Goal: Information Seeking & Learning: Learn about a topic

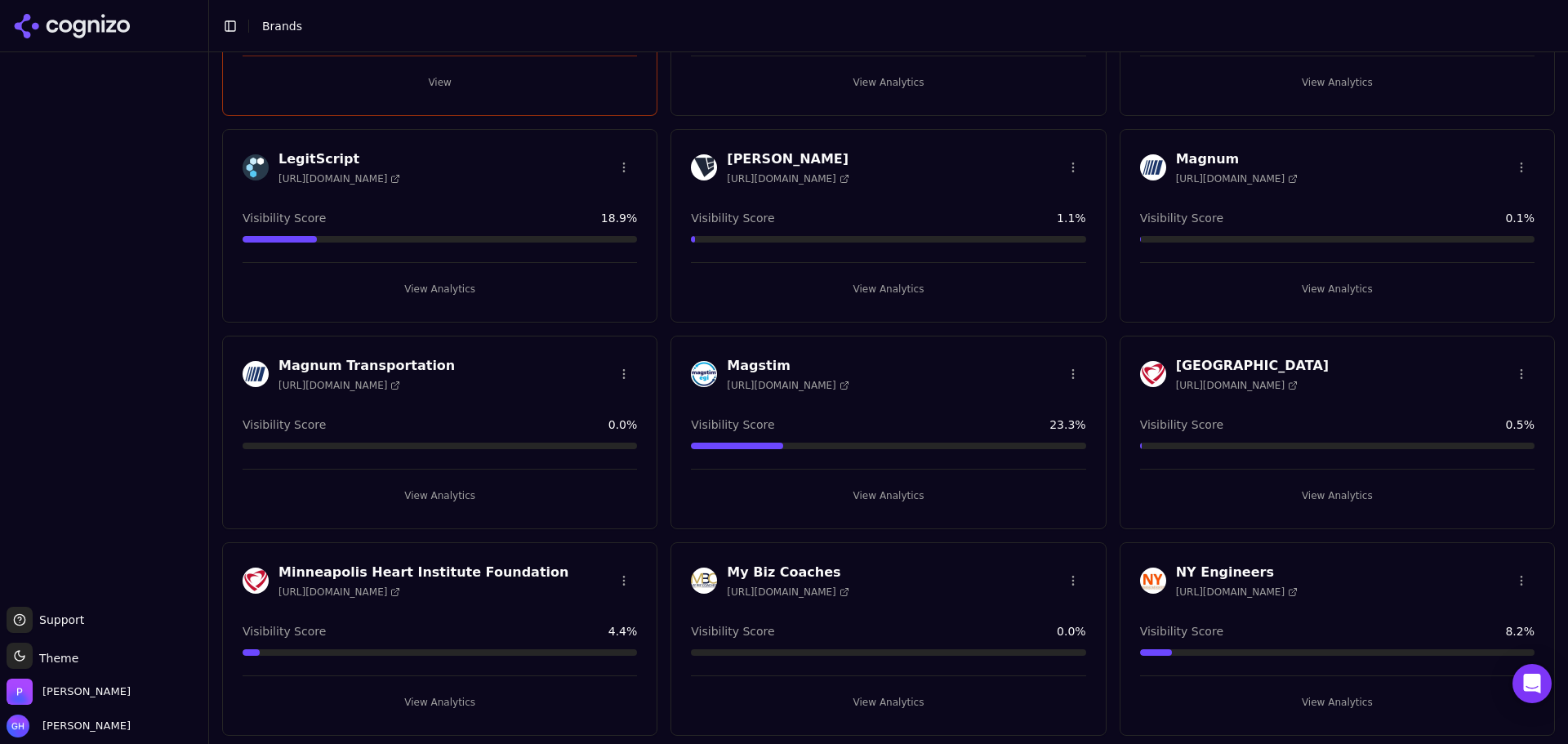
scroll to position [2205, 0]
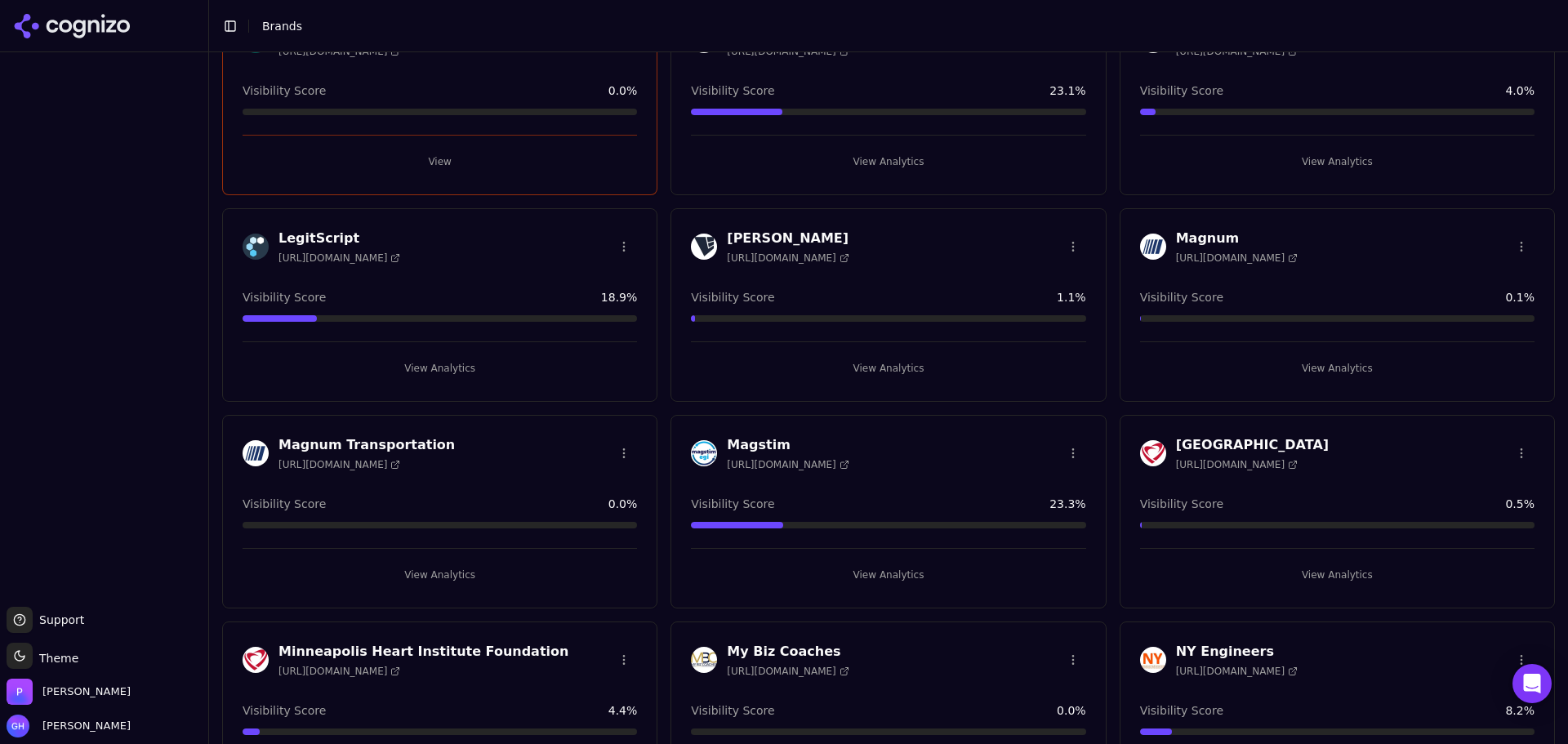
click at [877, 366] on button "View Analytics" at bounding box center [888, 369] width 394 height 26
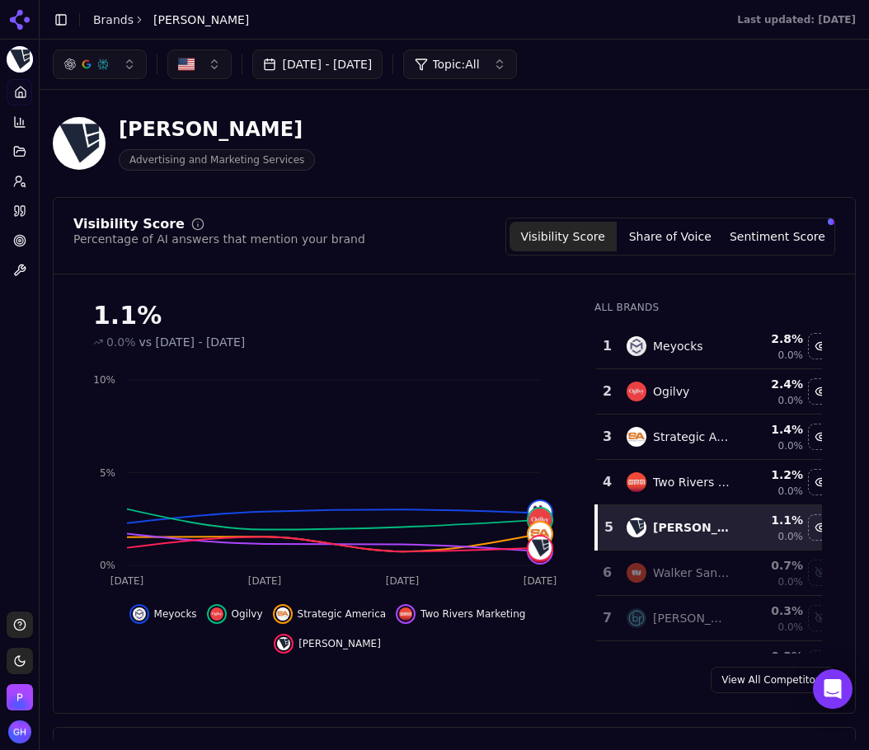
scroll to position [82, 0]
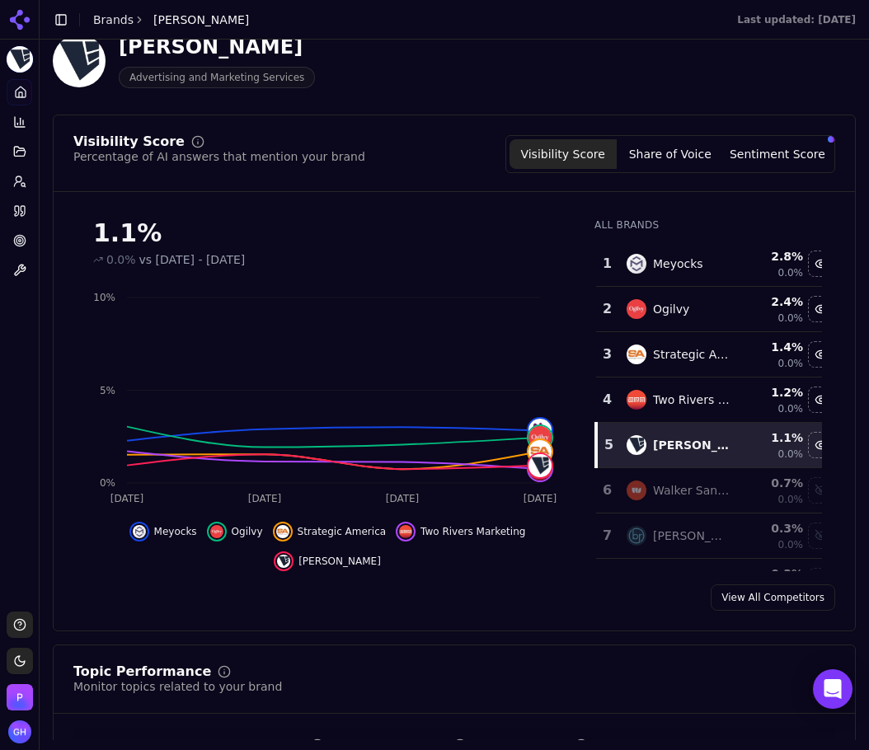
click at [642, 167] on button "Share of Voice" at bounding box center [670, 154] width 107 height 30
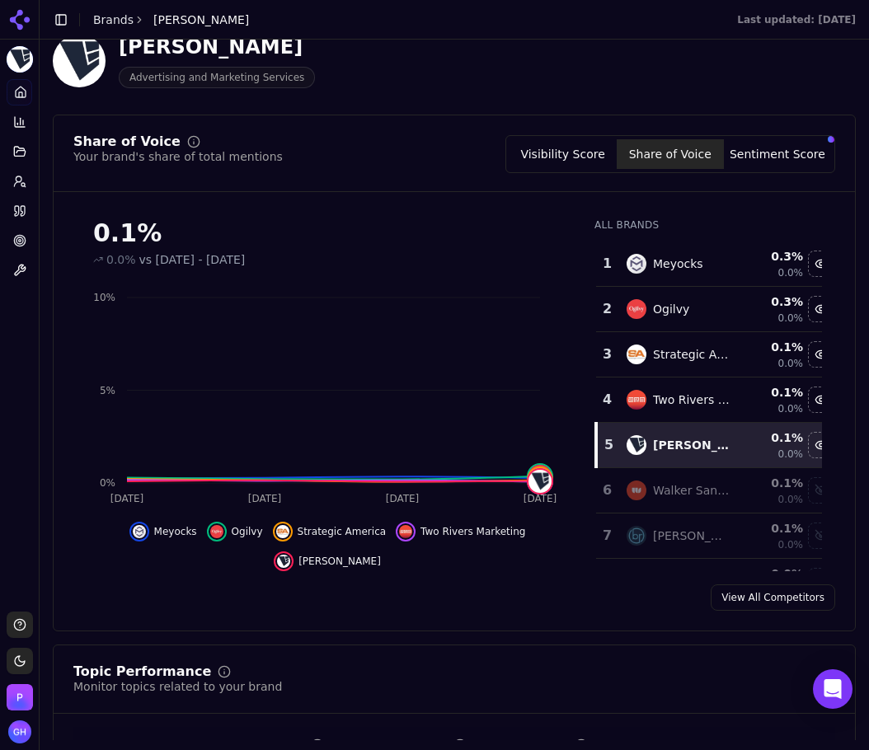
click at [777, 150] on button "Sentiment Score" at bounding box center [777, 154] width 107 height 30
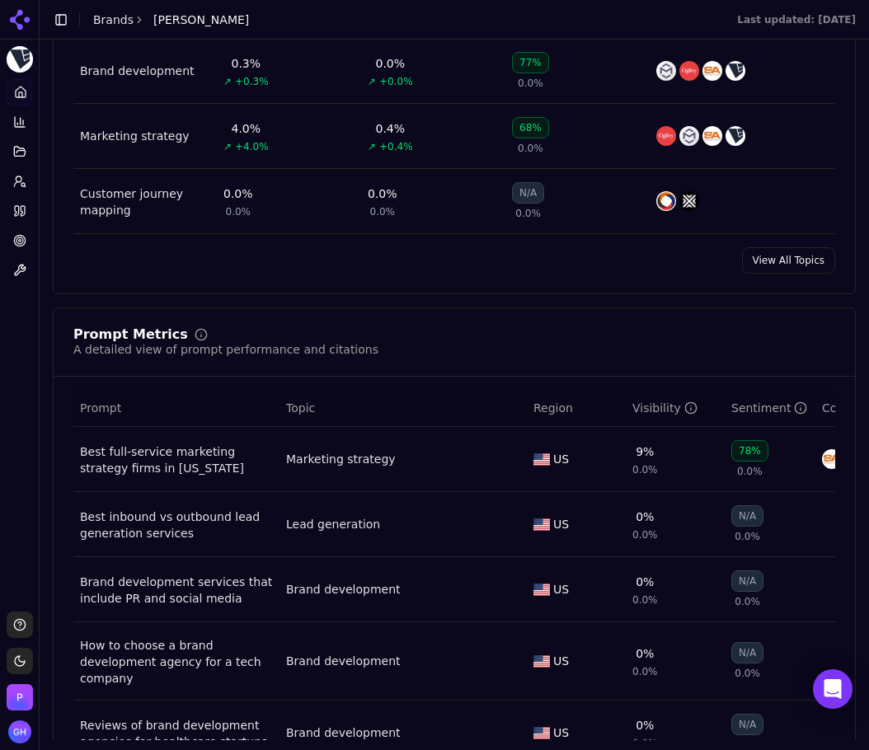
scroll to position [1072, 0]
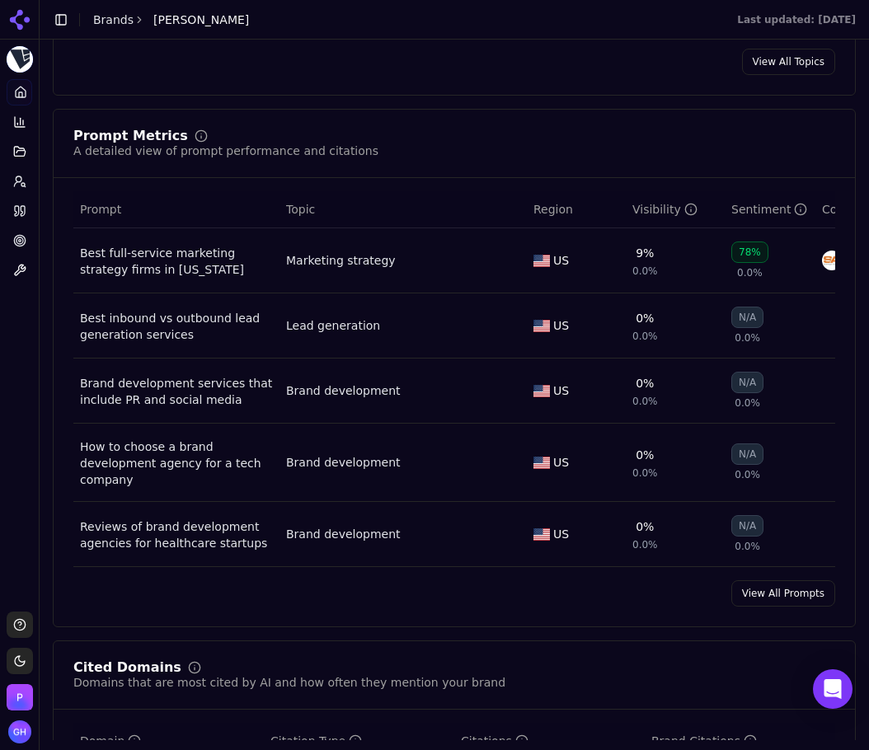
click at [768, 595] on link "View All Prompts" at bounding box center [783, 593] width 104 height 26
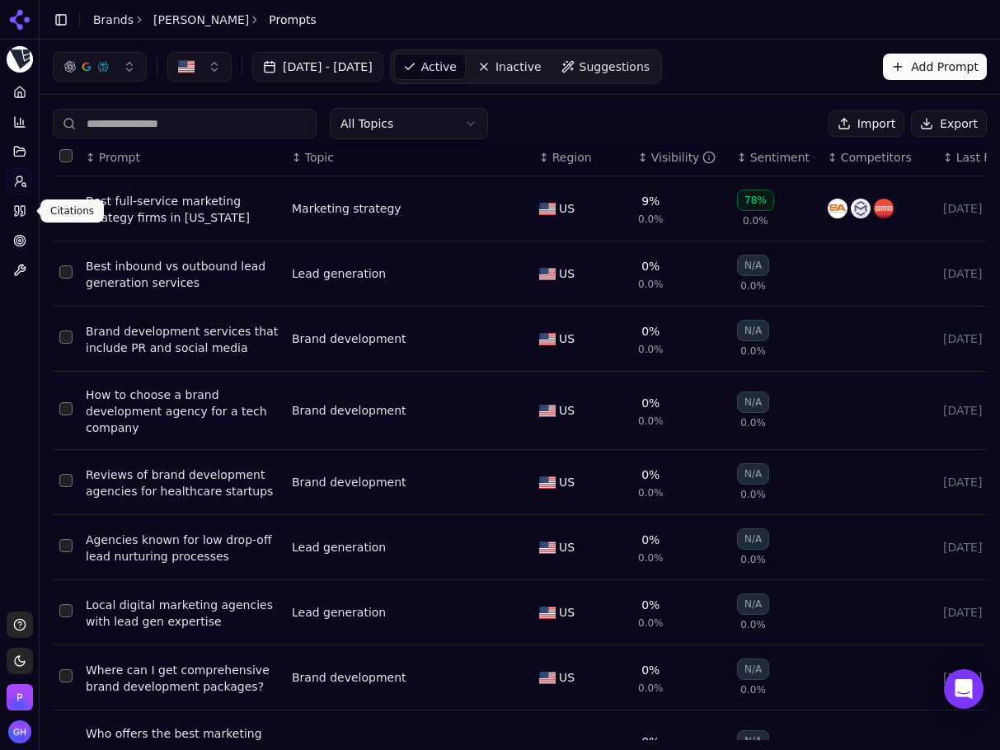
click at [15, 209] on icon at bounding box center [17, 211] width 4 height 10
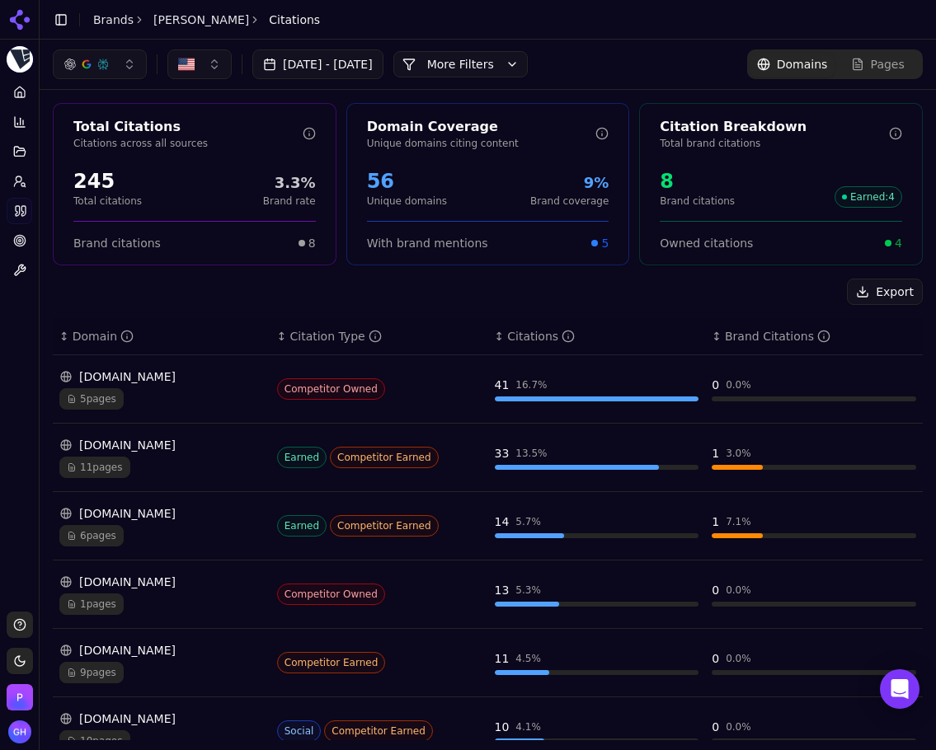
click at [528, 73] on button "More Filters" at bounding box center [460, 64] width 134 height 26
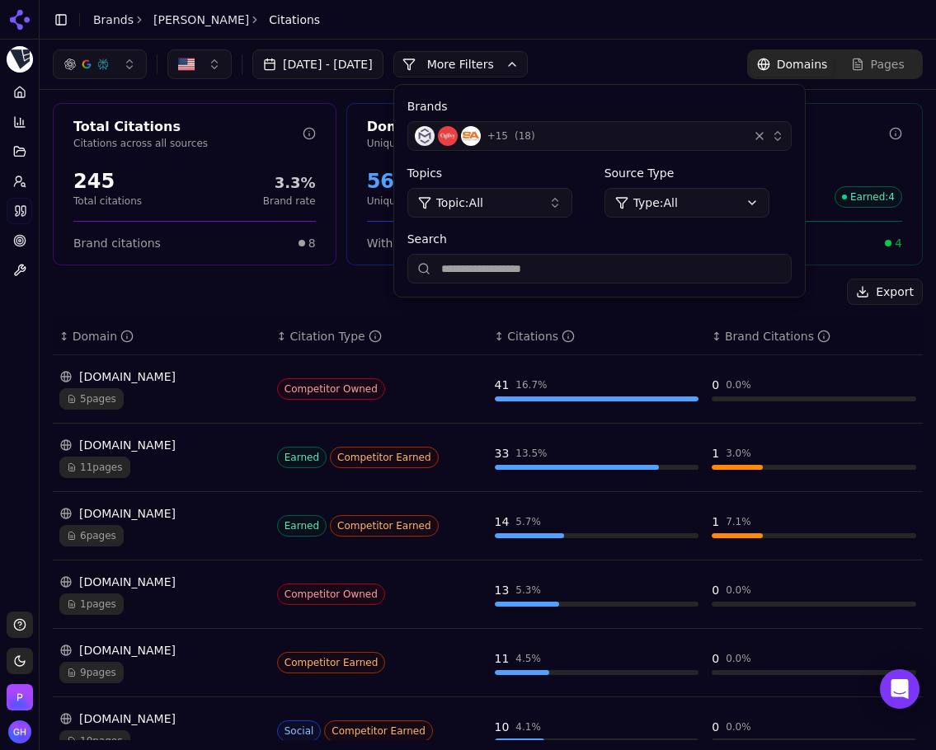
click at [741, 134] on div "+ 15 ( 18 )" at bounding box center [578, 136] width 326 height 20
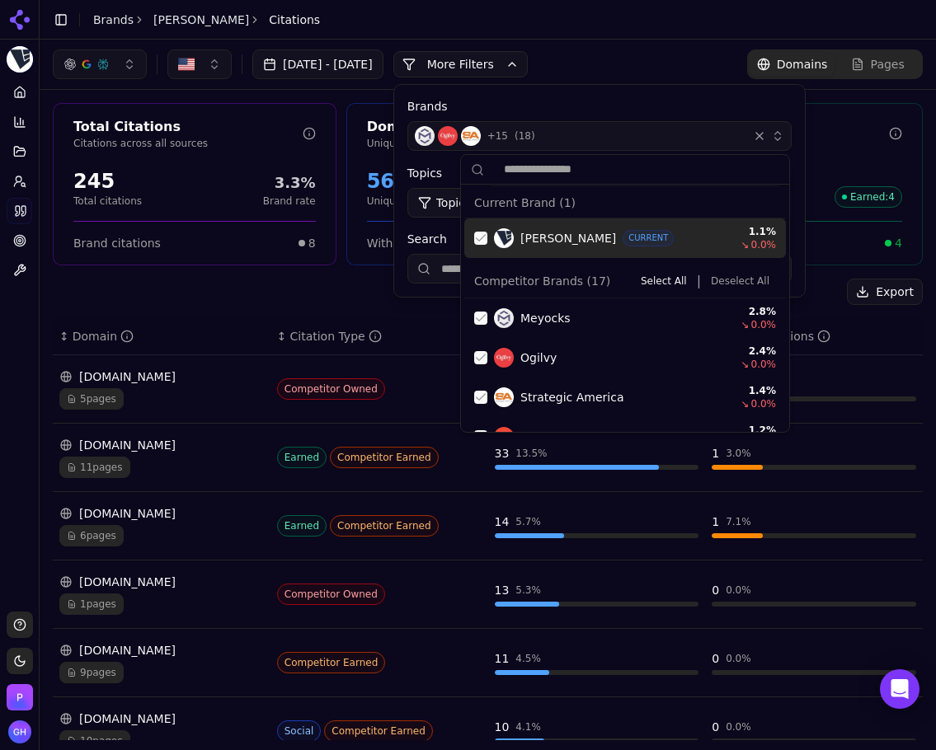
click at [480, 237] on div "Suggestions" at bounding box center [480, 238] width 13 height 13
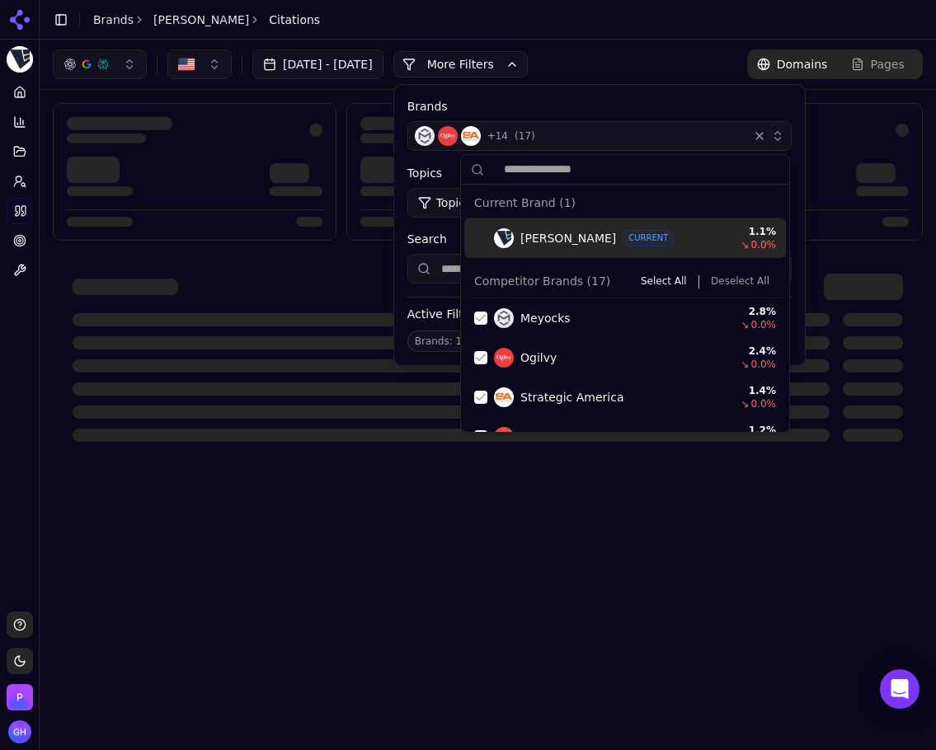
click at [754, 283] on button "Deselect All" at bounding box center [740, 281] width 72 height 20
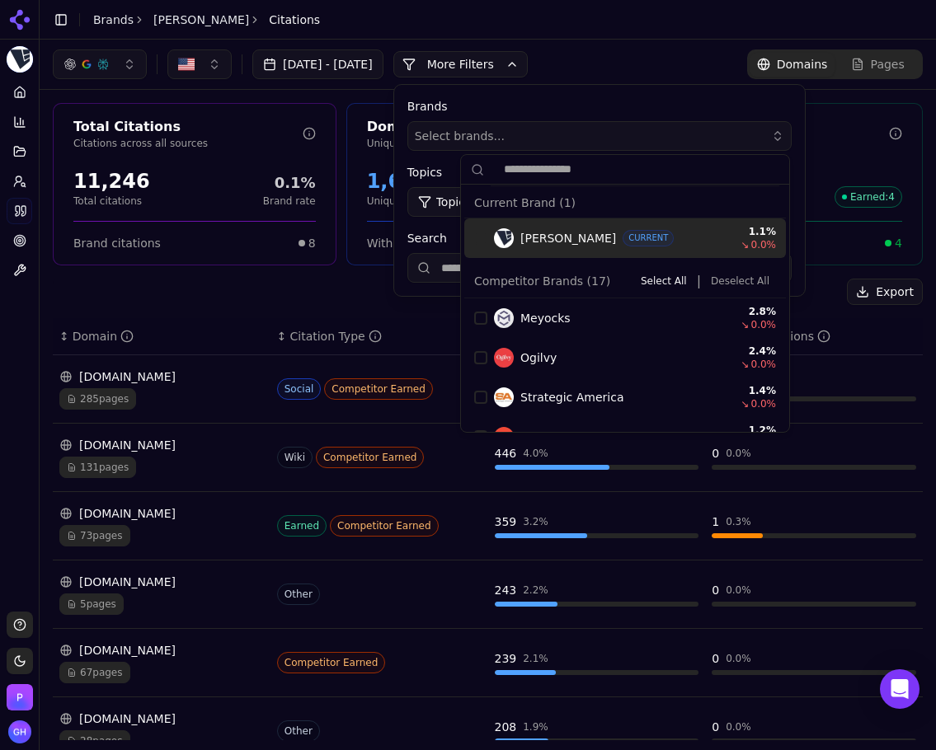
click at [495, 53] on button "More Filters" at bounding box center [460, 64] width 134 height 26
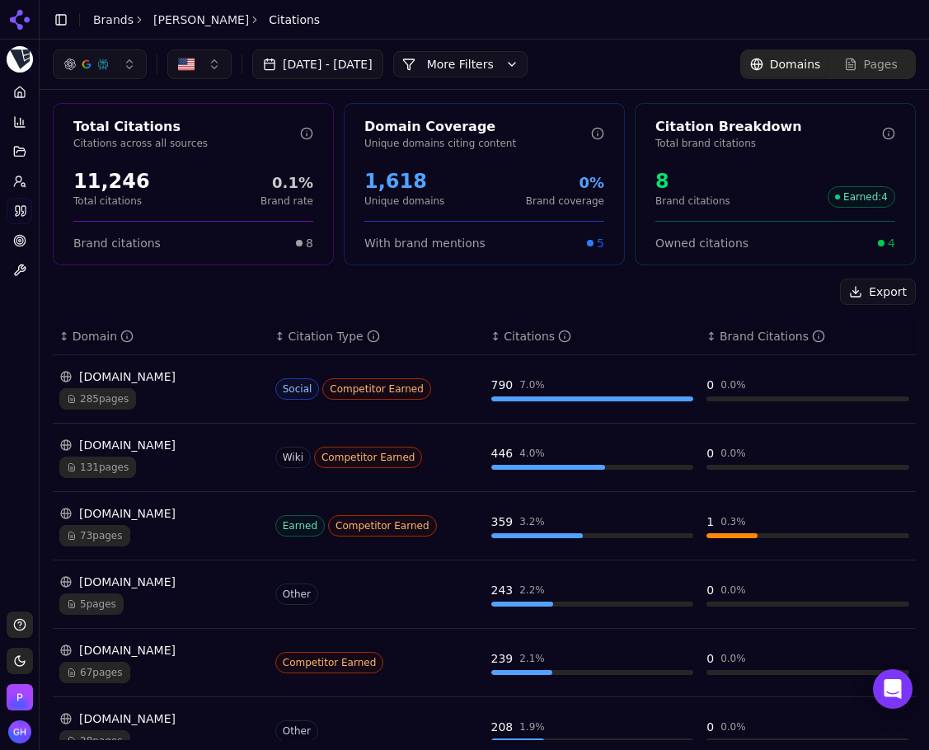
click at [262, 299] on div "Export" at bounding box center [484, 292] width 863 height 26
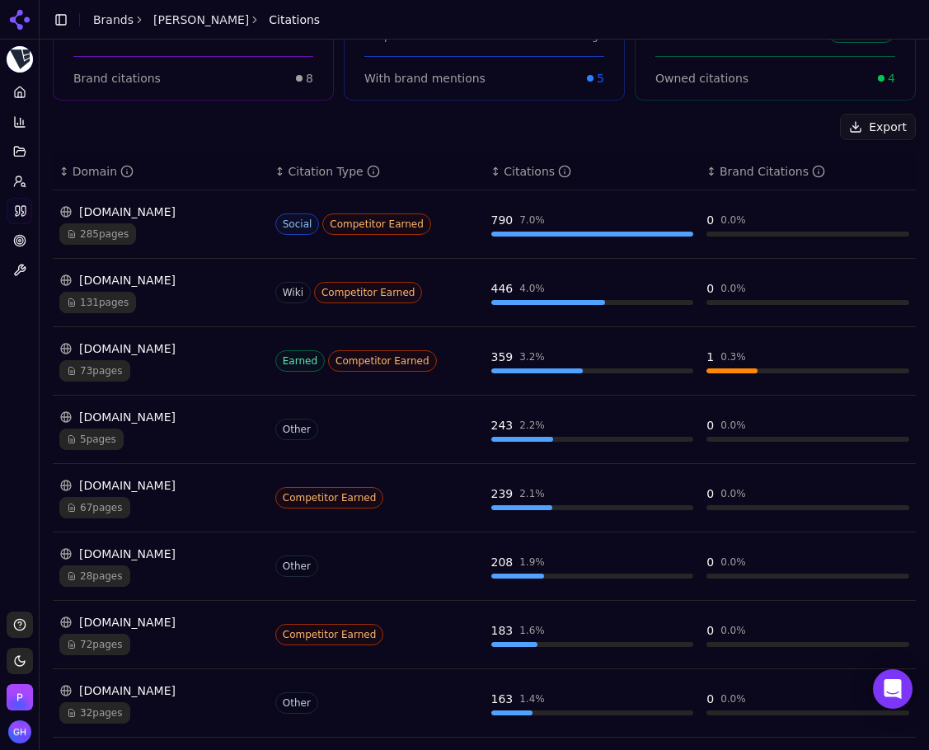
click at [204, 299] on div "131 pages" at bounding box center [160, 302] width 203 height 21
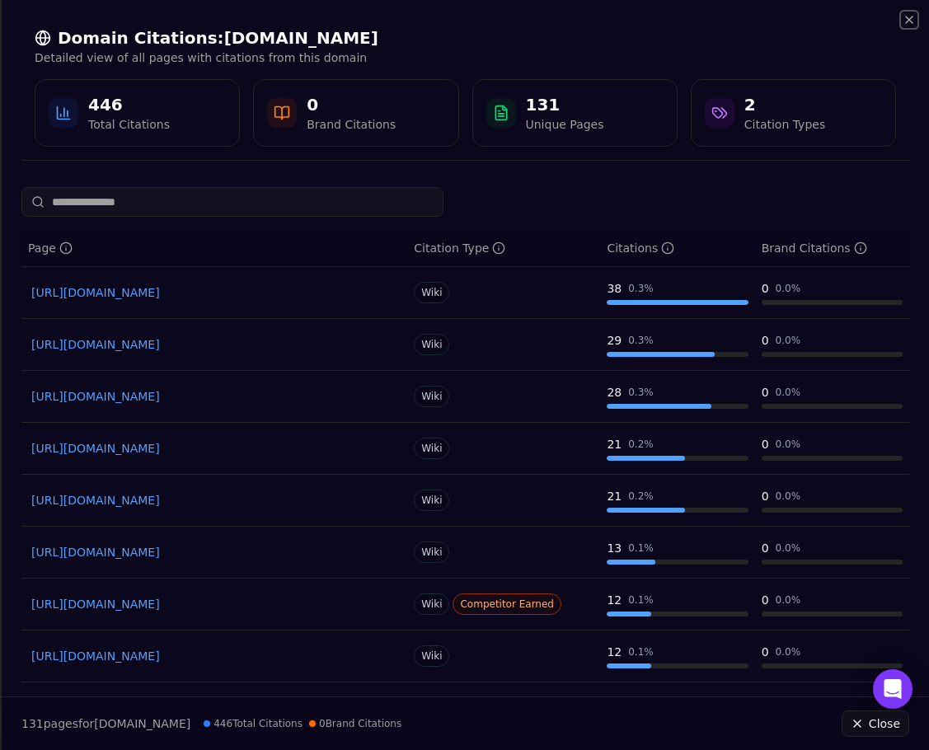
click at [904, 23] on icon "button" at bounding box center [909, 19] width 13 height 13
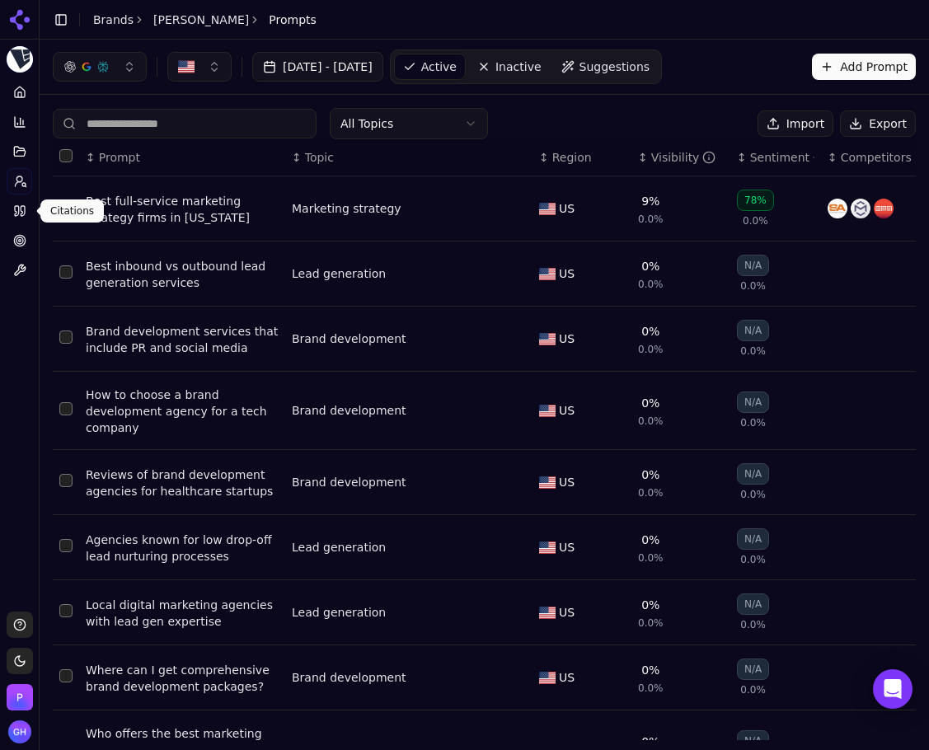
click at [35, 213] on span at bounding box center [36, 211] width 8 height 8
click at [26, 213] on link "Citations" at bounding box center [20, 211] width 26 height 26
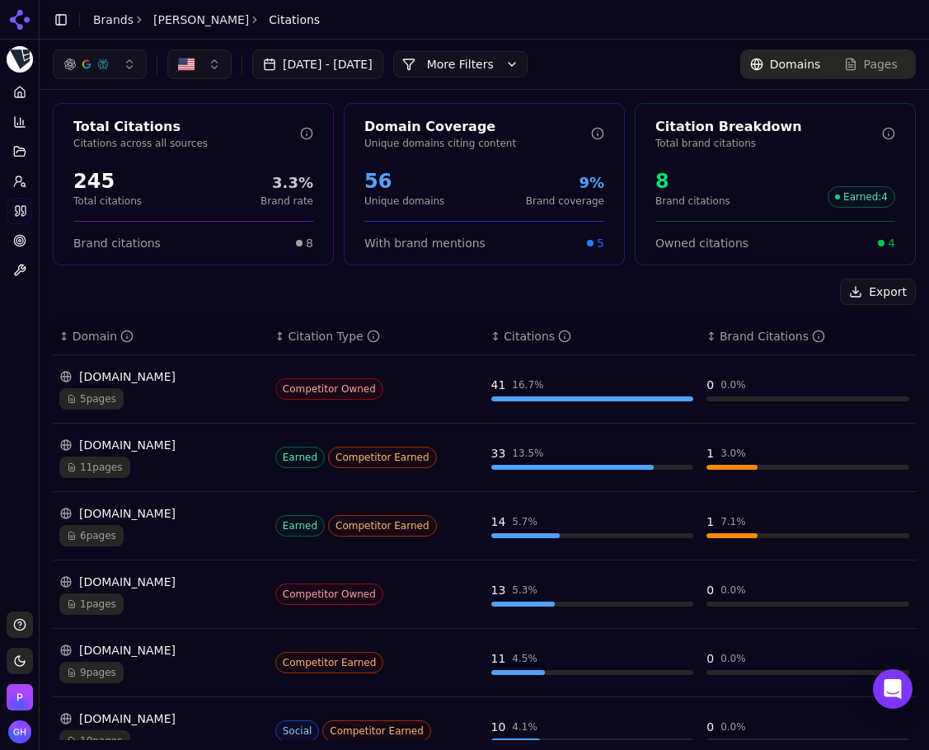
click at [528, 61] on button "More Filters" at bounding box center [460, 64] width 134 height 26
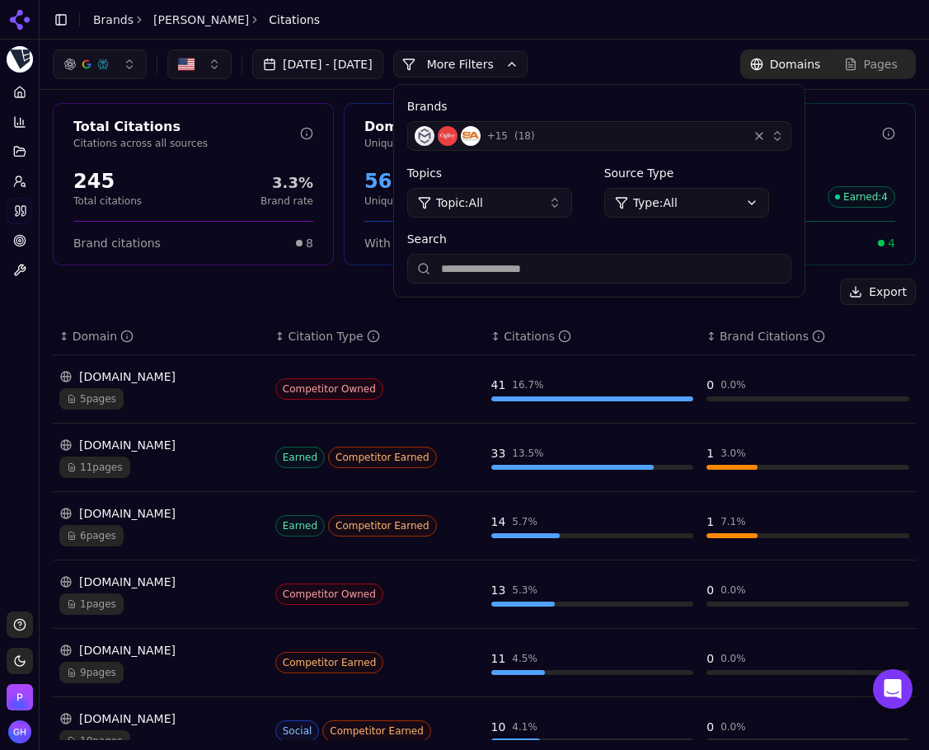
click at [768, 138] on div "button" at bounding box center [759, 136] width 16 height 16
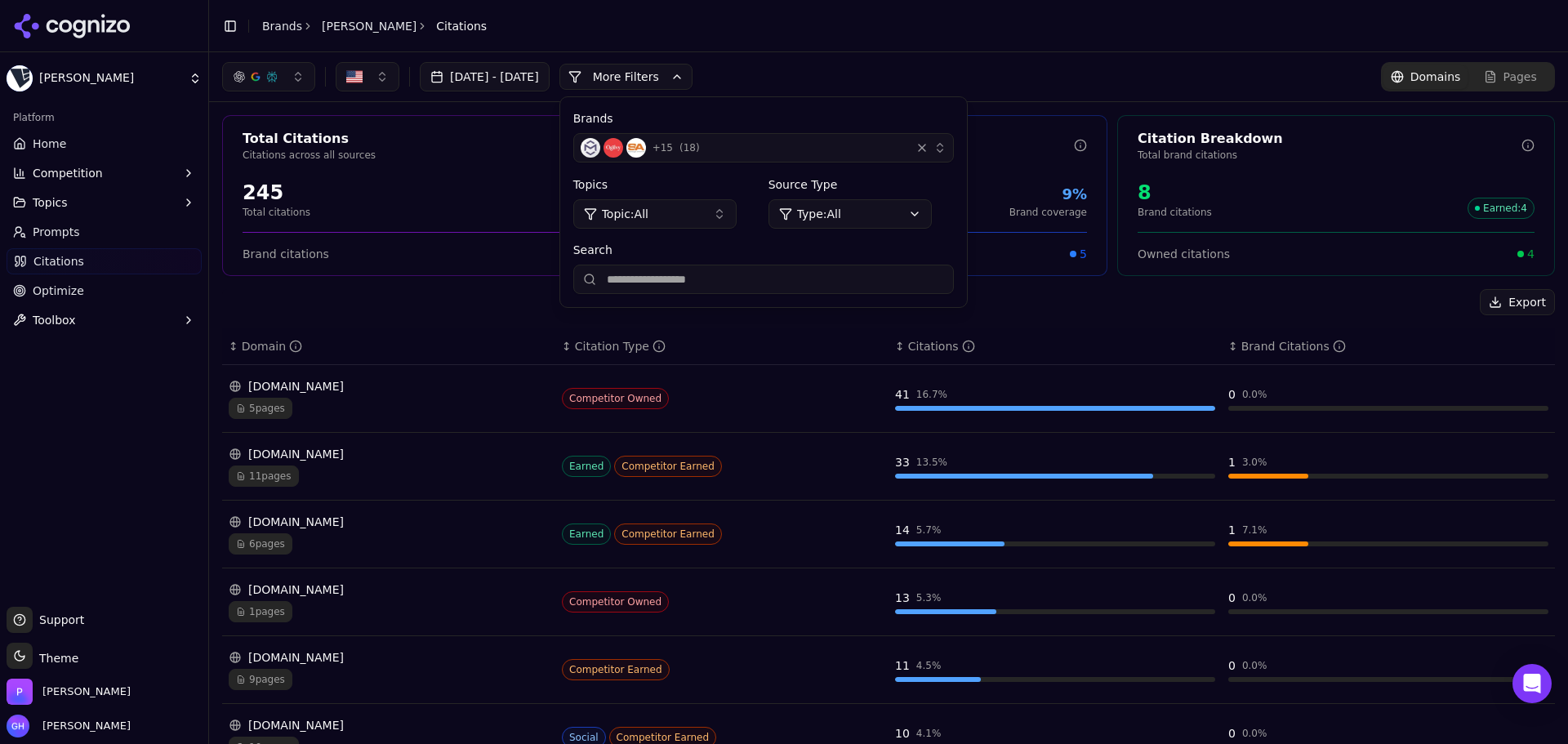
click at [930, 147] on div "button" at bounding box center [922, 148] width 16 height 16
click at [812, 147] on div "+ 15 ( 18 )" at bounding box center [742, 148] width 323 height 20
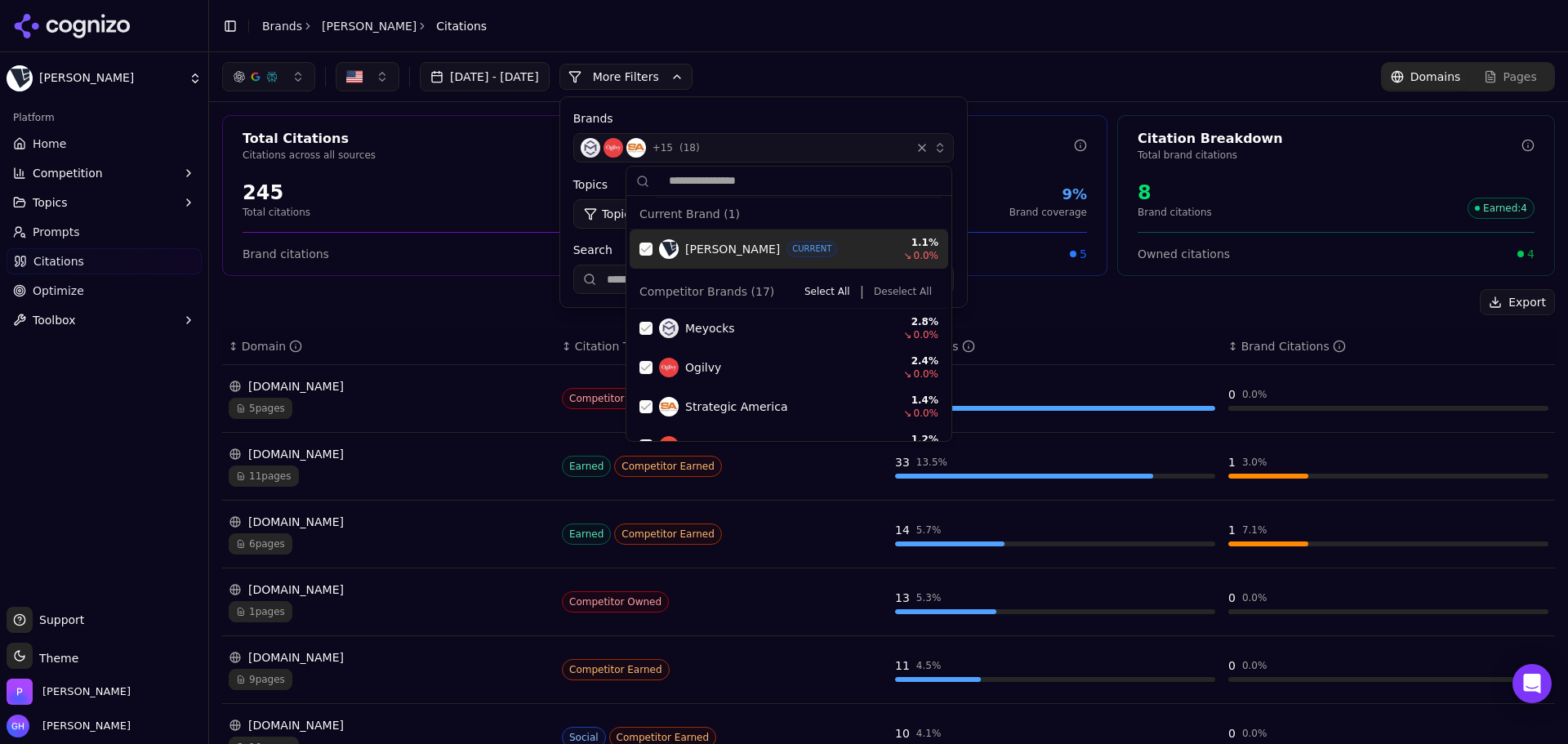
click at [875, 290] on button "Deselect All" at bounding box center [903, 291] width 71 height 20
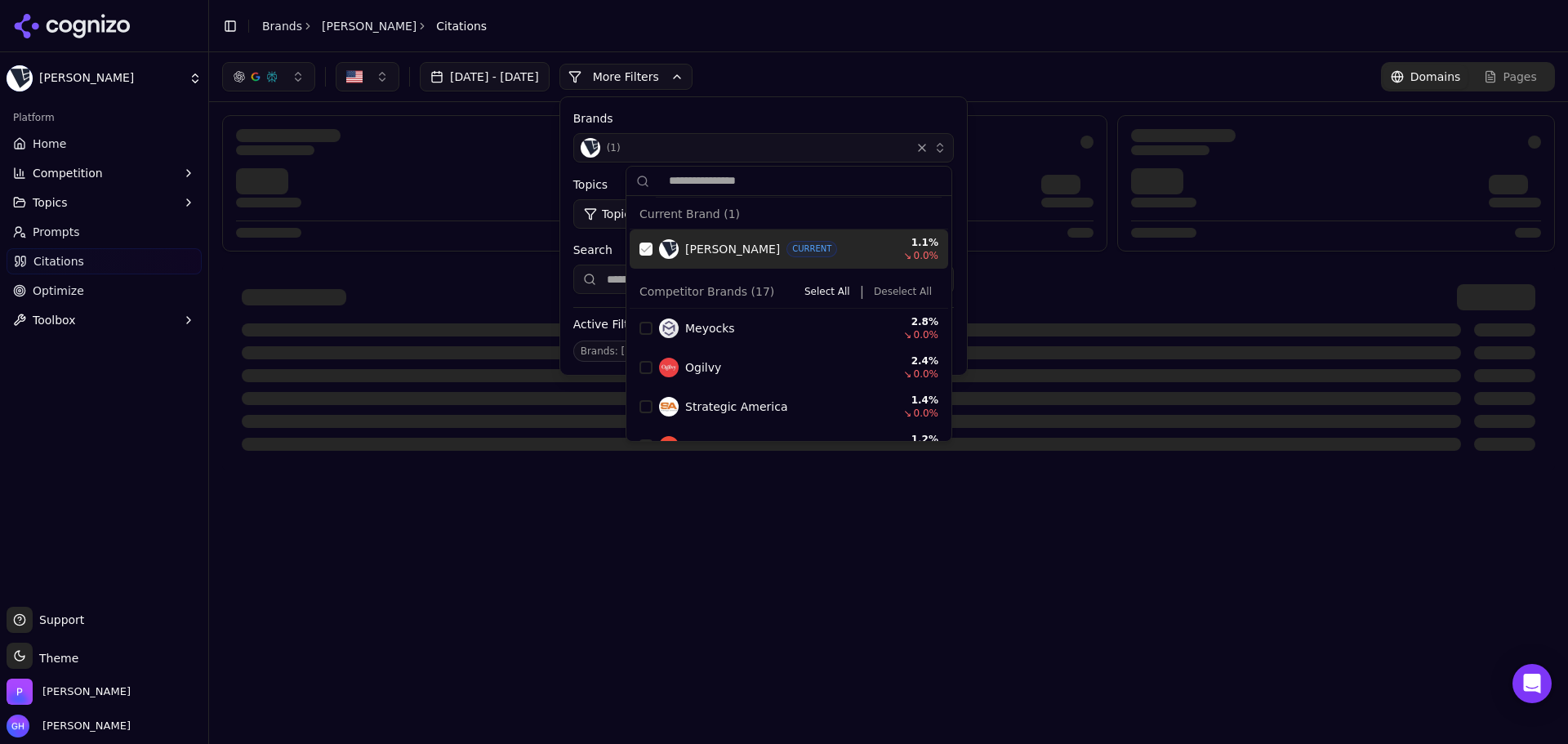
click at [645, 249] on div "Suggestions" at bounding box center [646, 249] width 13 height 13
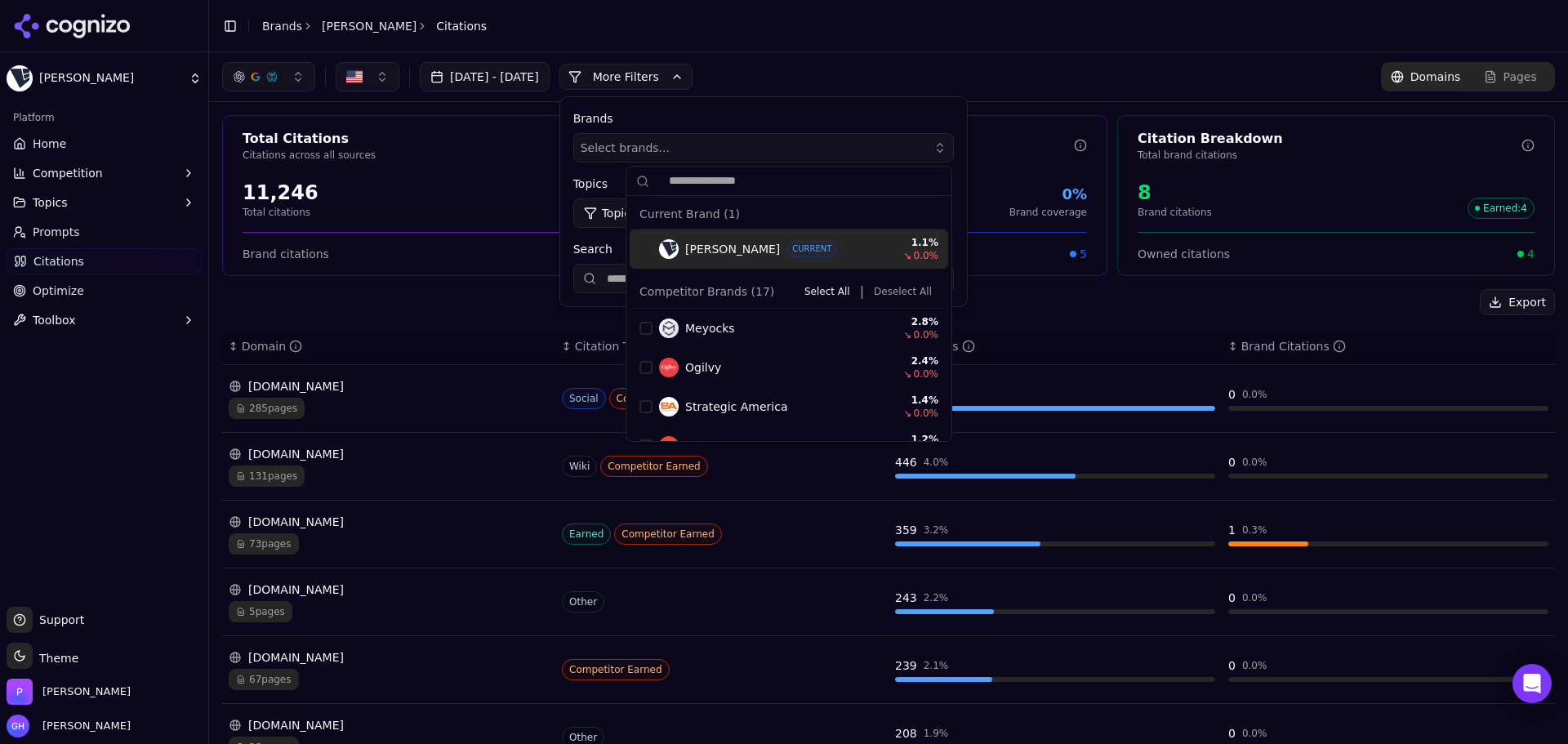
click at [678, 78] on button "More Filters" at bounding box center [626, 76] width 133 height 26
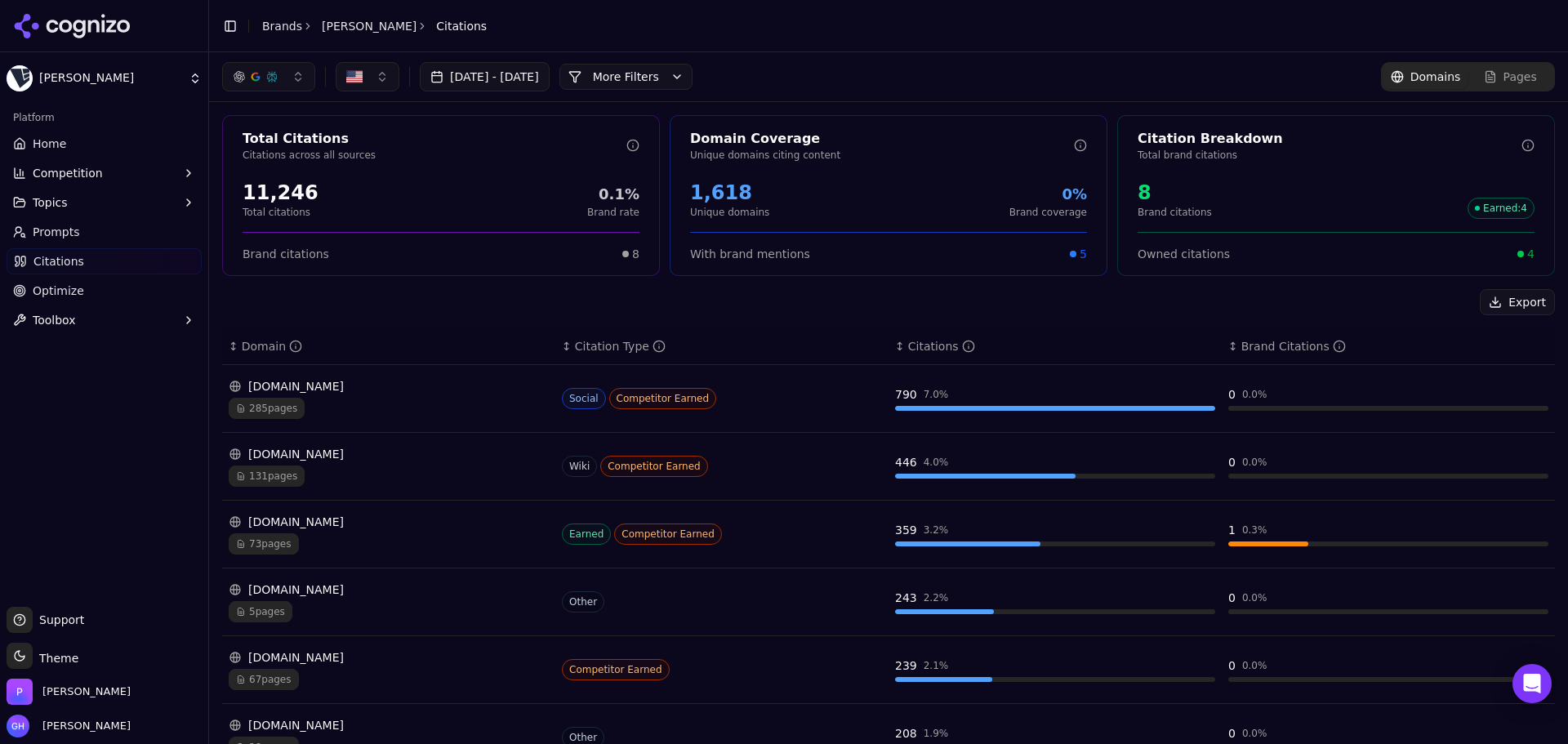
click at [960, 45] on header "Toggle Sidebar Brands [PERSON_NAME] Citations" at bounding box center [889, 26] width 1359 height 53
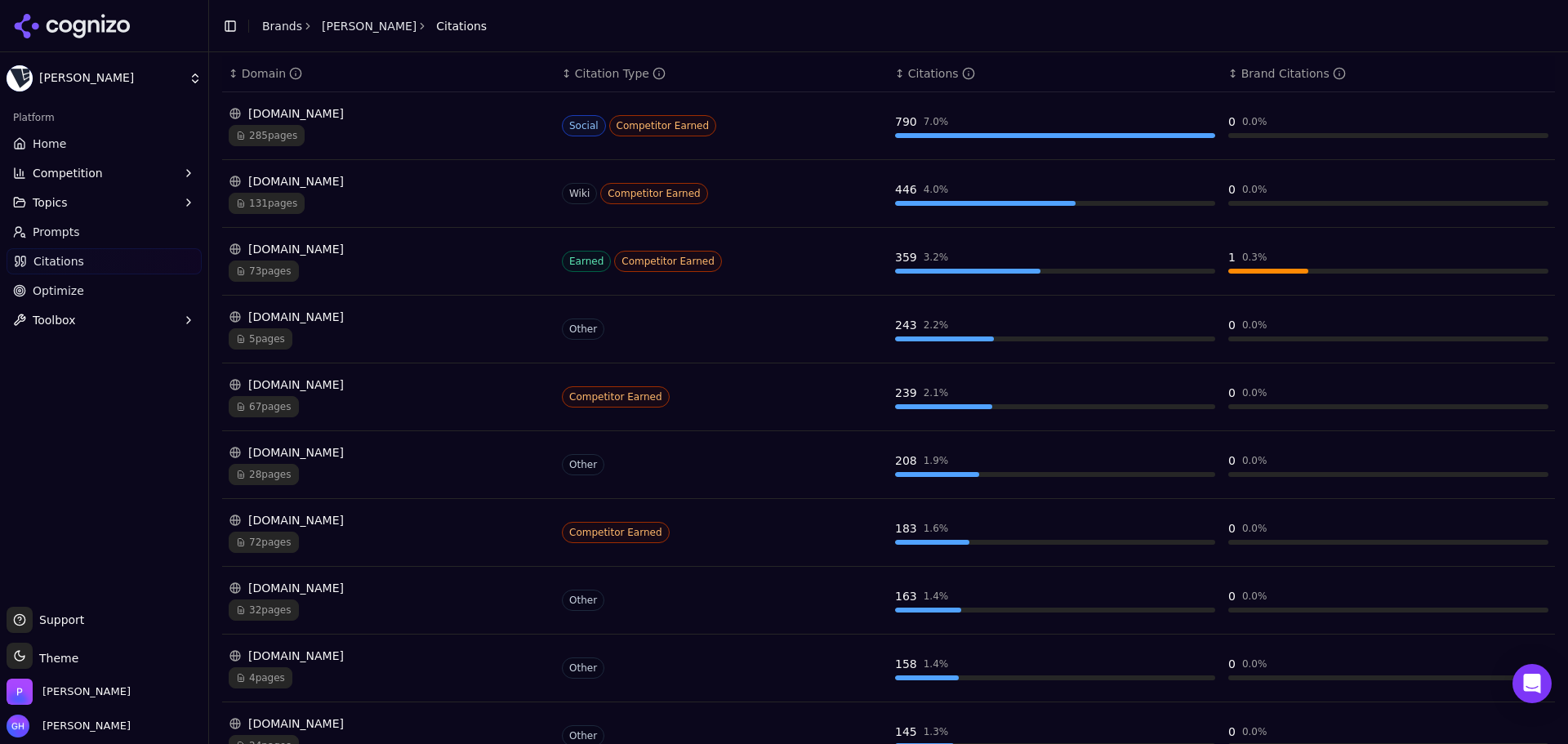
scroll to position [245, 0]
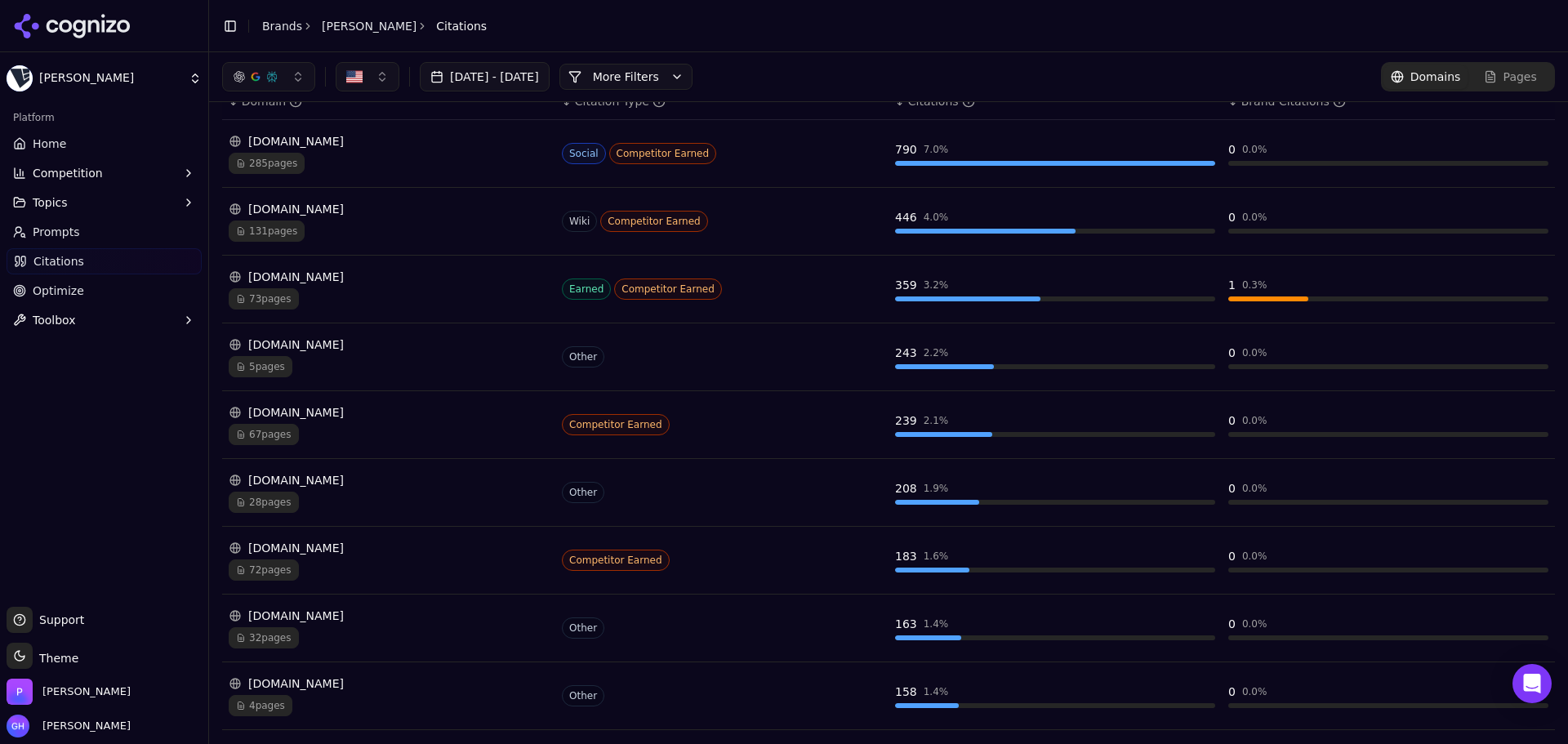
click at [370, 292] on div "73 pages" at bounding box center [388, 298] width 320 height 21
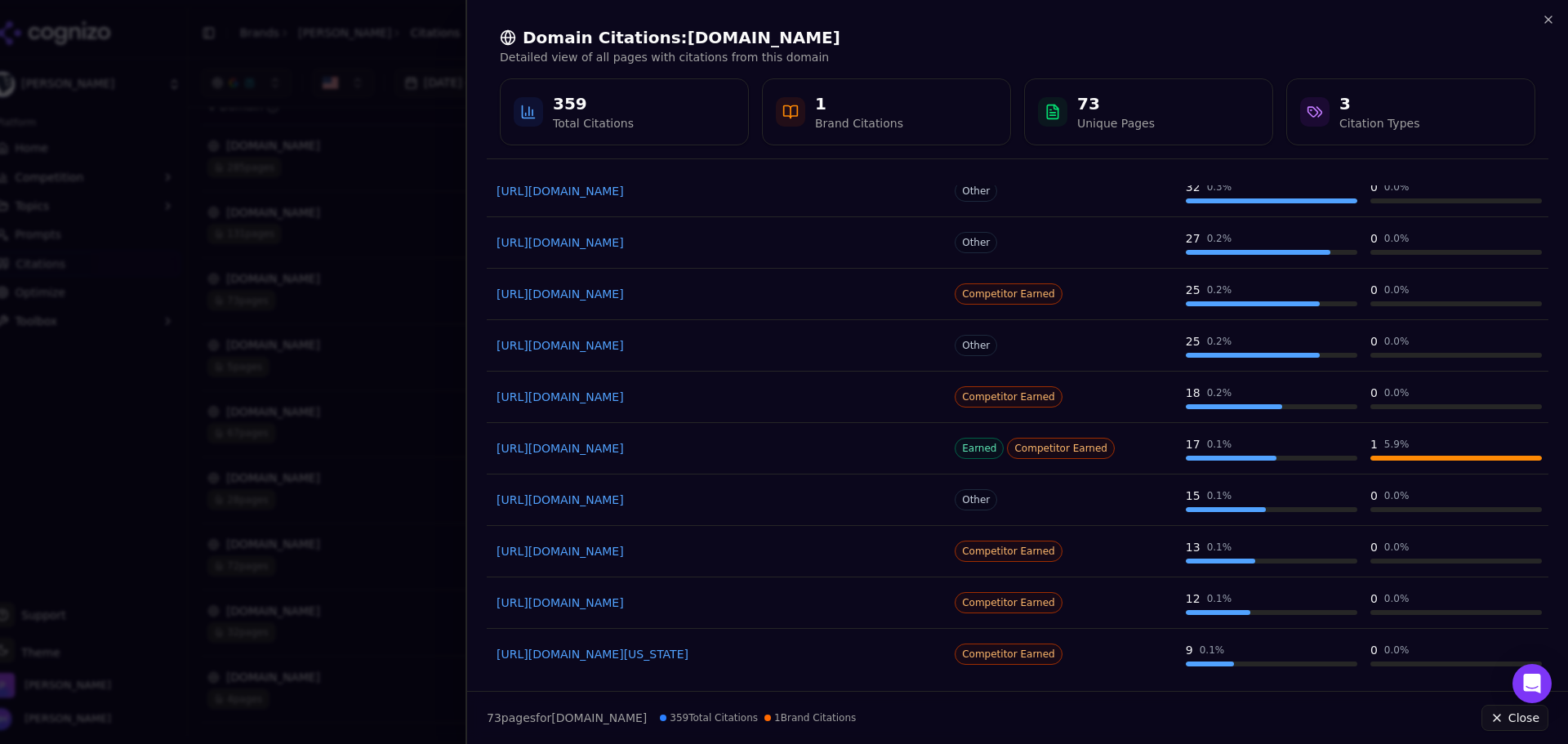
scroll to position [72, 0]
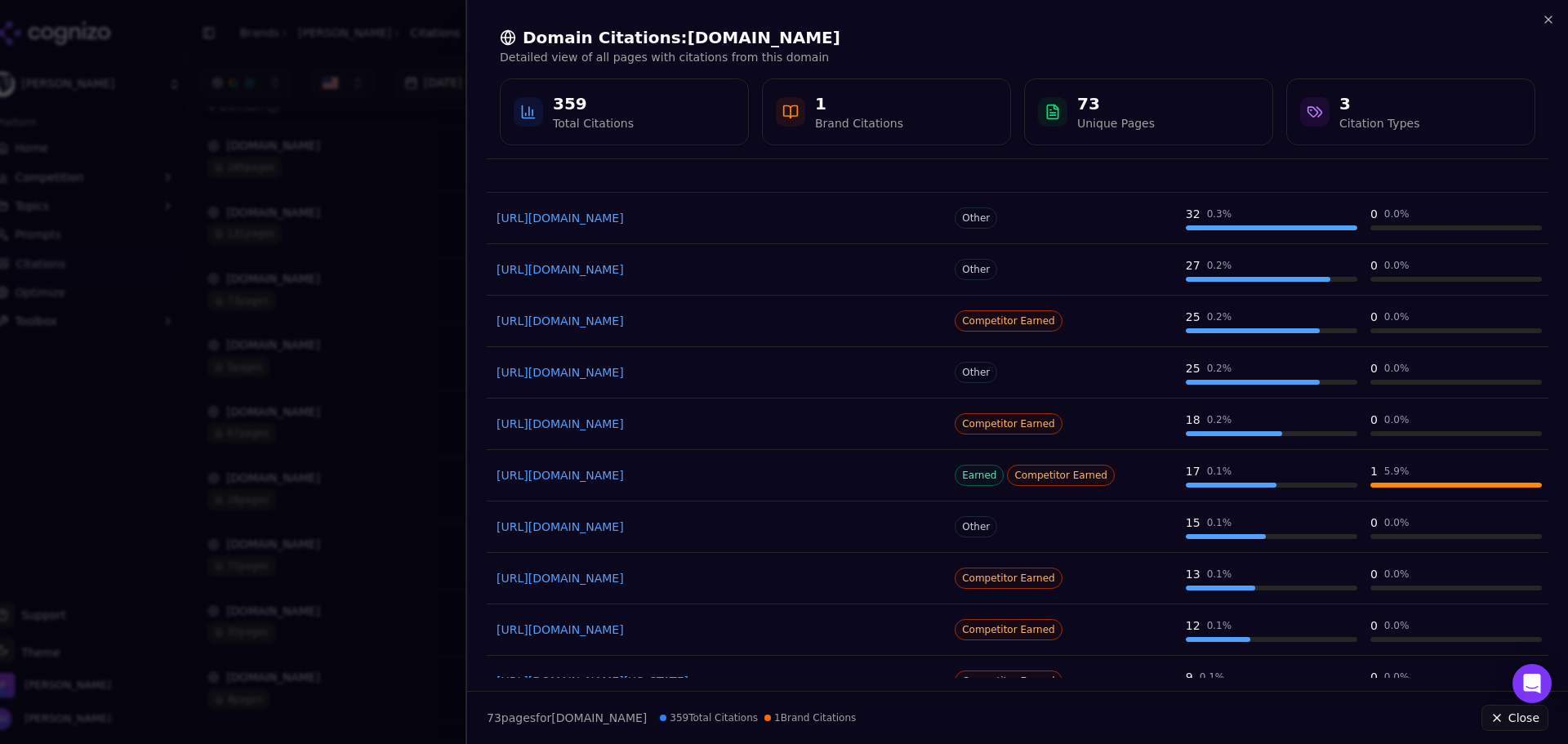
click at [319, 356] on div at bounding box center [784, 372] width 1568 height 744
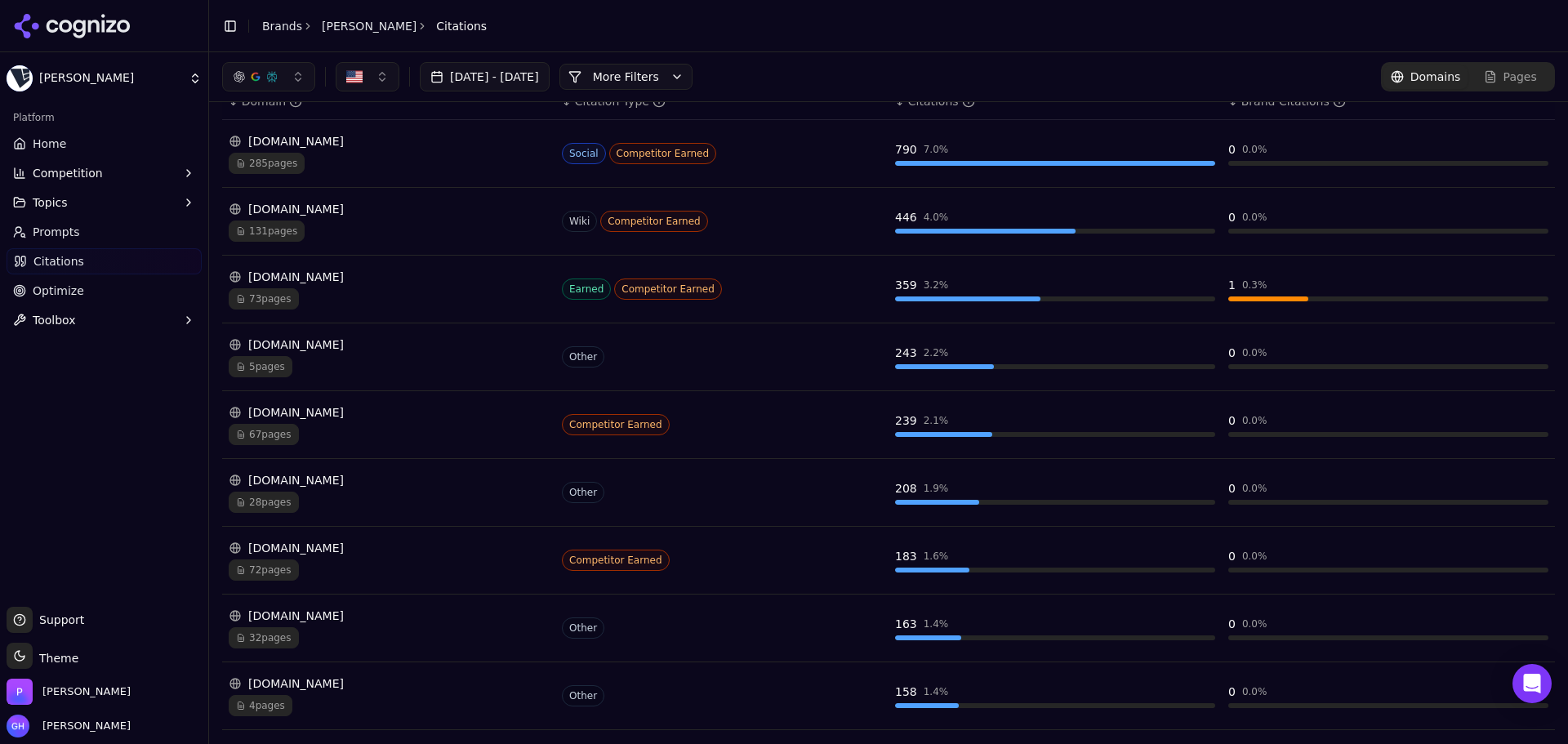
click at [387, 290] on div "73 pages" at bounding box center [388, 298] width 320 height 21
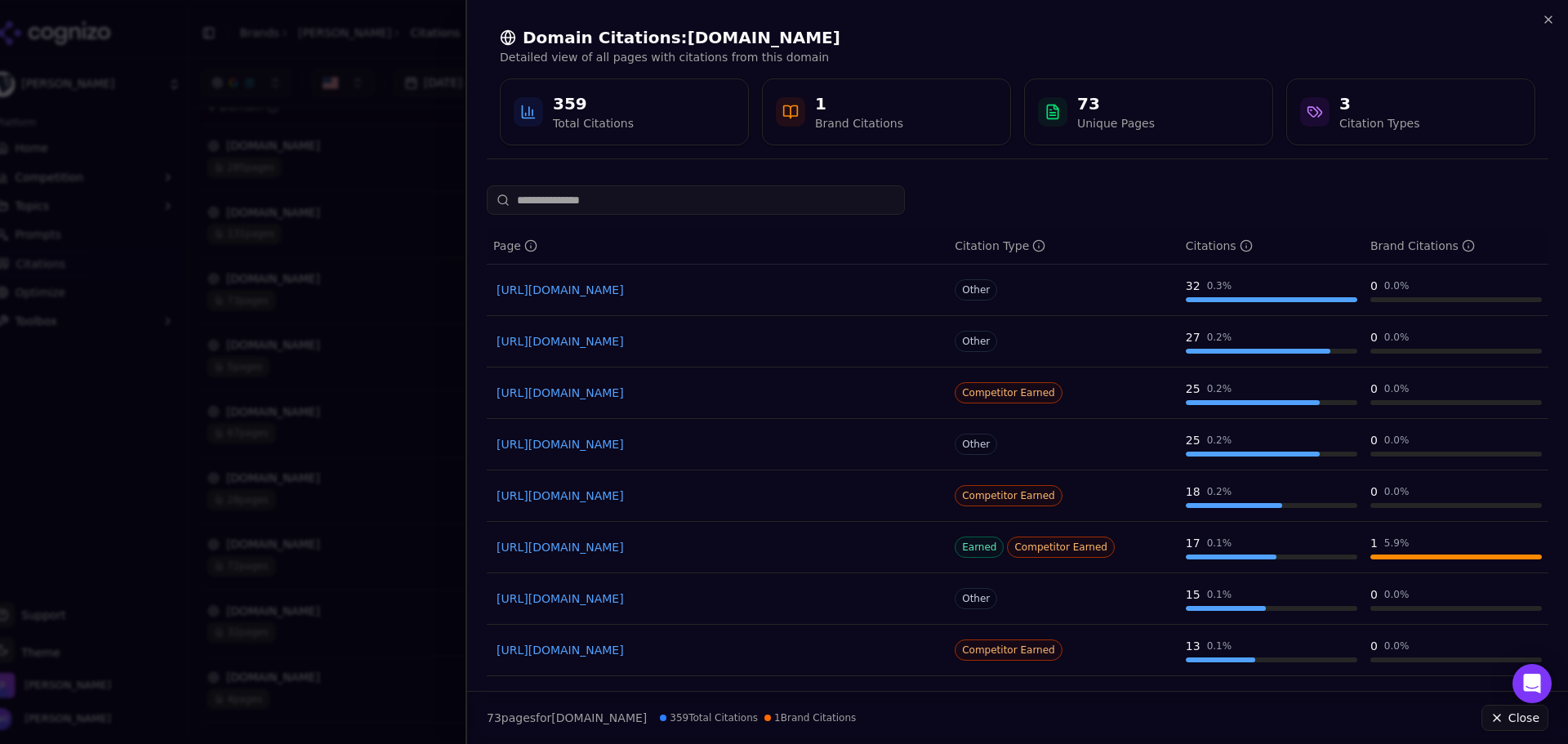
click at [274, 76] on div at bounding box center [784, 372] width 1568 height 744
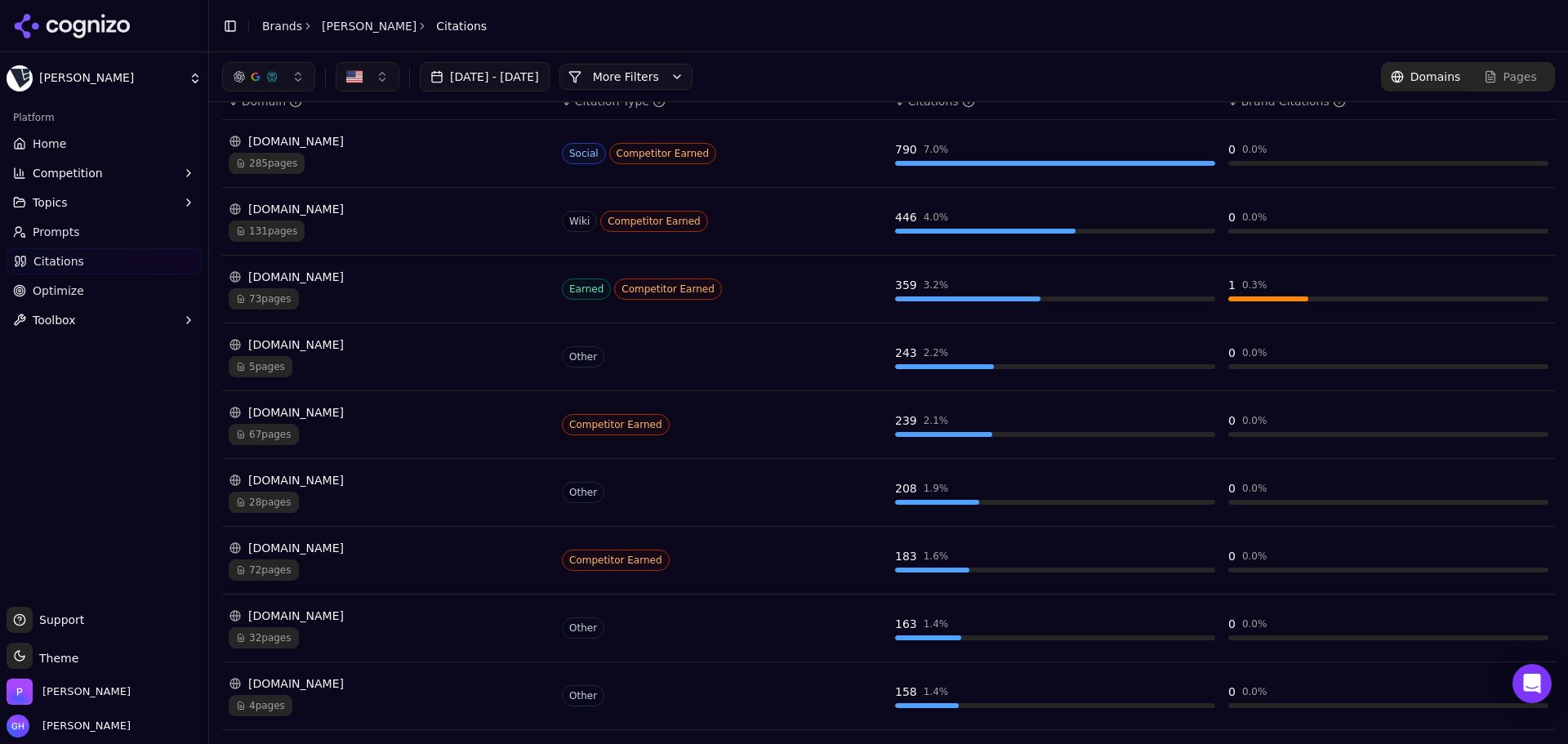
click at [390, 482] on div "[DOMAIN_NAME]" at bounding box center [388, 480] width 320 height 16
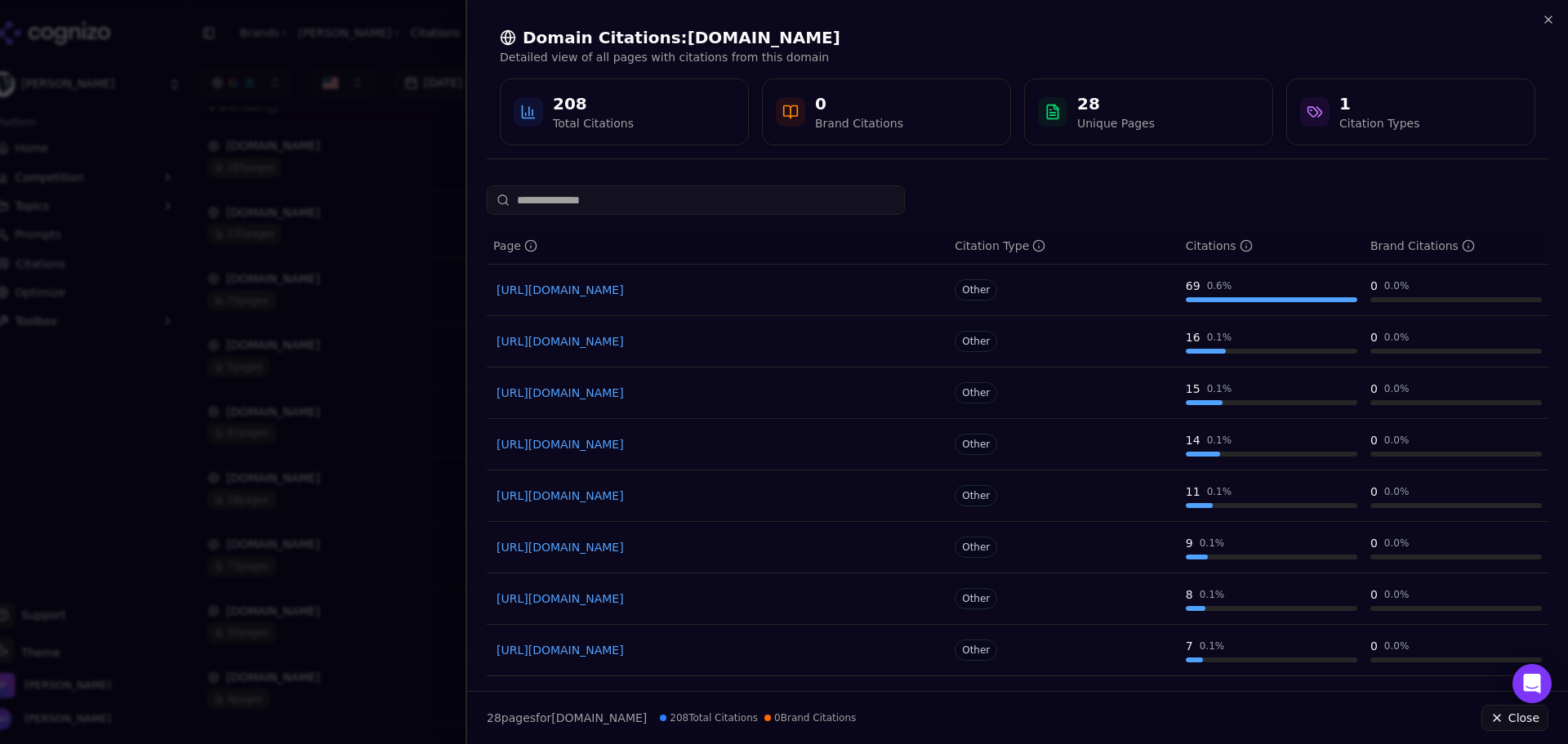
drag, startPoint x: 648, startPoint y: 297, endPoint x: 620, endPoint y: 290, distance: 28.9
click at [620, 290] on link "[URL][DOMAIN_NAME]" at bounding box center [717, 289] width 442 height 16
click at [318, 299] on div at bounding box center [784, 372] width 1568 height 744
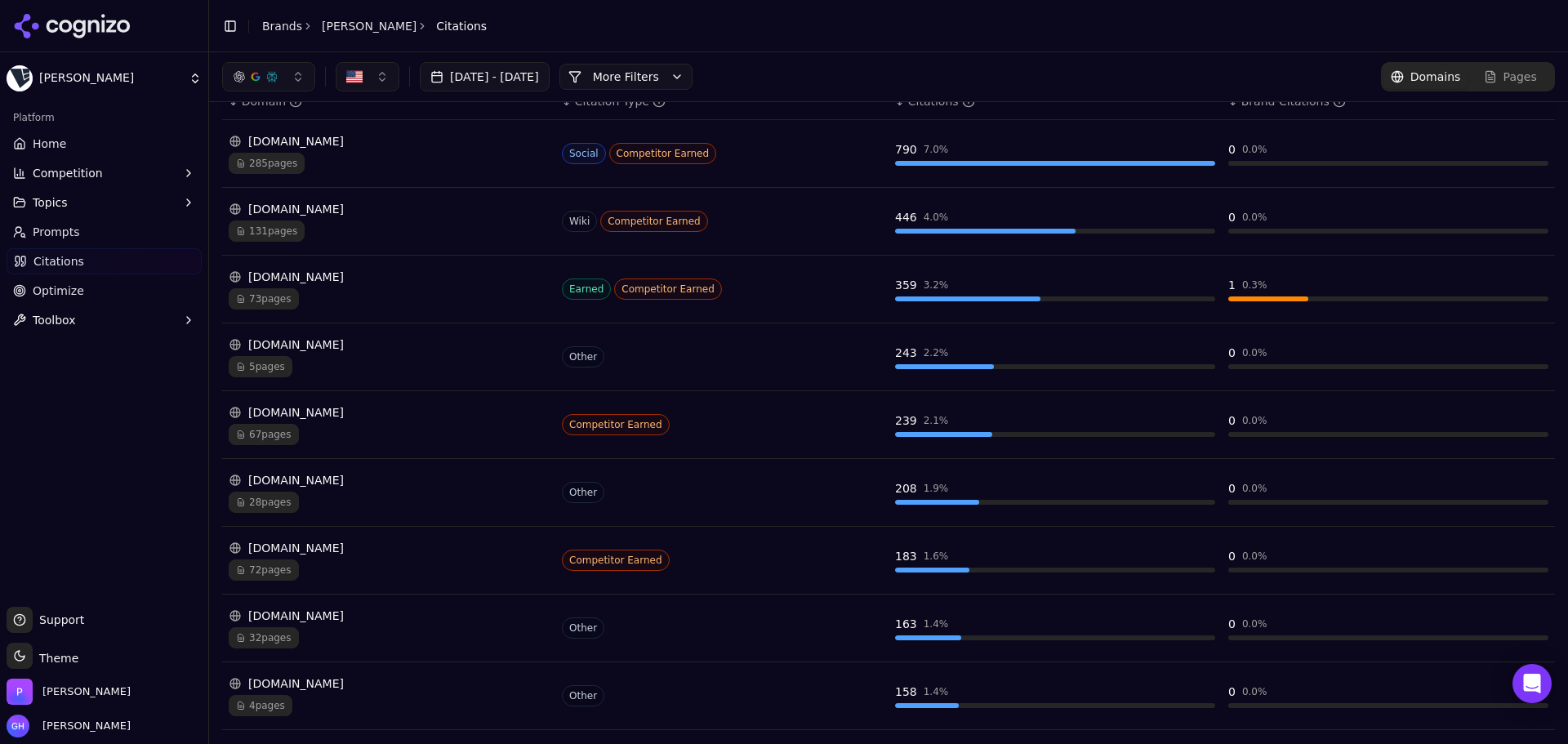
click at [366, 546] on div "[DOMAIN_NAME]" at bounding box center [388, 548] width 320 height 16
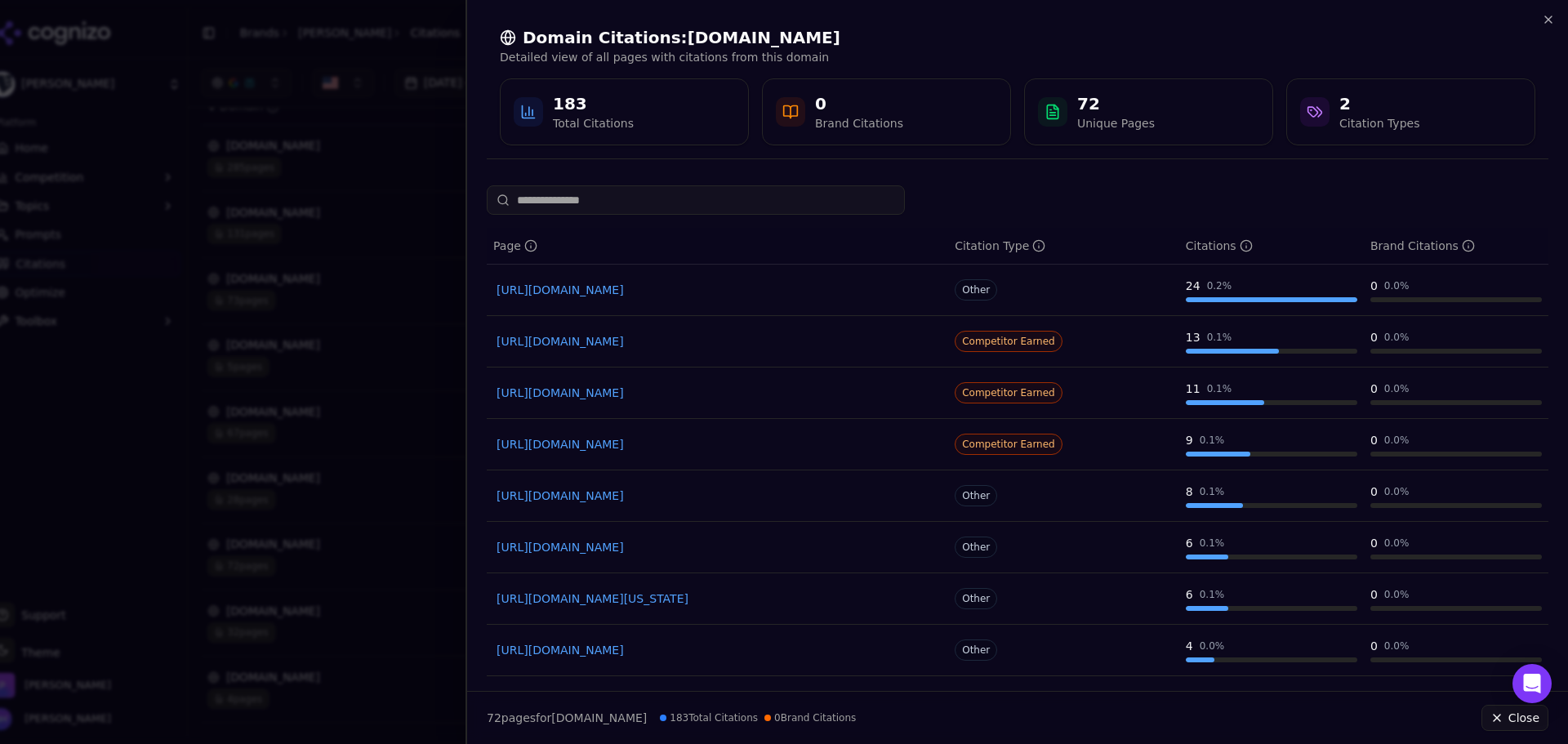
click at [705, 293] on link "[URL][DOMAIN_NAME]" at bounding box center [717, 289] width 442 height 16
click at [368, 179] on div at bounding box center [784, 372] width 1568 height 744
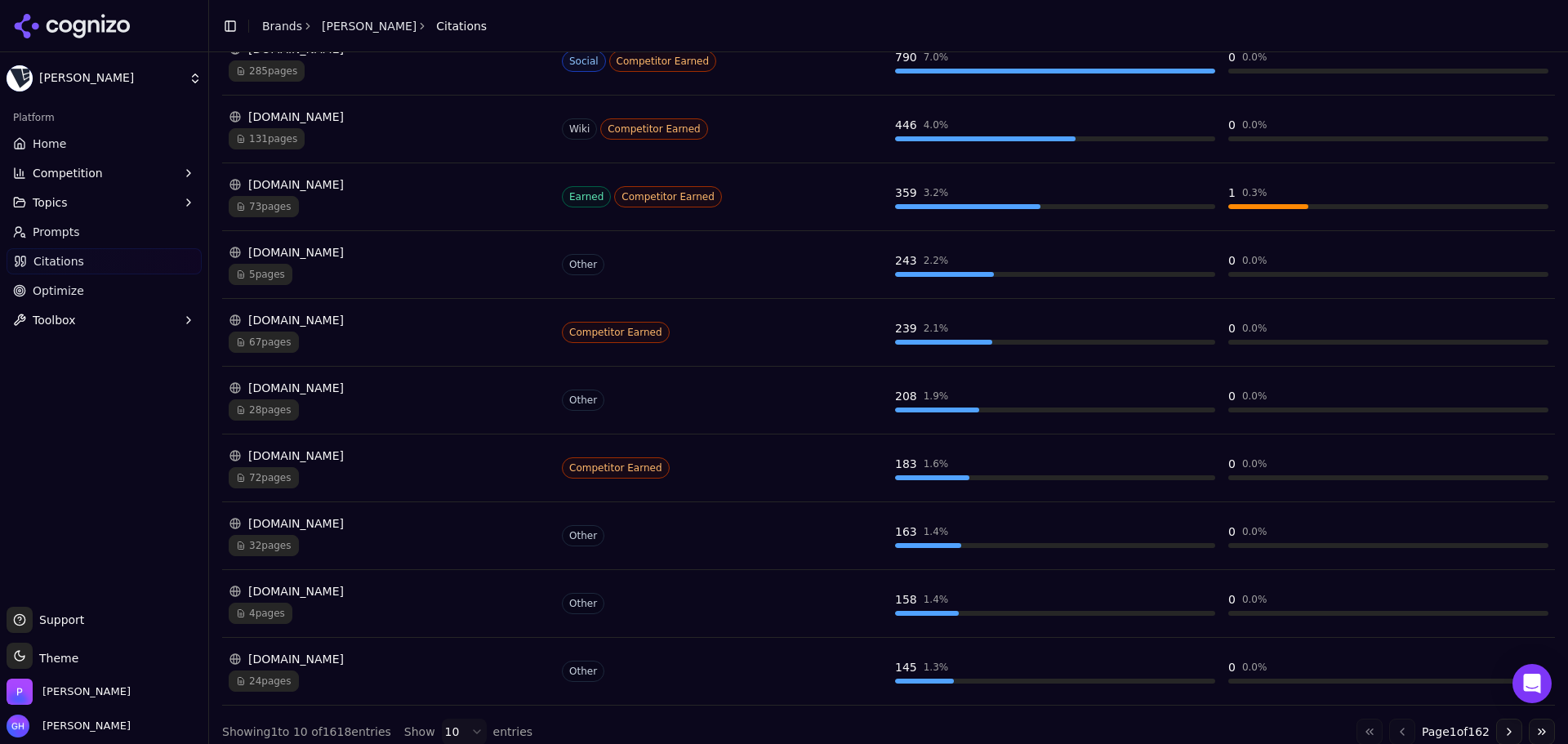
scroll to position [352, 0]
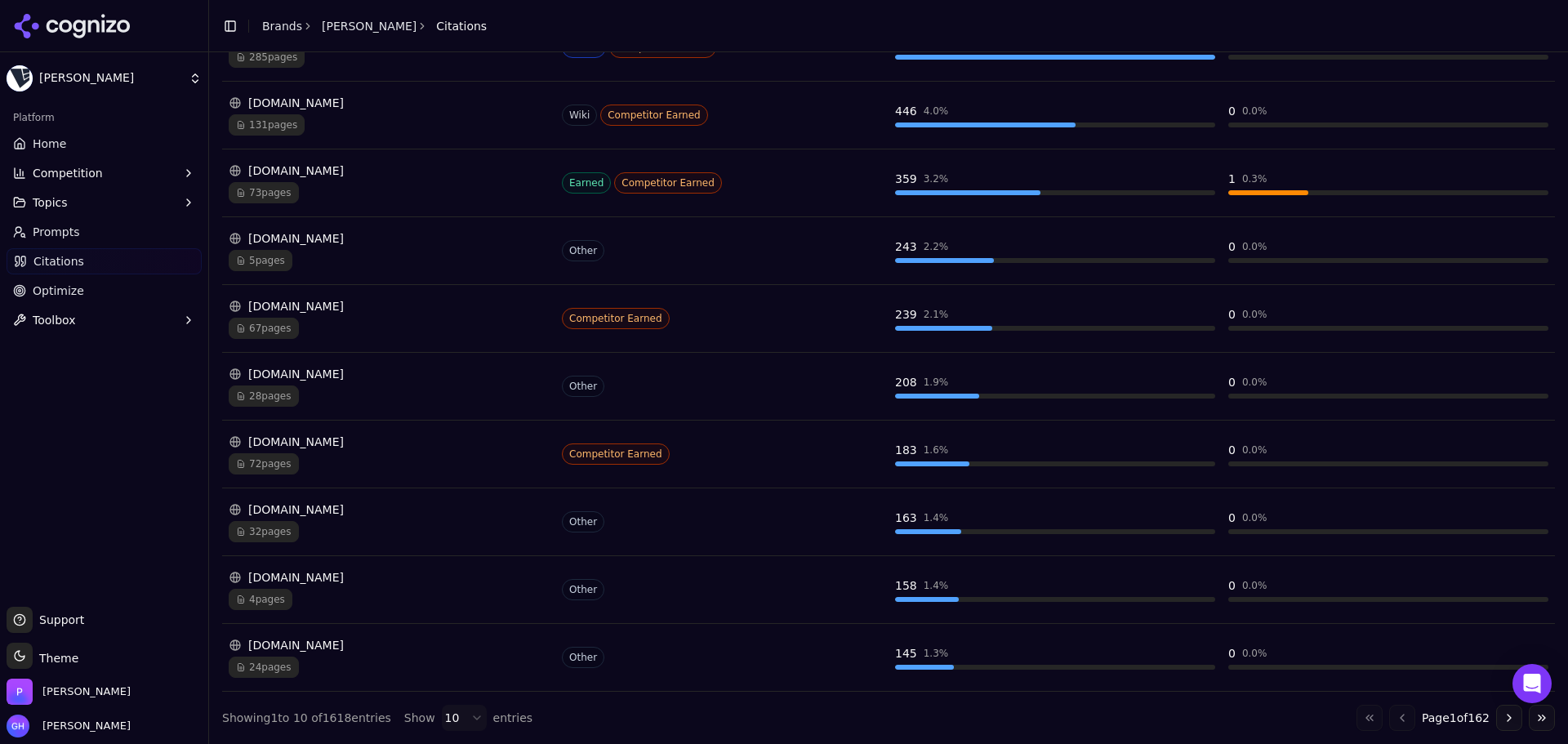
click at [321, 576] on div "[DOMAIN_NAME]" at bounding box center [388, 578] width 320 height 16
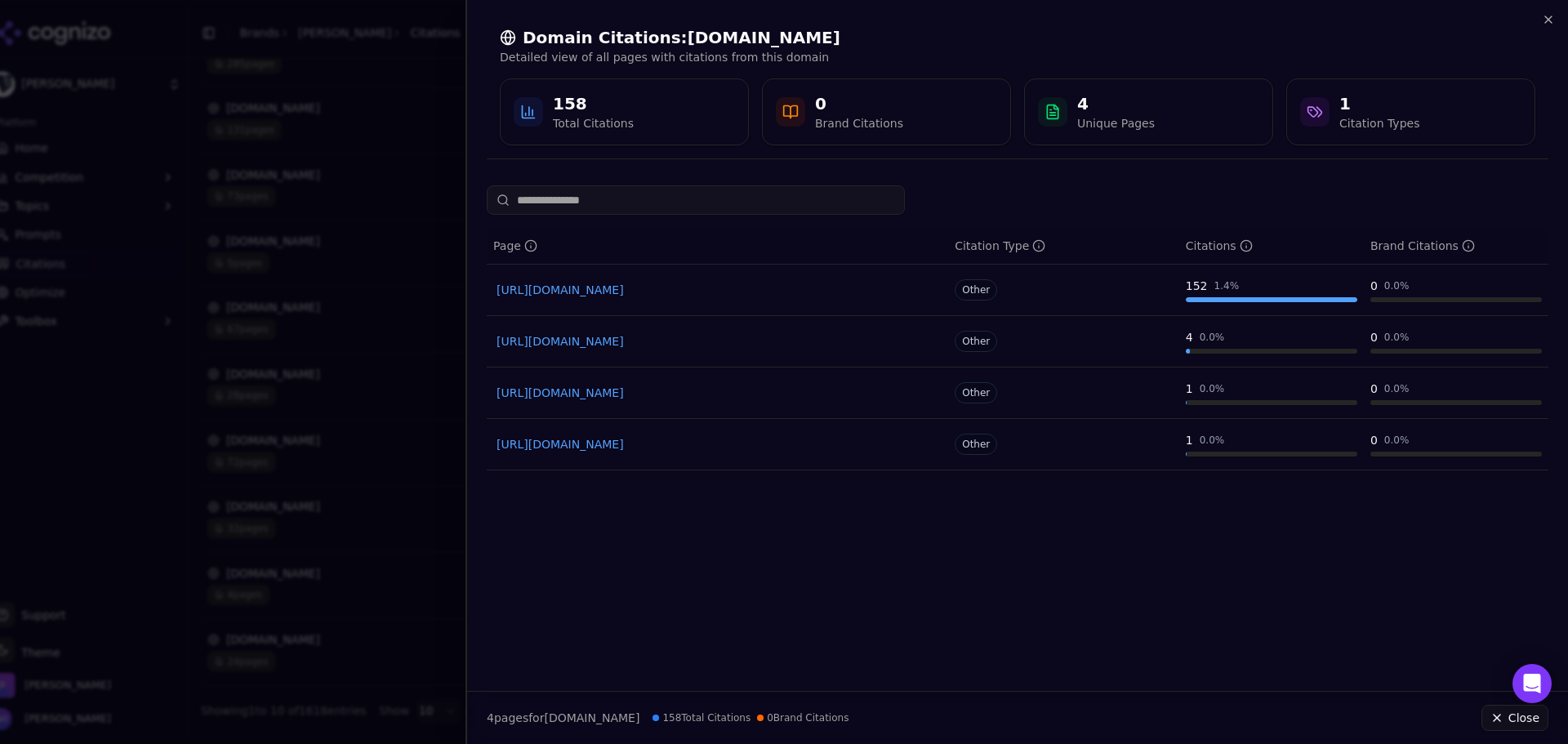
click at [666, 286] on link "[URL][DOMAIN_NAME]" at bounding box center [717, 289] width 442 height 16
click at [388, 272] on div at bounding box center [784, 372] width 1568 height 744
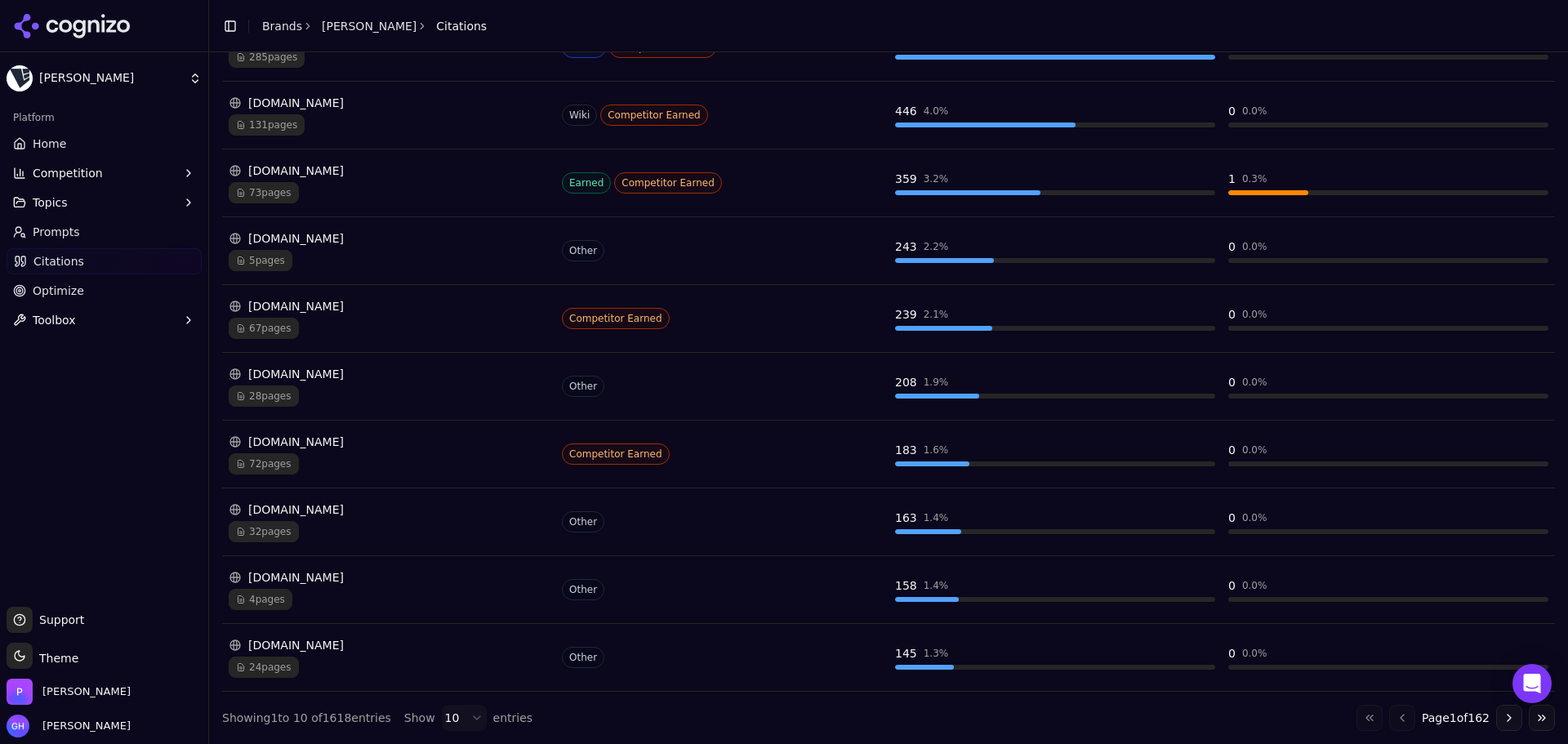
click at [332, 519] on div "[DOMAIN_NAME] 32 pages" at bounding box center [388, 521] width 320 height 41
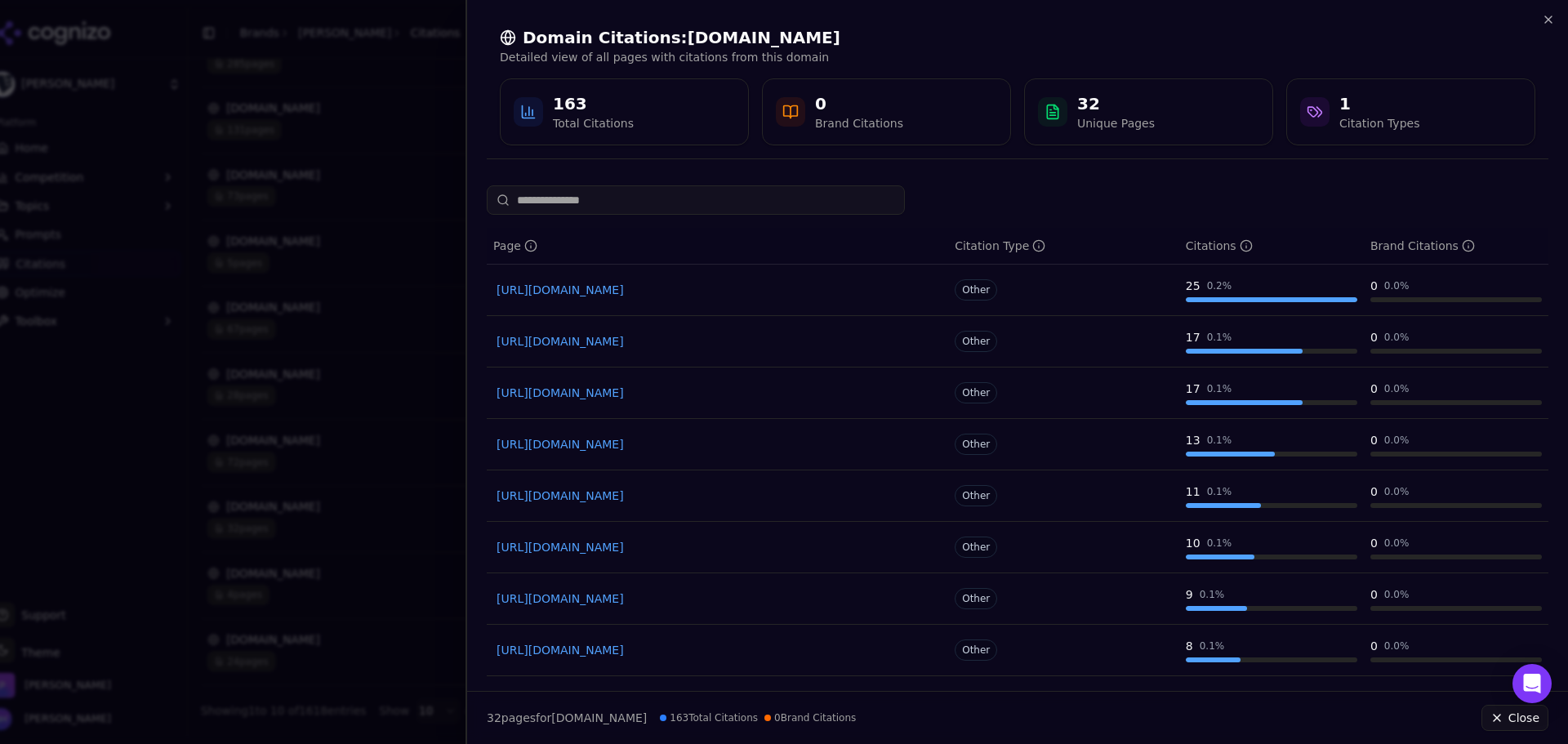
click at [275, 386] on div at bounding box center [784, 372] width 1568 height 744
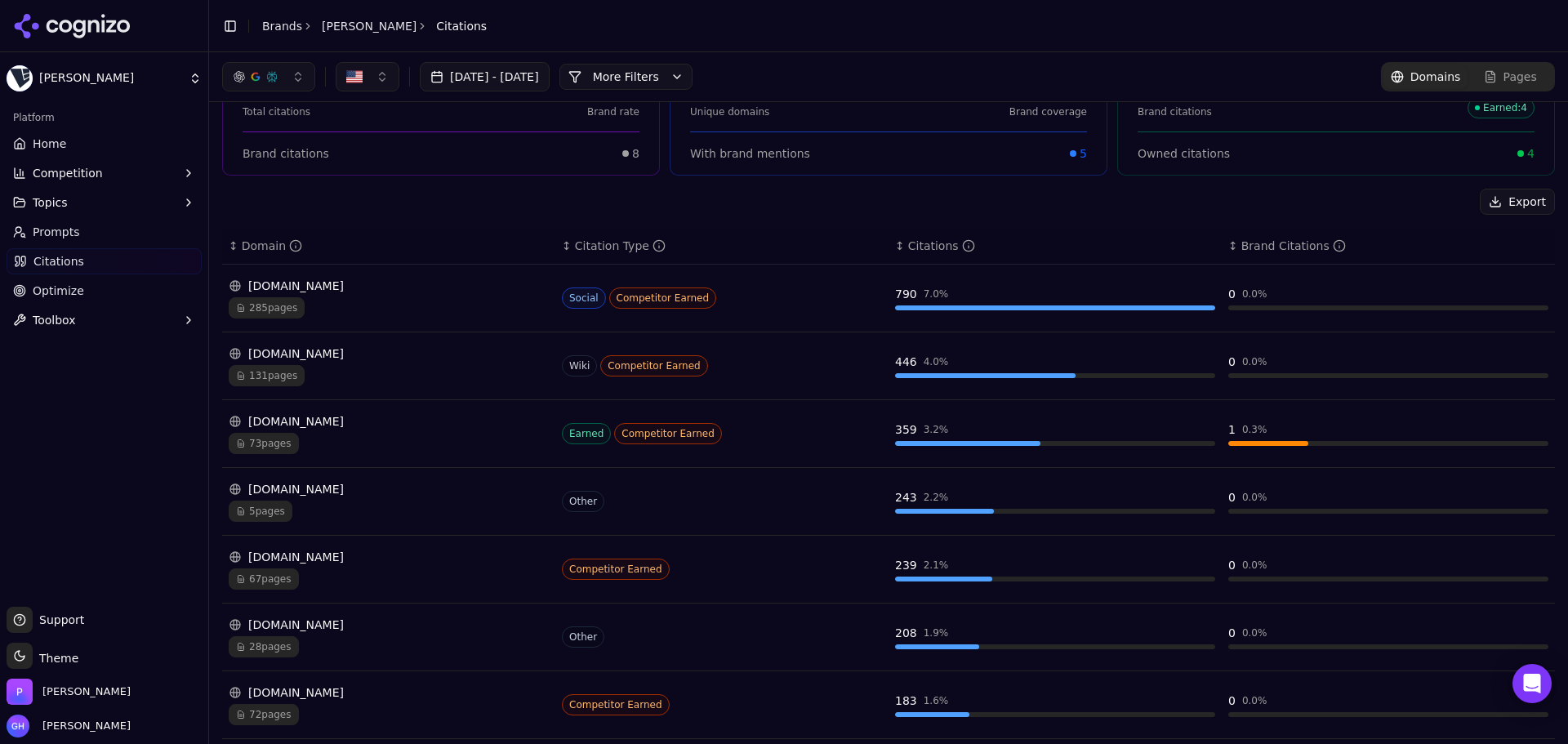
scroll to position [0, 0]
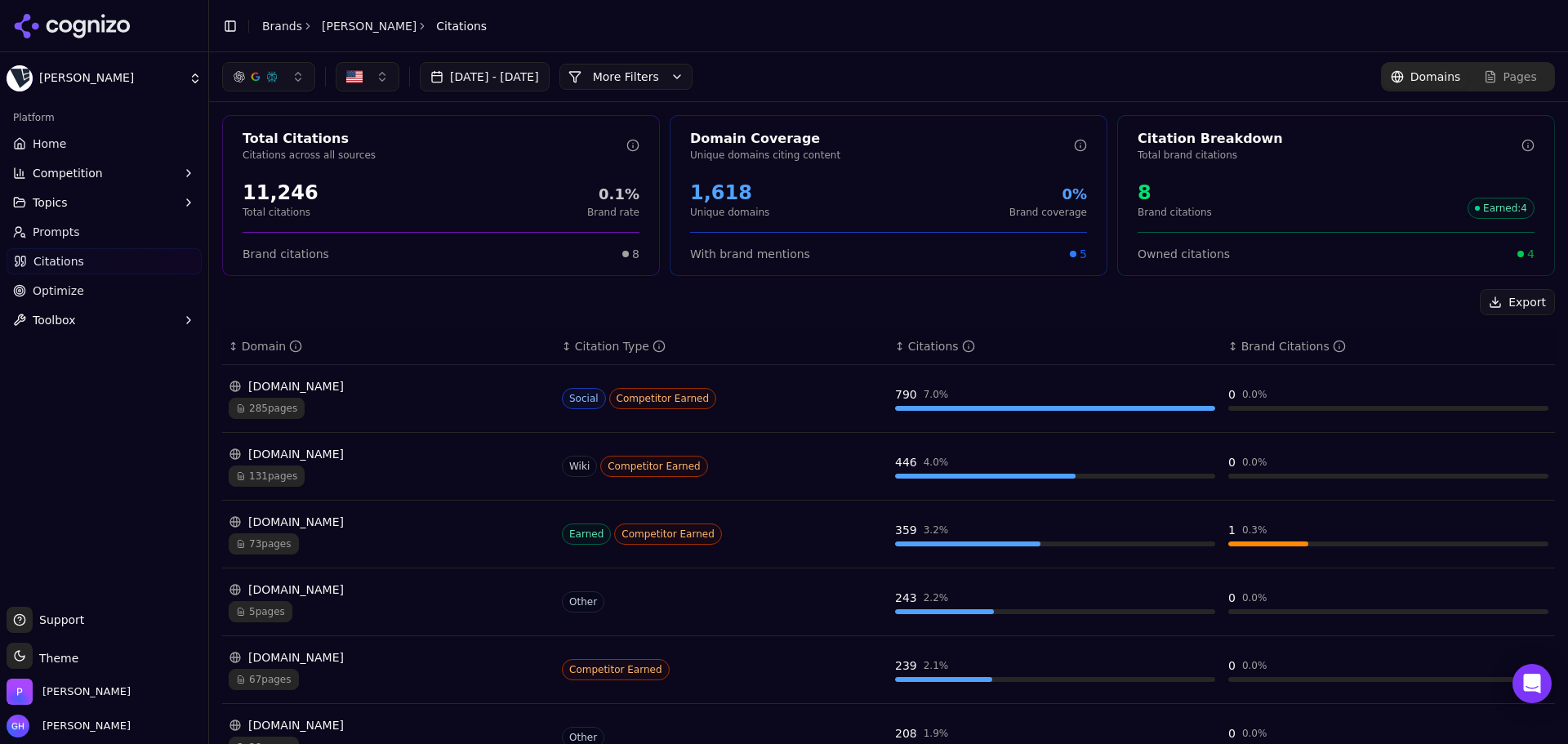
click at [1534, 71] on link "Pages" at bounding box center [1510, 77] width 85 height 24
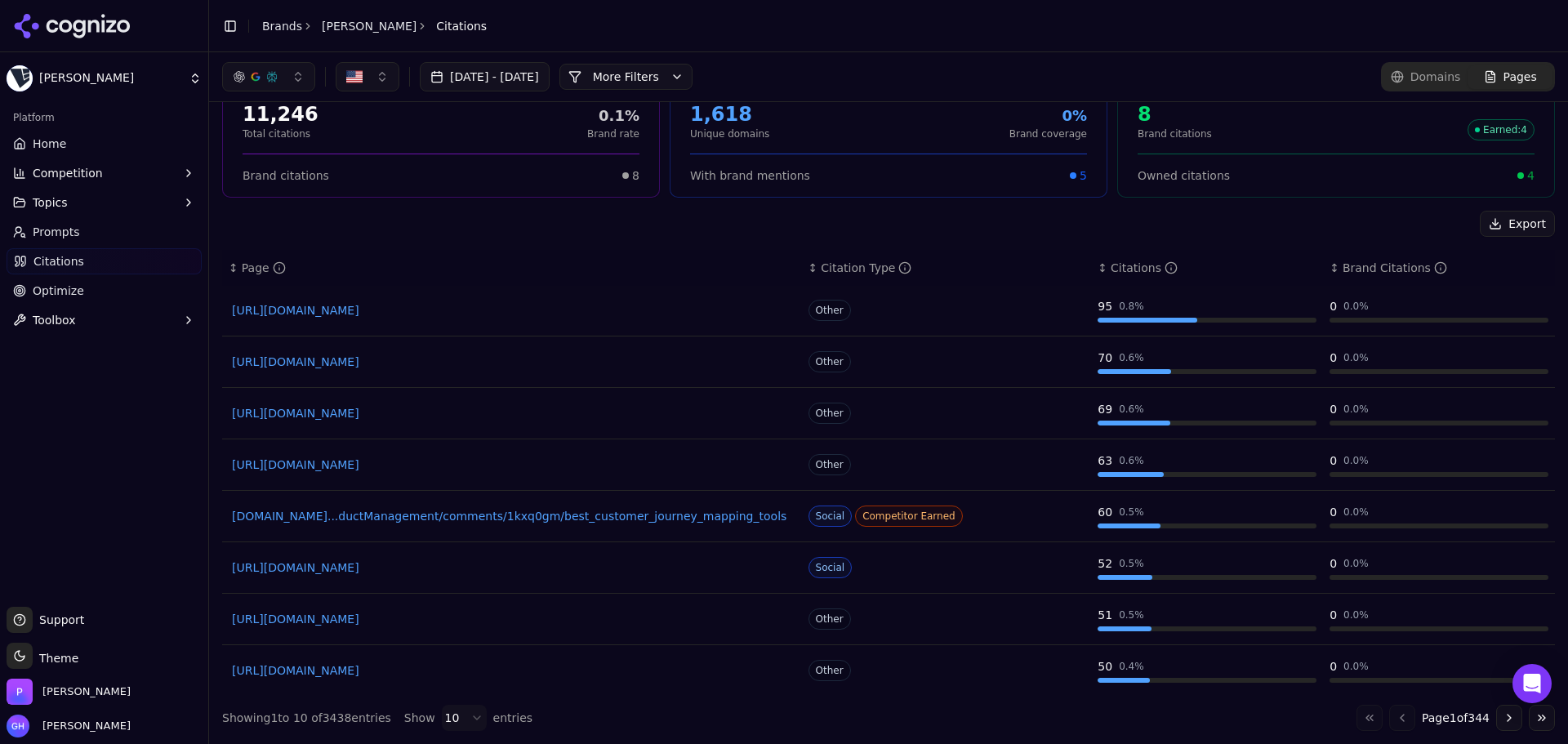
scroll to position [109, 0]
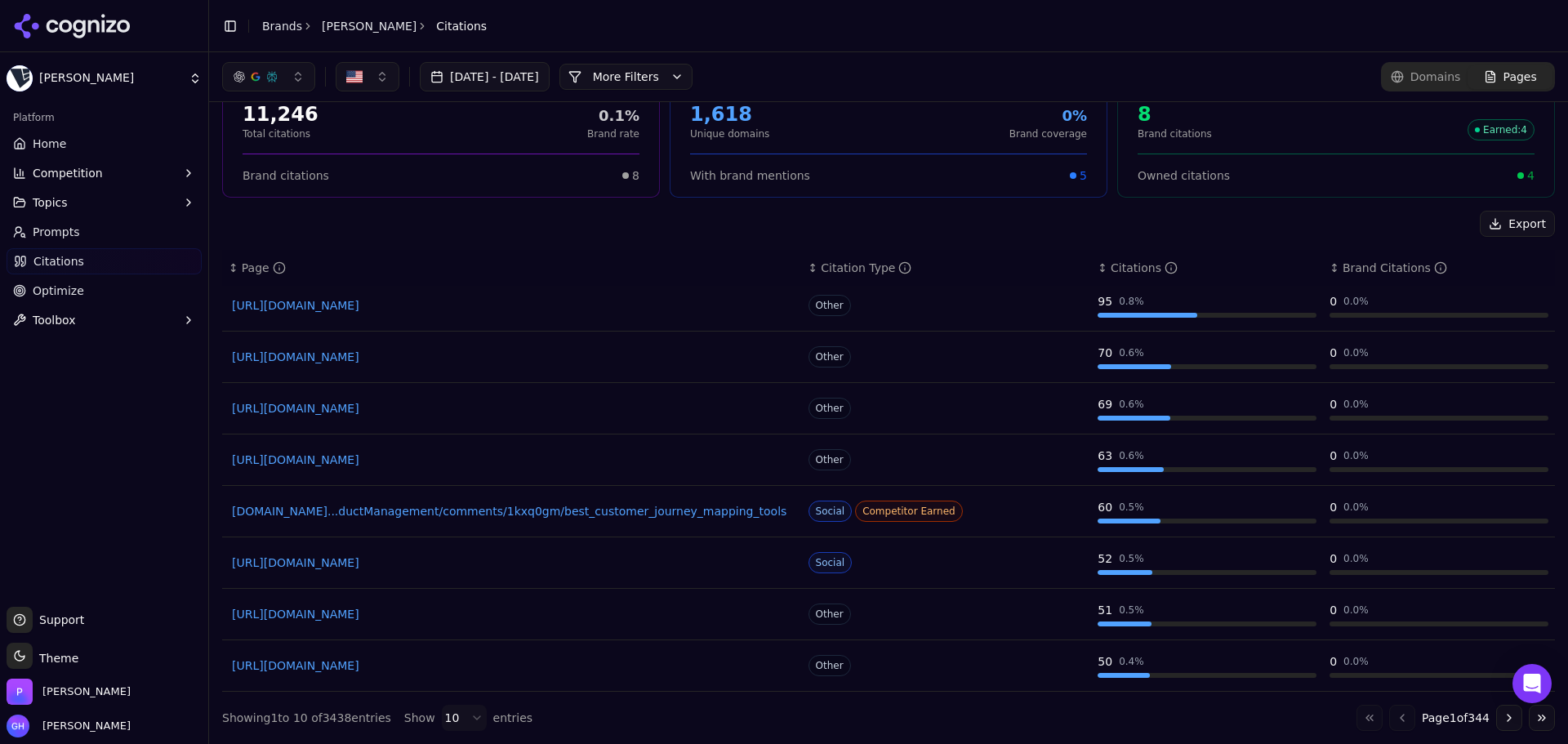
click at [1513, 718] on div "Go to first page Go to previous page Page 1 of 344 Go to next page Go to last p…" at bounding box center [1455, 717] width 198 height 26
click at [1496, 714] on button "Go to next page" at bounding box center [1509, 717] width 26 height 26
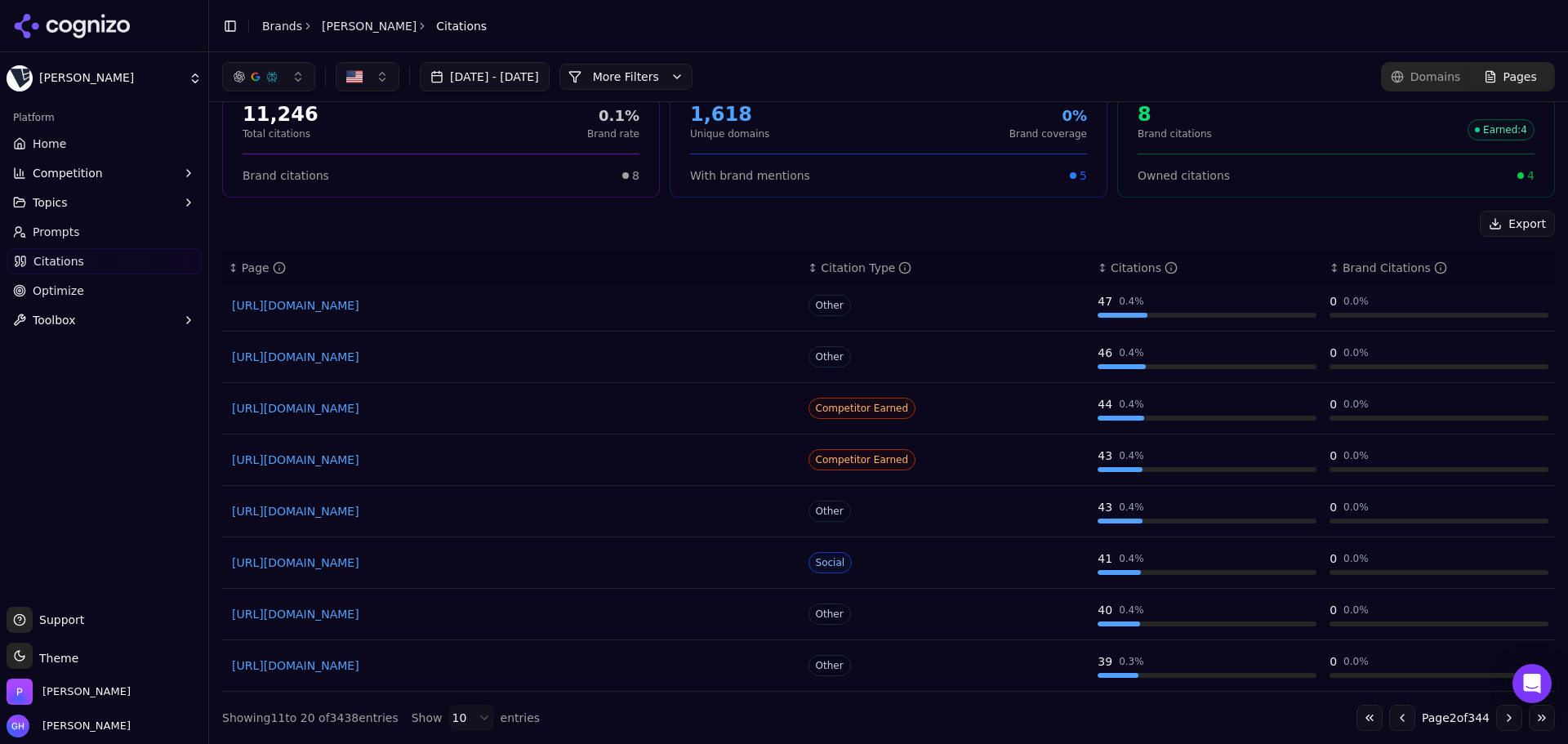
click at [1389, 718] on button "Go to previous page" at bounding box center [1402, 717] width 26 height 26
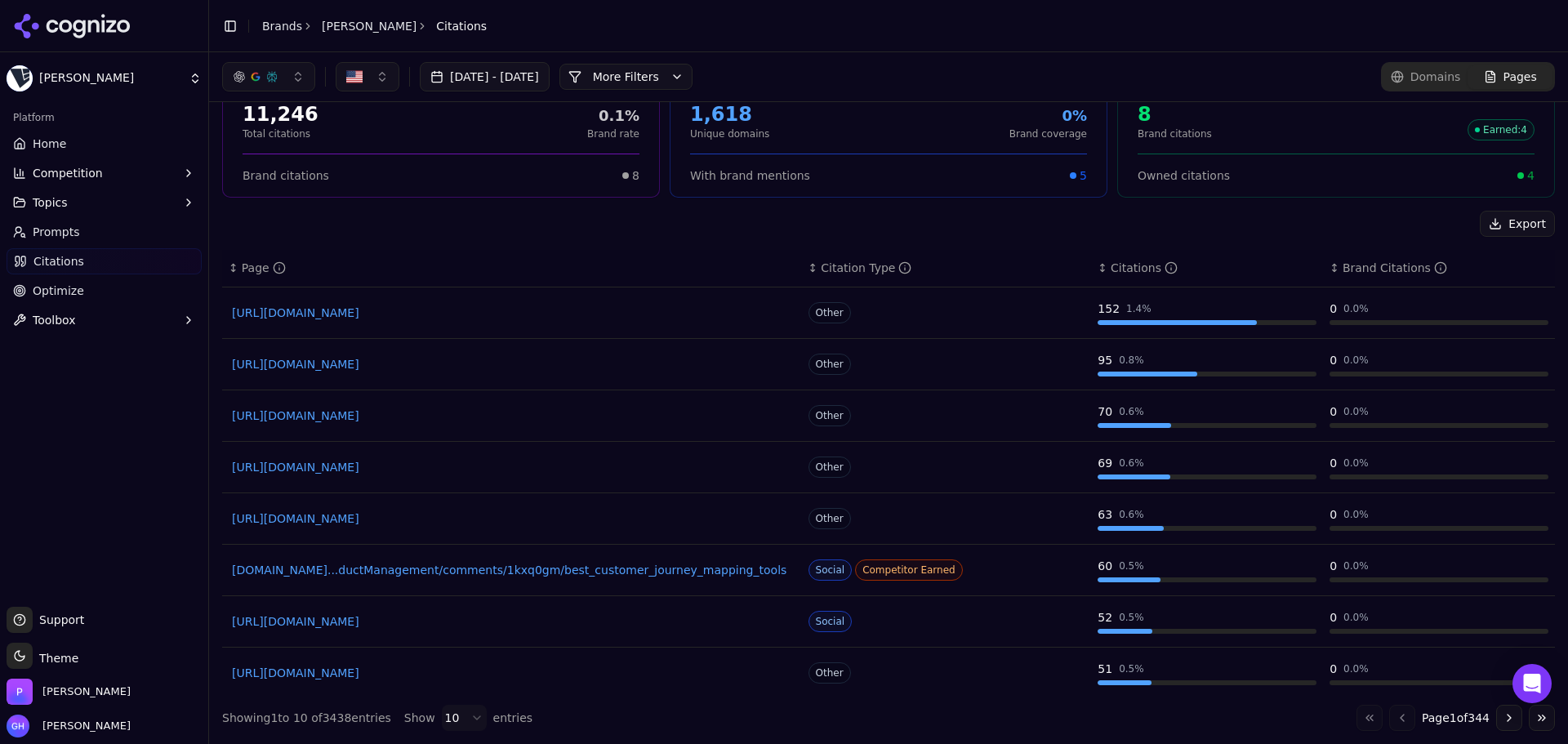
scroll to position [0, 0]
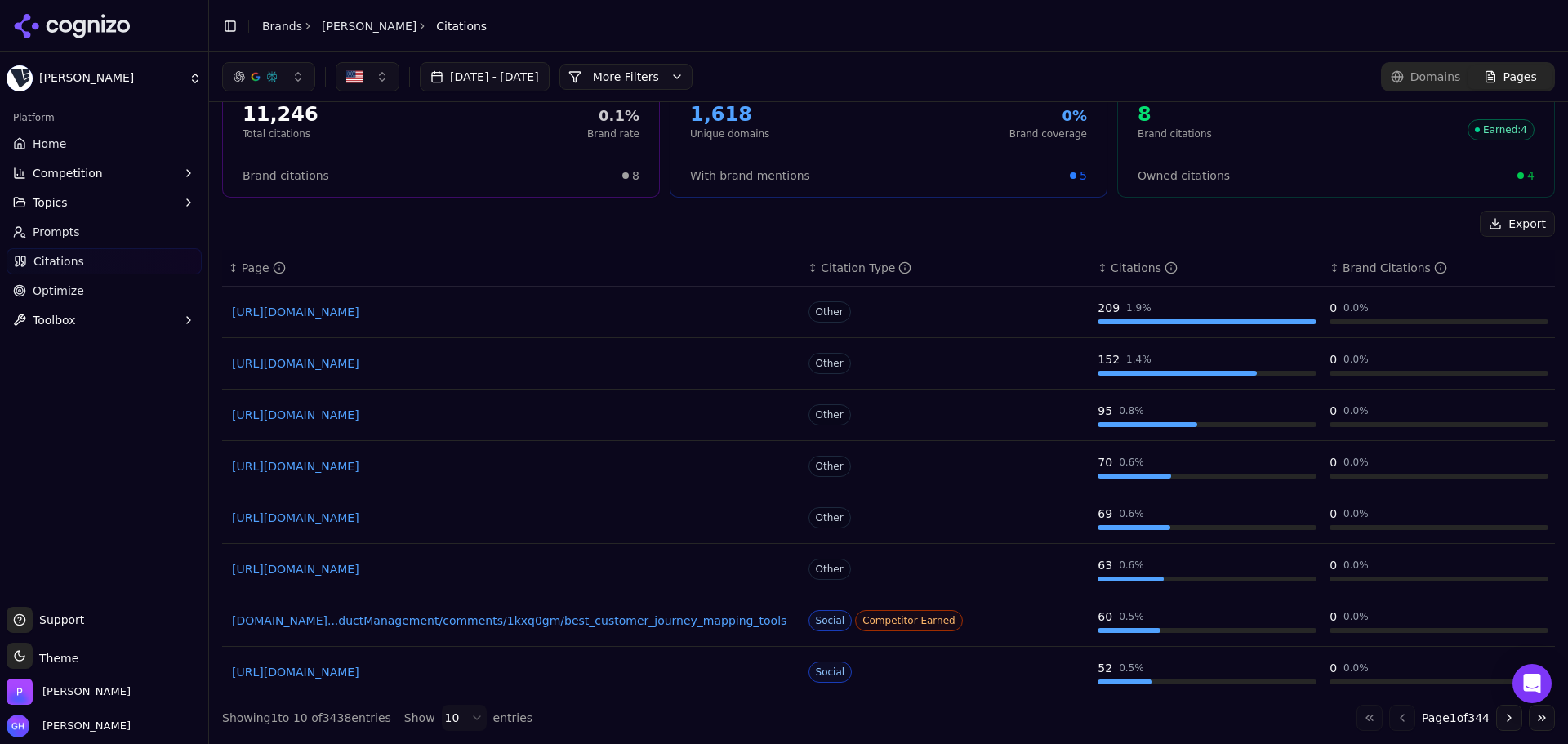
click at [1496, 721] on button "Go to next page" at bounding box center [1509, 717] width 26 height 26
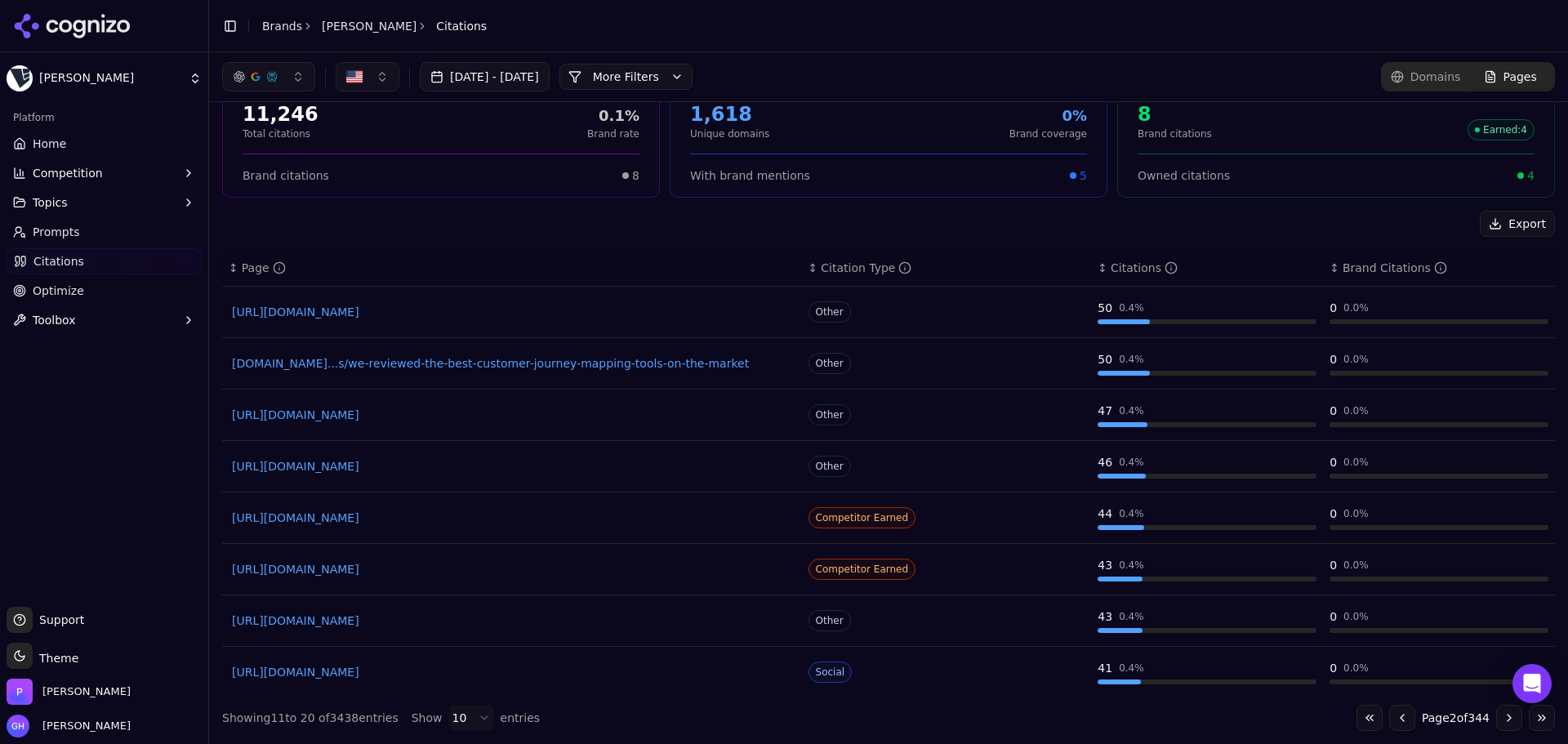
click at [65, 237] on span "Prompts" at bounding box center [56, 232] width 48 height 16
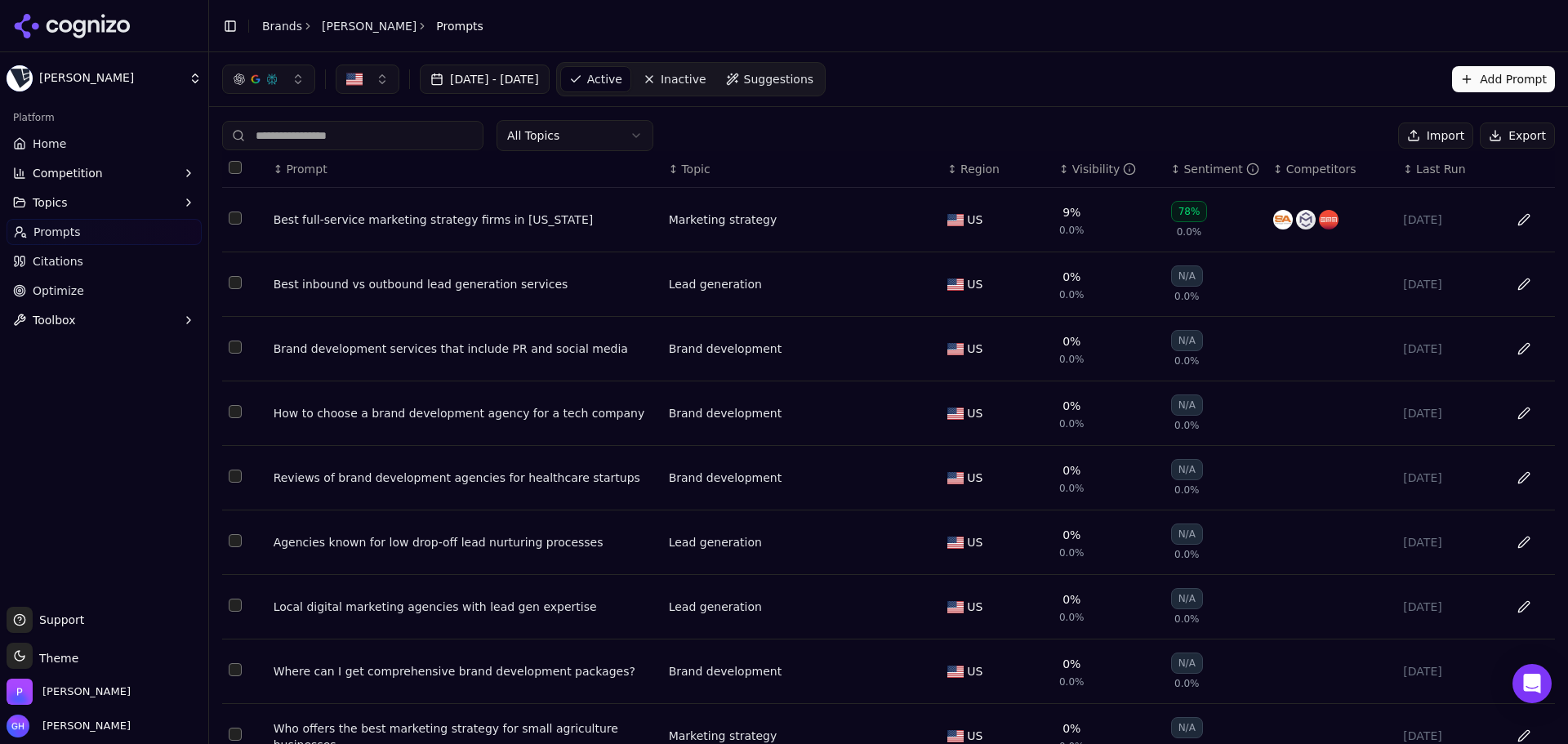
click at [1496, 129] on button "Export" at bounding box center [1517, 136] width 75 height 26
click at [1085, 80] on div "[DATE] - [DATE] Active Inactive Suggestions Add Prompt" at bounding box center [888, 79] width 1332 height 35
drag, startPoint x: 129, startPoint y: 4, endPoint x: 122, endPoint y: 17, distance: 14.8
click at [129, 4] on div at bounding box center [104, 26] width 208 height 53
click at [119, 17] on icon at bounding box center [72, 26] width 119 height 25
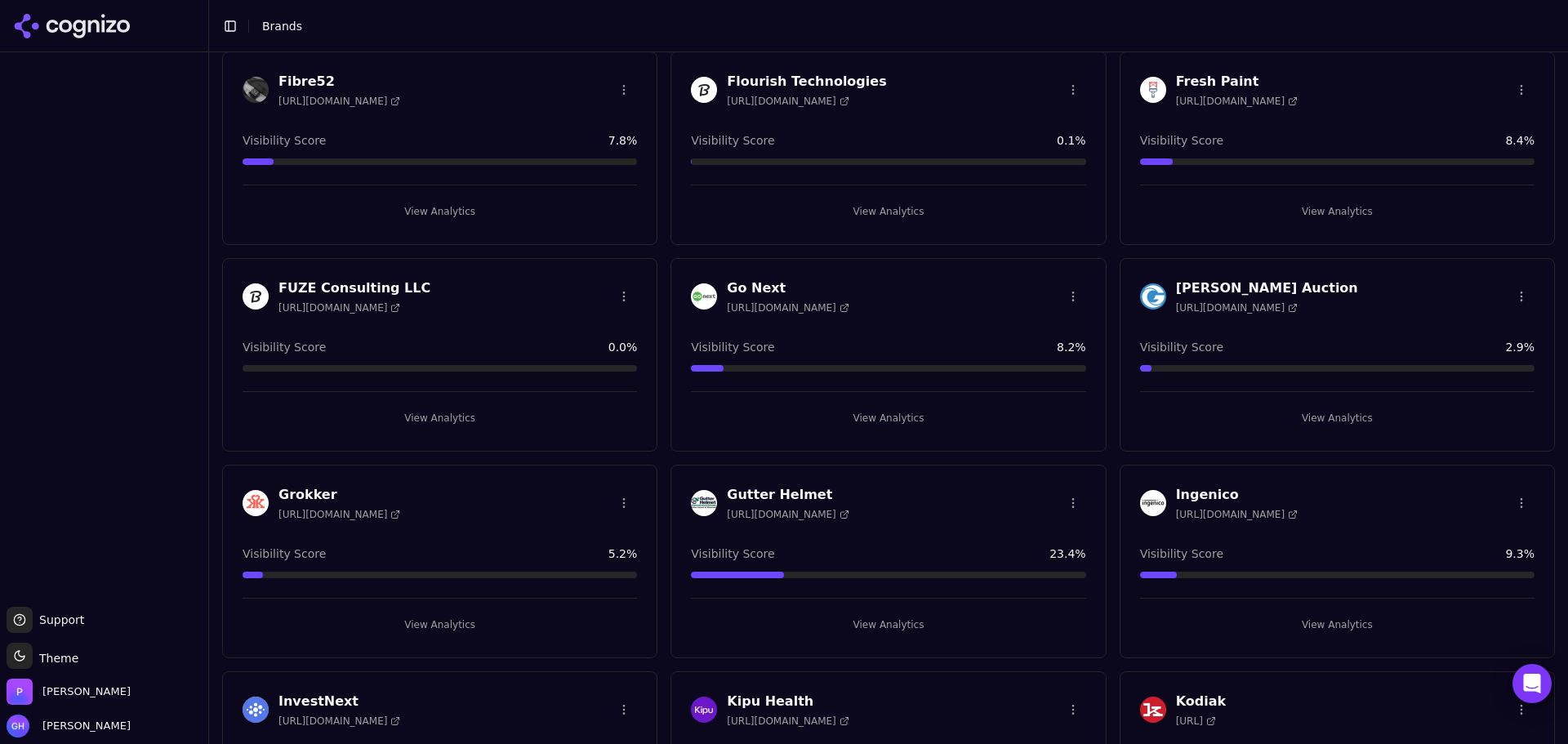
scroll to position [1247, 0]
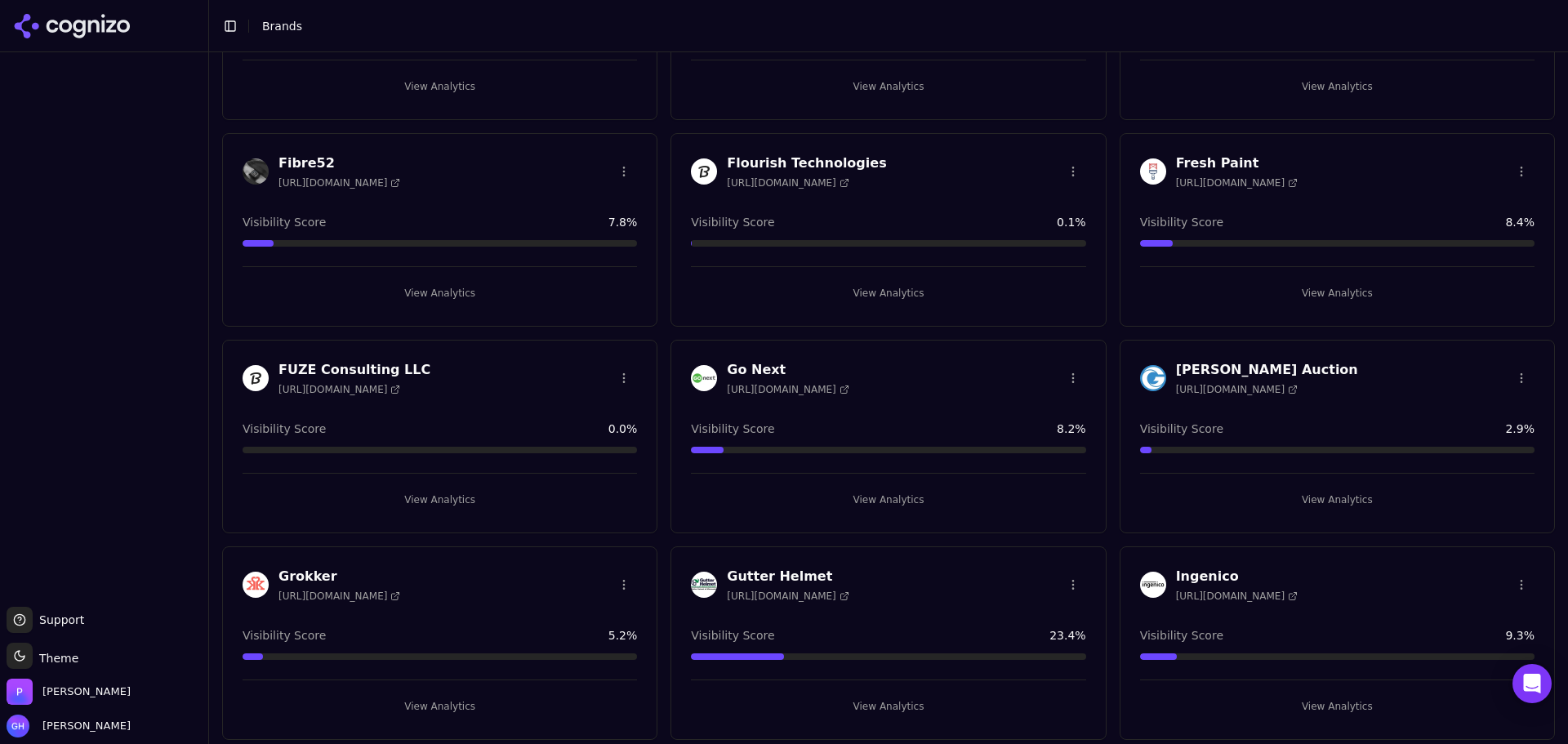
drag, startPoint x: 450, startPoint y: 482, endPoint x: 449, endPoint y: 496, distance: 14.0
click at [450, 482] on div "View Analytics" at bounding box center [440, 492] width 394 height 40
click at [449, 496] on button "View Analytics" at bounding box center [440, 499] width 394 height 26
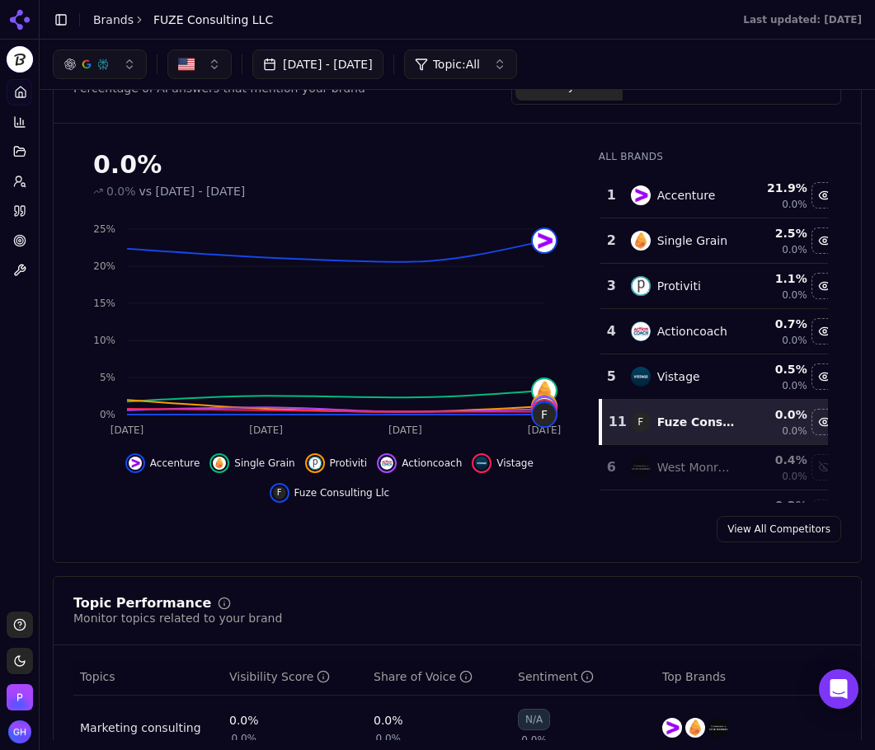
scroll to position [86, 0]
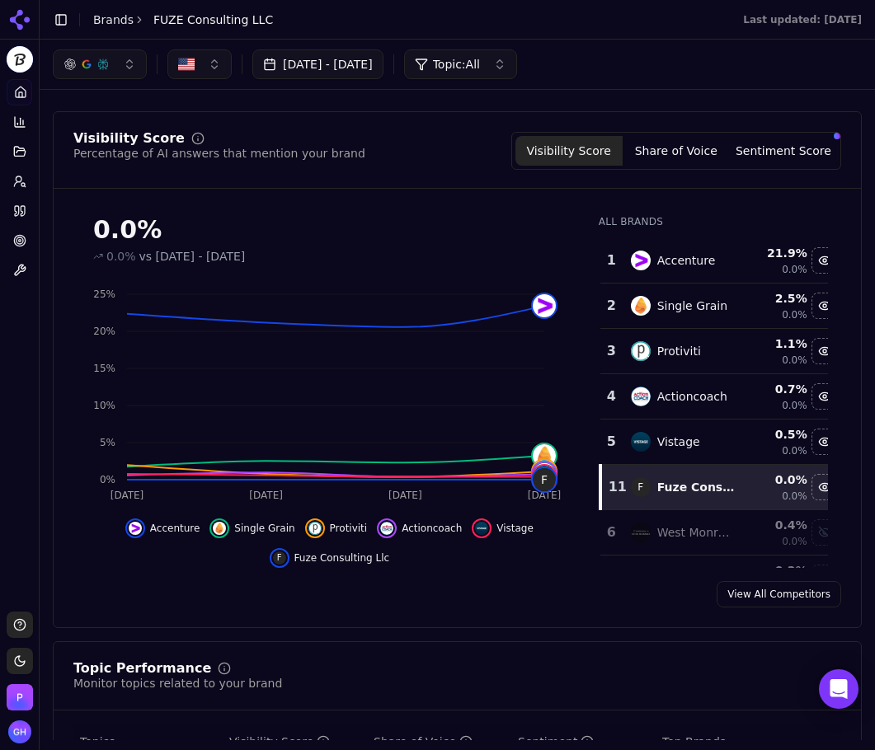
click at [665, 140] on button "Share of Voice" at bounding box center [675, 151] width 107 height 30
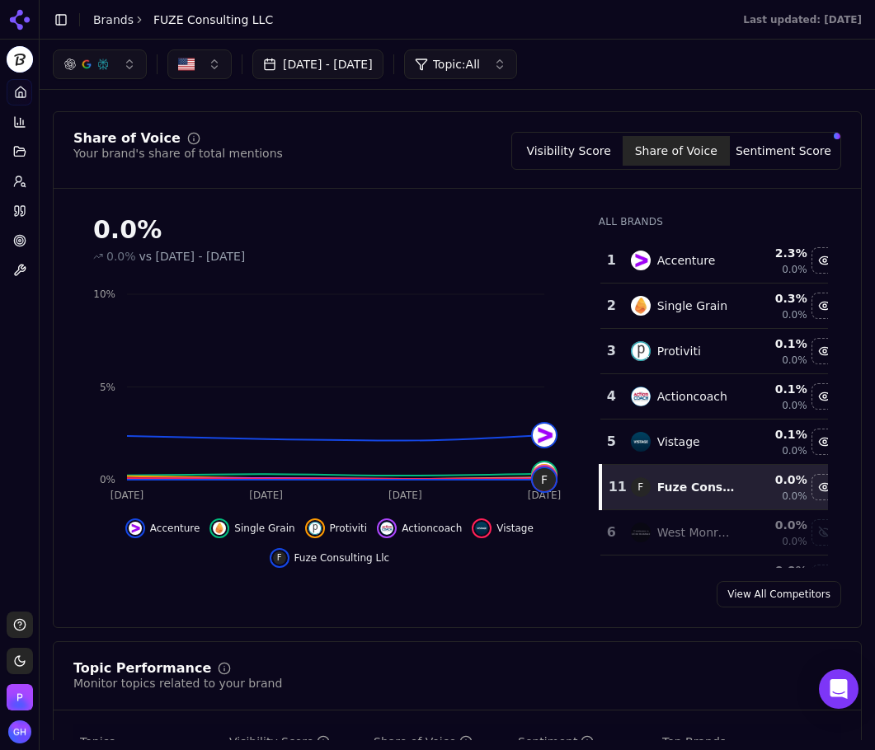
click at [785, 151] on button "Sentiment Score" at bounding box center [783, 151] width 107 height 30
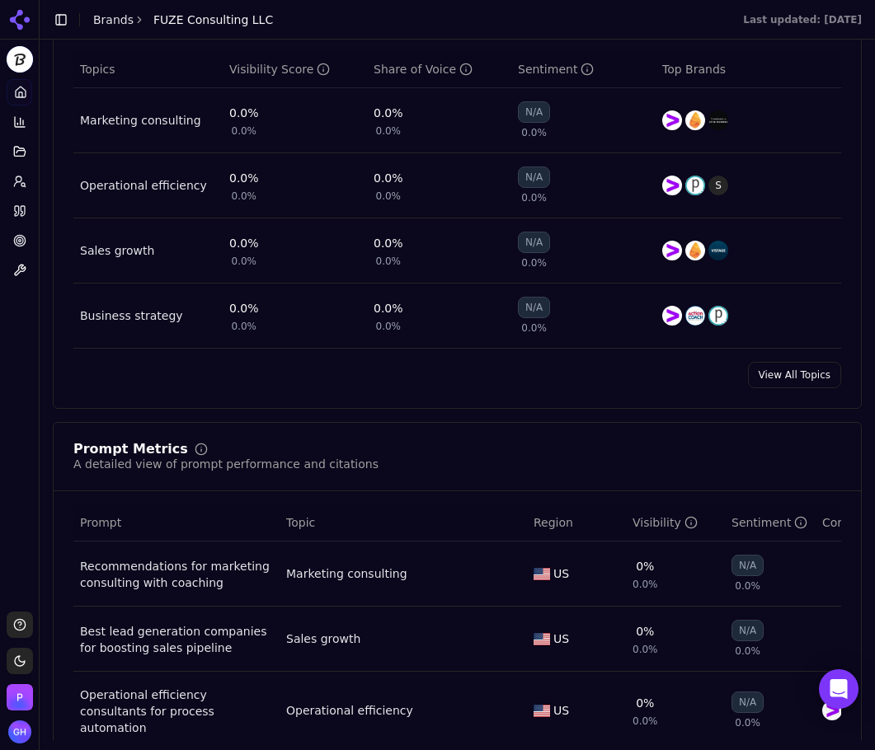
scroll to position [1075, 0]
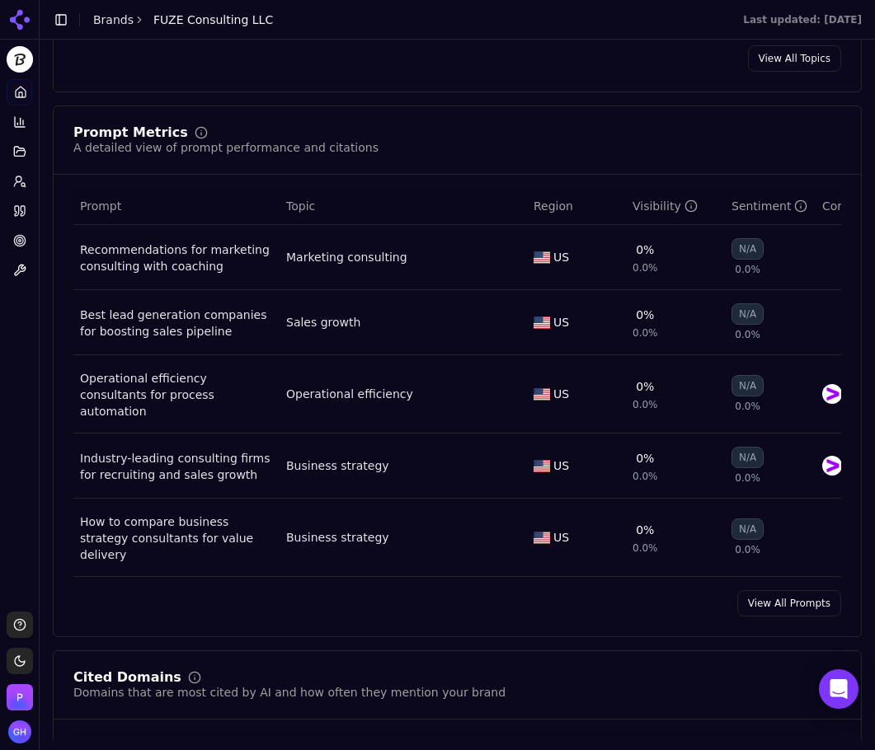
click at [802, 598] on link "View All Prompts" at bounding box center [789, 603] width 104 height 26
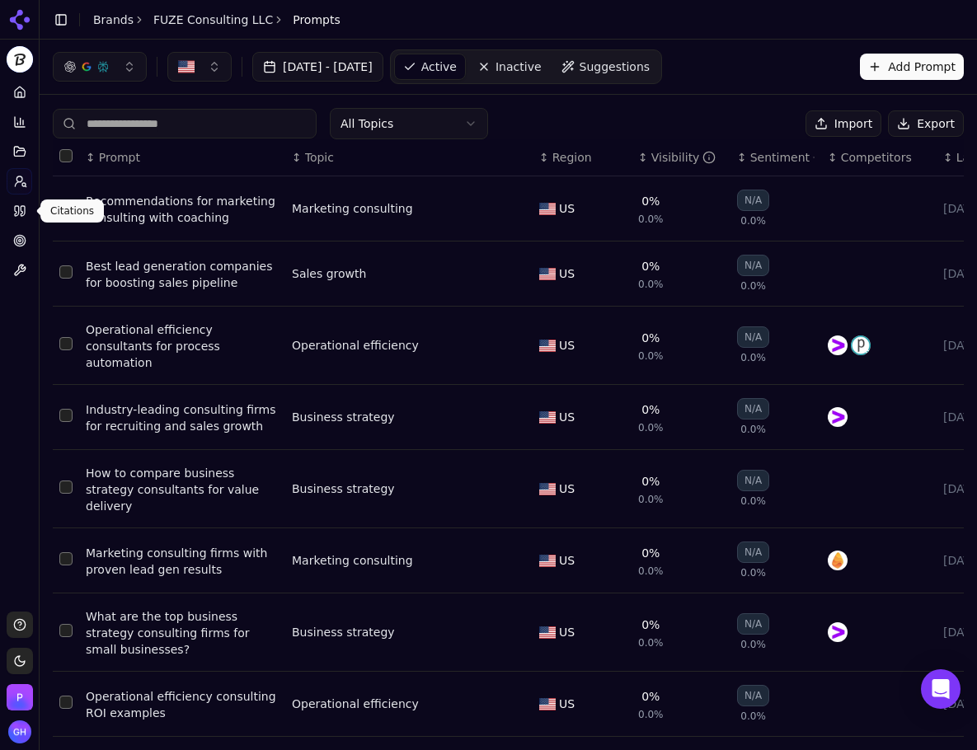
click at [21, 213] on icon at bounding box center [19, 210] width 13 height 13
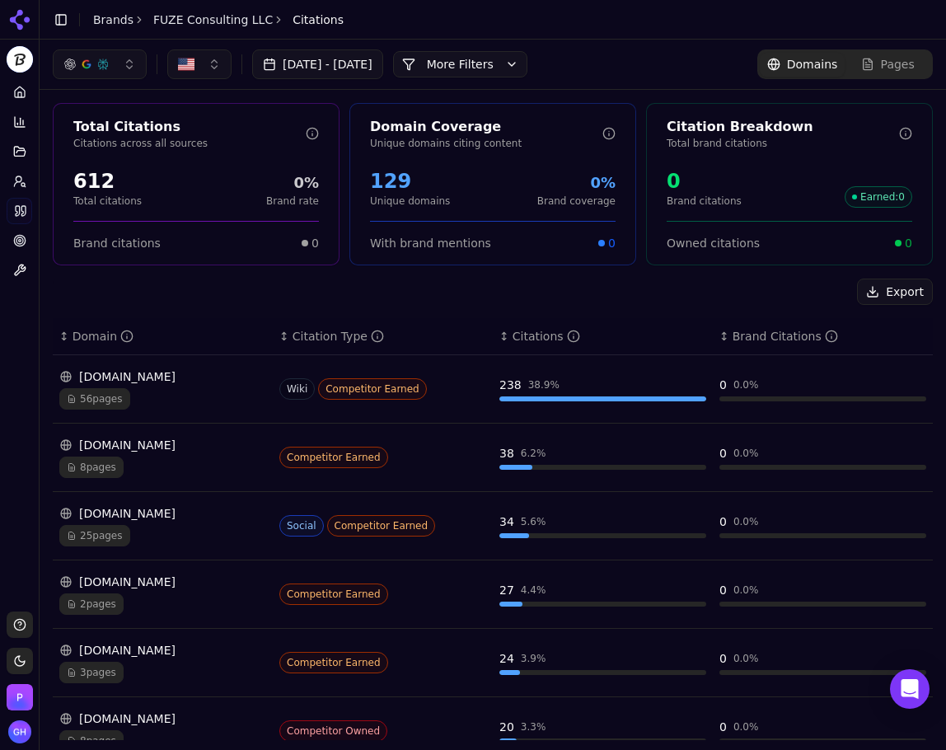
click at [528, 55] on button "More Filters" at bounding box center [460, 64] width 134 height 26
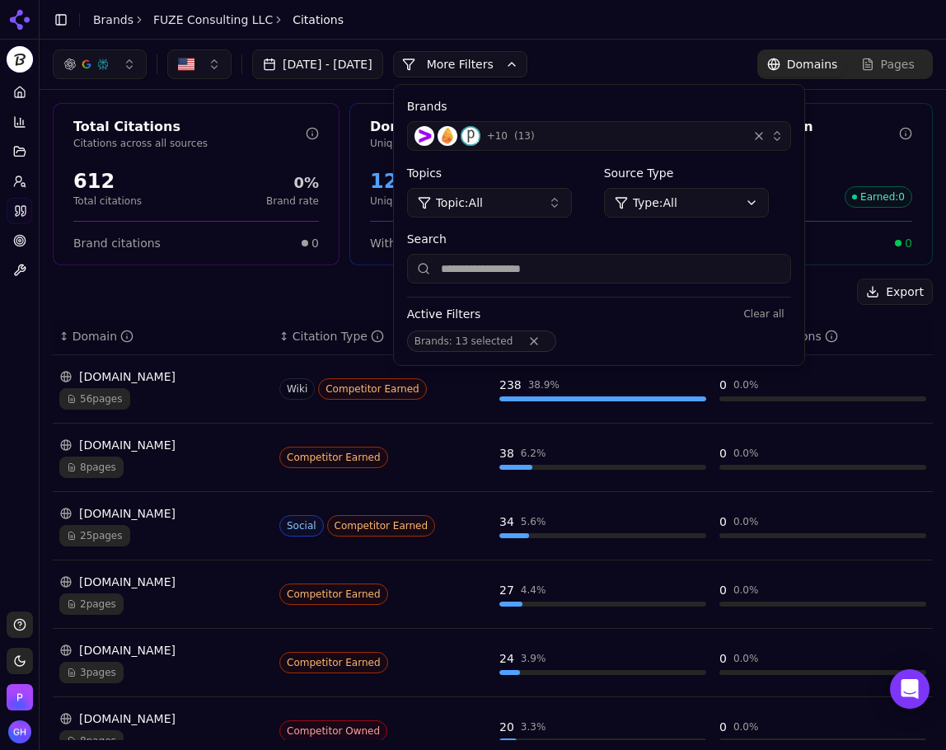
click at [791, 120] on div "Brands + 10 ( 13 )" at bounding box center [599, 125] width 384 height 54
click at [692, 129] on div "+ 10 ( 13 )" at bounding box center [578, 136] width 326 height 20
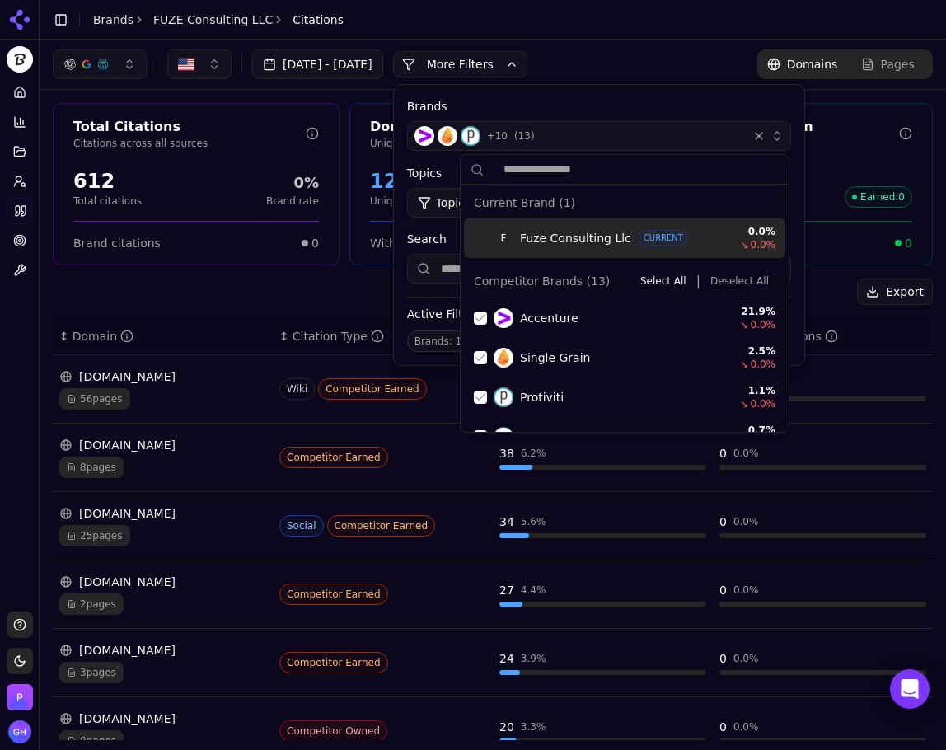
click at [723, 288] on button "Deselect All" at bounding box center [740, 281] width 72 height 20
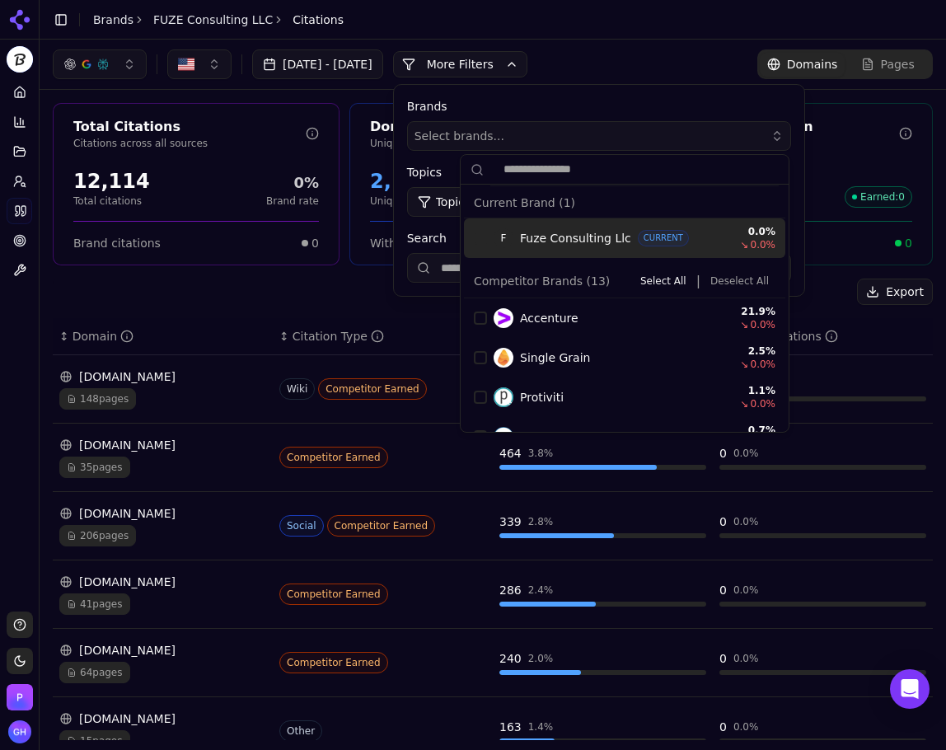
click at [495, 66] on button "More Filters" at bounding box center [460, 64] width 134 height 26
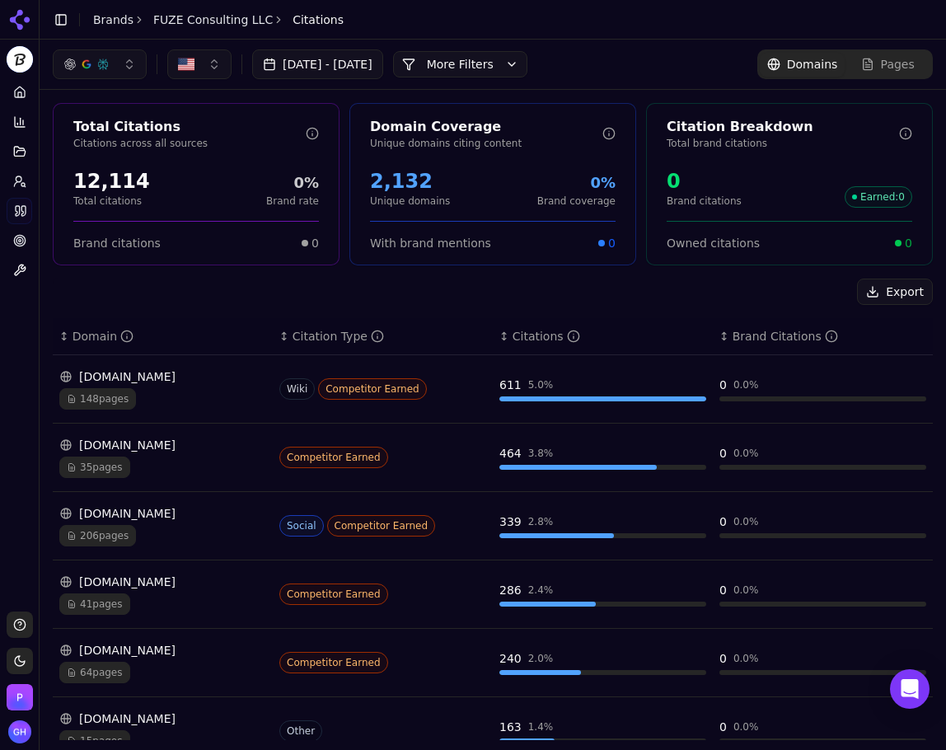
click at [932, 35] on header "Toggle Sidebar Brands FUZE Consulting LLC Citations" at bounding box center [493, 20] width 907 height 40
click at [31, 86] on link "Home" at bounding box center [20, 92] width 26 height 26
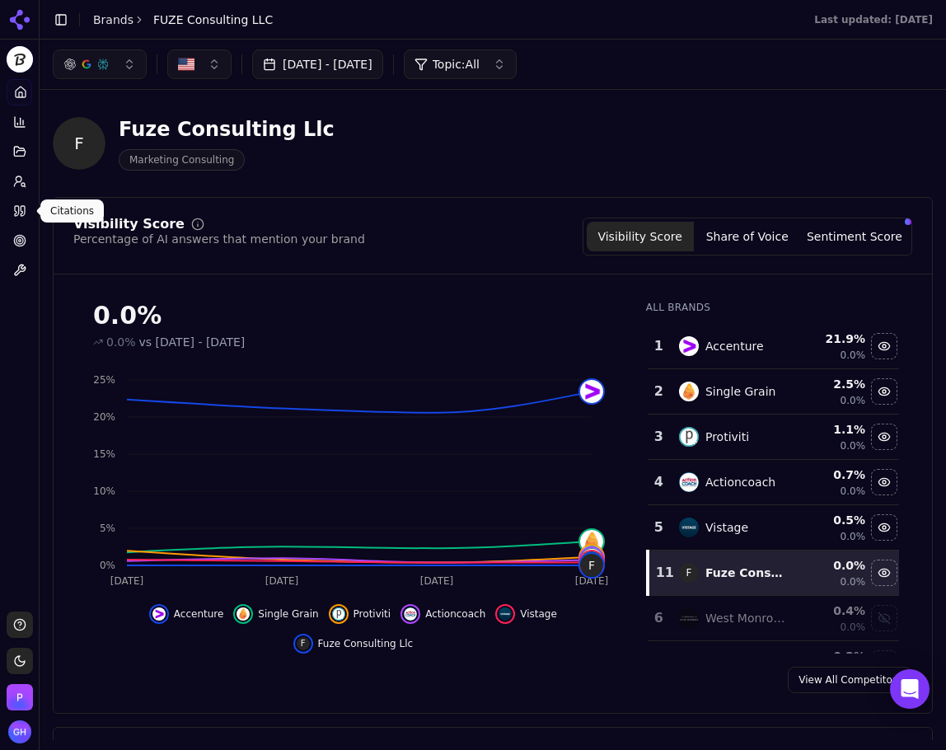
click at [34, 208] on span at bounding box center [36, 211] width 8 height 8
click at [30, 211] on link "Citations" at bounding box center [20, 211] width 26 height 26
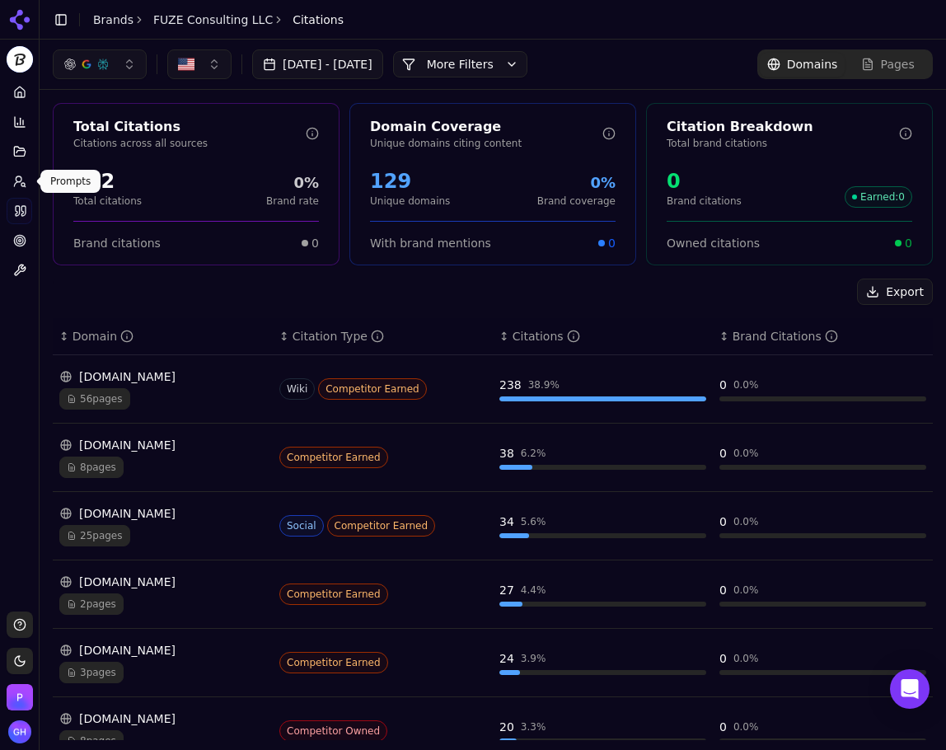
click at [21, 189] on link "Prompts" at bounding box center [20, 181] width 26 height 26
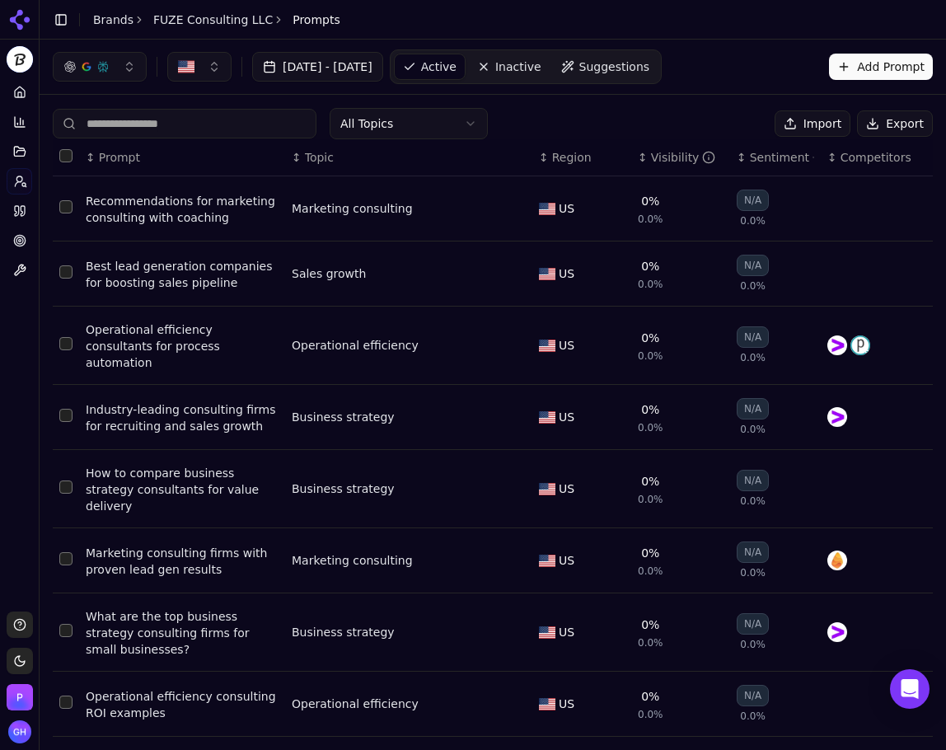
click at [891, 109] on div "All Topics Import Export" at bounding box center [493, 123] width 880 height 31
click at [885, 119] on button "Export" at bounding box center [895, 123] width 76 height 26
click at [14, 214] on icon at bounding box center [19, 210] width 13 height 13
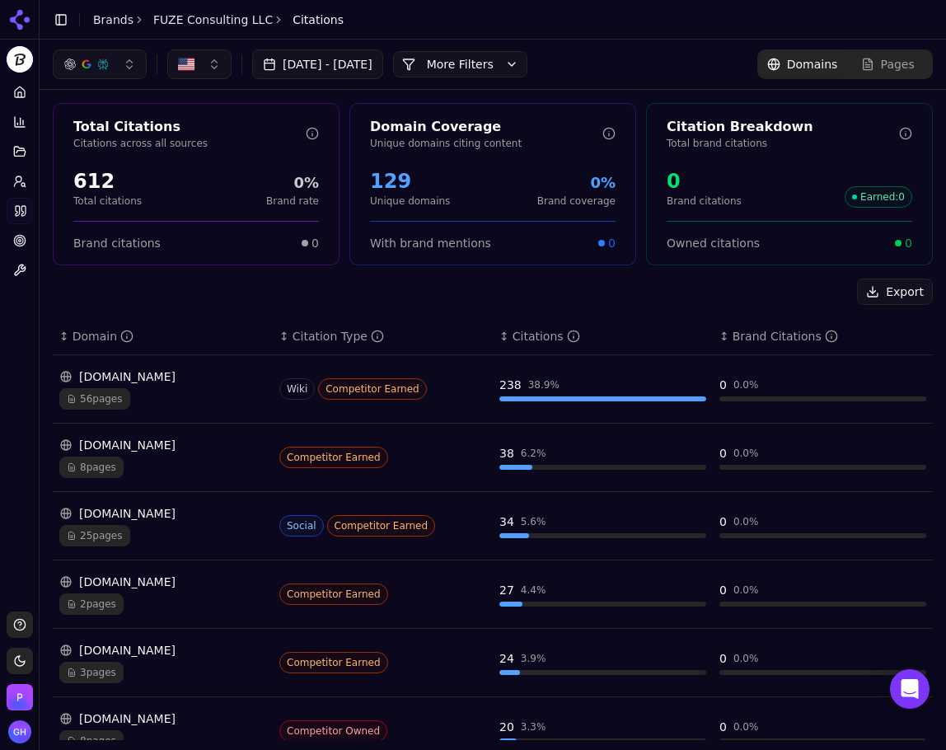
drag, startPoint x: 558, startPoint y: 72, endPoint x: 544, endPoint y: 63, distance: 16.7
click at [528, 71] on button "More Filters" at bounding box center [460, 64] width 134 height 26
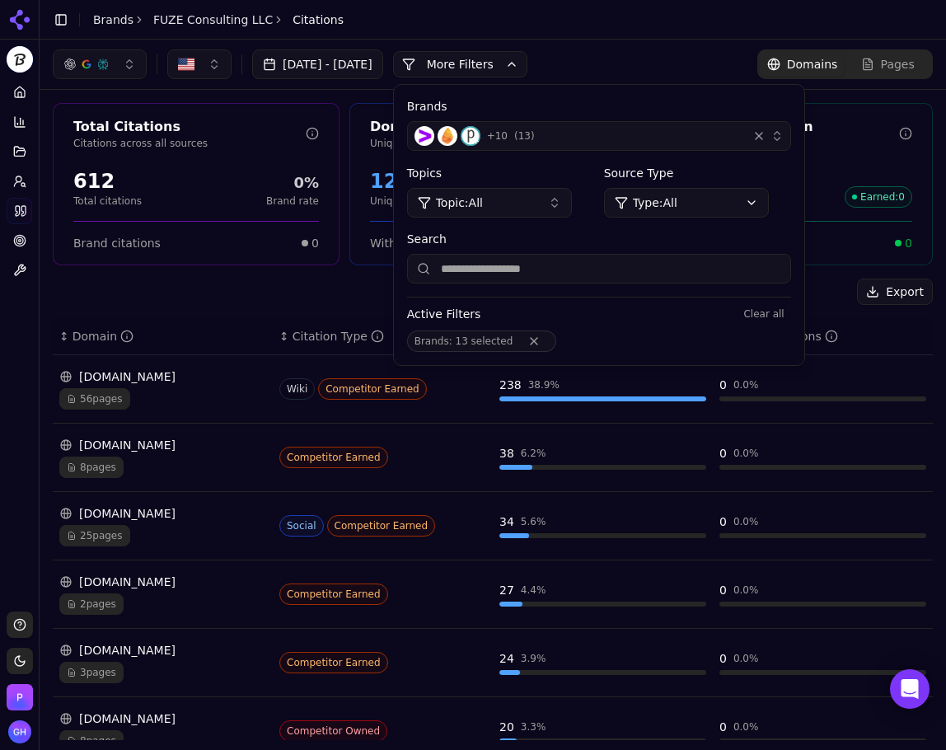
click at [728, 134] on div "+ 10 ( 13 )" at bounding box center [578, 136] width 326 height 20
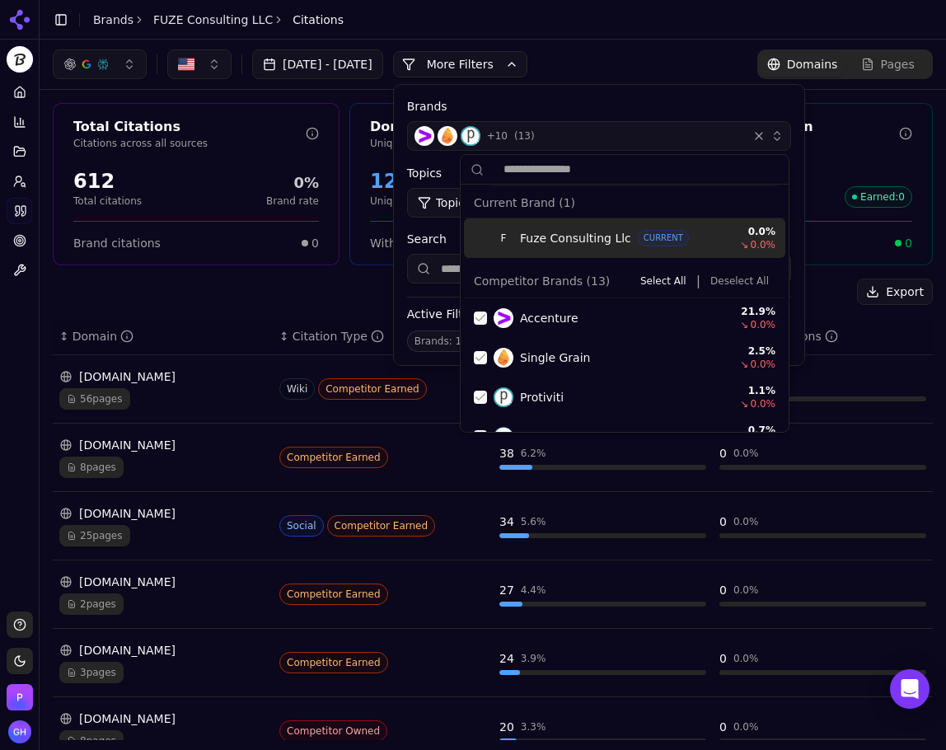
click at [722, 284] on button "Deselect All" at bounding box center [740, 281] width 72 height 20
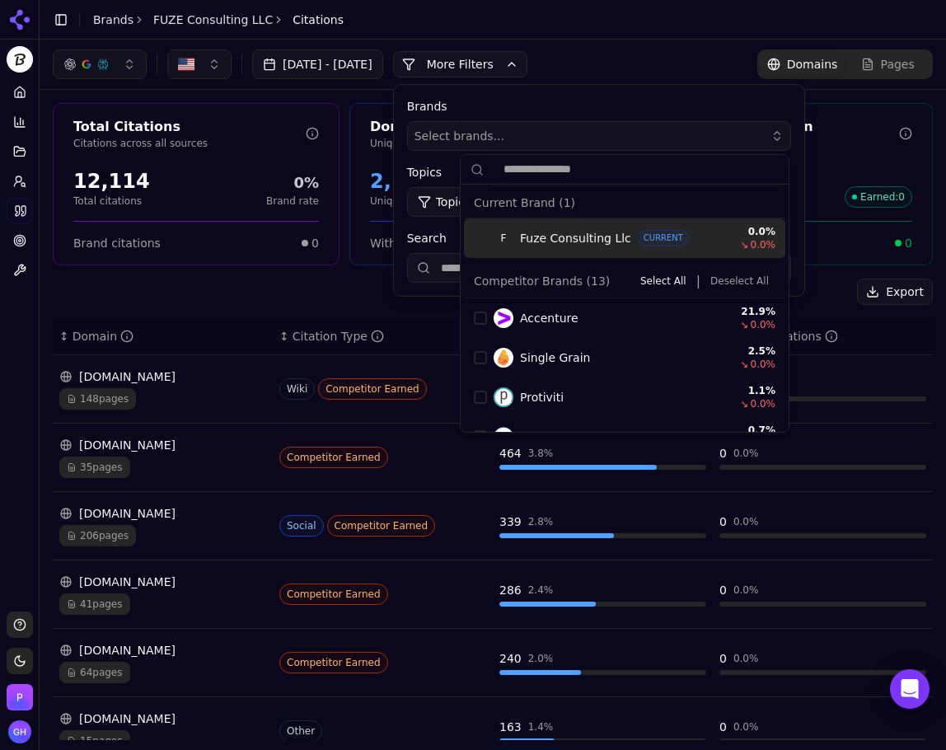
click at [528, 78] on div "[DATE] - [DATE] More More Filters Brands Select brands... Topics Topic: All Sou…" at bounding box center [290, 64] width 475 height 30
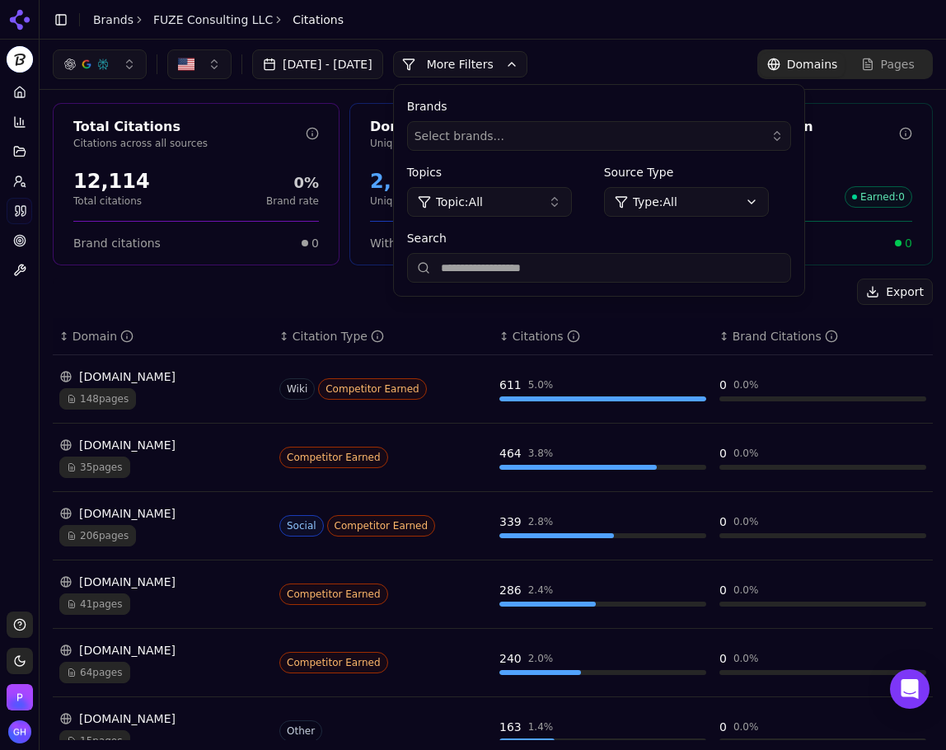
click at [528, 67] on button "More Filters" at bounding box center [460, 64] width 134 height 26
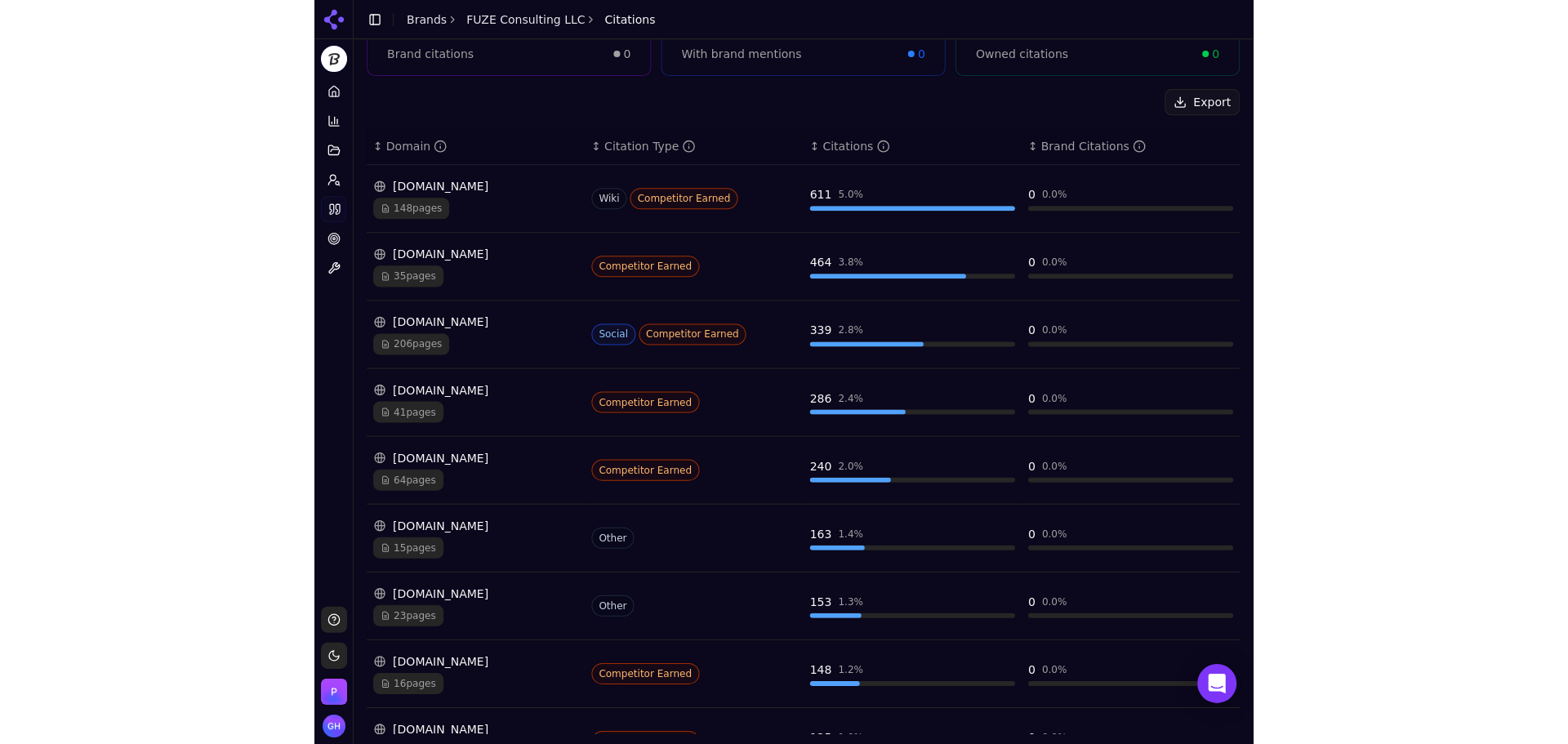
scroll to position [223, 0]
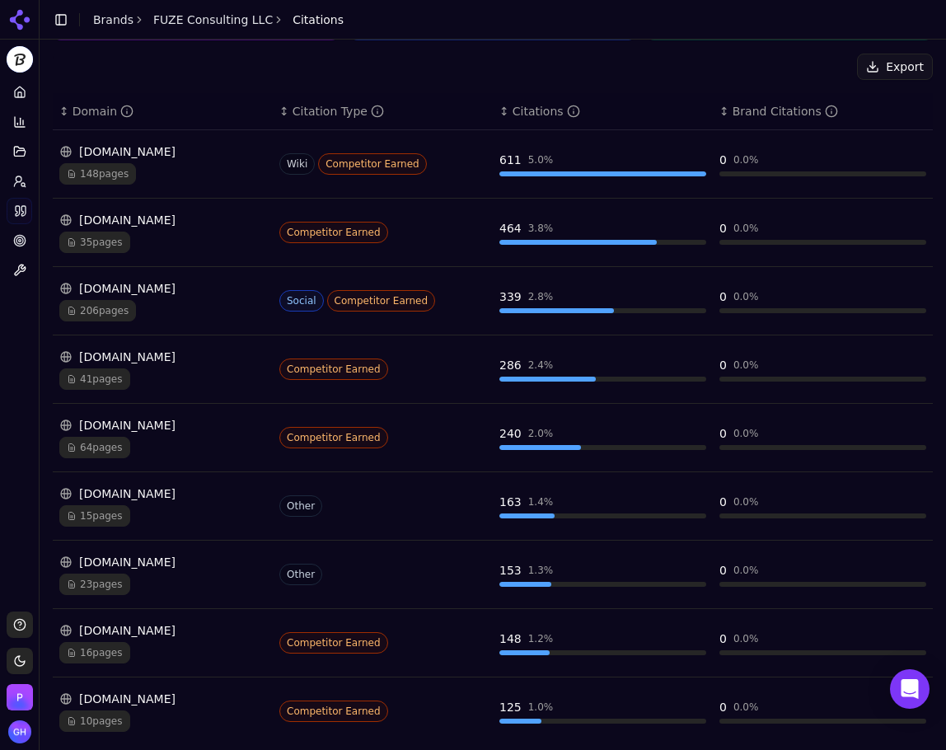
click at [190, 165] on div "148 pages" at bounding box center [162, 173] width 207 height 21
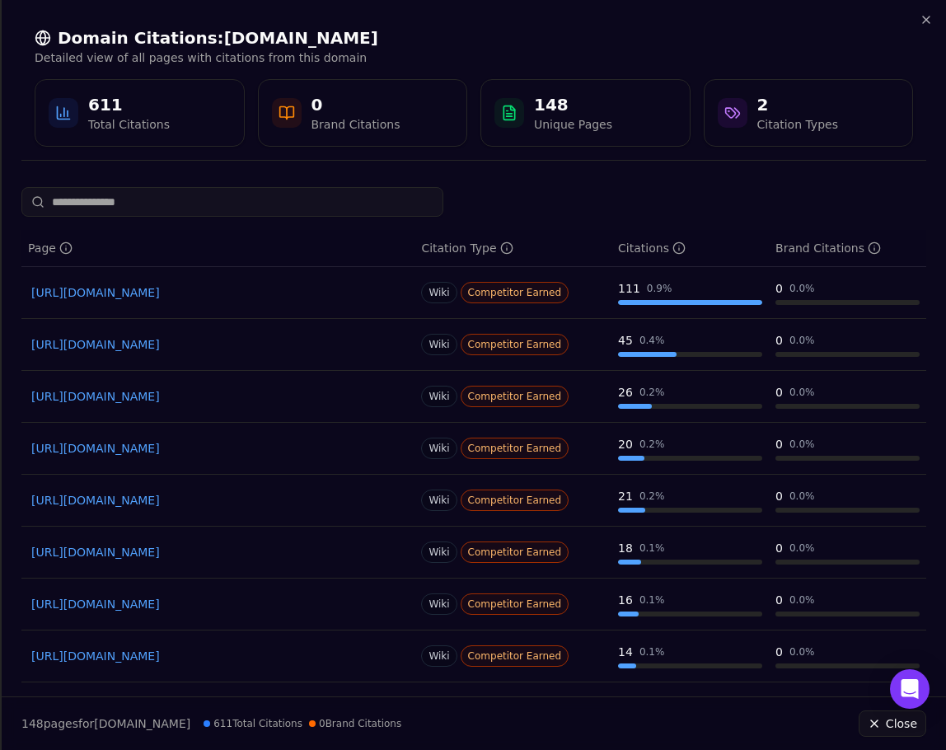
click at [918, 16] on div "Domain Citations: [DOMAIN_NAME] Detailed view of all pages with citations from …" at bounding box center [473, 86] width 905 height 147
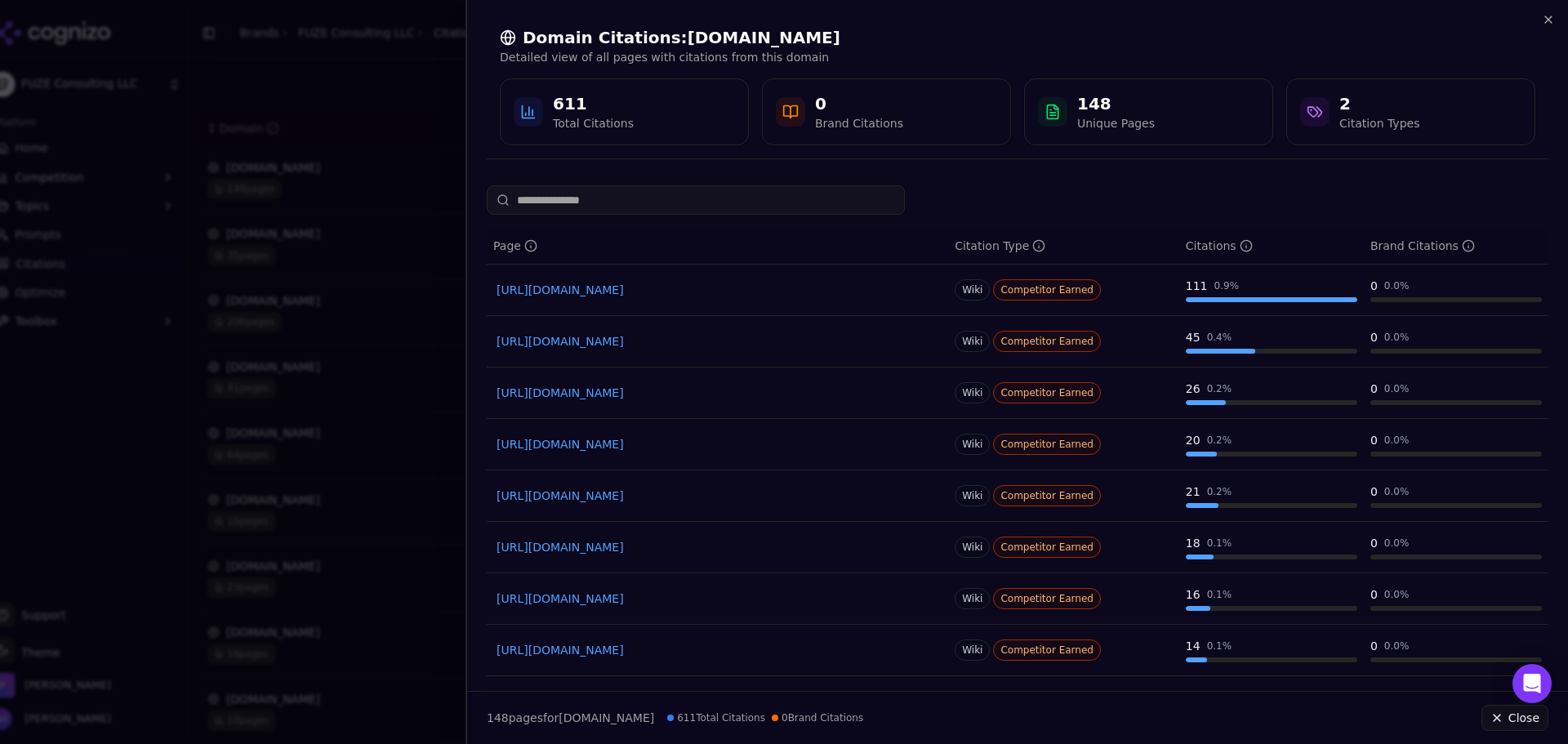
click at [1557, 16] on div "Domain Citations: [DOMAIN_NAME] Detailed view of all pages with citations from …" at bounding box center [1017, 86] width 1100 height 172
click at [1546, 16] on icon "button" at bounding box center [1548, 19] width 13 height 13
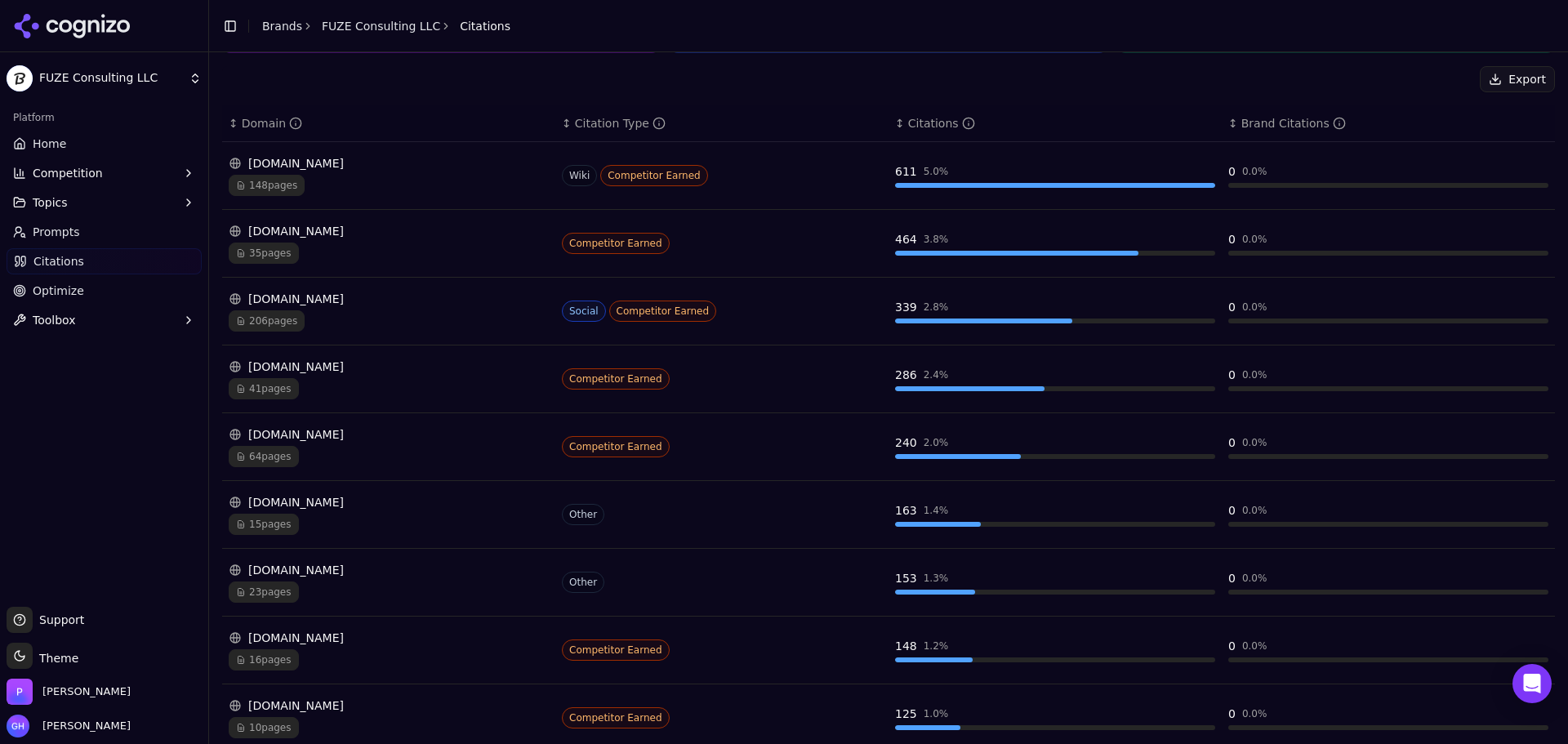
click at [343, 298] on div "[DOMAIN_NAME]" at bounding box center [388, 298] width 320 height 16
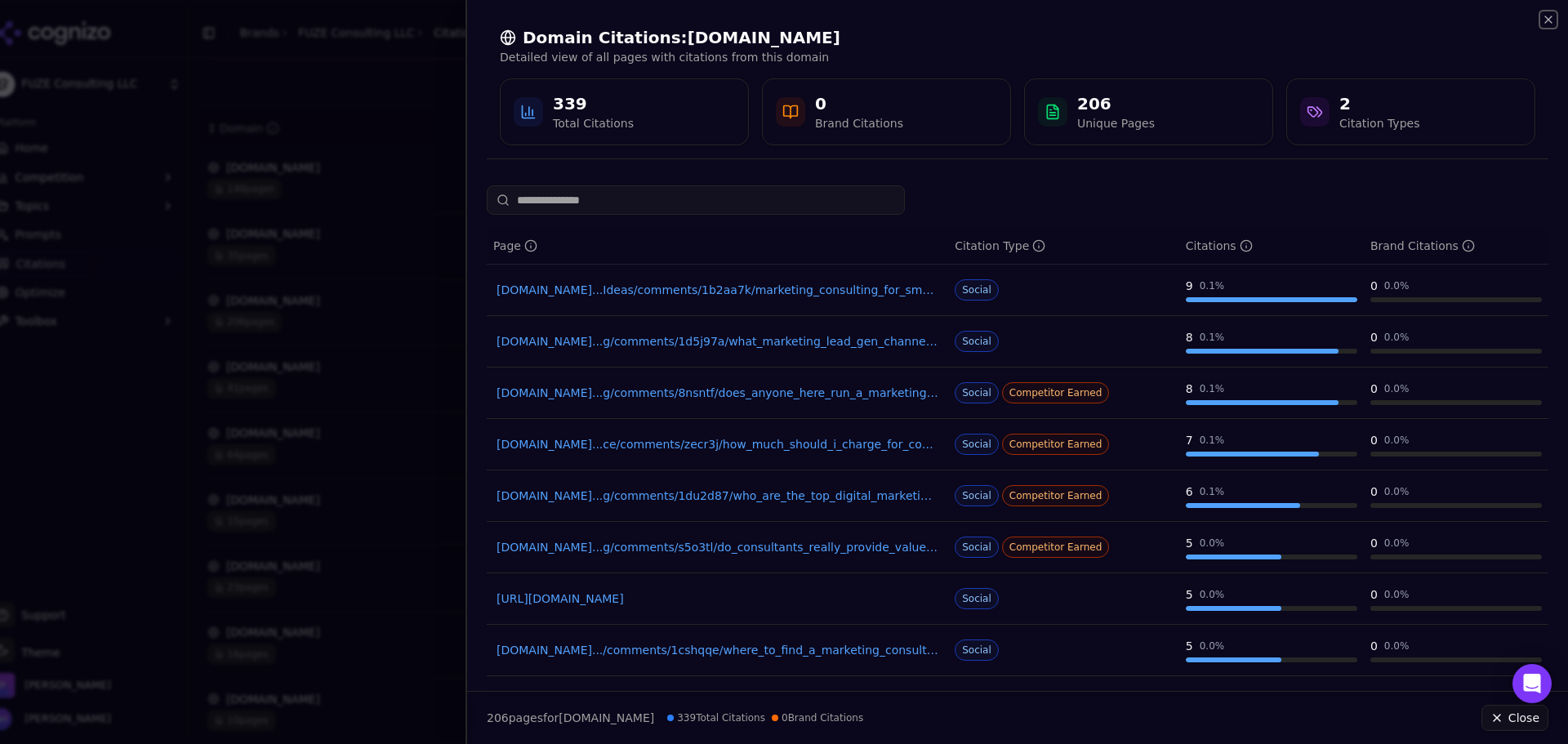
click at [1543, 22] on icon "button" at bounding box center [1548, 19] width 13 height 13
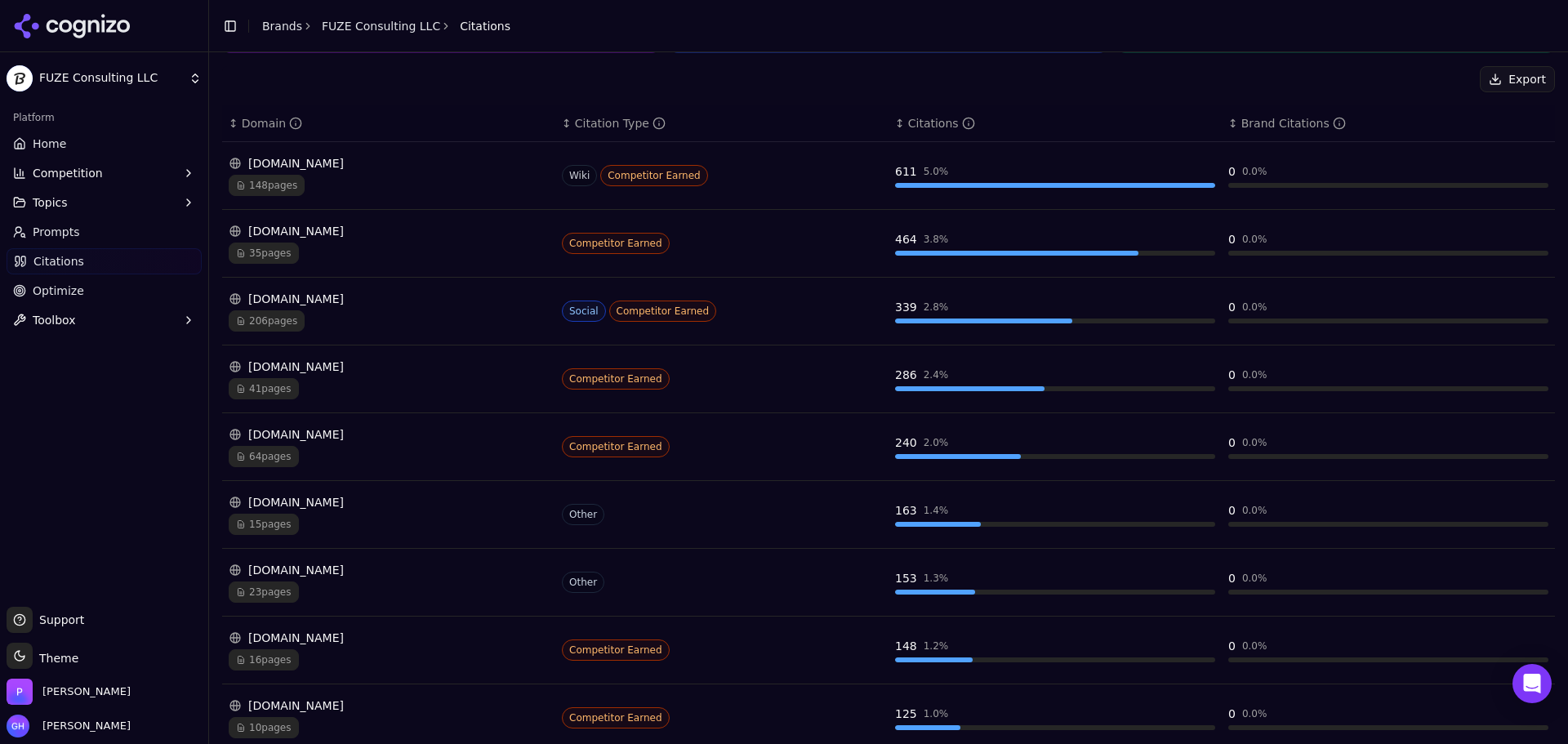
click at [440, 240] on div "[DOMAIN_NAME] 35 pages" at bounding box center [388, 243] width 320 height 41
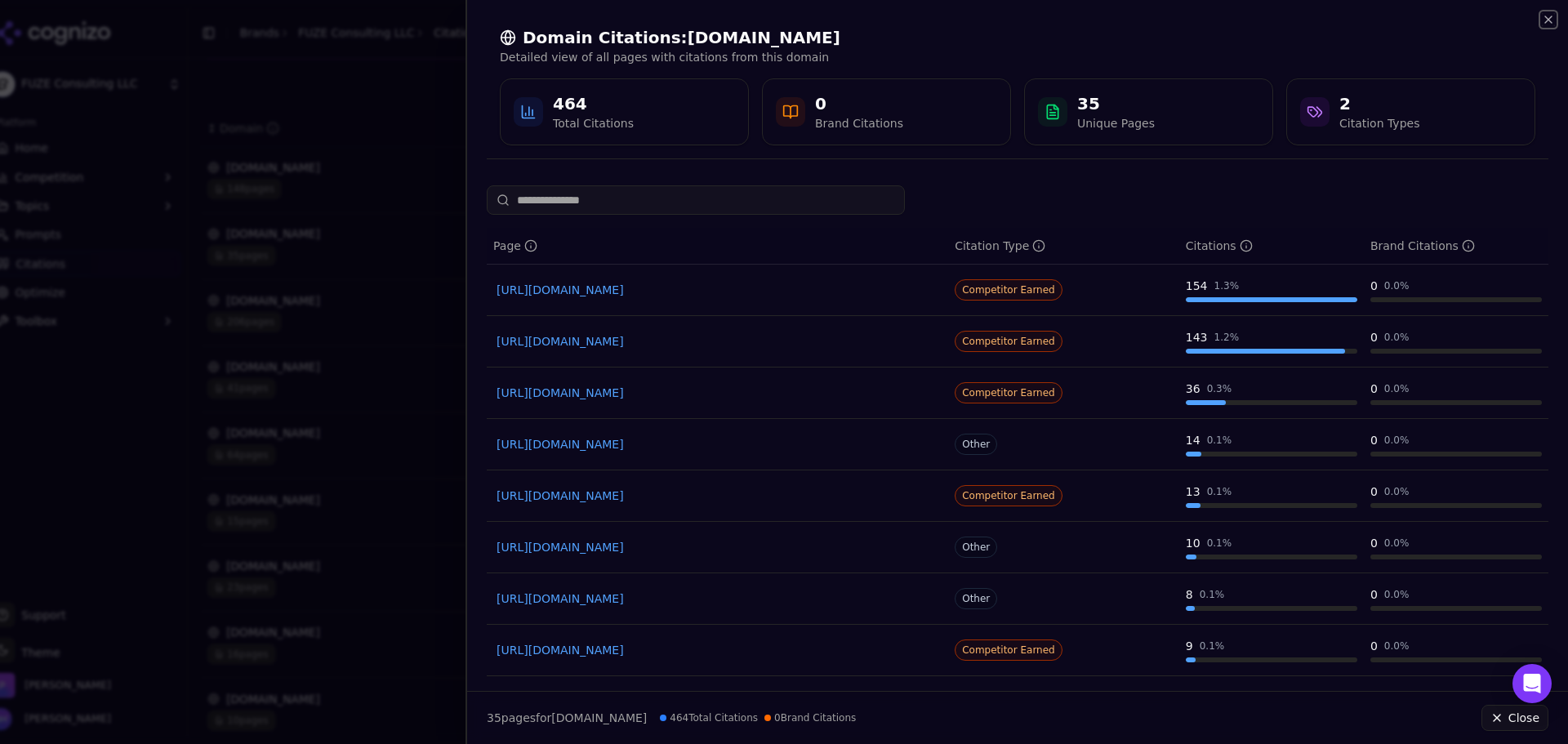
click at [1552, 18] on icon "button" at bounding box center [1548, 19] width 13 height 13
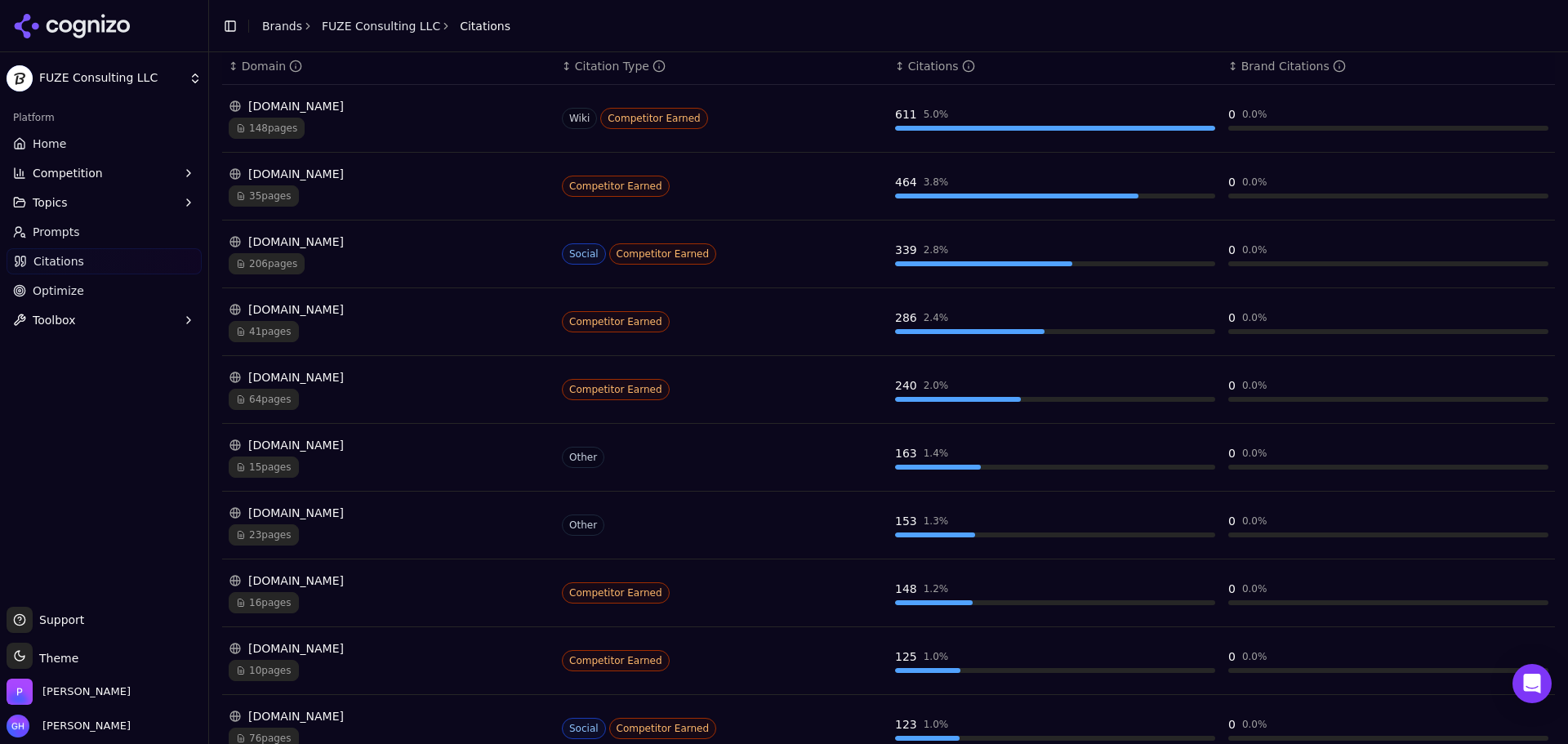
scroll to position [305, 0]
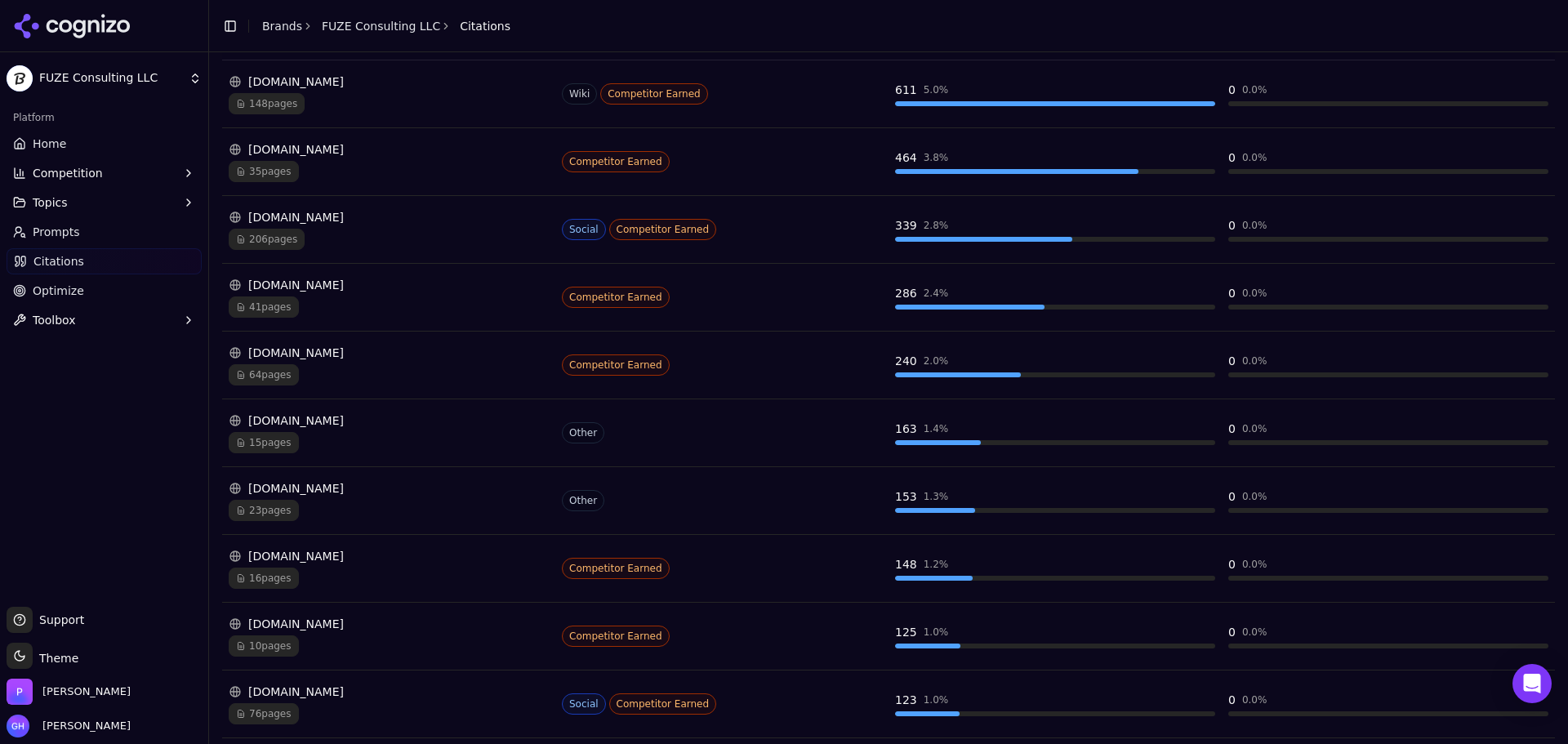
click at [289, 374] on span "64 pages" at bounding box center [263, 374] width 70 height 21
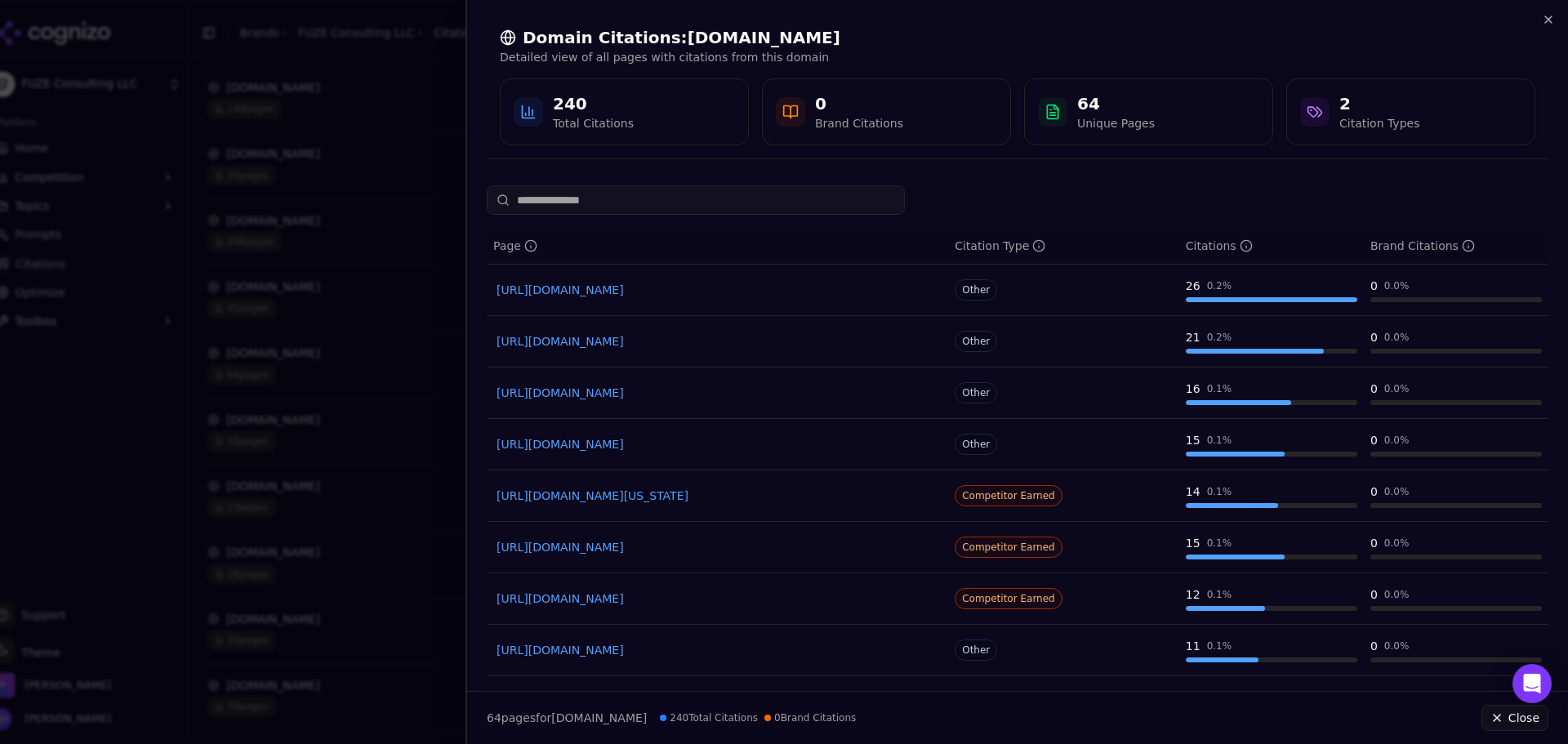
click at [328, 114] on div at bounding box center [784, 372] width 1568 height 744
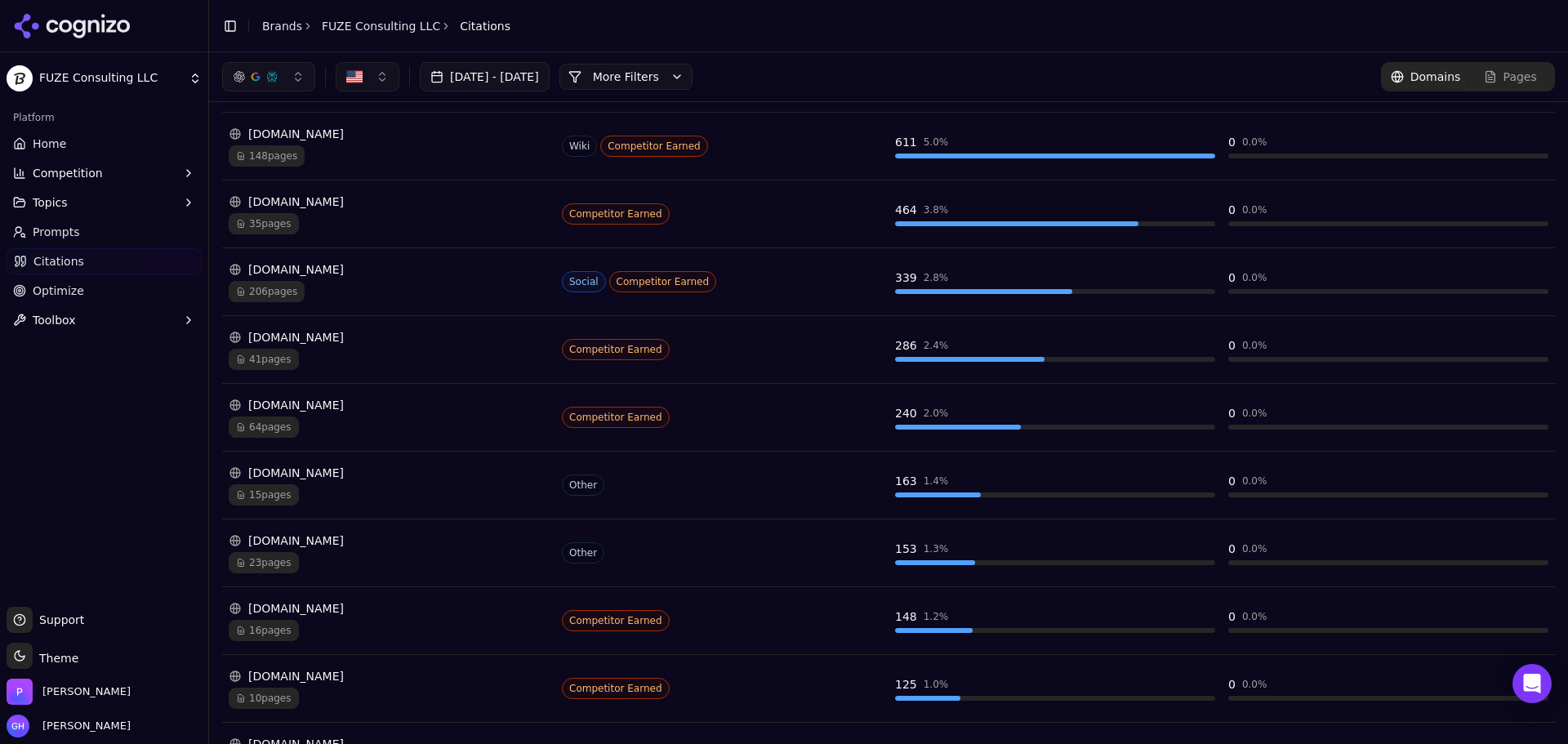
scroll to position [223, 0]
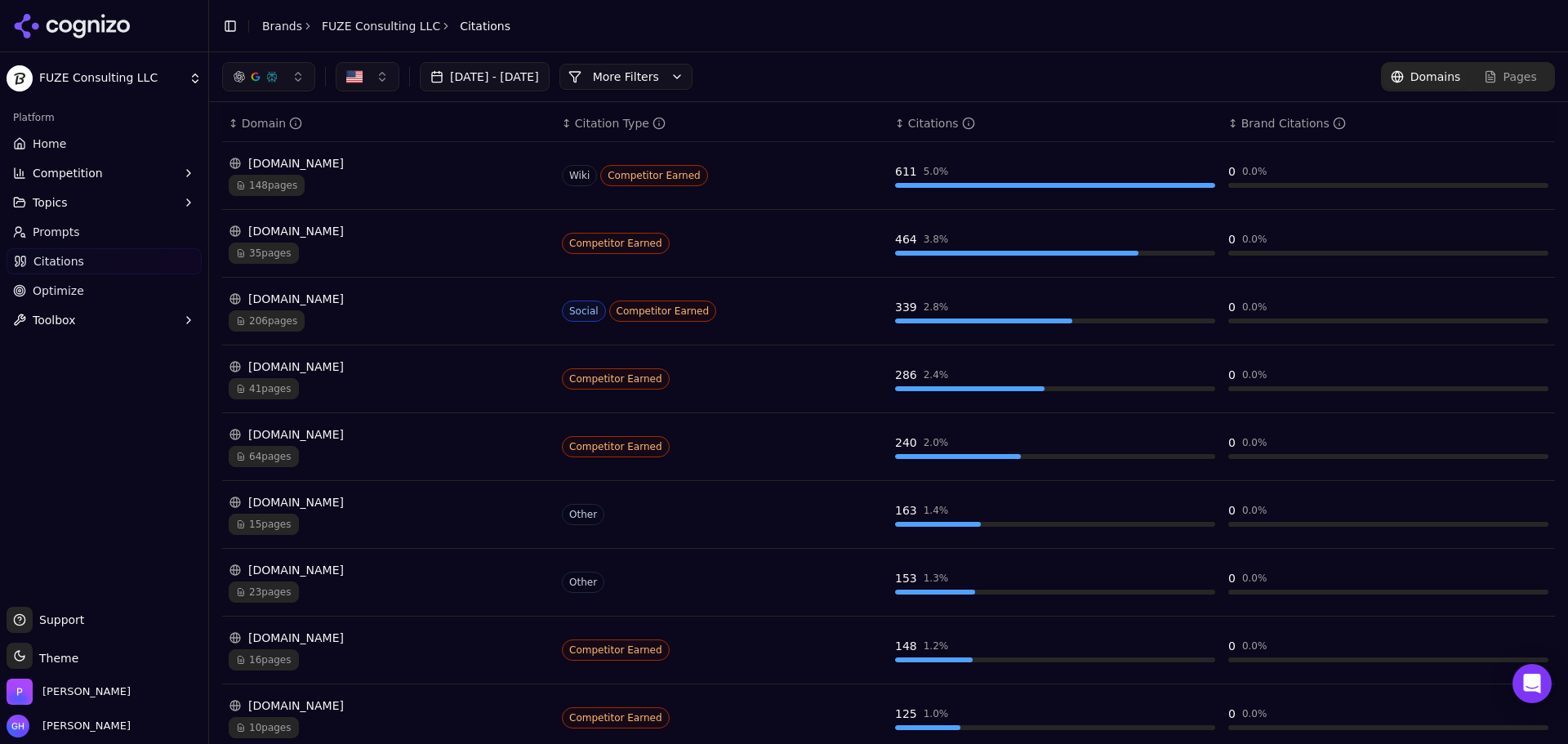
click at [426, 238] on div "[DOMAIN_NAME]" at bounding box center [388, 231] width 320 height 16
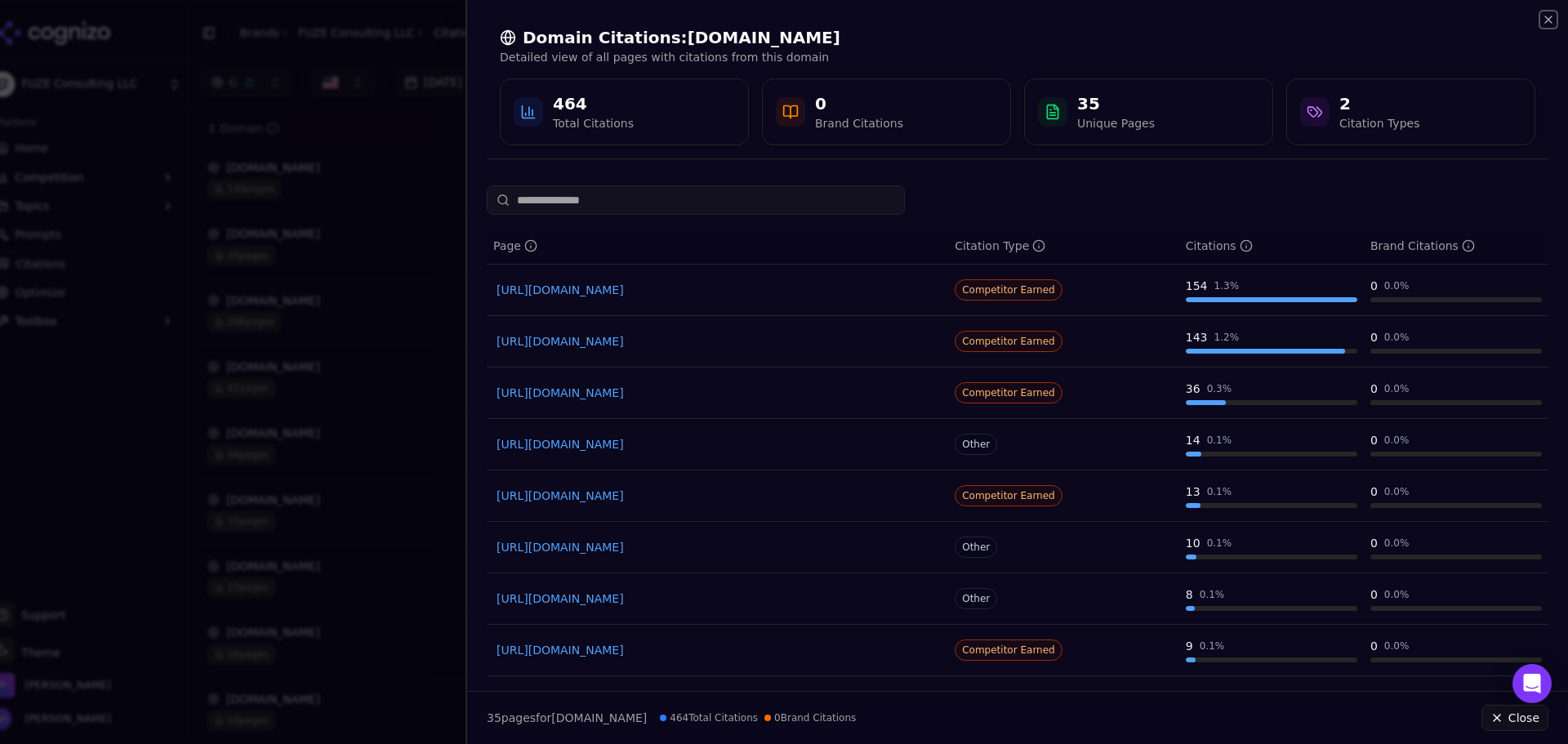
click at [1546, 16] on icon "button" at bounding box center [1548, 19] width 13 height 13
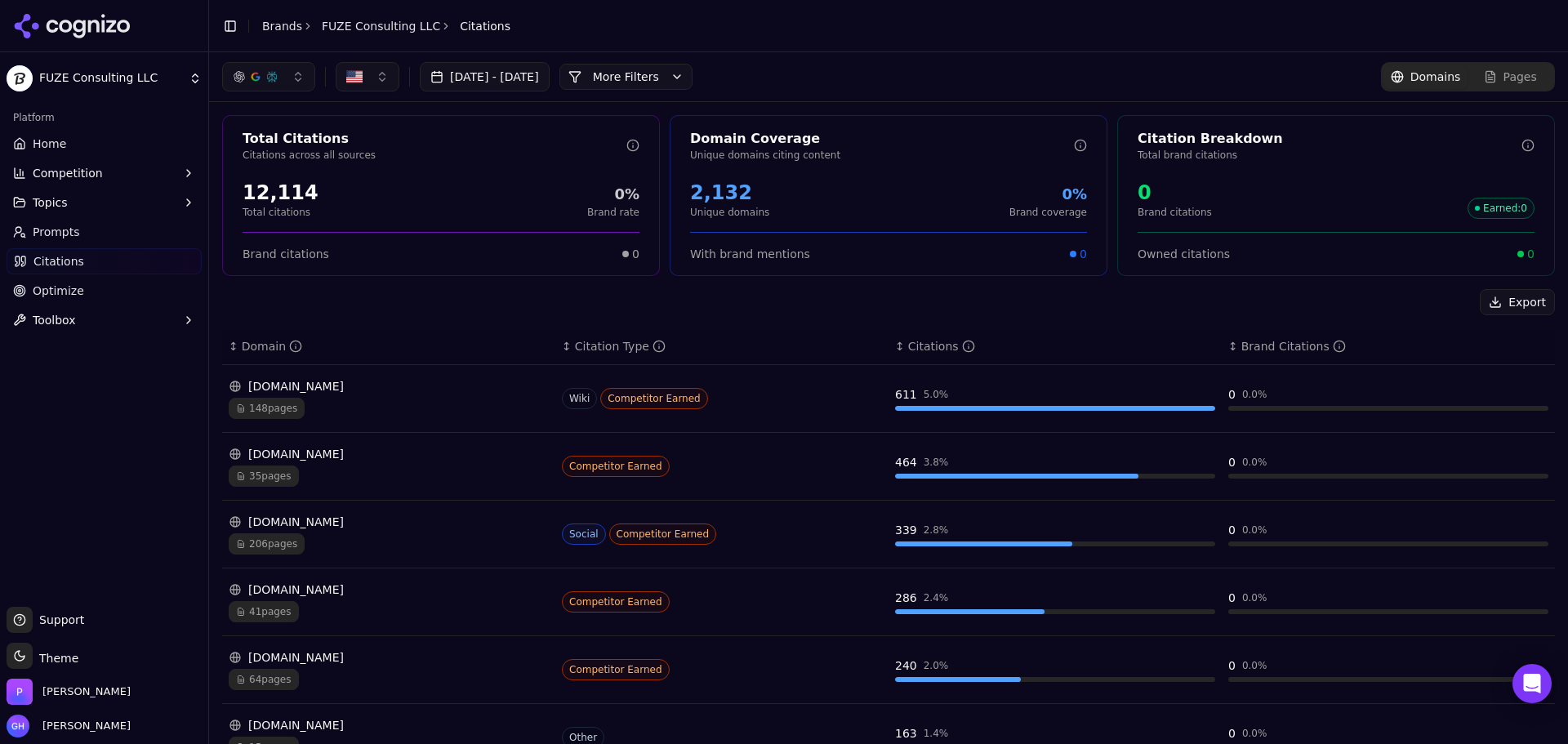
scroll to position [245, 0]
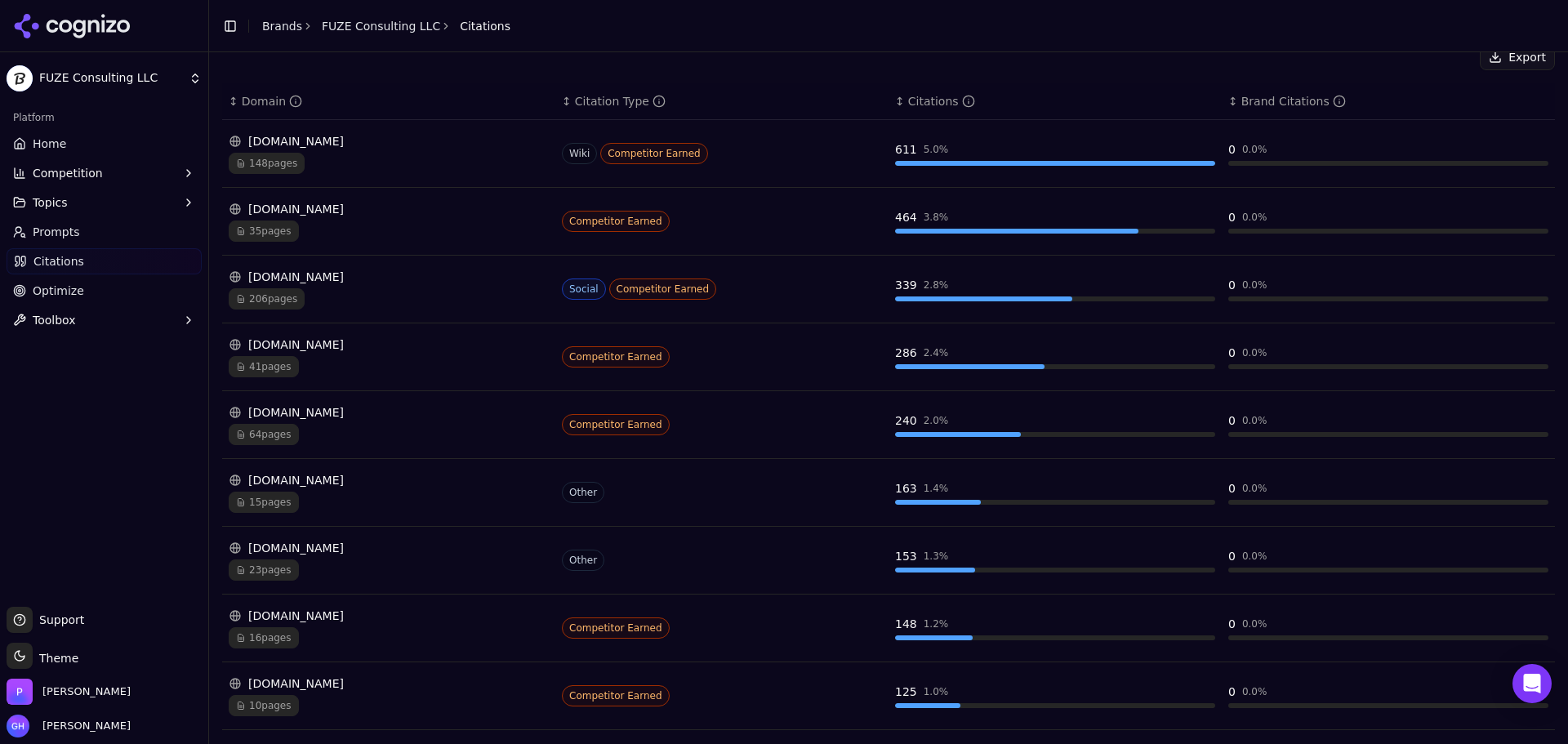
click at [359, 506] on div "15 pages" at bounding box center [388, 501] width 320 height 21
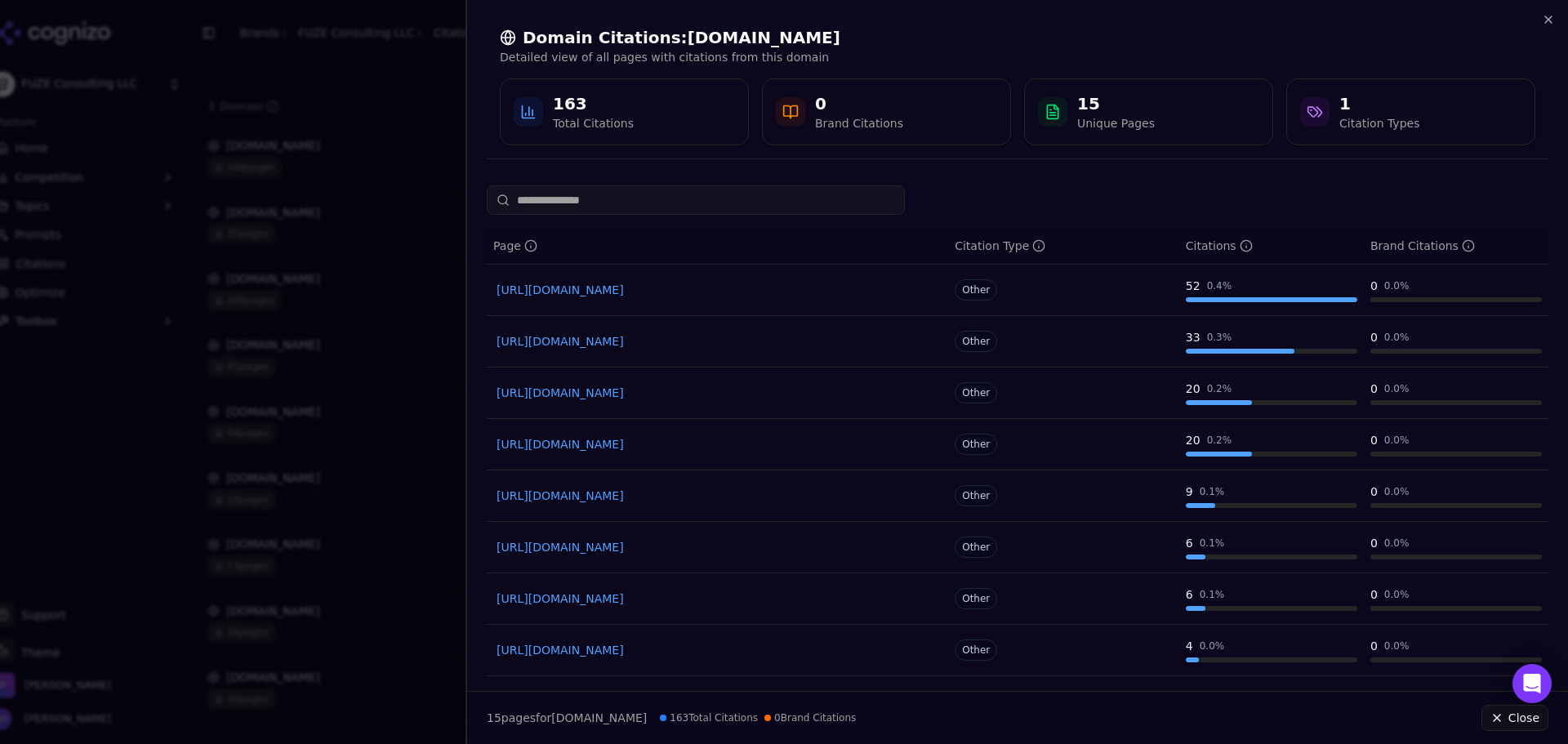
click at [249, 246] on div at bounding box center [784, 372] width 1568 height 744
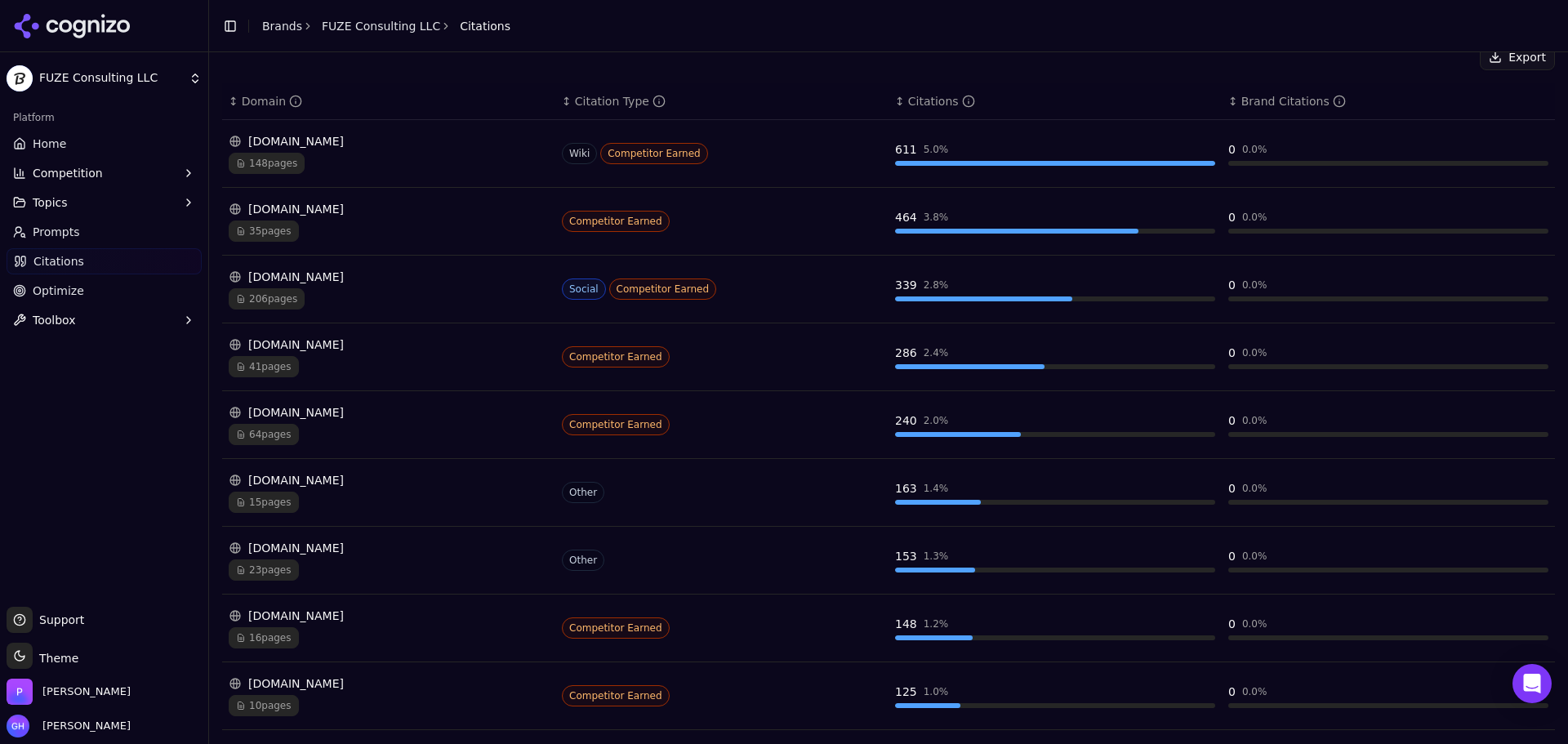
scroll to position [352, 0]
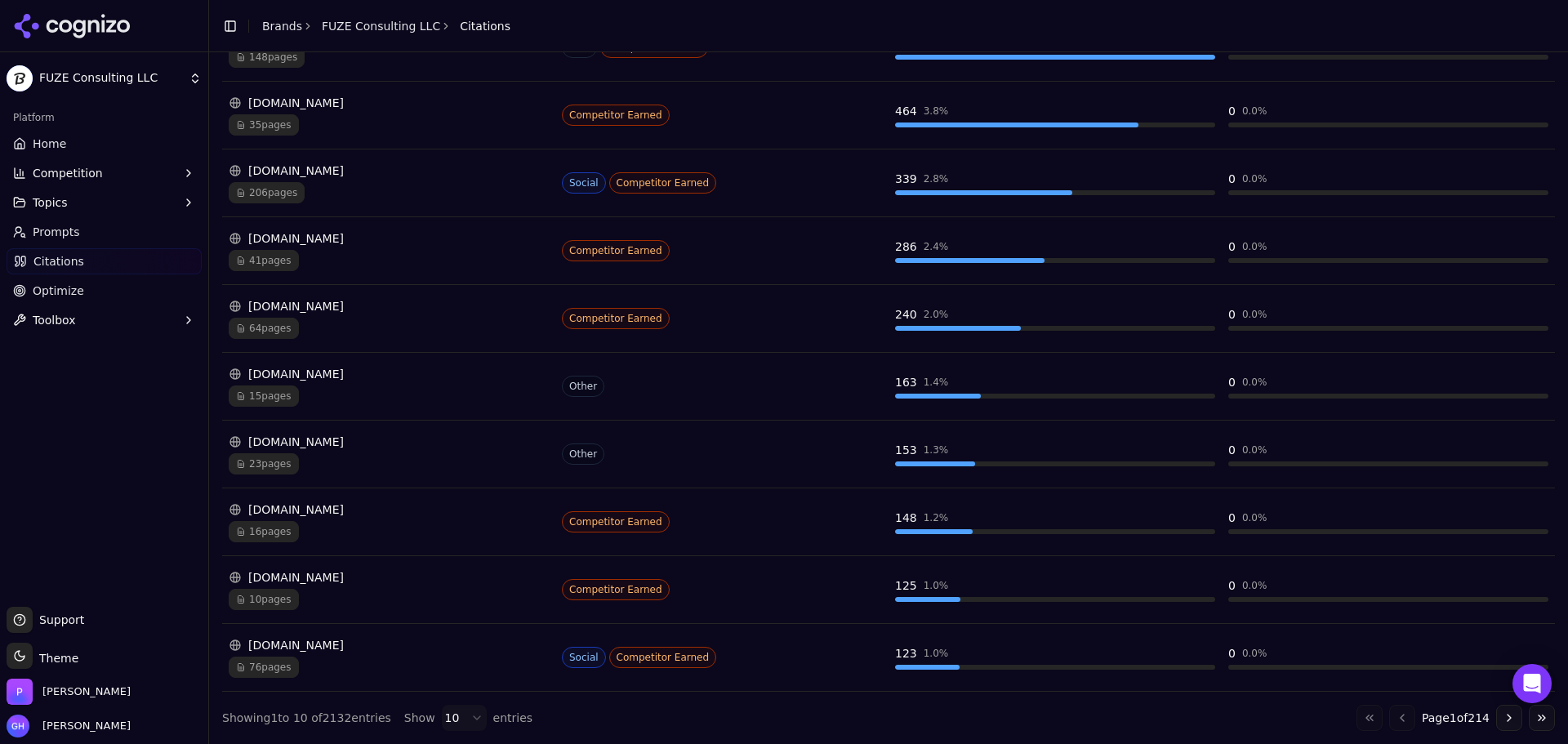
click at [523, 511] on div "[DOMAIN_NAME]" at bounding box center [388, 509] width 320 height 16
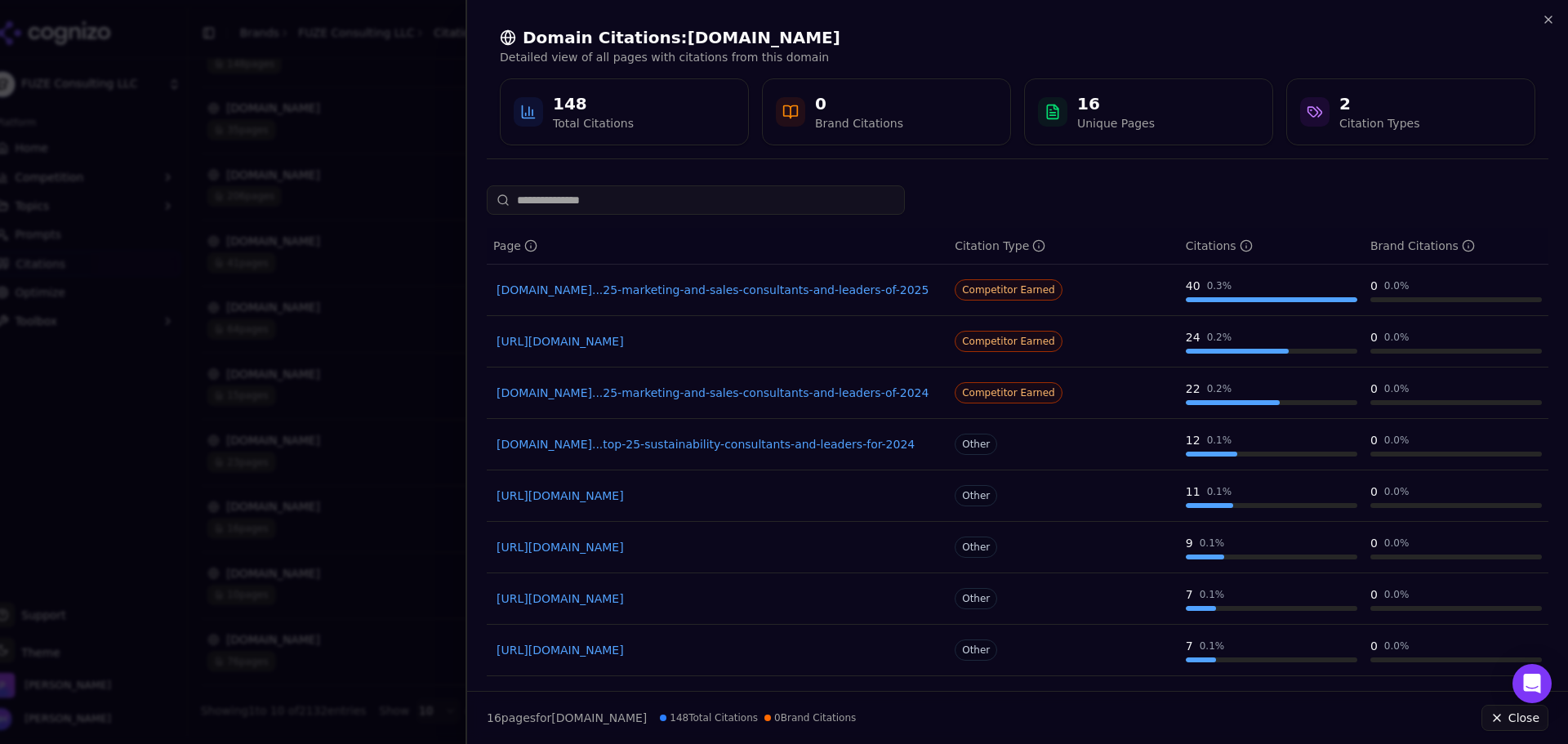
click at [426, 596] on div at bounding box center [784, 372] width 1568 height 744
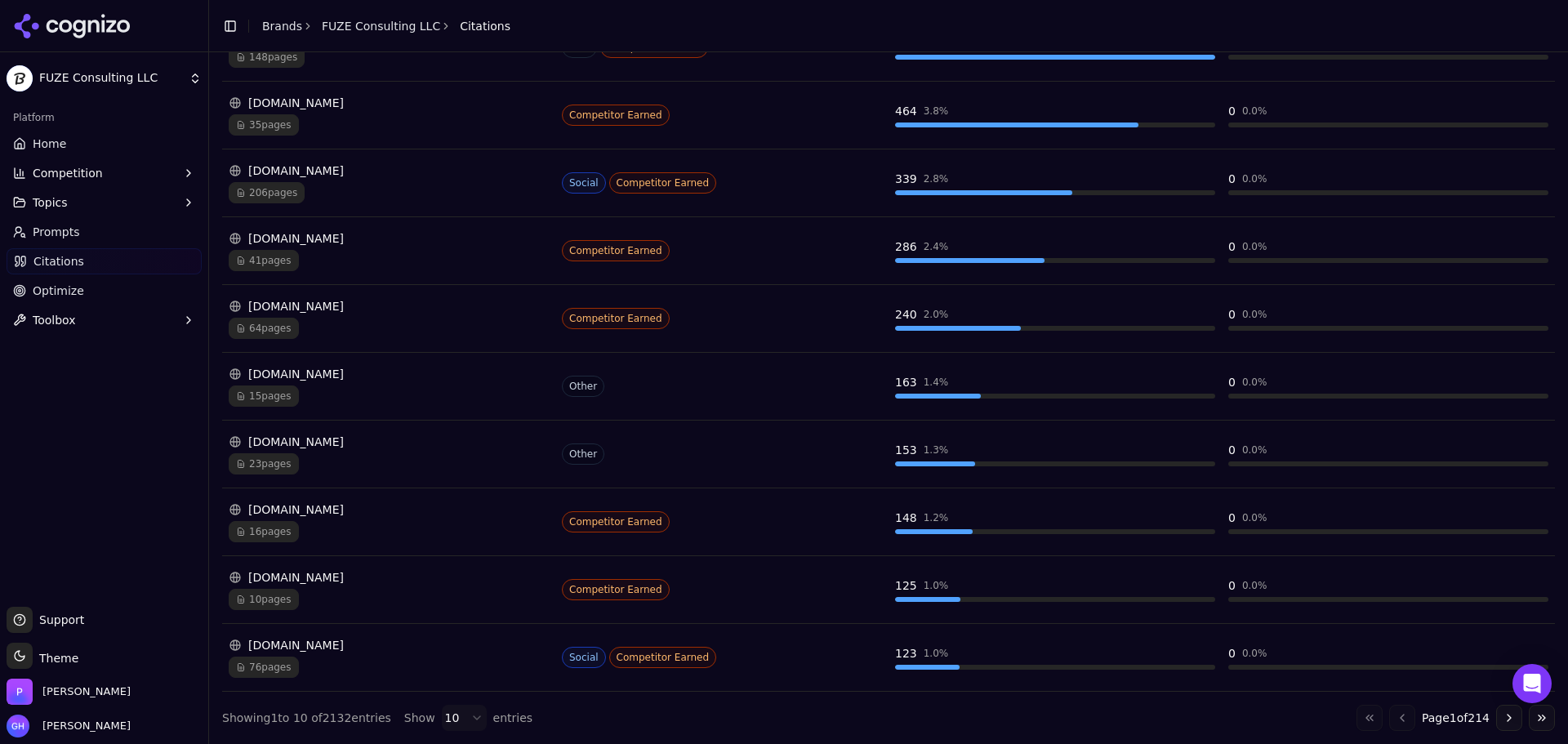
click at [1506, 712] on button "Go to next page" at bounding box center [1509, 717] width 26 height 26
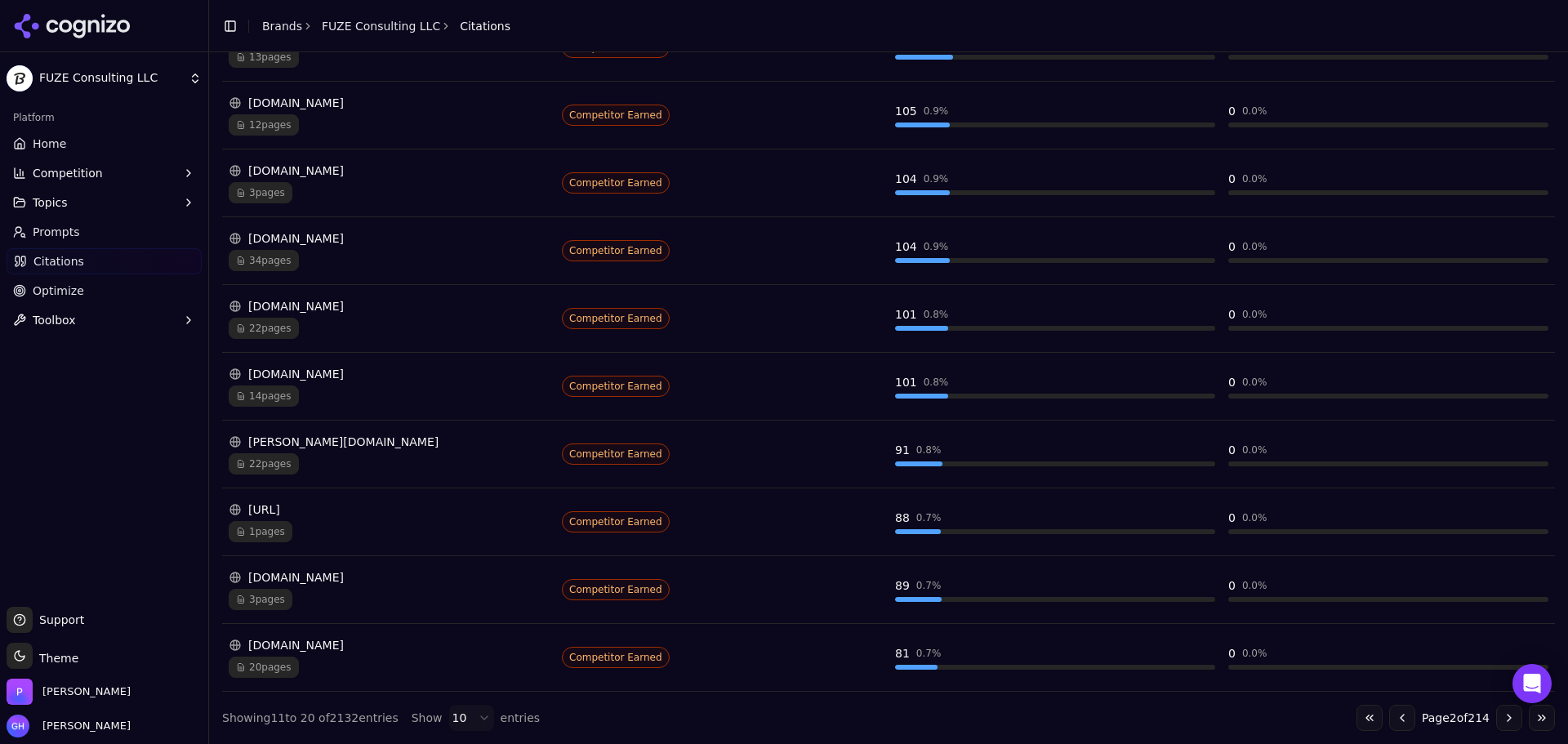
click at [1395, 718] on button "Go to previous page" at bounding box center [1402, 717] width 26 height 26
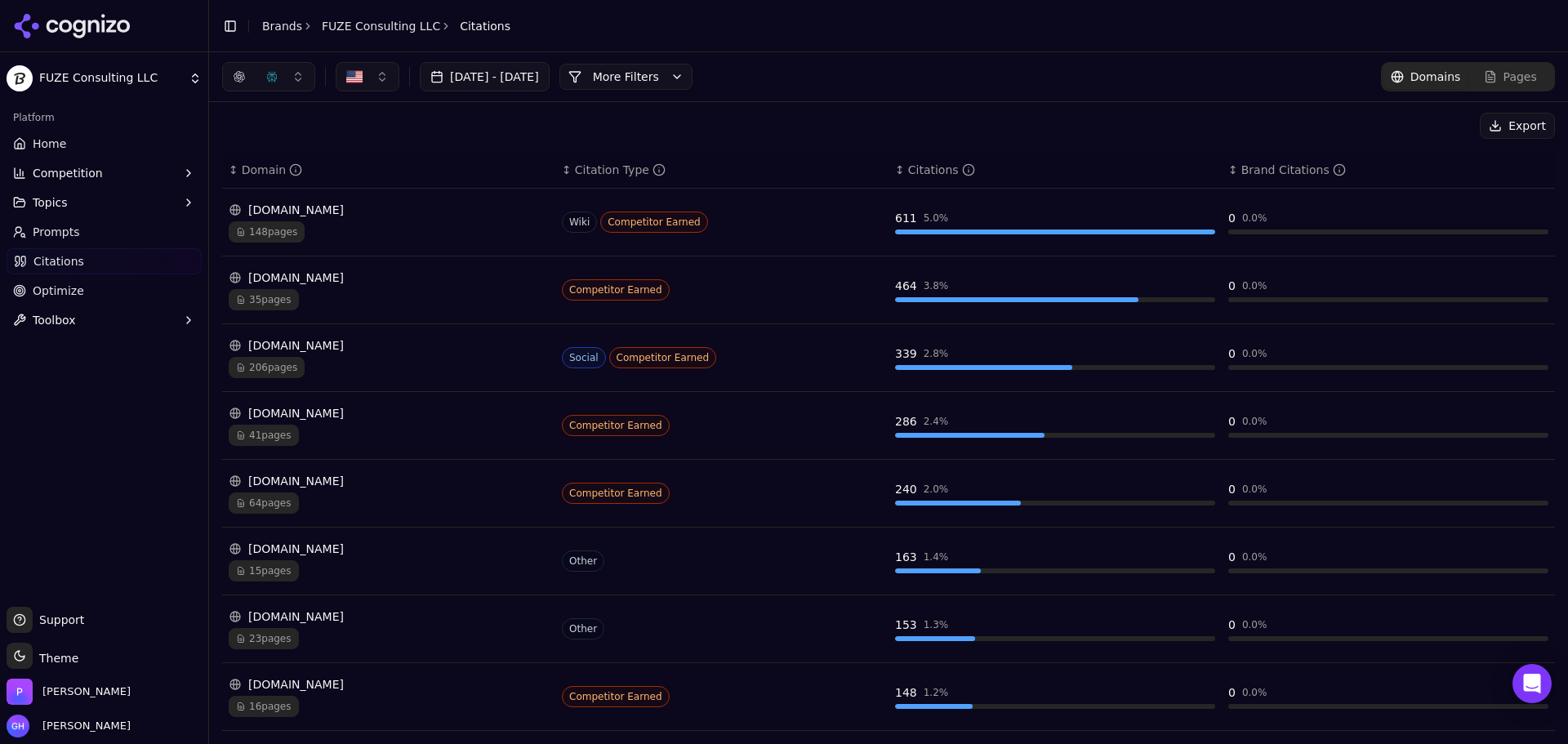
scroll to position [25, 0]
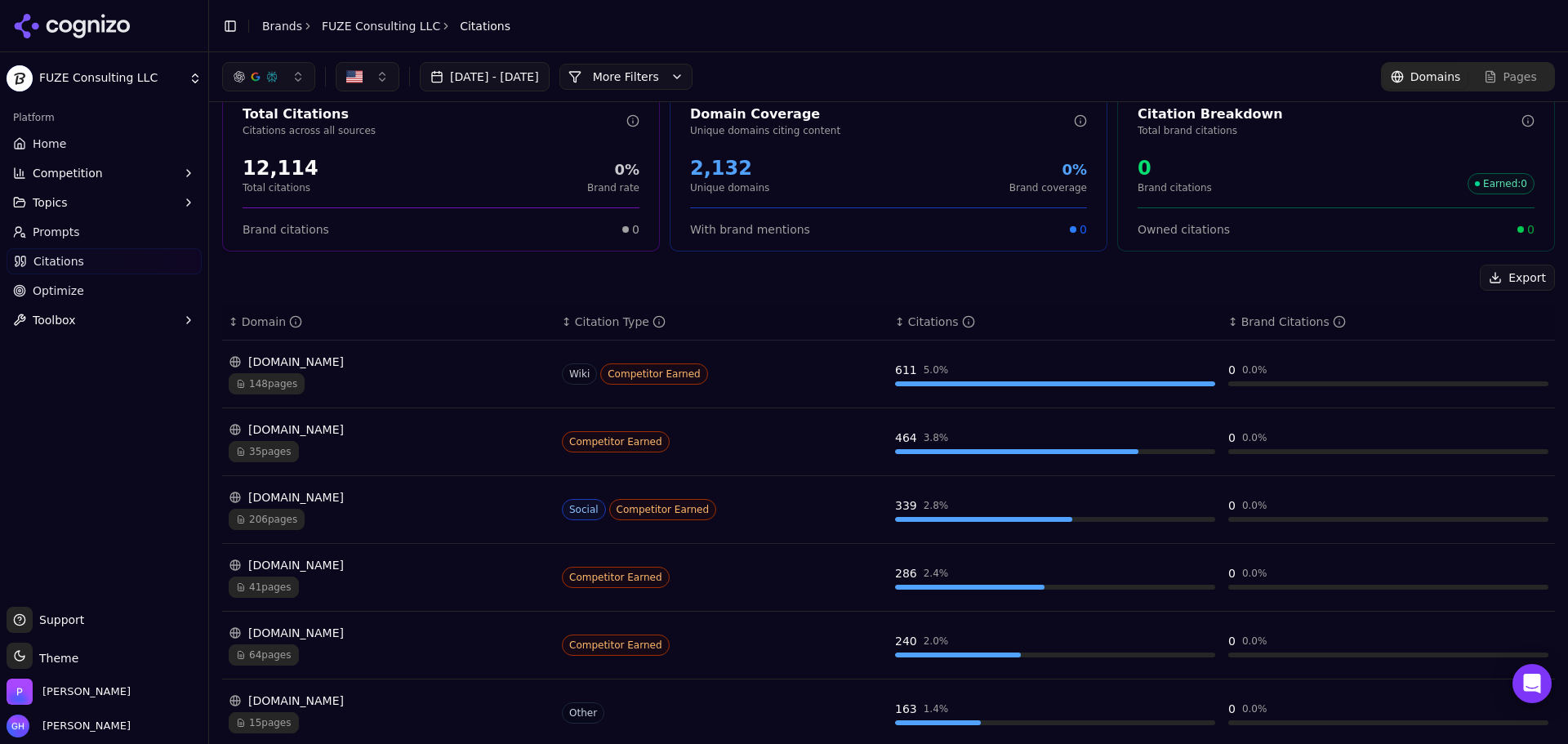
click at [1510, 70] on span "Pages" at bounding box center [1520, 76] width 34 height 16
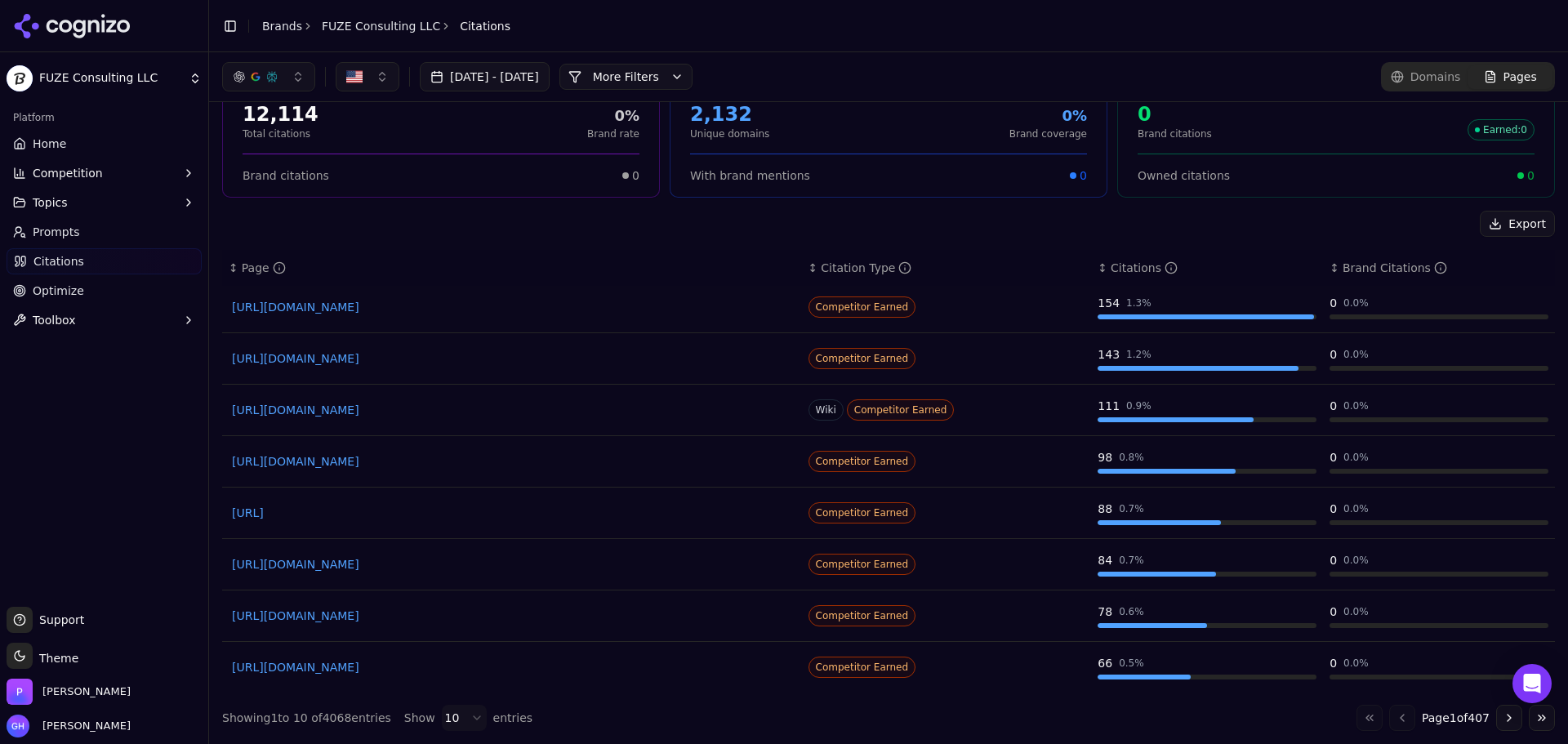
scroll to position [109, 0]
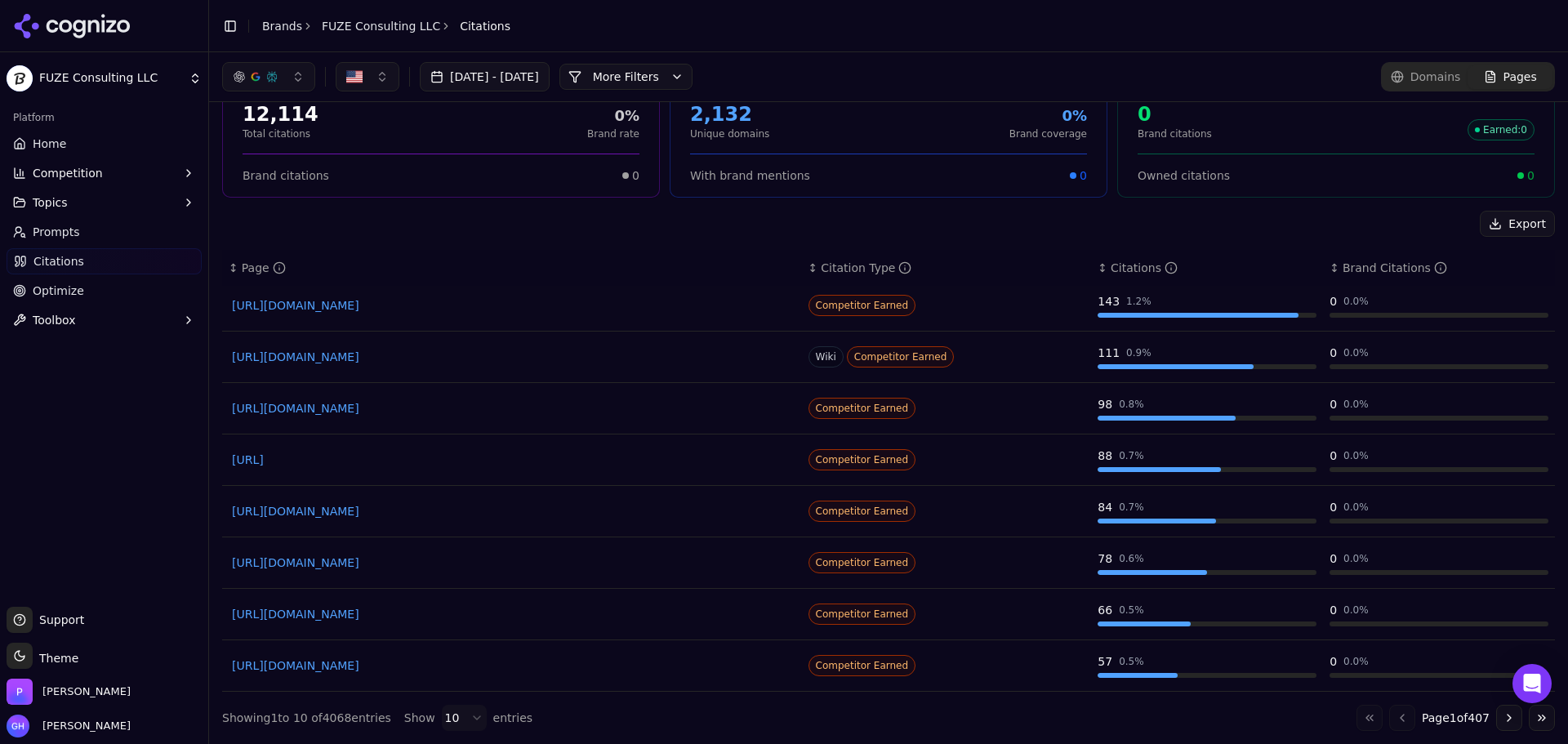
click at [1496, 716] on button "Go to next page" at bounding box center [1509, 717] width 26 height 26
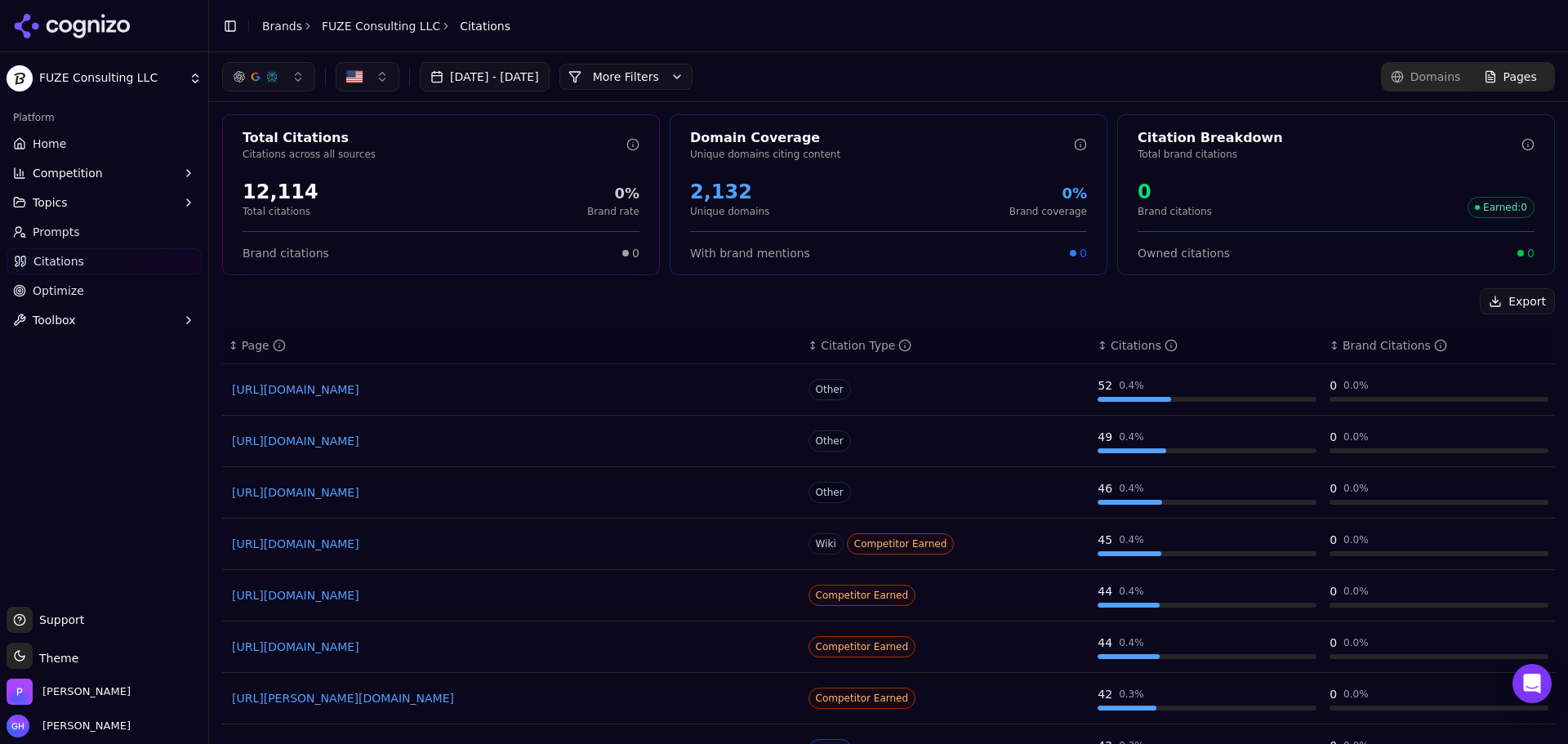
scroll to position [0, 0]
click at [99, 236] on link "Prompts" at bounding box center [104, 232] width 195 height 26
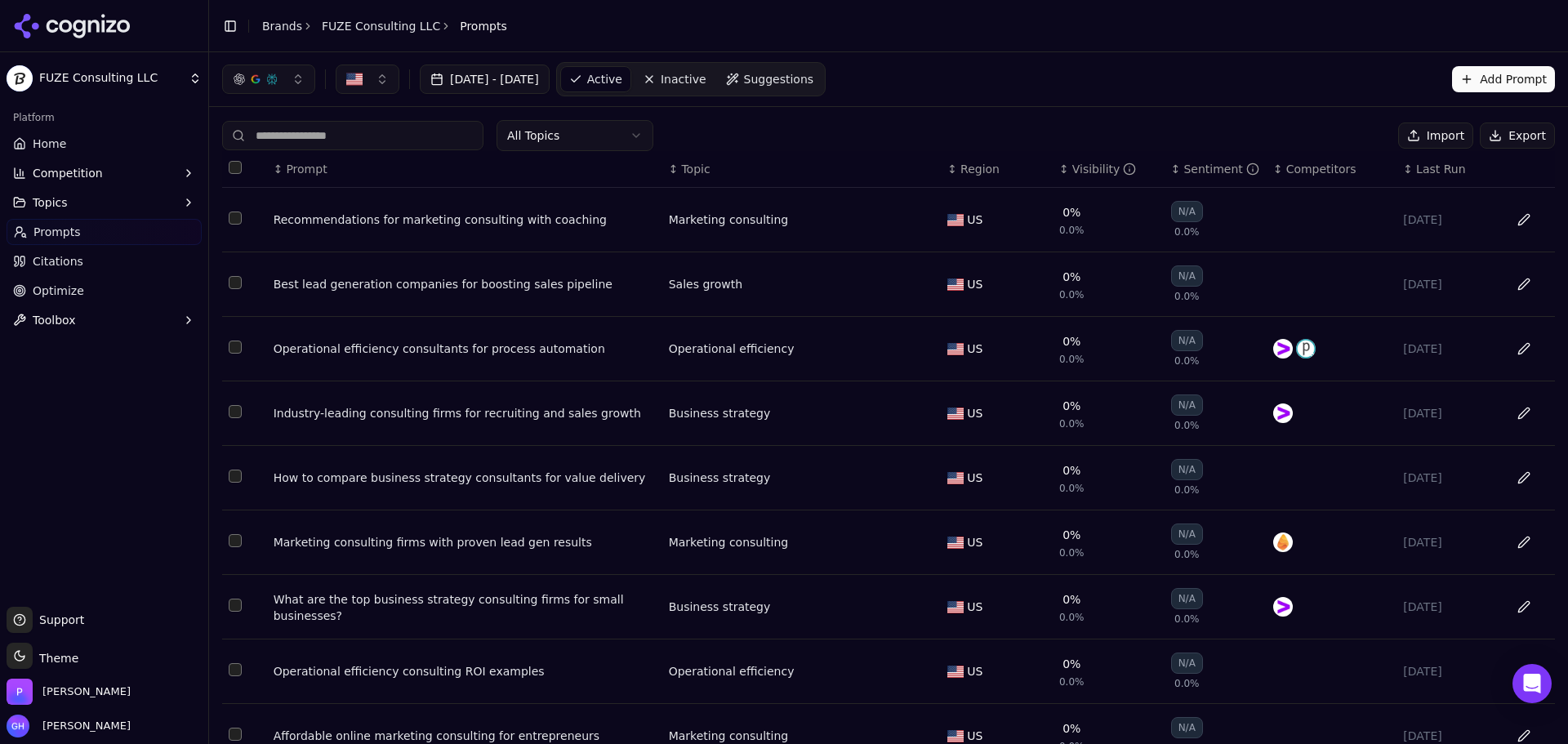
click at [76, 20] on icon at bounding box center [72, 26] width 119 height 25
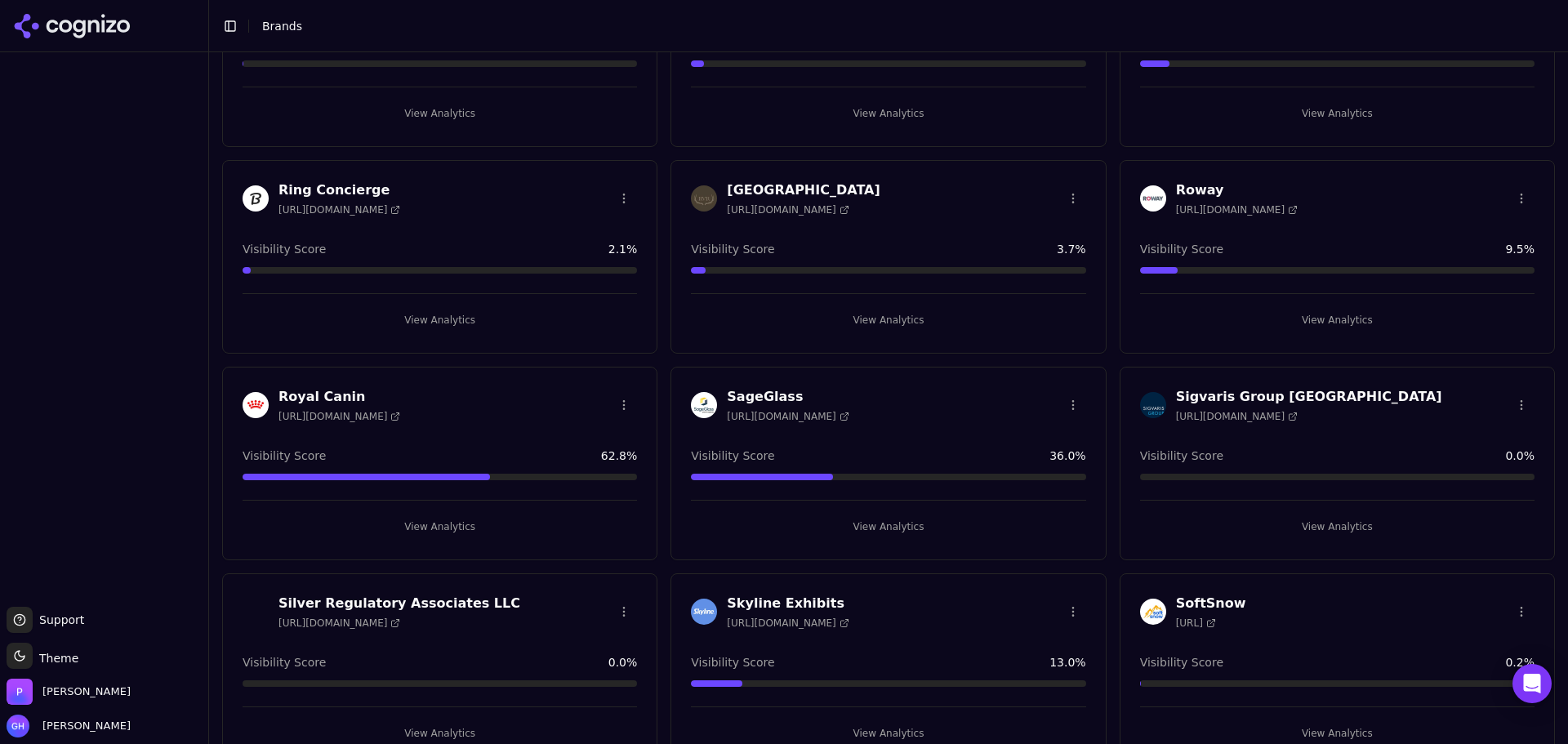
scroll to position [3104, 0]
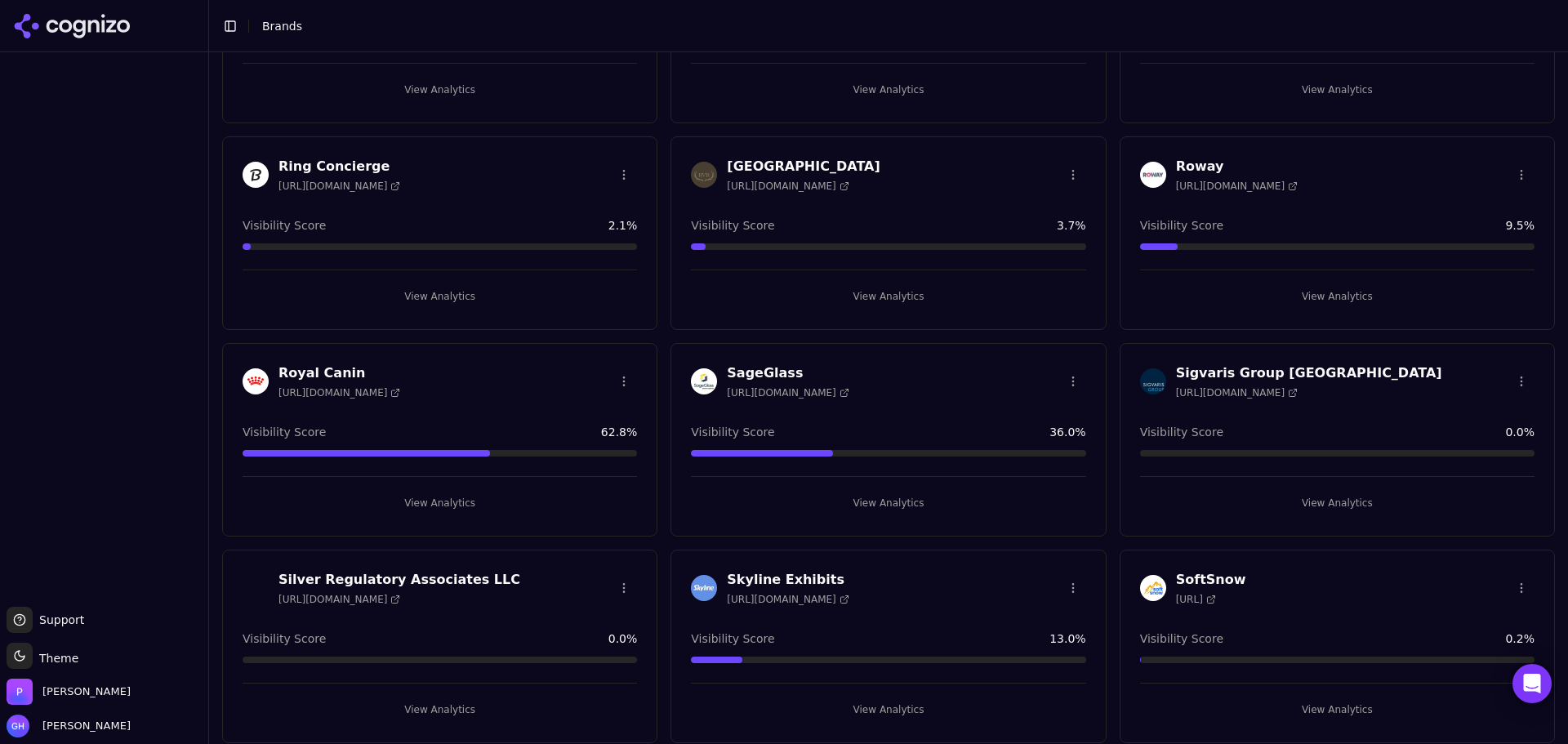
click at [1316, 497] on button "View Analytics" at bounding box center [1337, 503] width 394 height 26
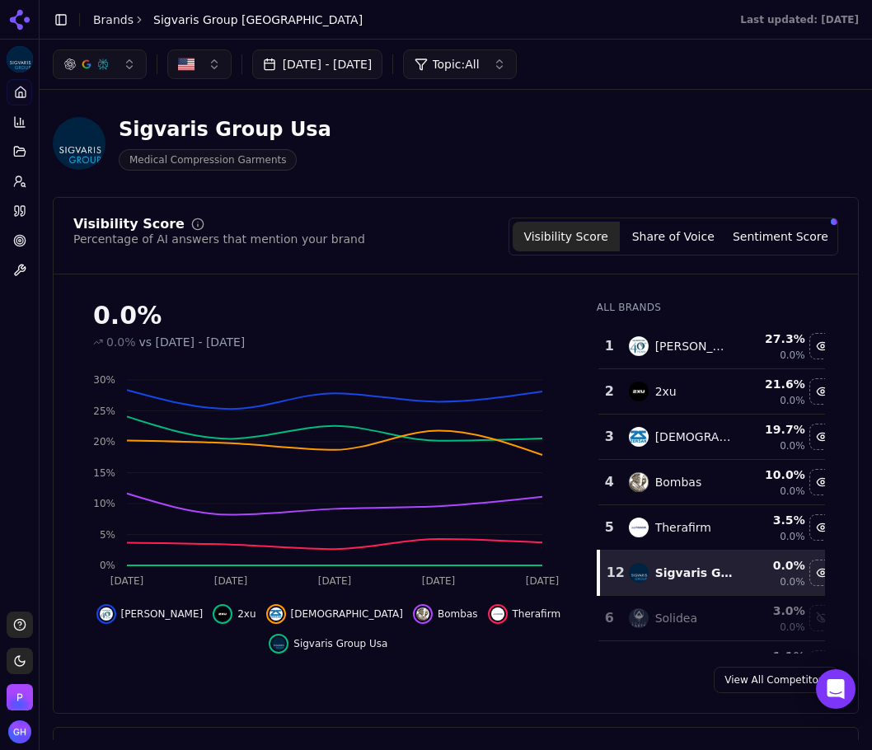
click at [241, 655] on div "Visibility Score Percentage of AI answers that mention your brand Visibility Sc…" at bounding box center [456, 455] width 806 height 517
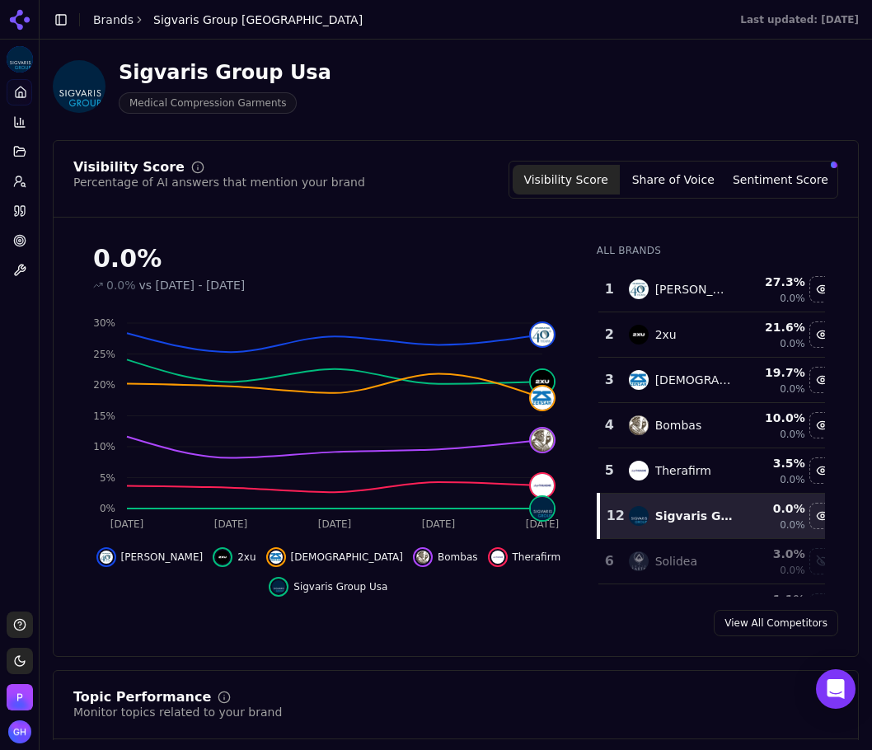
scroll to position [82, 0]
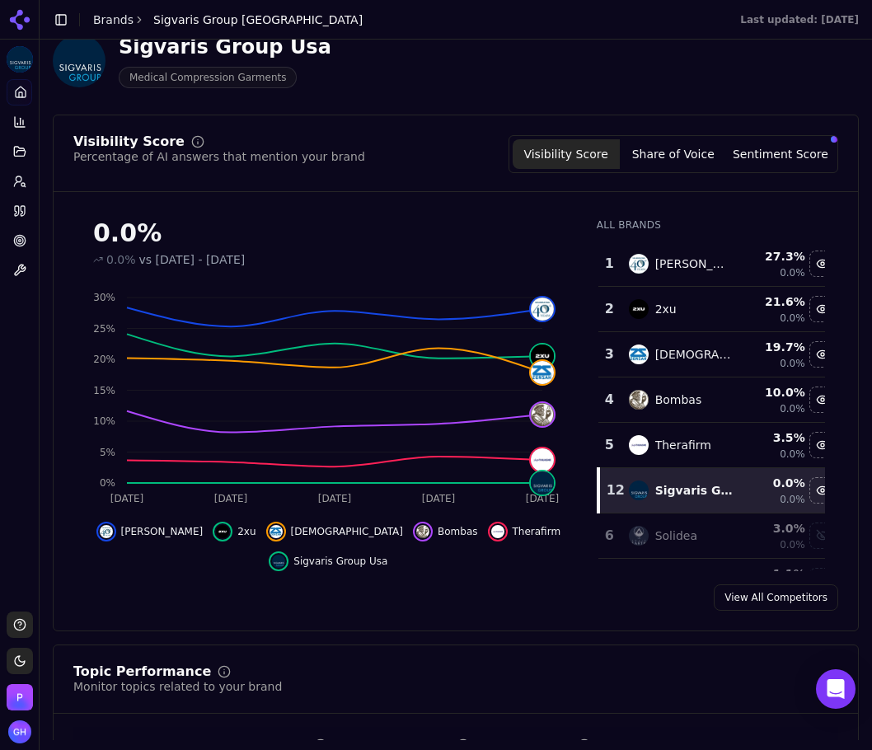
click at [679, 153] on button "Share of Voice" at bounding box center [673, 154] width 107 height 30
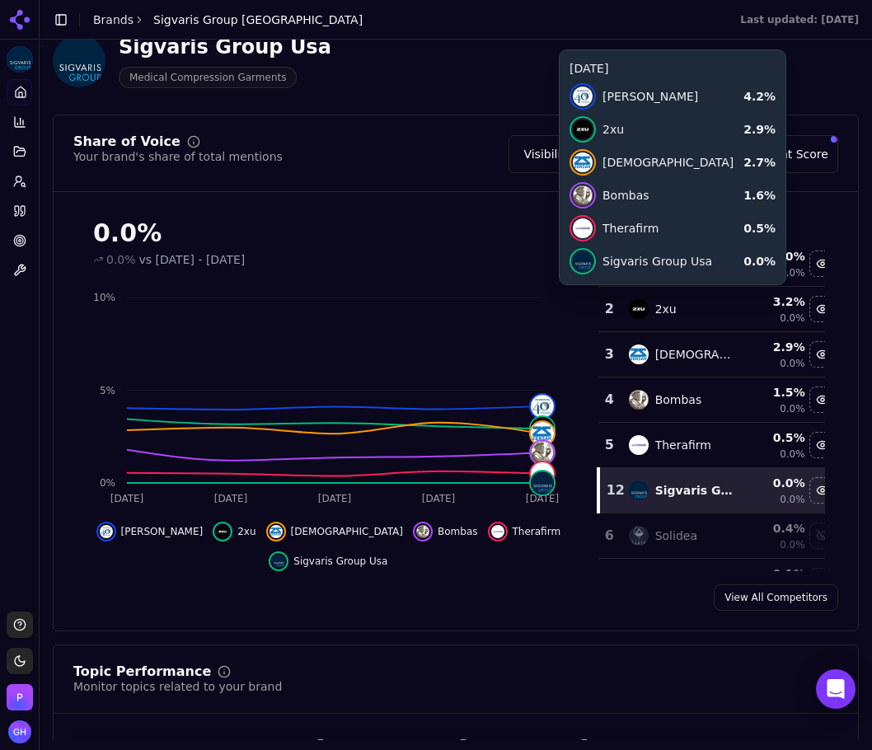
click at [557, 169] on div "Visibility Score Share of Voice Sentiment Score" at bounding box center [674, 154] width 330 height 38
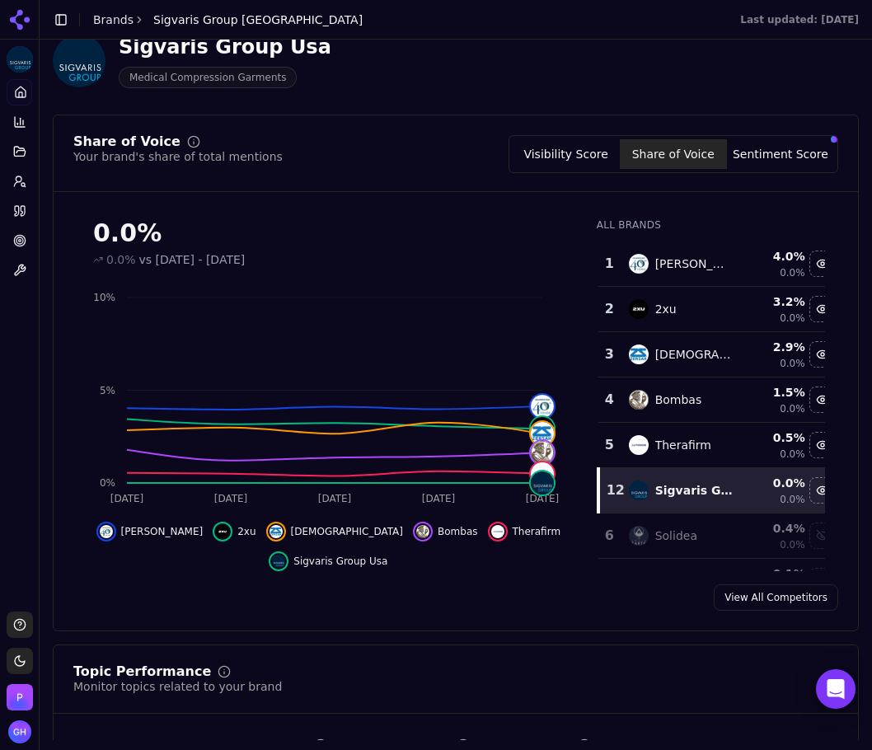
click at [553, 157] on button "Visibility Score" at bounding box center [566, 154] width 107 height 30
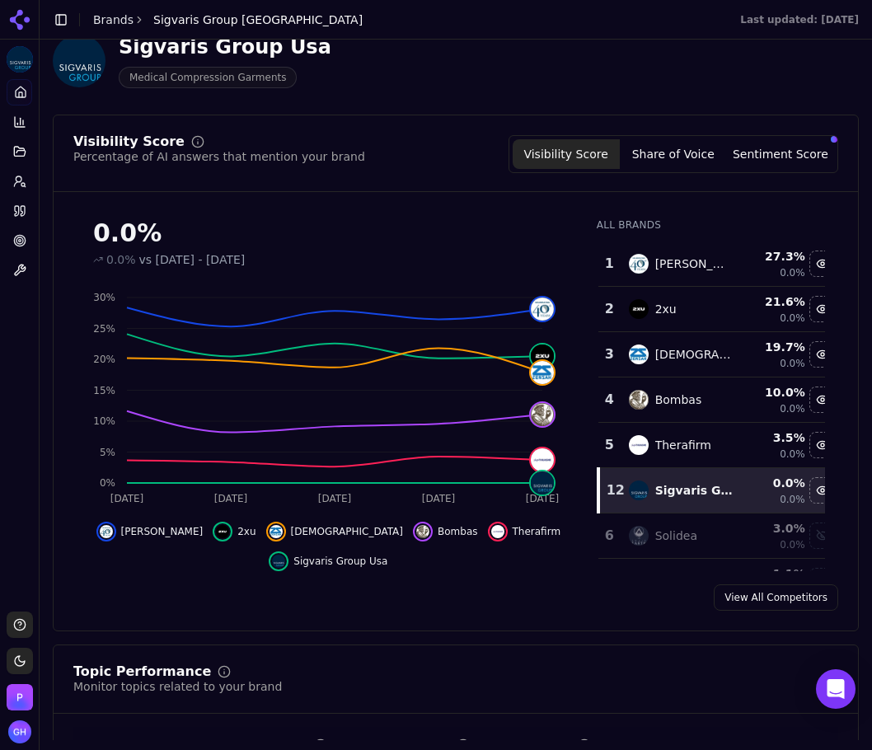
click at [680, 145] on button "Share of Voice" at bounding box center [673, 154] width 107 height 30
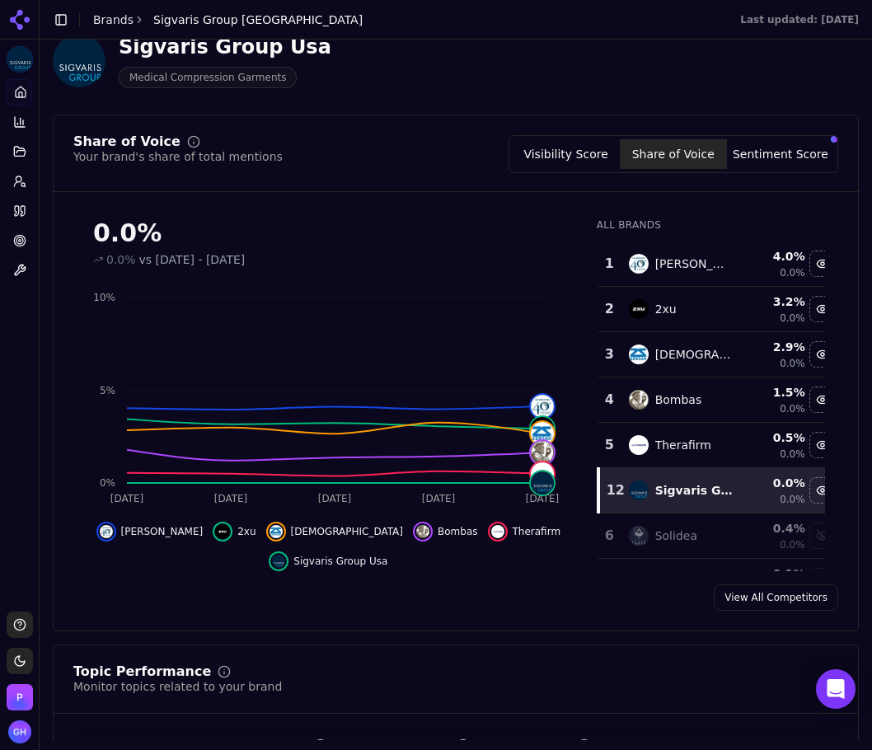
click at [791, 153] on button "Sentiment Score" at bounding box center [780, 154] width 107 height 30
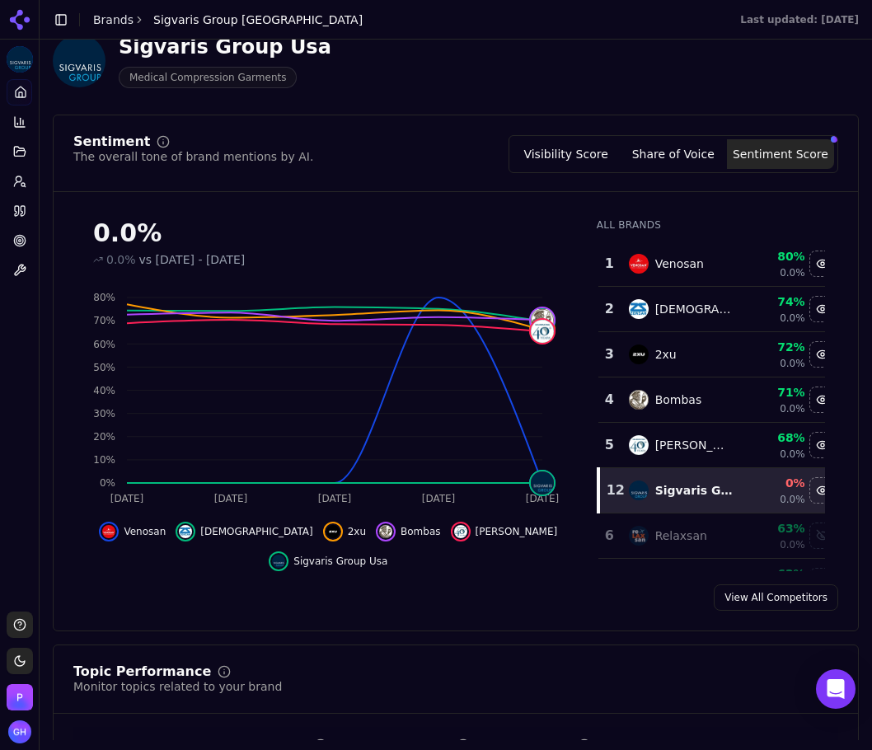
click at [54, 331] on div "0.0% 0.0% vs [DATE] - [DATE] Aug 28 Aug [DATE] Aug 31 [DATE] 0% 10% 20% 30% 40%…" at bounding box center [456, 388] width 805 height 366
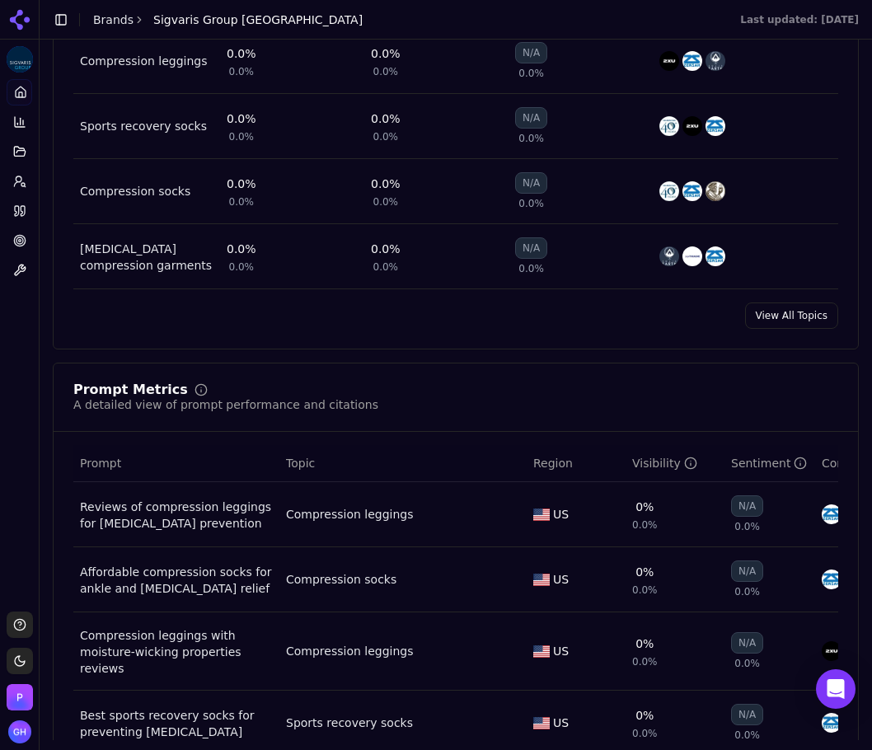
scroll to position [1072, 0]
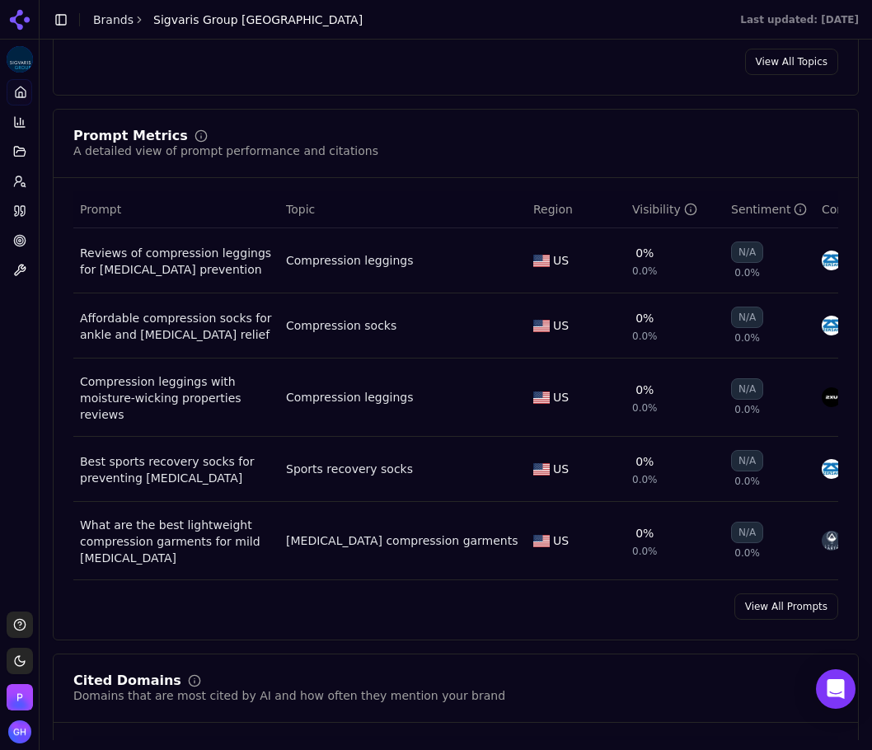
click at [777, 603] on link "View All Prompts" at bounding box center [787, 607] width 104 height 26
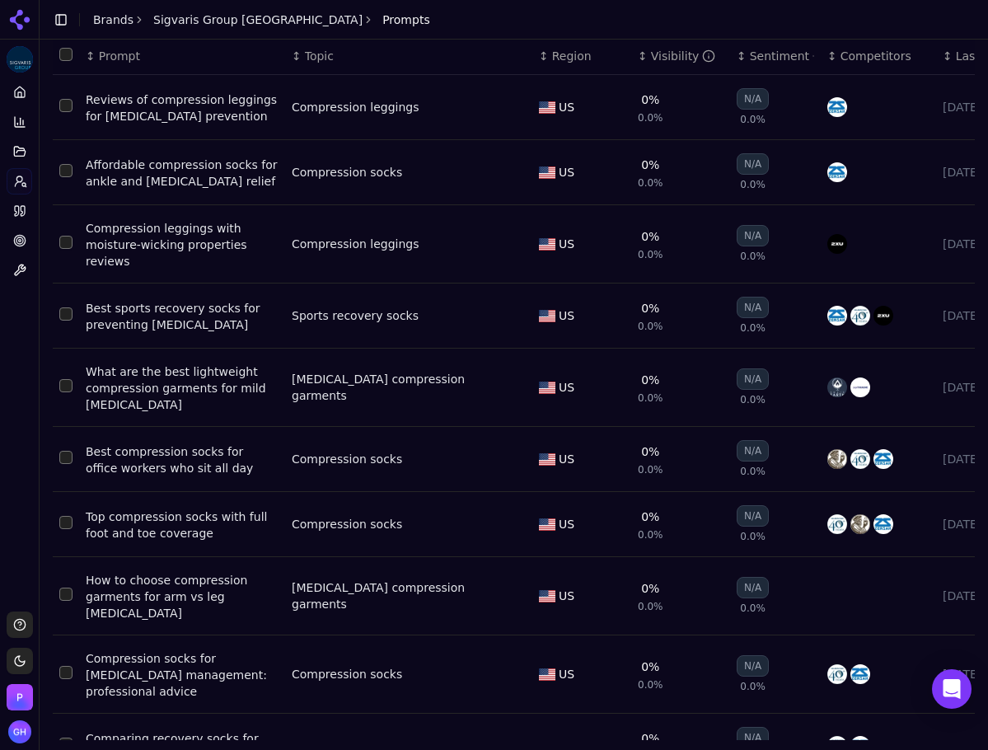
scroll to position [105, 0]
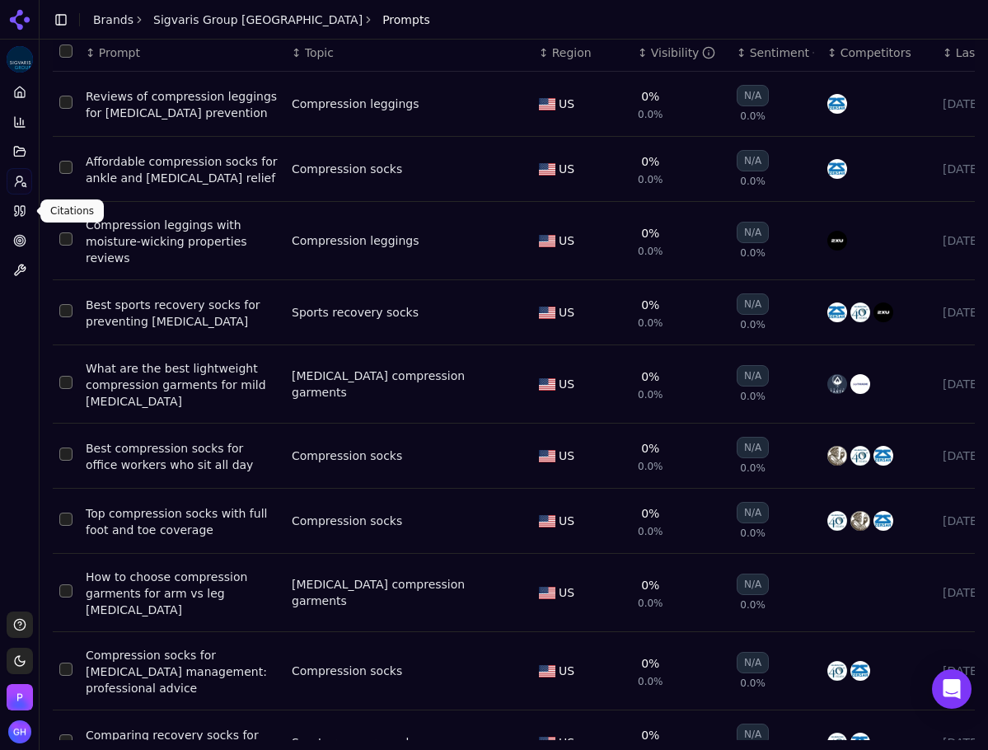
click at [26, 218] on link "Citations" at bounding box center [20, 211] width 26 height 26
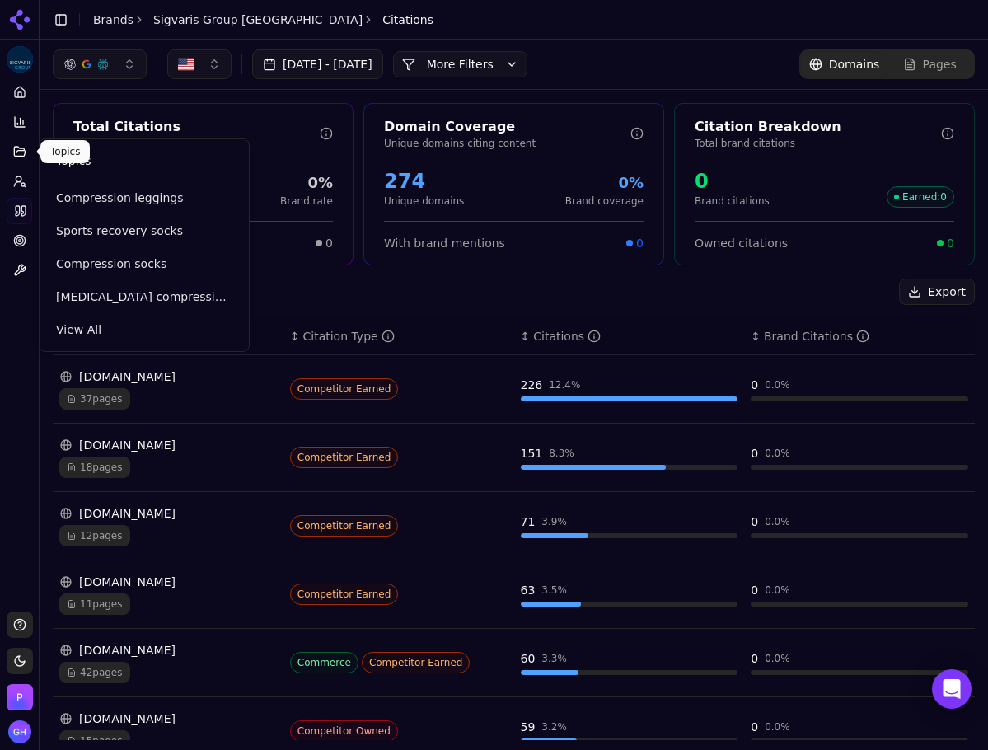
click at [19, 146] on icon at bounding box center [19, 151] width 13 height 13
click at [19, 173] on link "Prompts" at bounding box center [20, 181] width 26 height 26
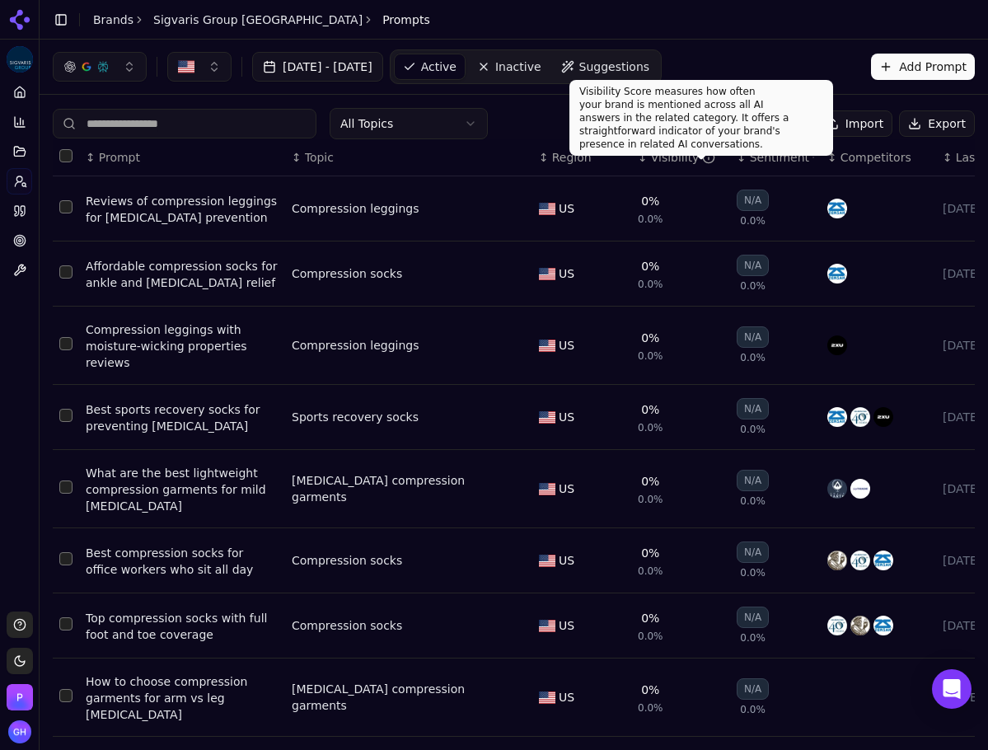
click at [907, 126] on button "Export" at bounding box center [937, 123] width 76 height 26
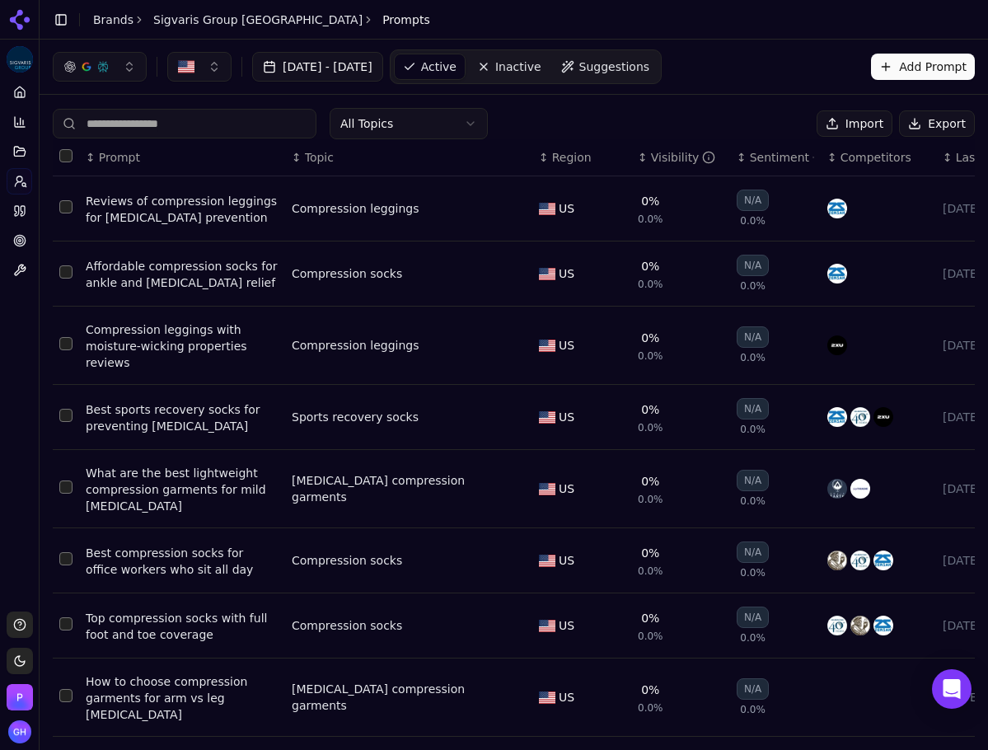
click at [19, 214] on icon at bounding box center [17, 211] width 4 height 10
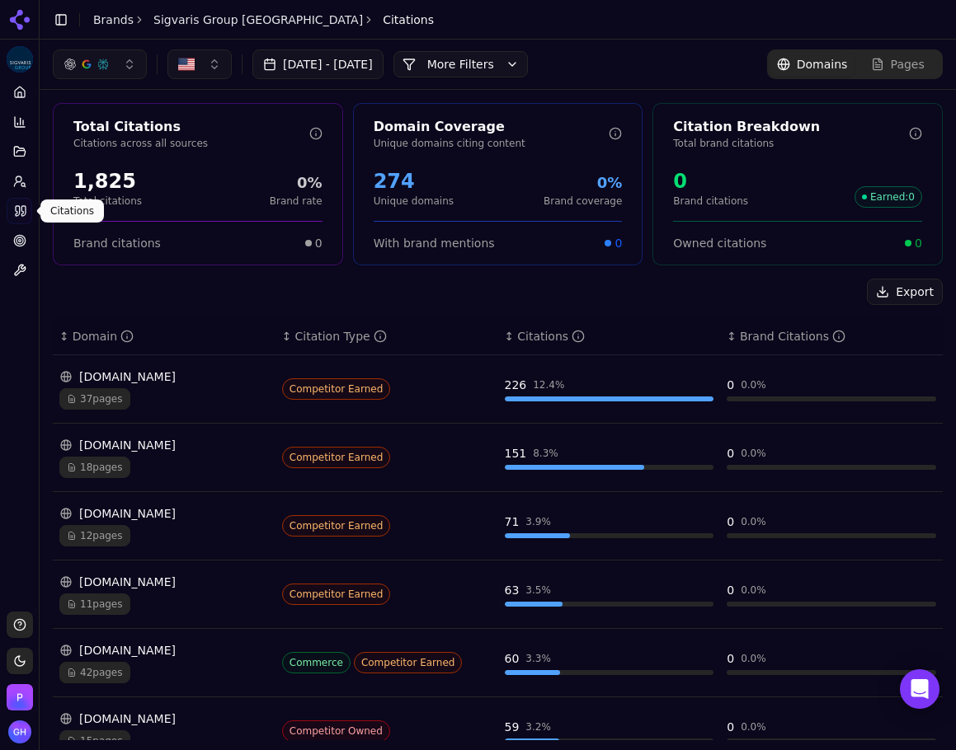
click at [528, 74] on button "More Filters" at bounding box center [460, 64] width 134 height 26
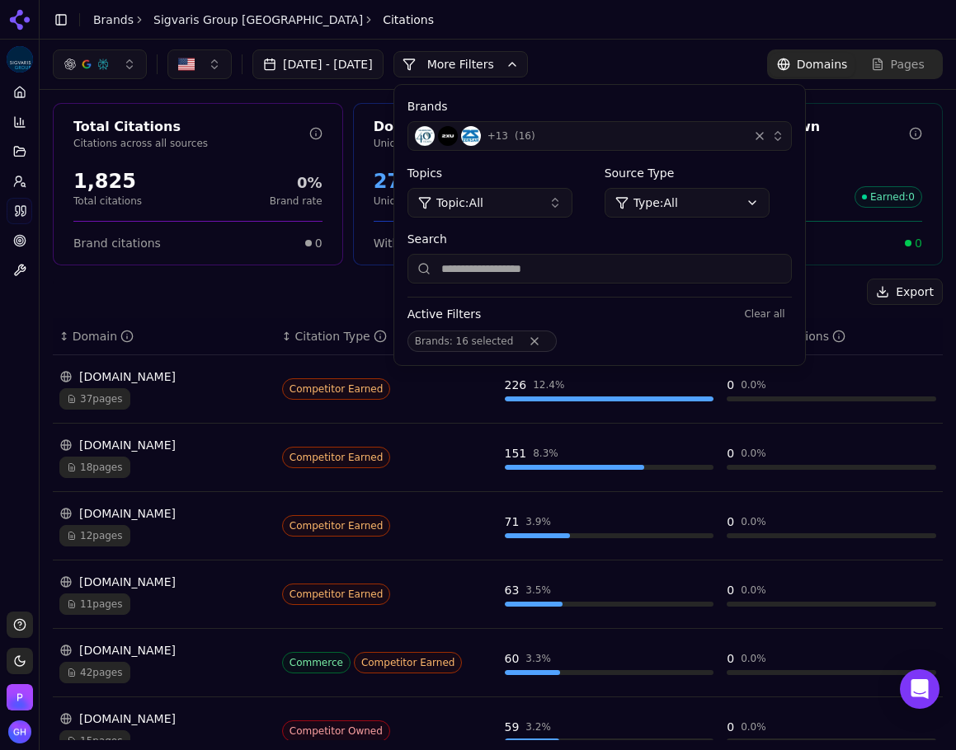
click at [731, 139] on div "+ 13 ( 16 )" at bounding box center [578, 136] width 326 height 20
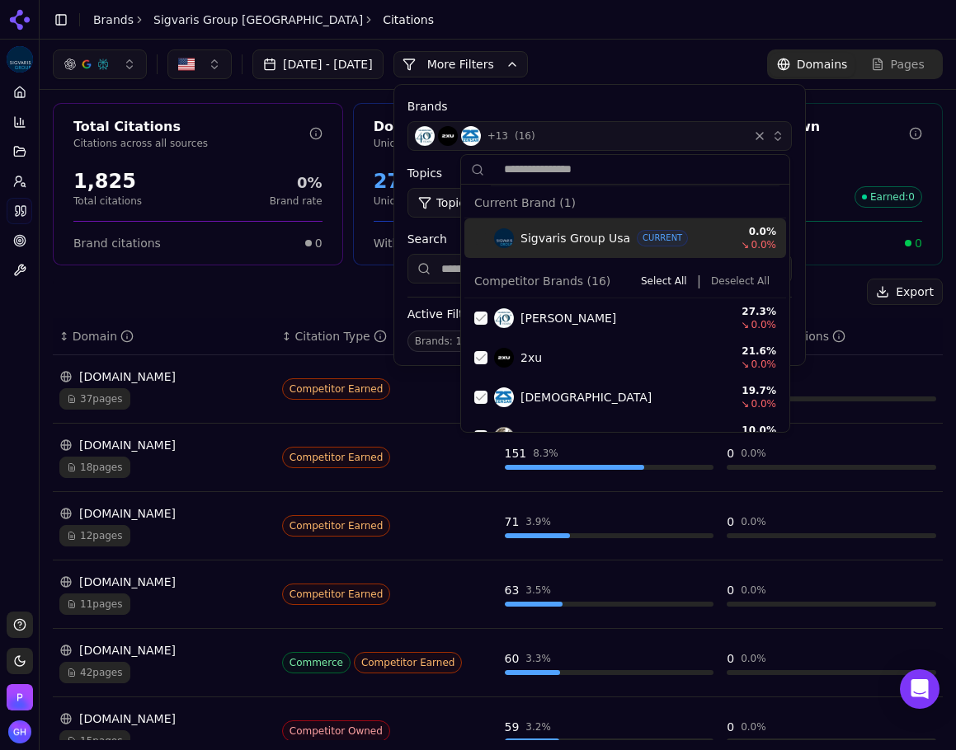
click at [728, 284] on button "Deselect All" at bounding box center [740, 281] width 72 height 20
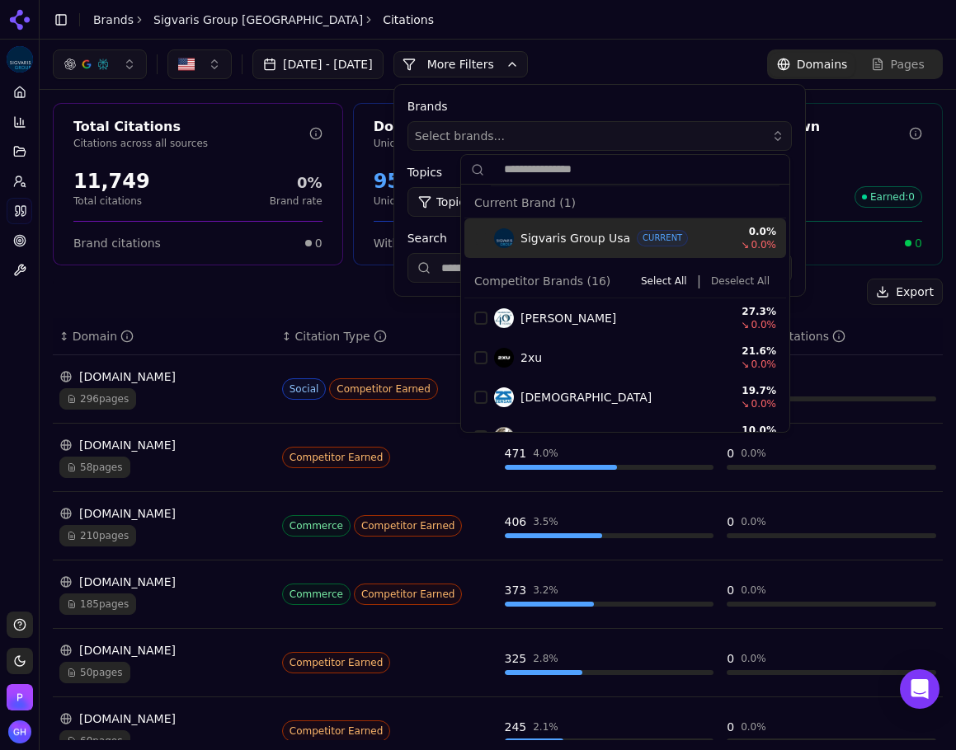
click at [495, 56] on button "More Filters" at bounding box center [460, 64] width 134 height 26
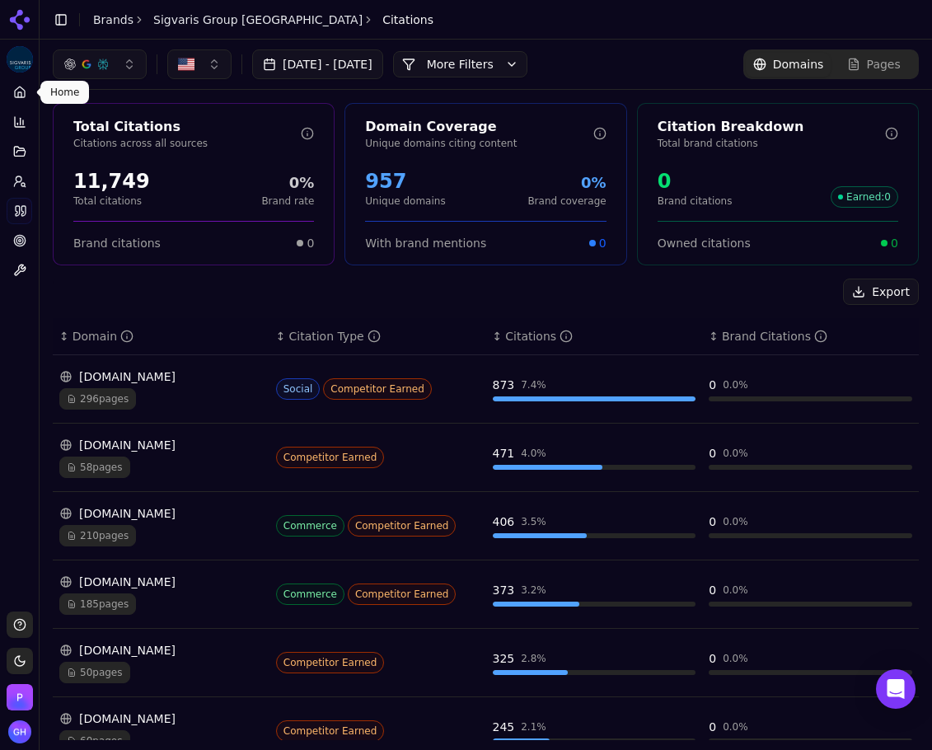
click at [28, 94] on link "Home" at bounding box center [20, 92] width 26 height 26
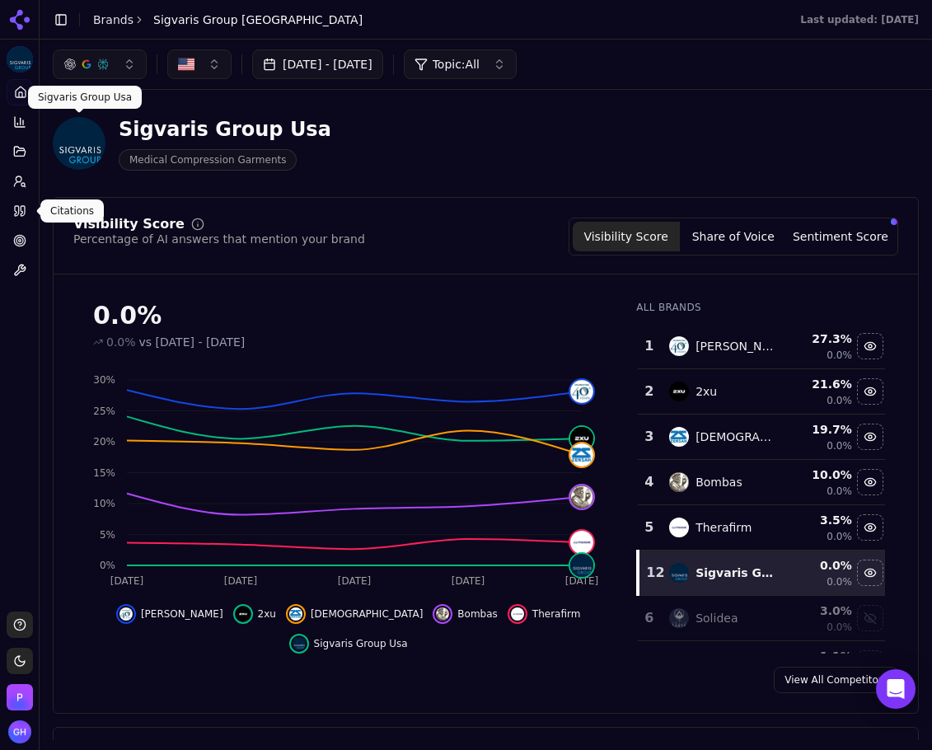
click at [21, 206] on icon at bounding box center [23, 211] width 4 height 10
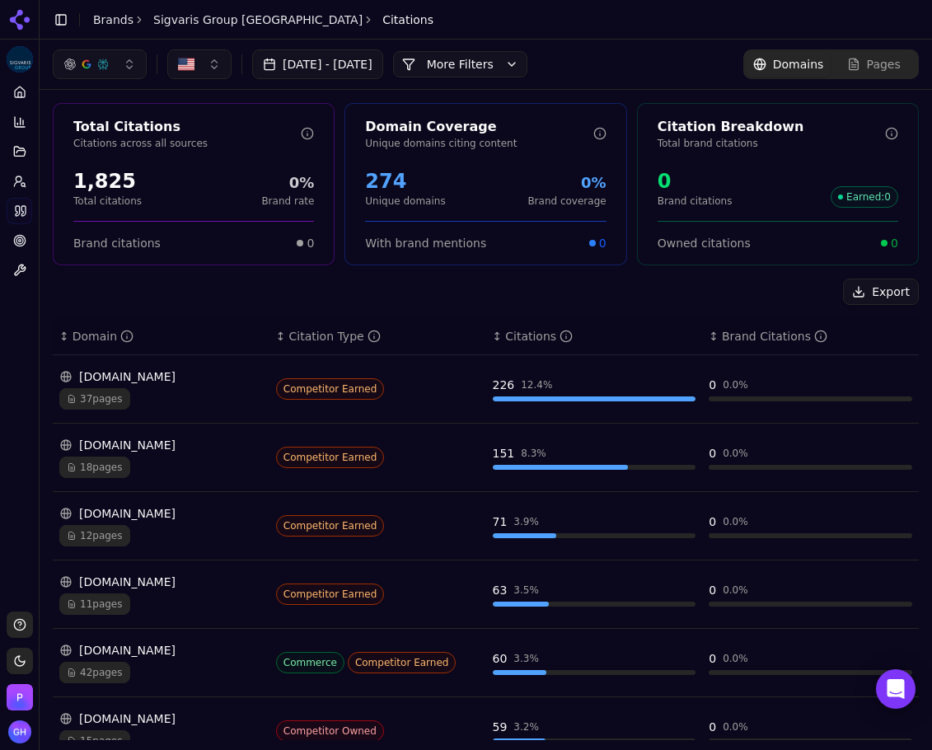
click at [522, 68] on button "More Filters" at bounding box center [460, 64] width 134 height 26
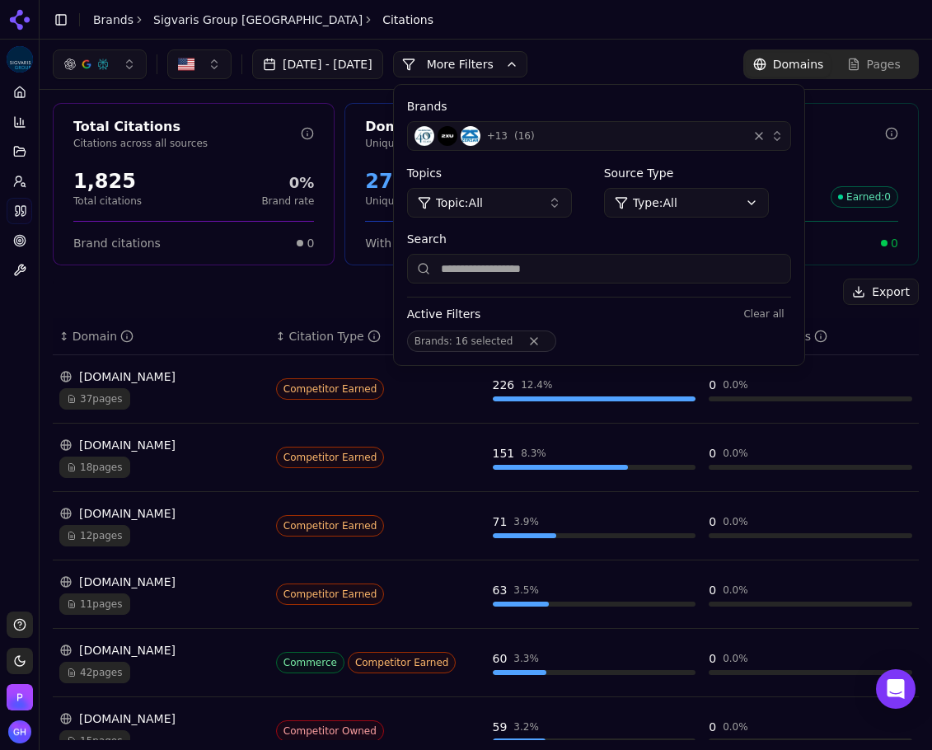
click at [588, 142] on div "+ 13 ( 16 )" at bounding box center [578, 136] width 326 height 20
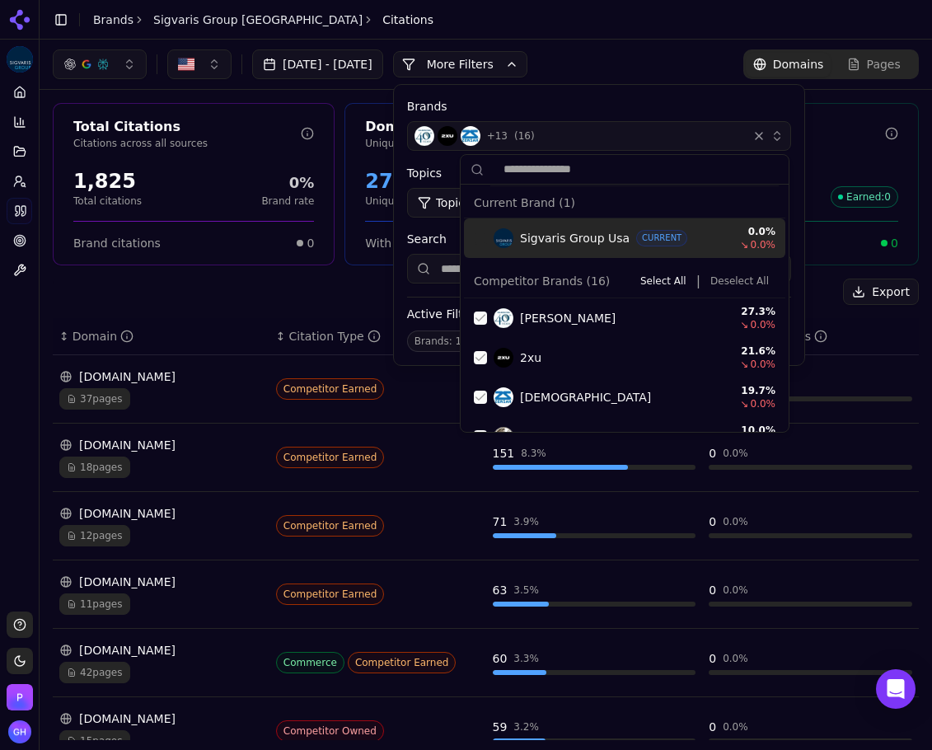
click at [737, 285] on button "Deselect All" at bounding box center [740, 281] width 72 height 20
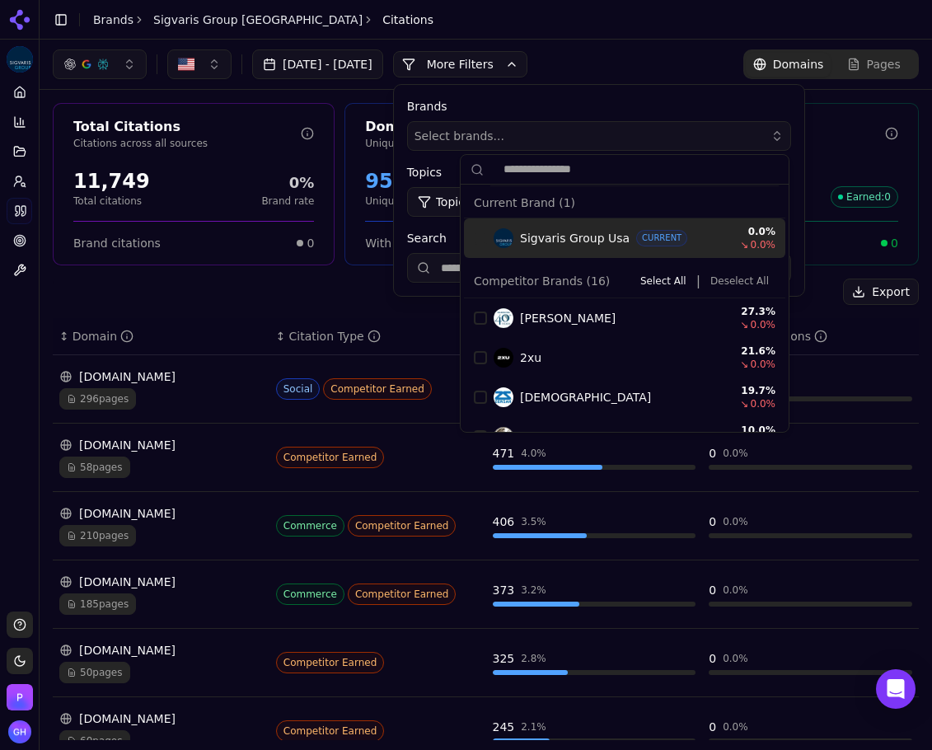
click at [512, 69] on button "More Filters" at bounding box center [460, 64] width 134 height 26
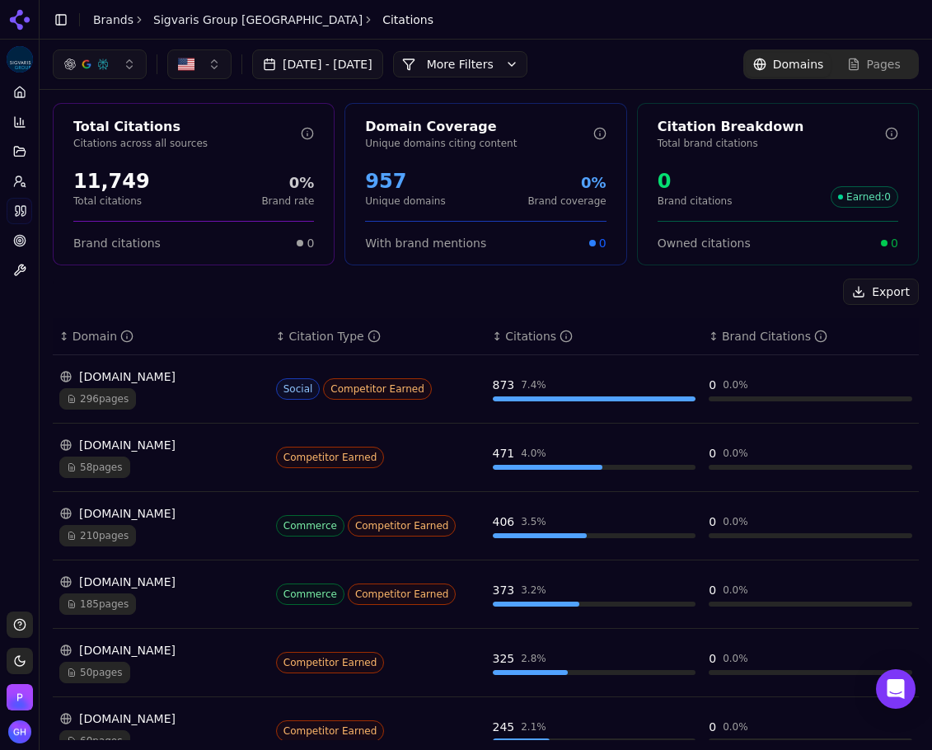
click at [641, 68] on div "[DATE] - [DATE] More More Filters Domains Pages" at bounding box center [486, 64] width 866 height 30
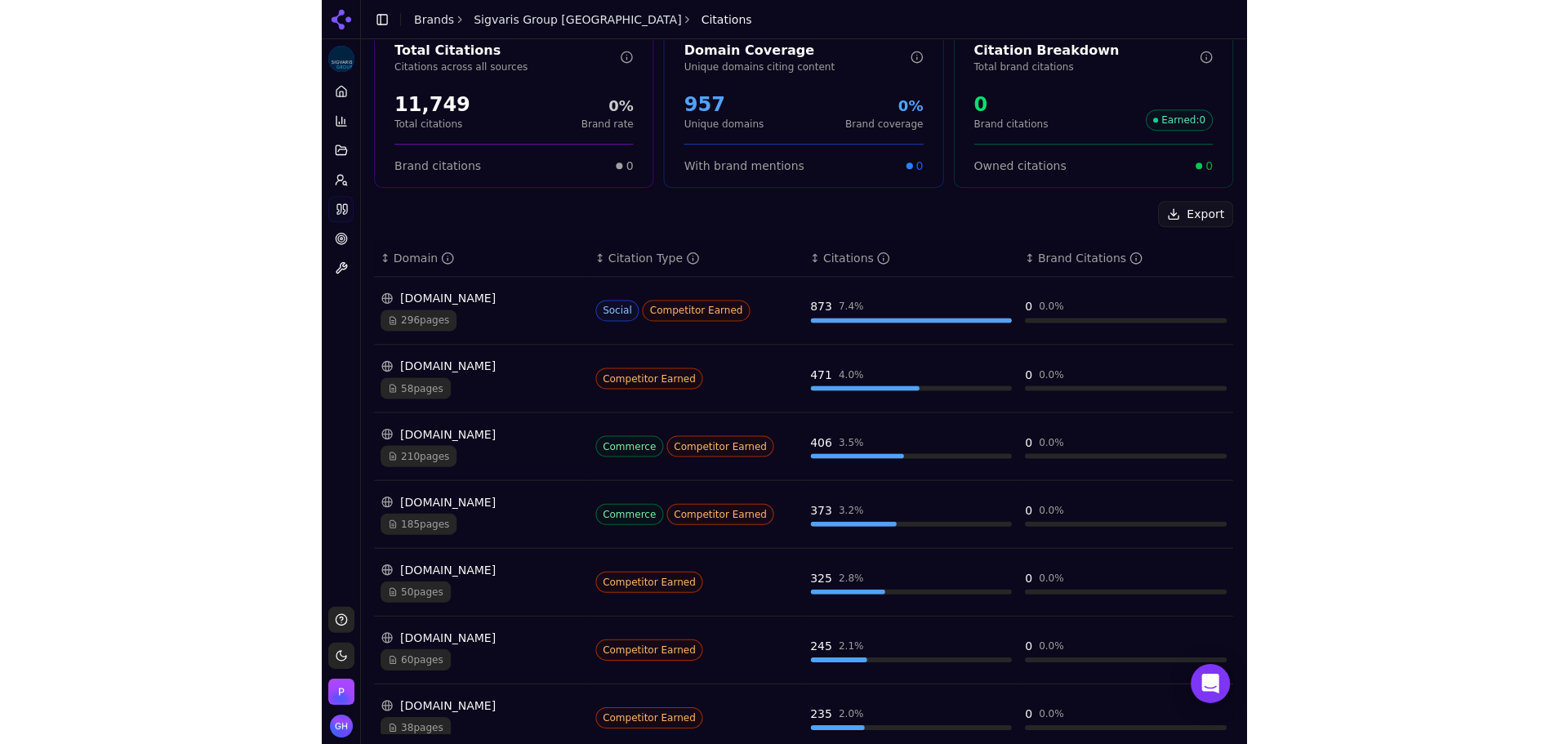
scroll to position [163, 0]
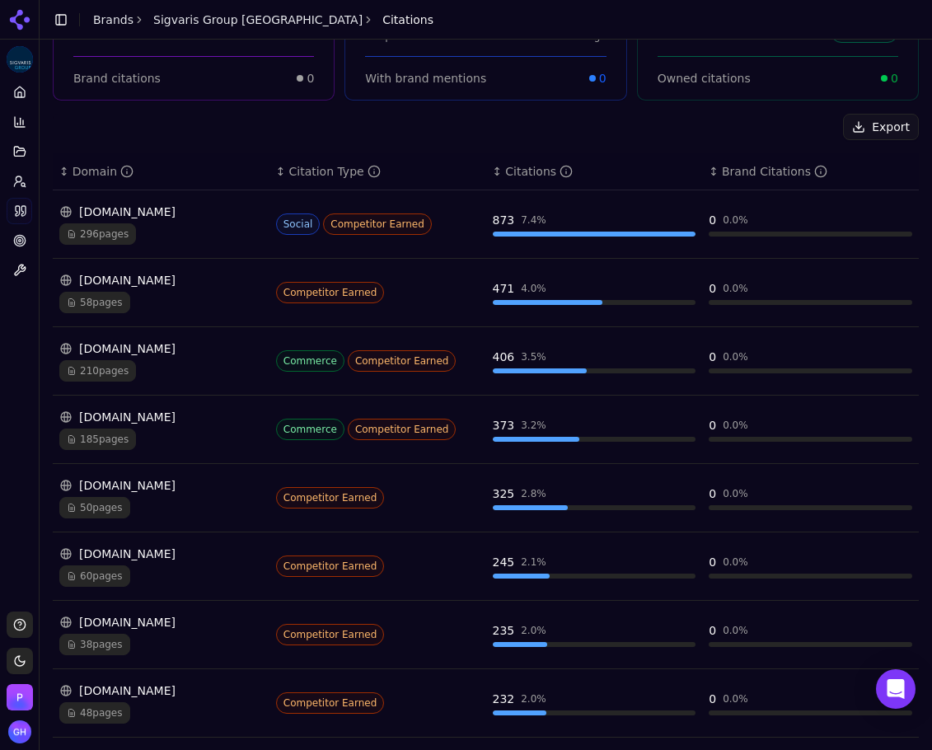
click at [167, 207] on div "[DOMAIN_NAME]" at bounding box center [161, 212] width 204 height 16
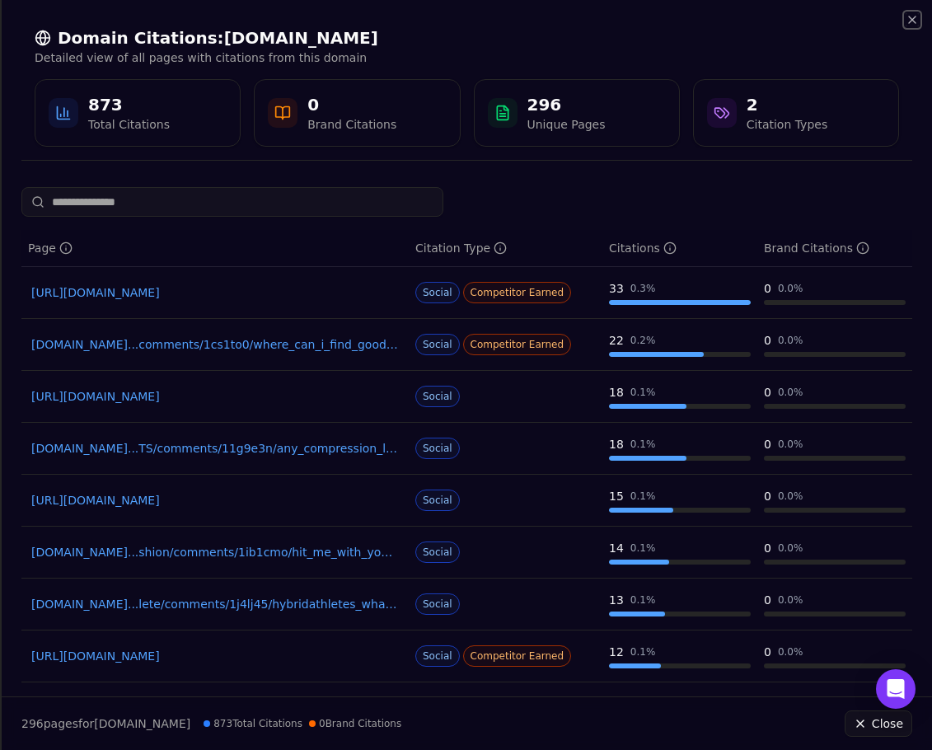
click at [915, 17] on icon "button" at bounding box center [912, 19] width 13 height 13
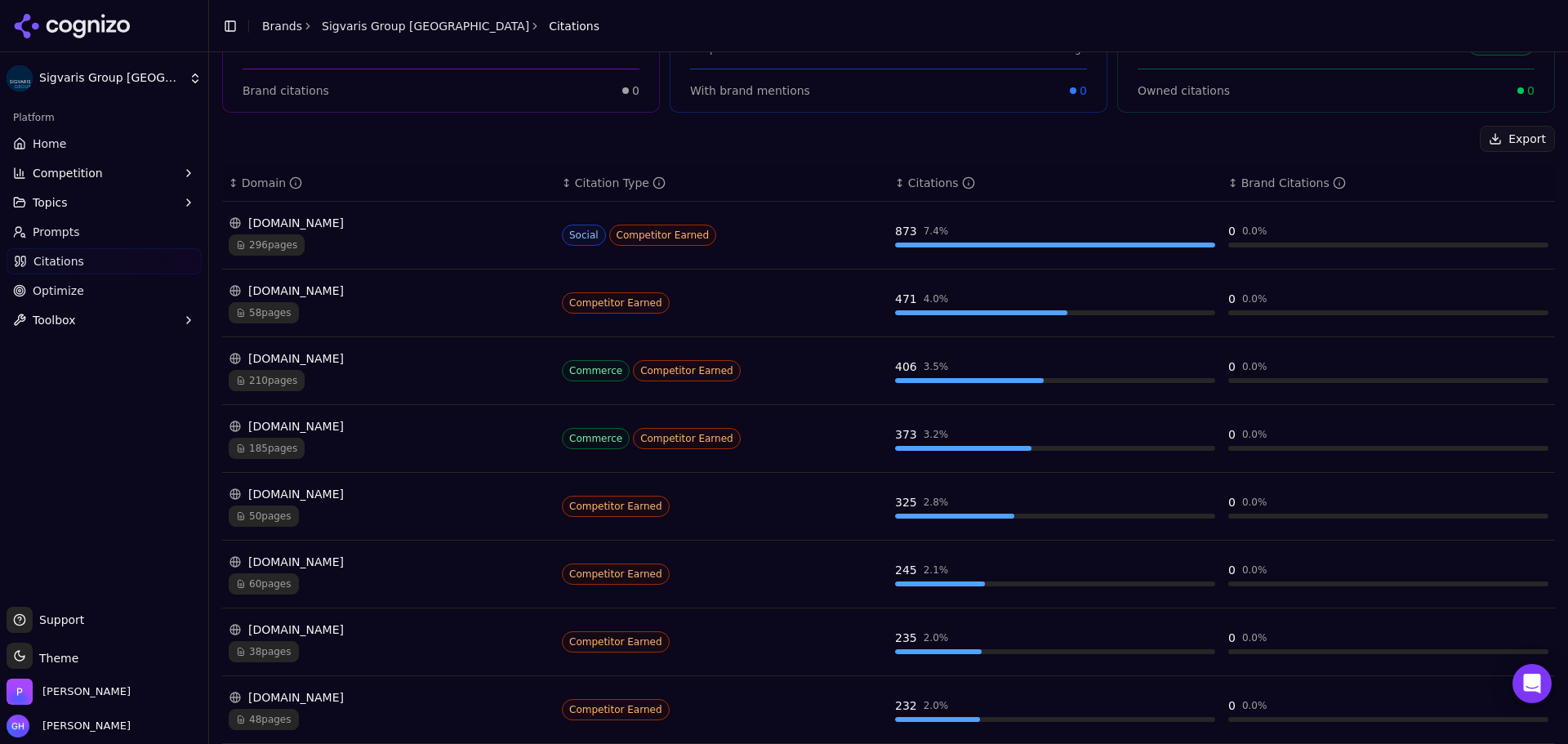
click at [375, 514] on div "50 pages" at bounding box center [388, 515] width 320 height 21
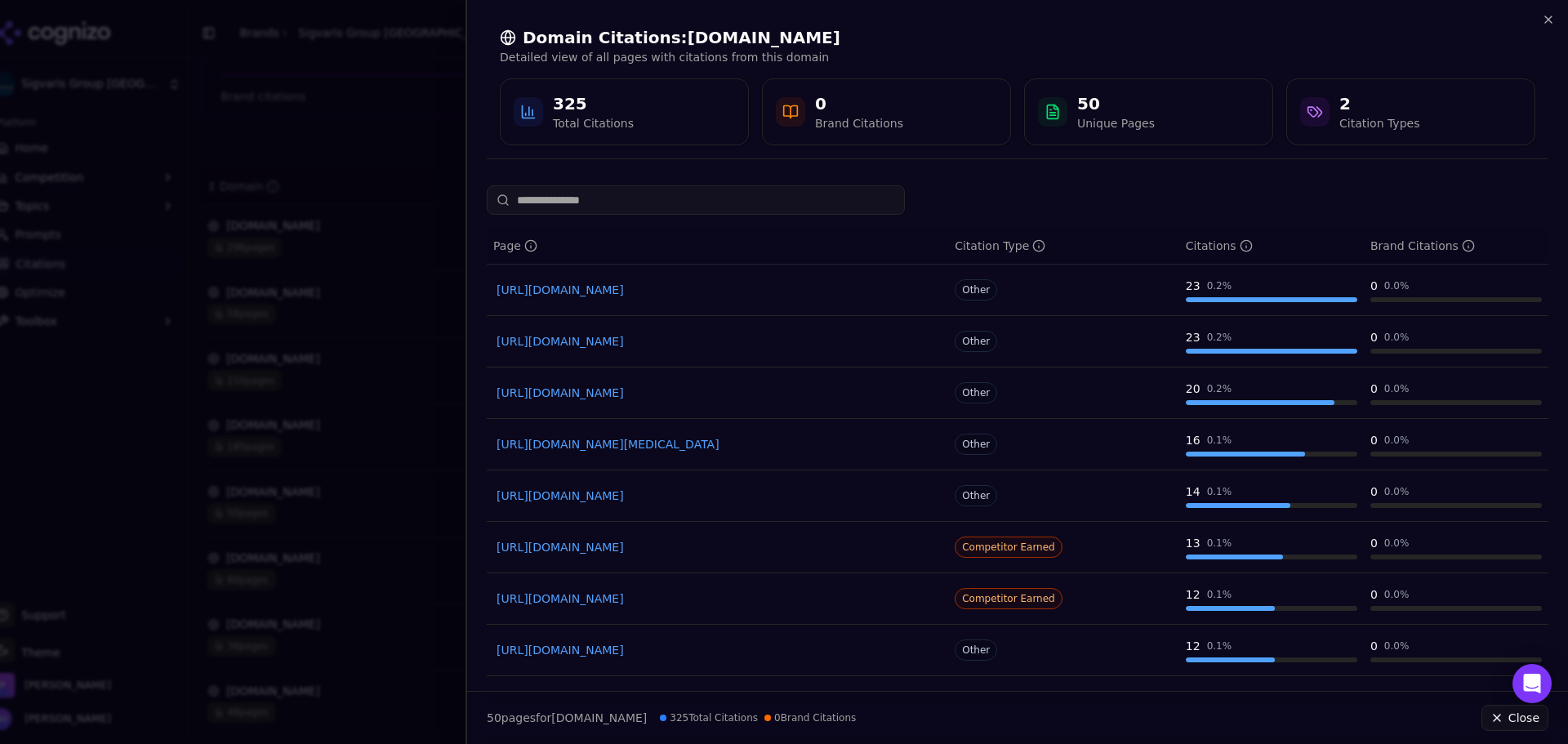
click at [334, 407] on div at bounding box center [784, 372] width 1568 height 744
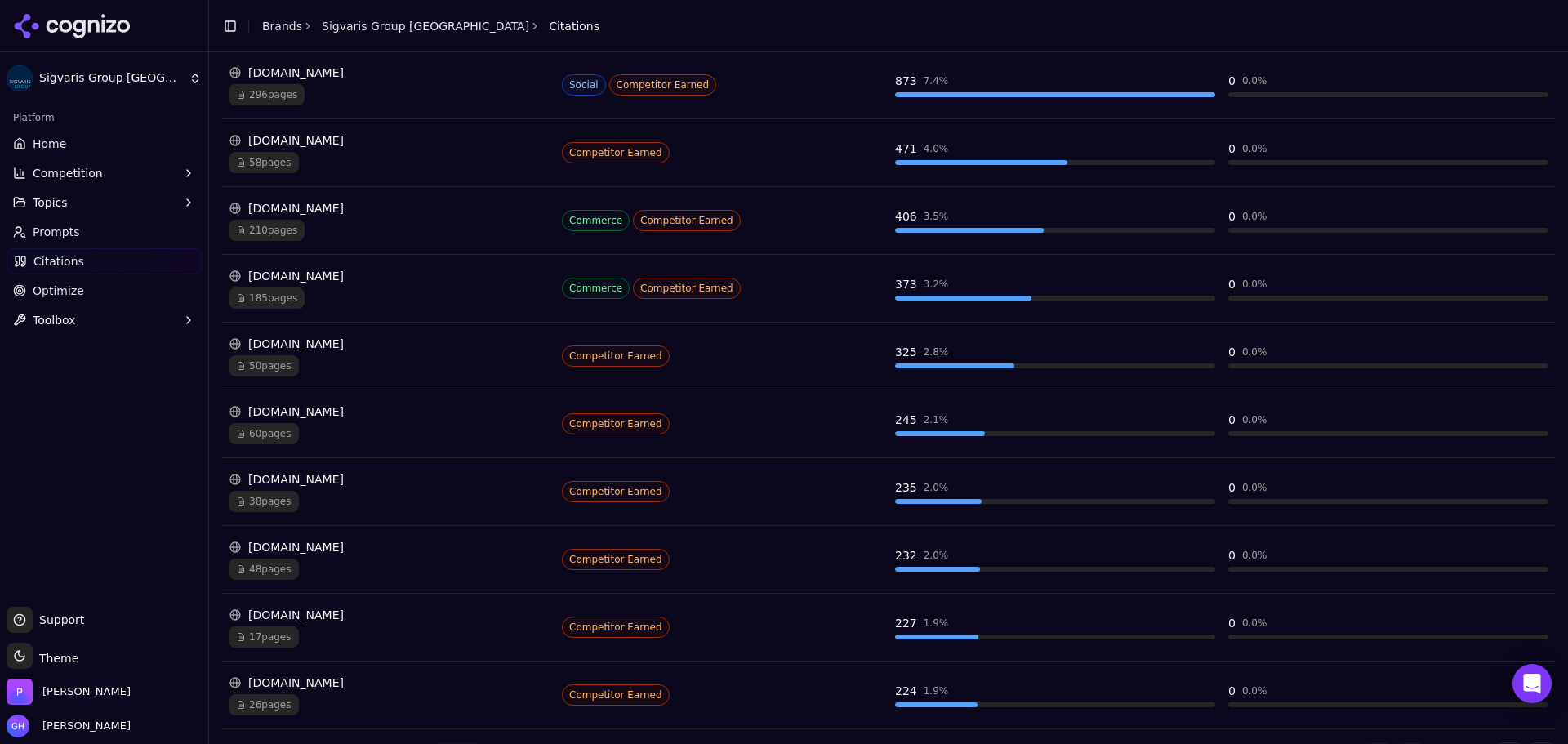
scroll to position [327, 0]
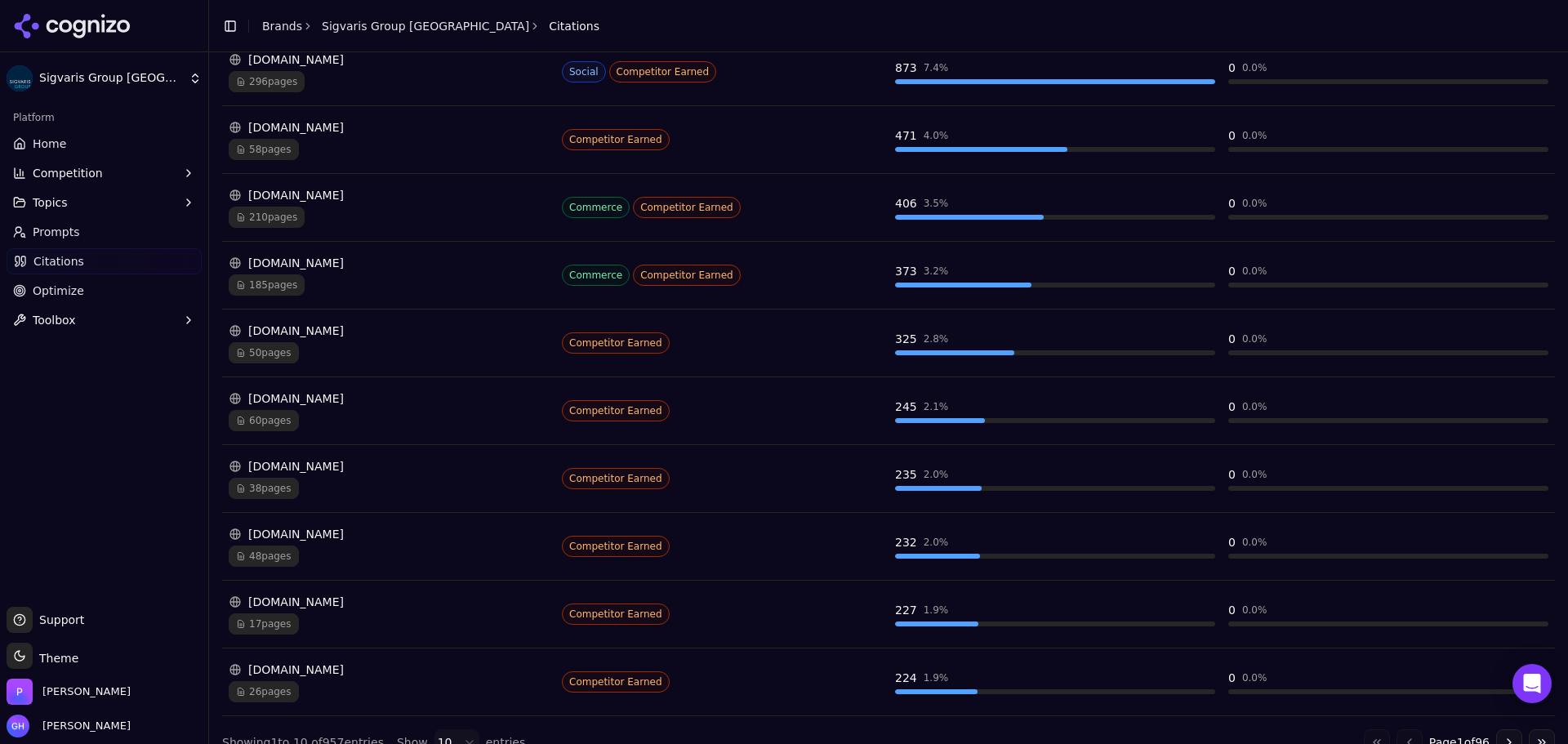
click at [397, 406] on div "[DOMAIN_NAME]" at bounding box center [388, 398] width 320 height 16
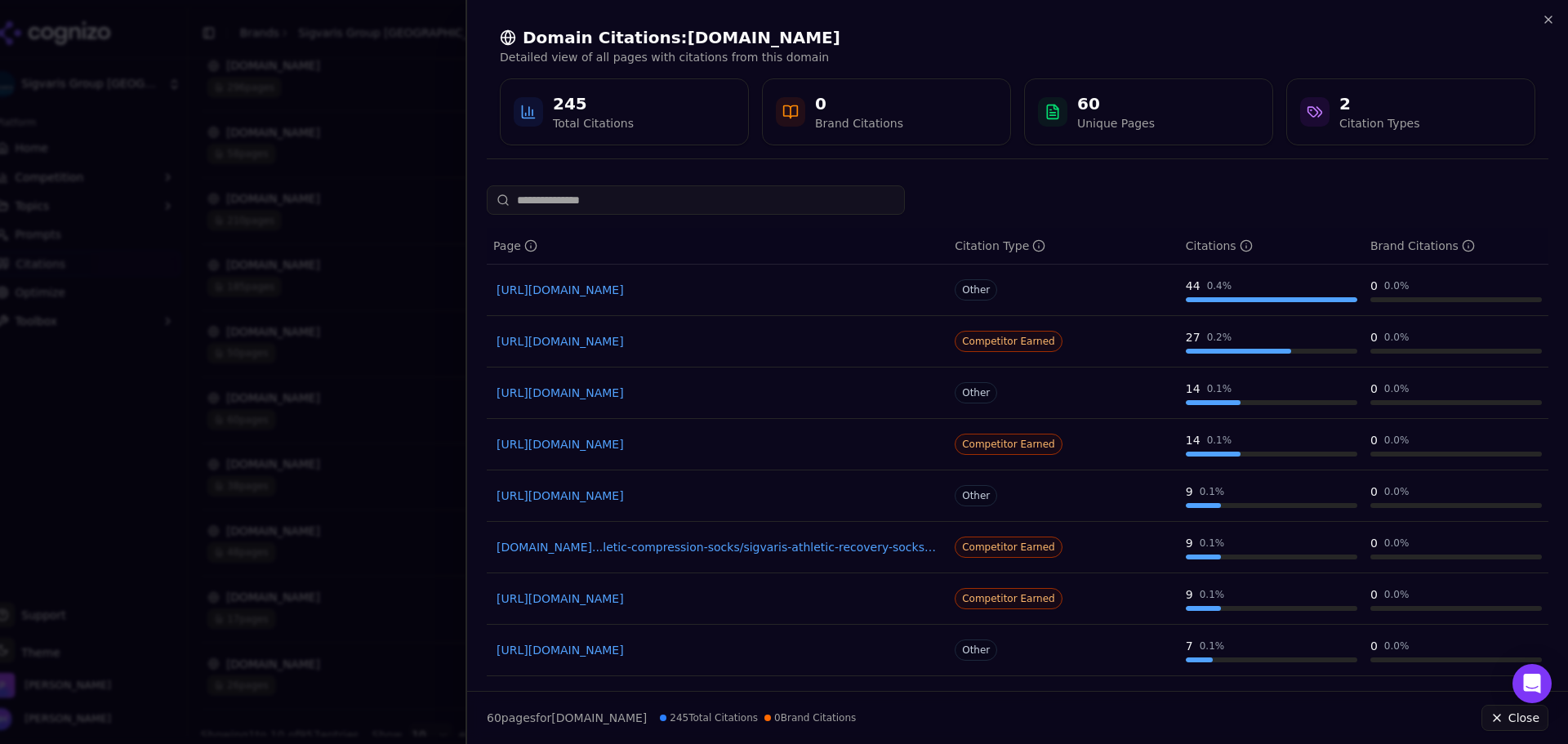
click at [689, 293] on link "[URL][DOMAIN_NAME]" at bounding box center [717, 289] width 442 height 16
click at [350, 387] on div at bounding box center [784, 372] width 1568 height 744
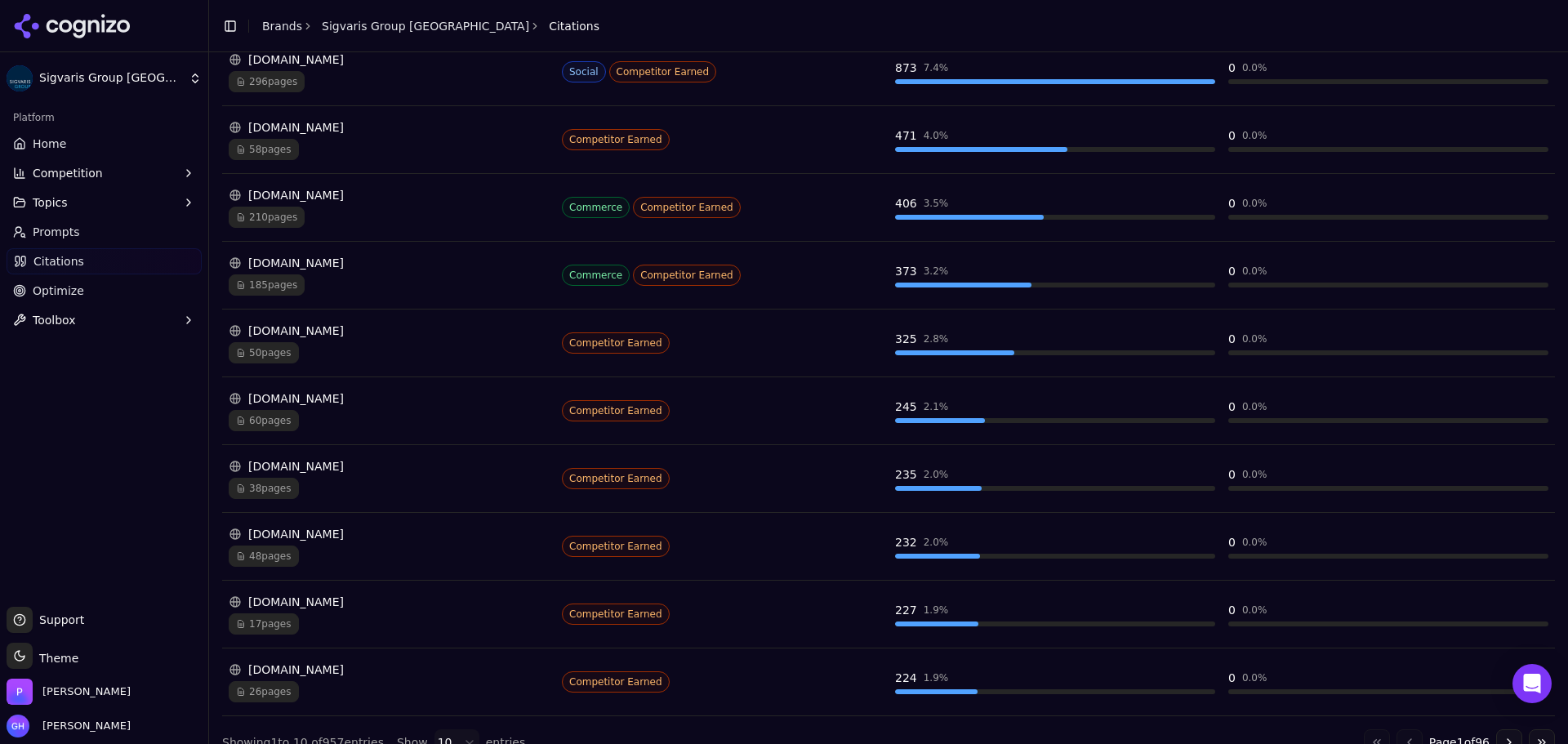
click at [384, 473] on div "[DOMAIN_NAME]" at bounding box center [388, 467] width 320 height 16
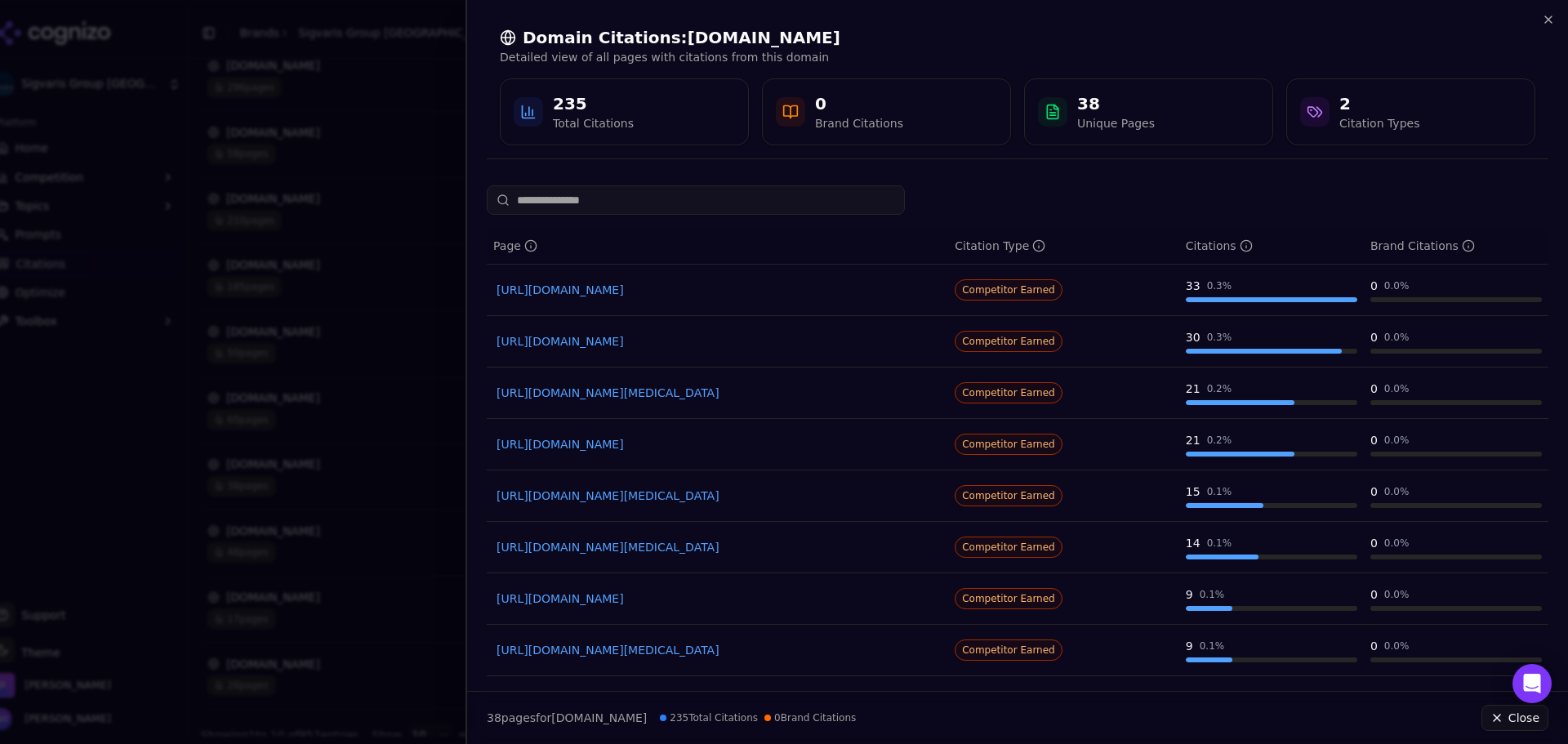
click at [78, 483] on div at bounding box center [784, 372] width 1568 height 744
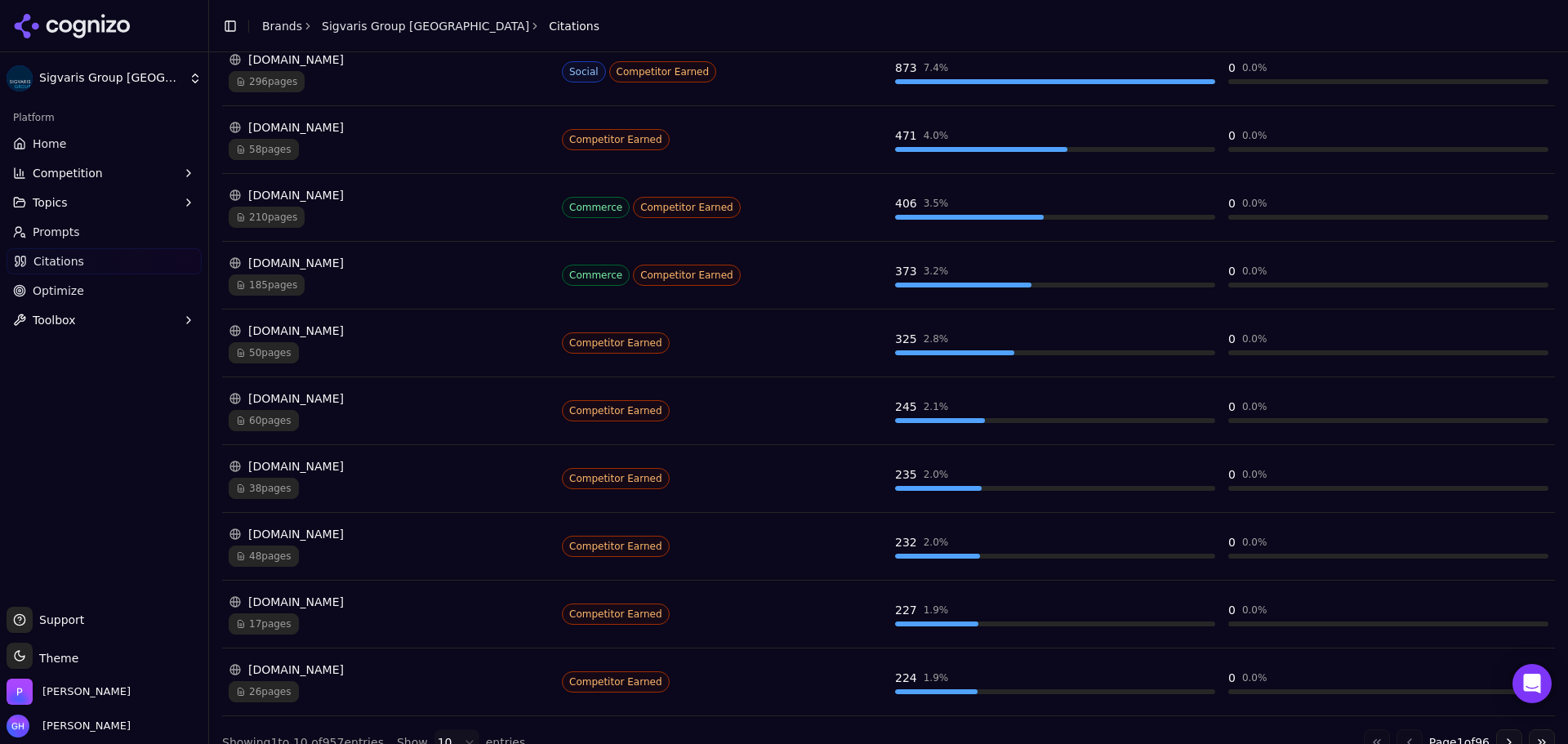
scroll to position [352, 0]
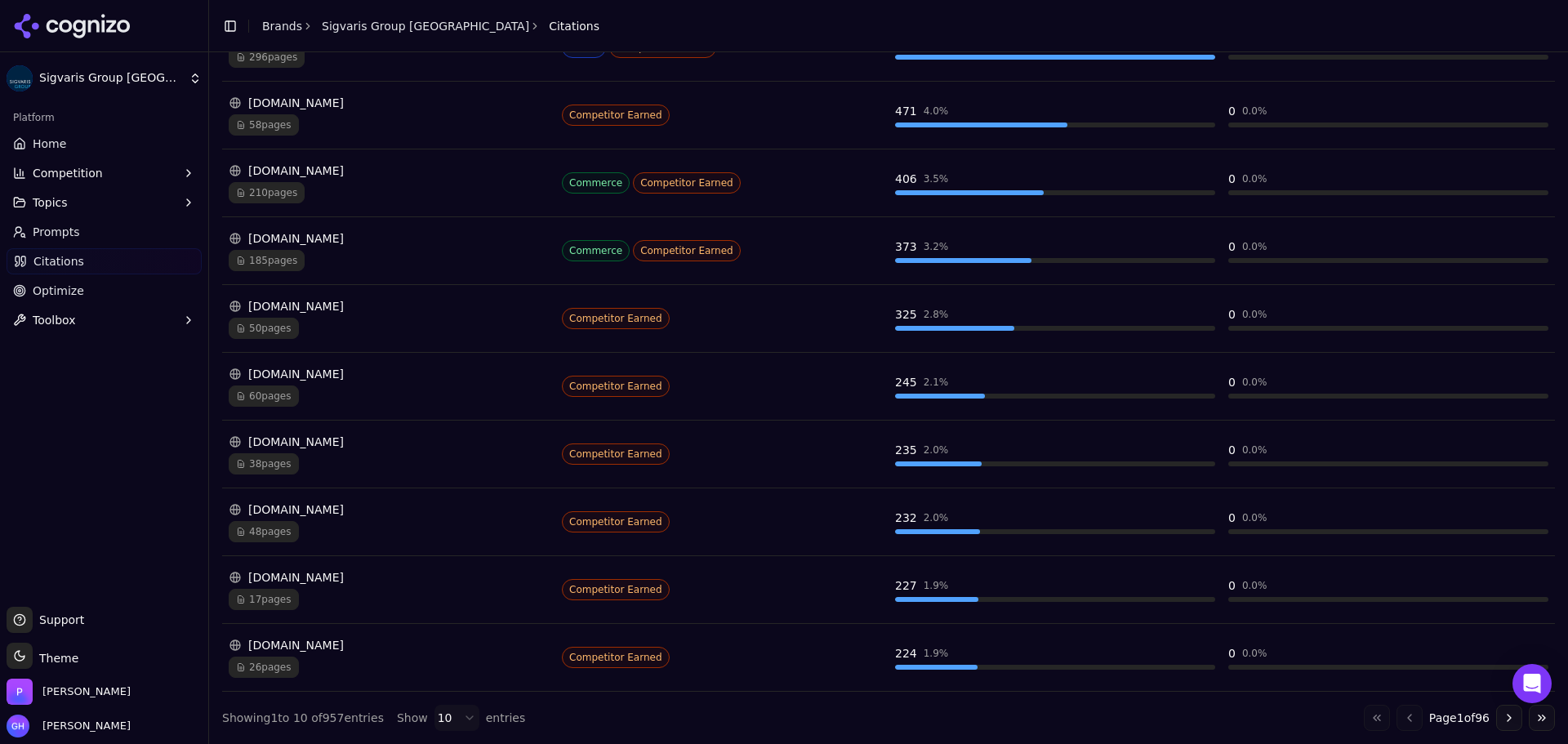
click at [369, 526] on div "48 pages" at bounding box center [388, 531] width 320 height 21
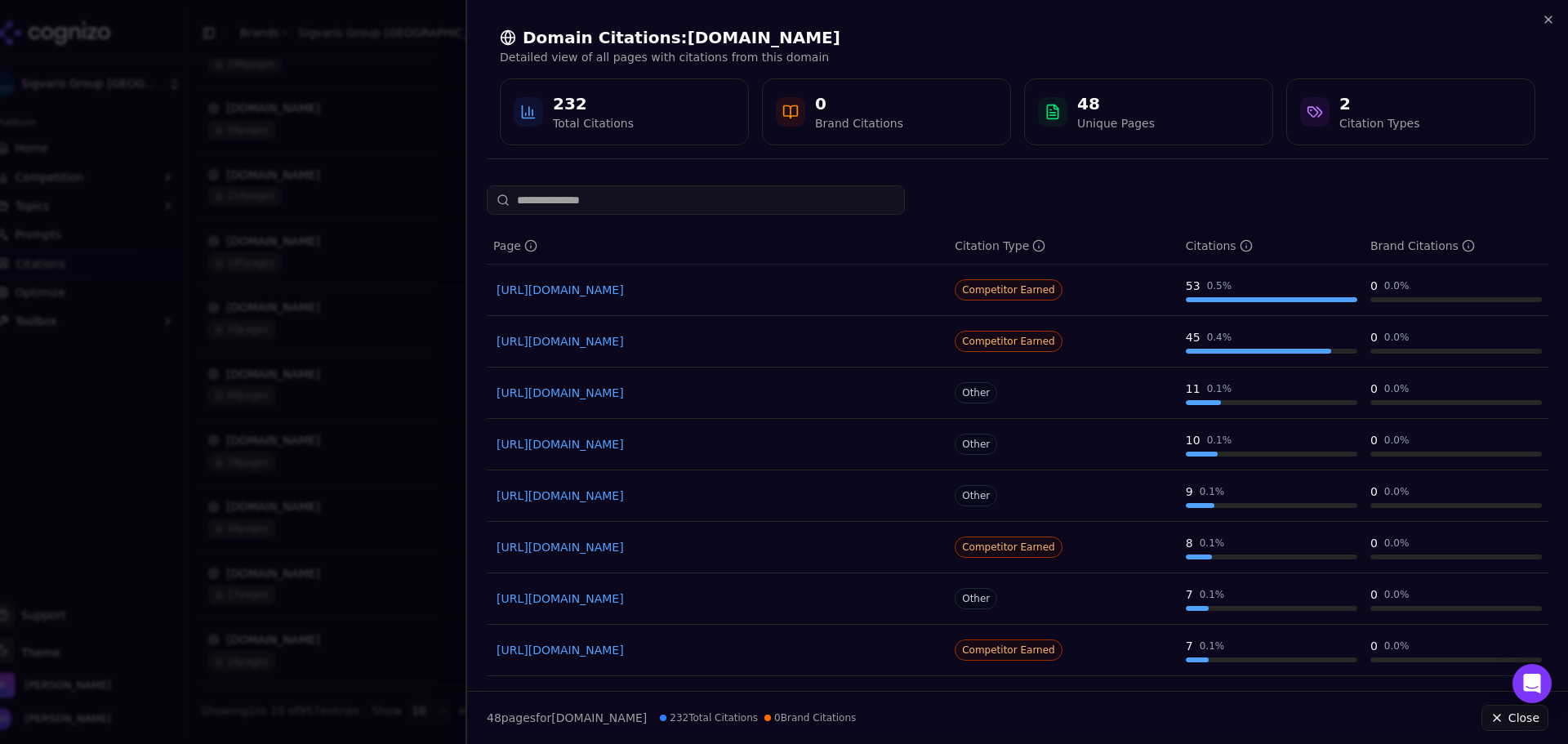
click at [175, 451] on div at bounding box center [784, 372] width 1568 height 744
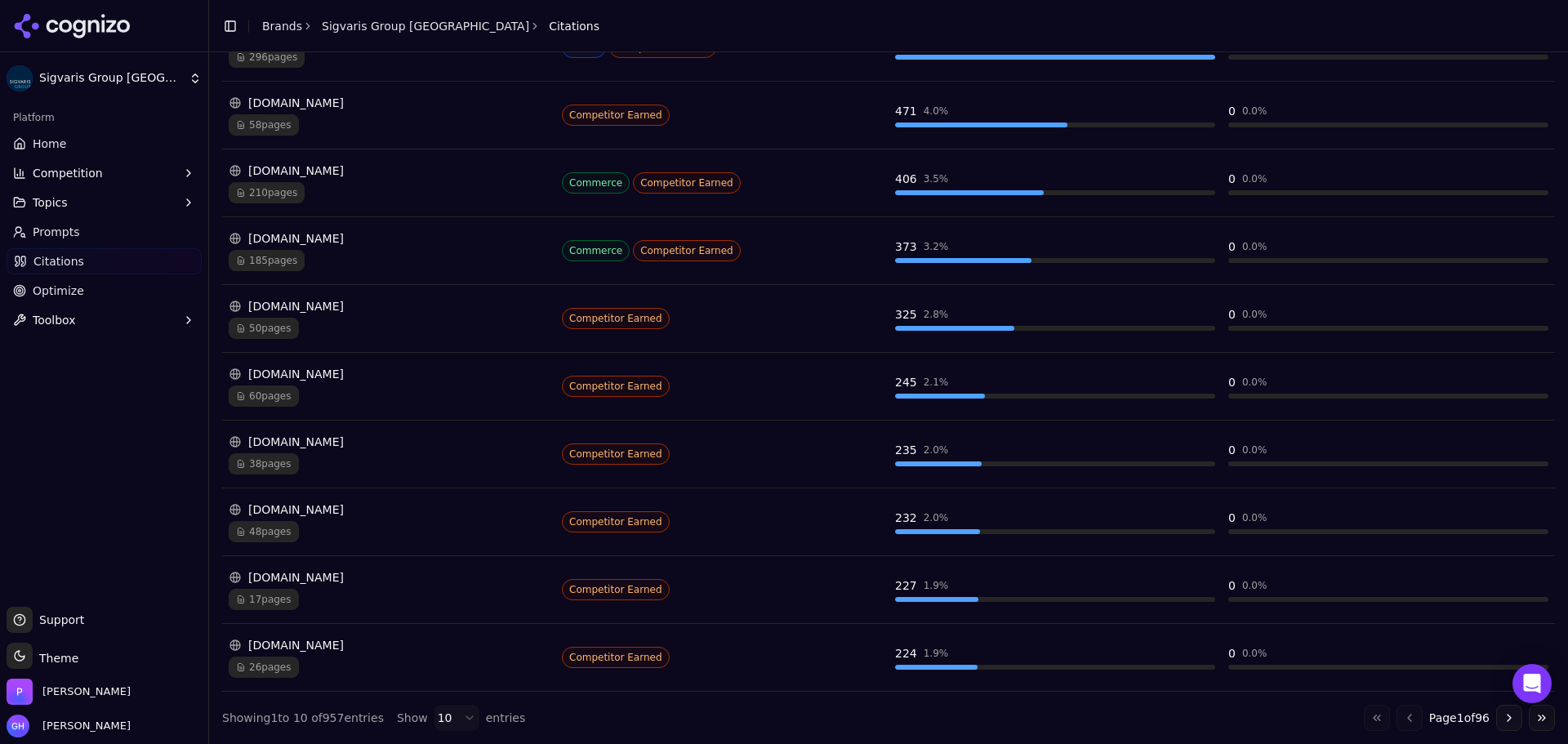
click at [385, 584] on div "[DOMAIN_NAME]" at bounding box center [388, 578] width 320 height 16
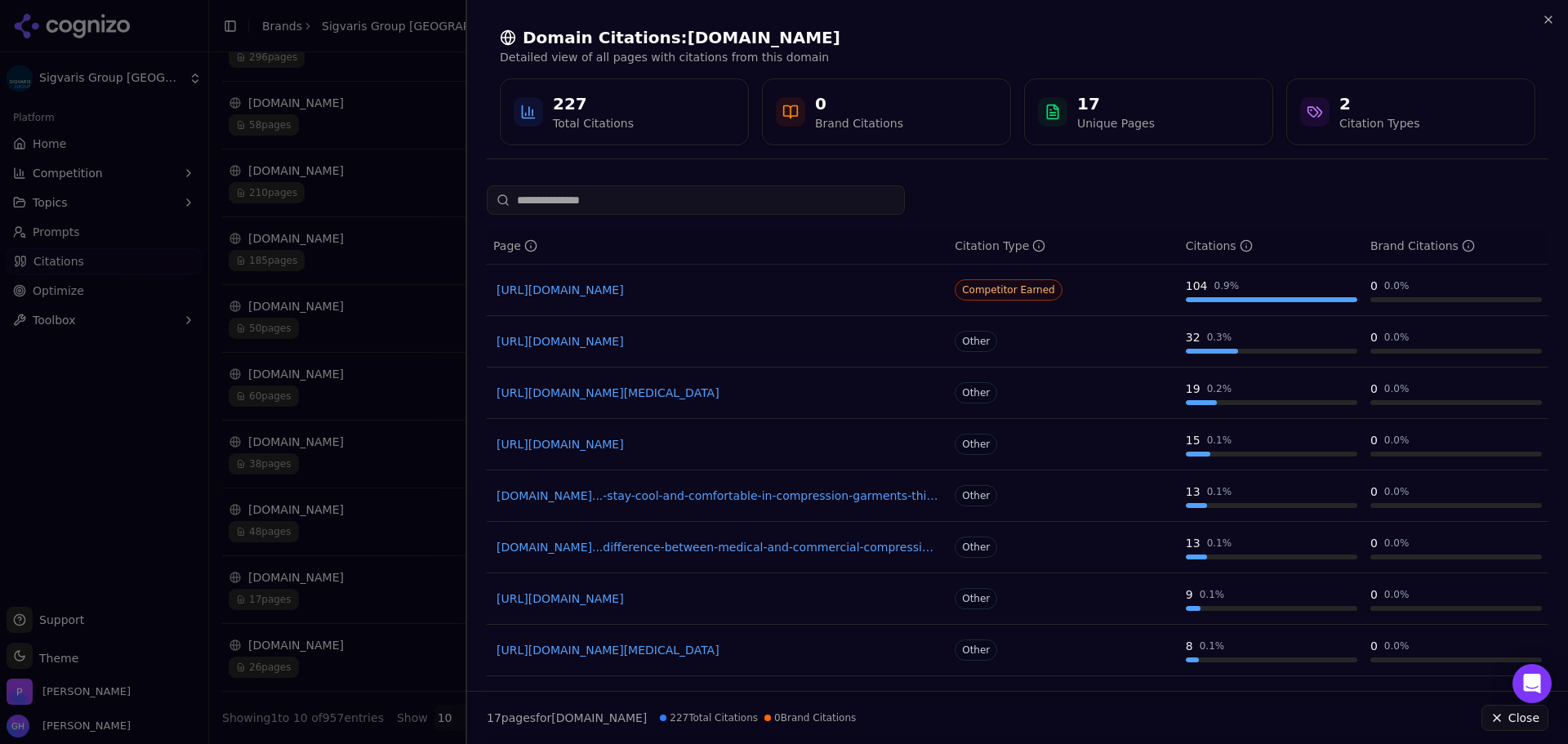
click at [215, 456] on div at bounding box center [784, 372] width 1568 height 744
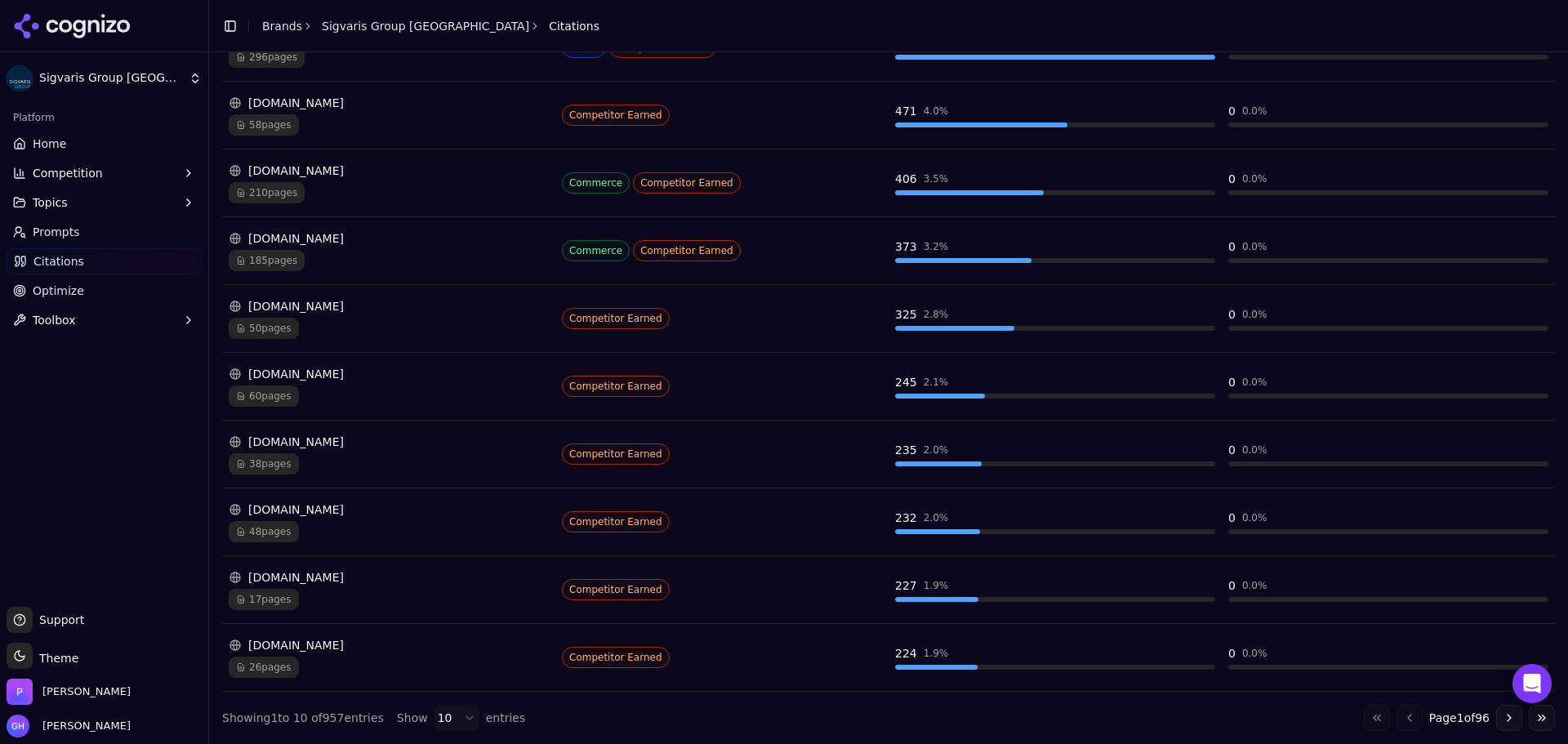
click at [328, 646] on div "[DOMAIN_NAME]" at bounding box center [388, 645] width 320 height 16
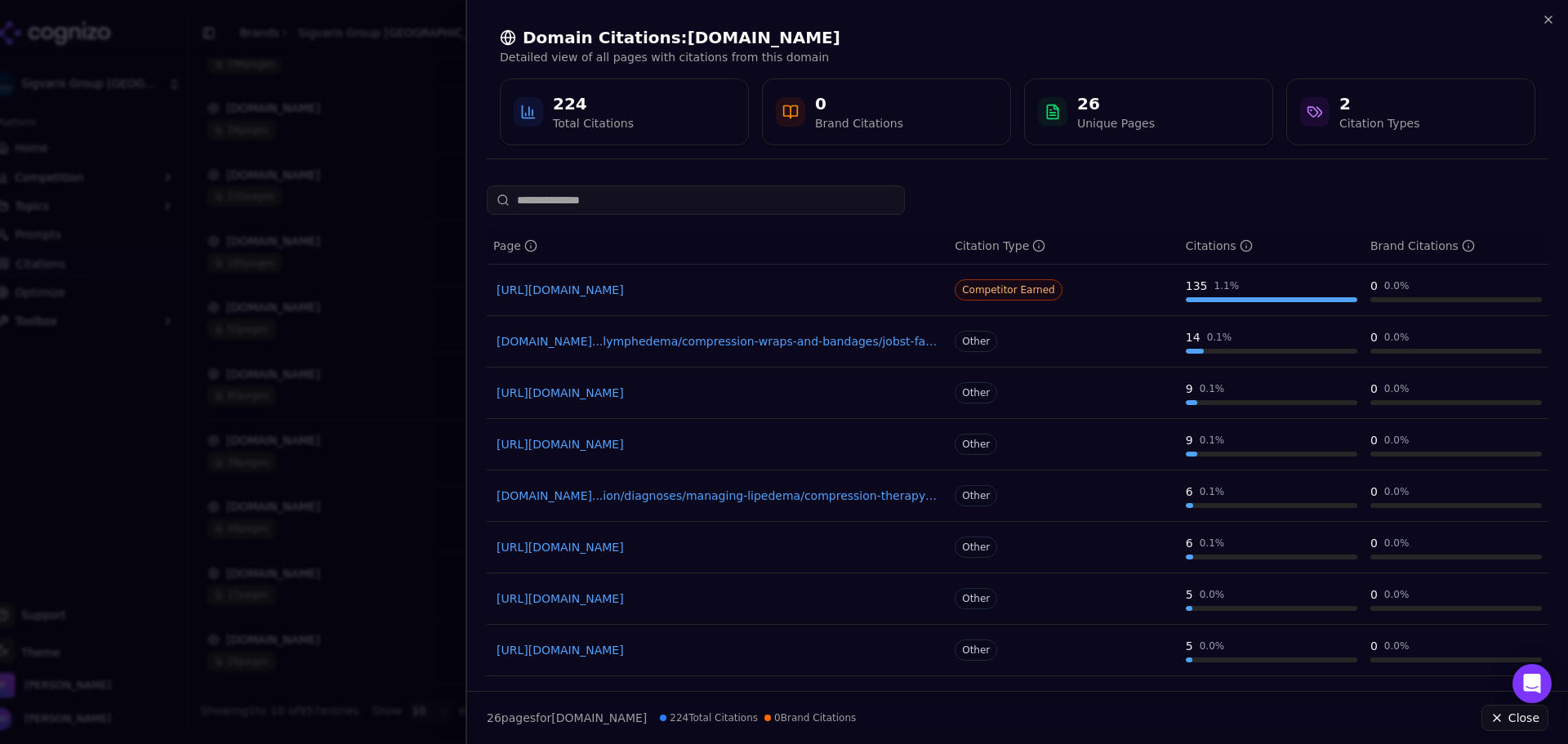
drag, startPoint x: 626, startPoint y: 281, endPoint x: 575, endPoint y: 298, distance: 53.8
drag, startPoint x: 575, startPoint y: 298, endPoint x: 575, endPoint y: 287, distance: 11.0
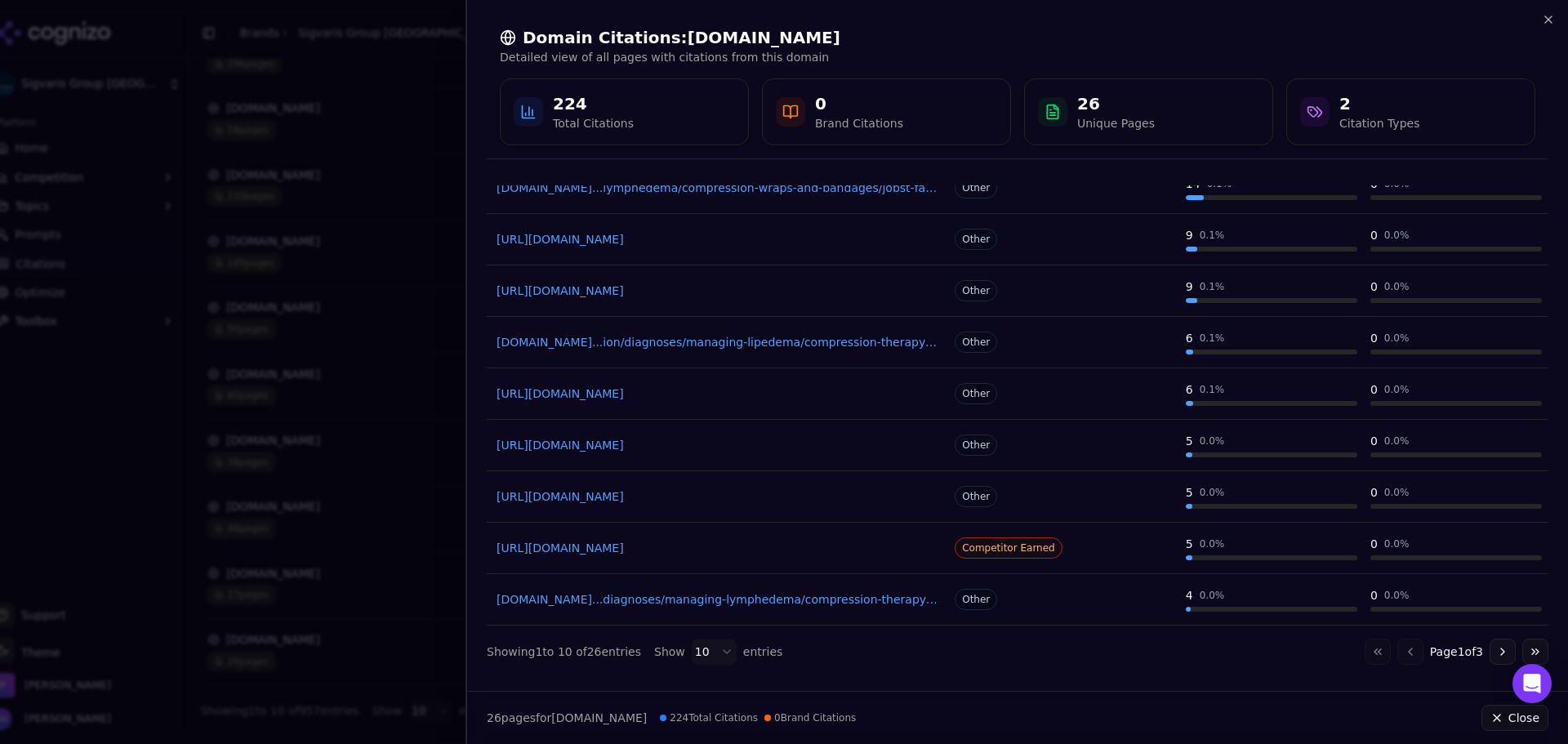
click at [371, 361] on div at bounding box center [784, 372] width 1568 height 744
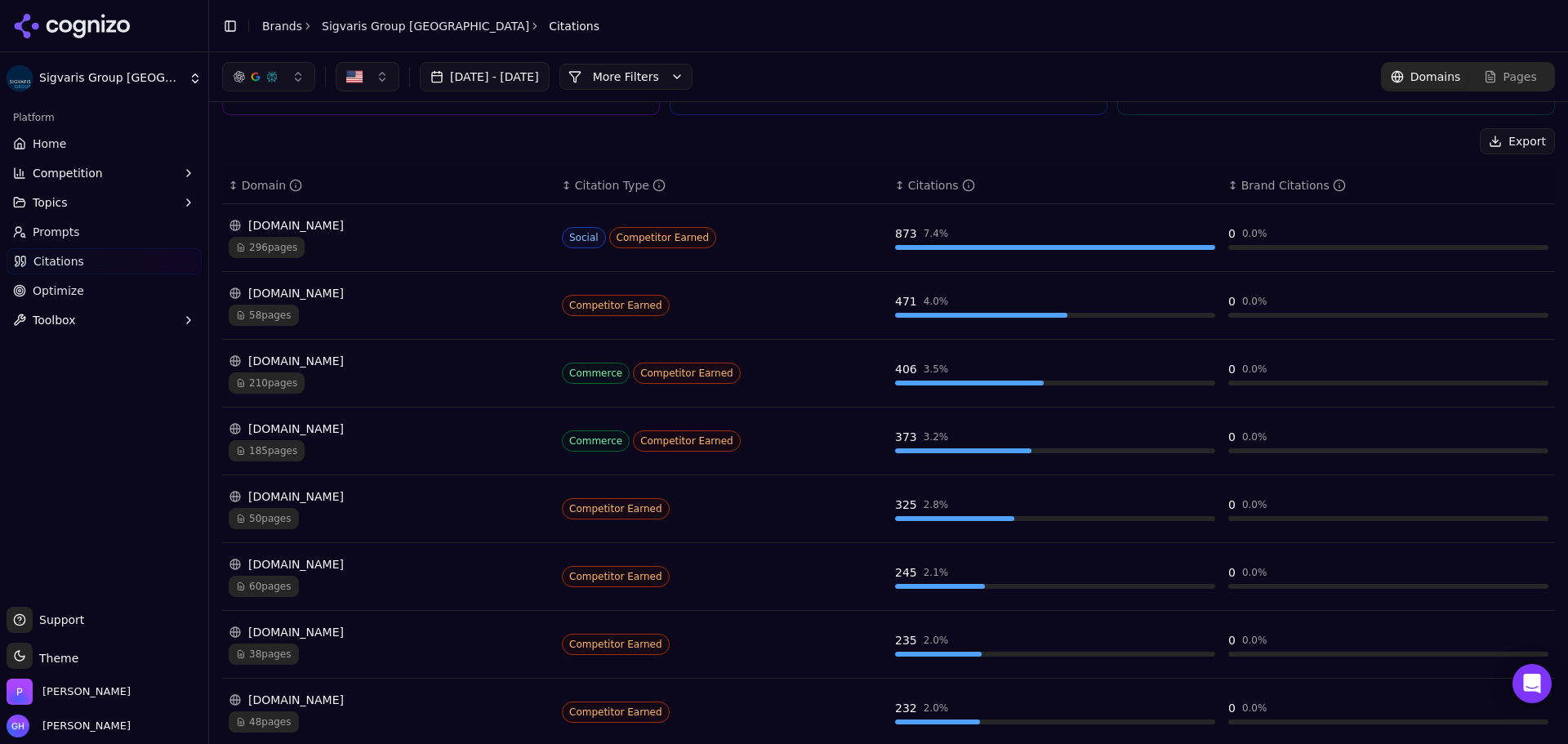
scroll to position [0, 0]
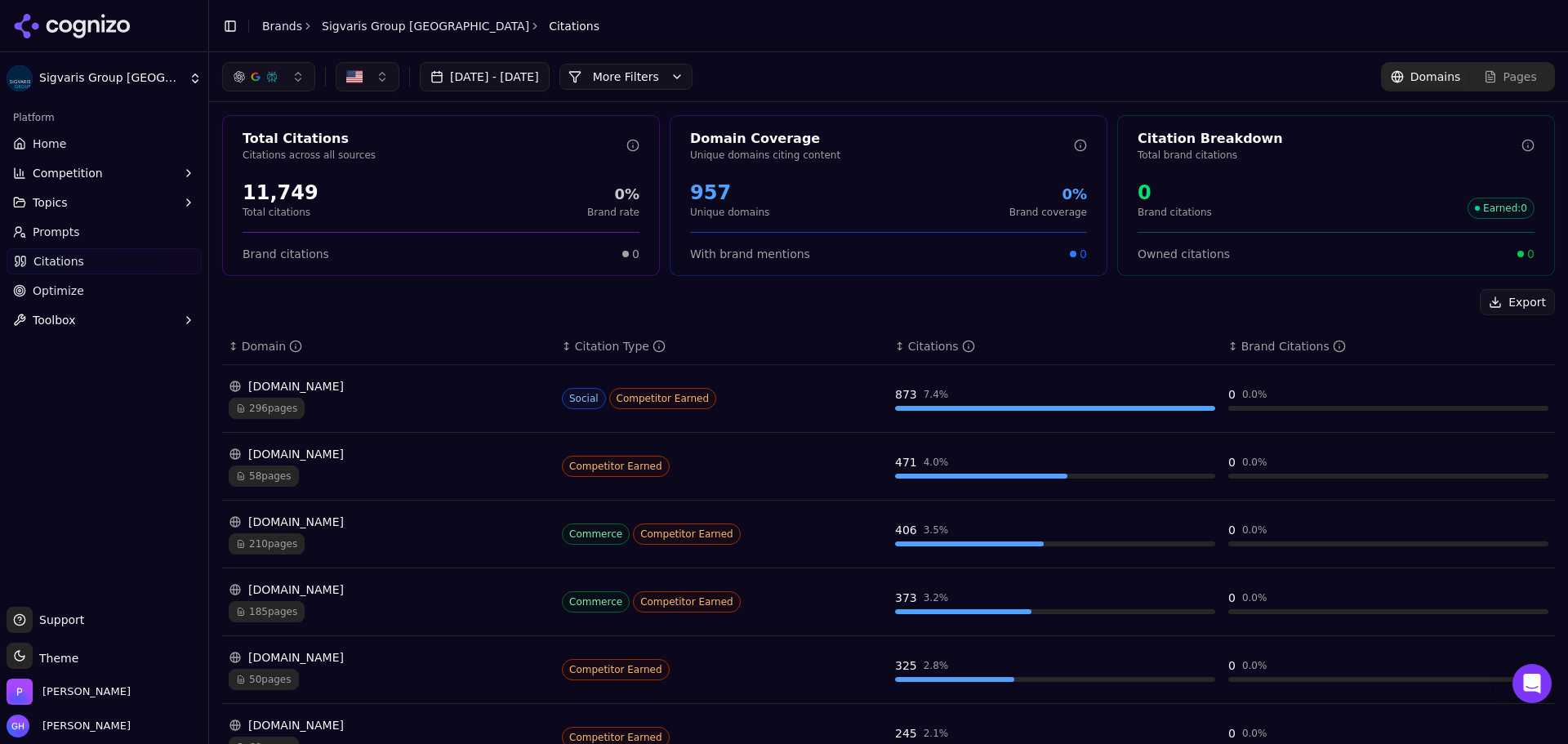
drag, startPoint x: 1500, startPoint y: 306, endPoint x: 1153, endPoint y: 294, distance: 347.2
click at [1172, 323] on div "Export ↕ Domain ↕ Citation Type ↕ Citations ↕ Brand Citations [DOMAIN_NAME] 296…" at bounding box center [888, 686] width 1332 height 794
click at [1502, 63] on div "Domains Pages" at bounding box center [1468, 77] width 174 height 30
click at [1504, 81] on span "Pages" at bounding box center [1520, 76] width 34 height 16
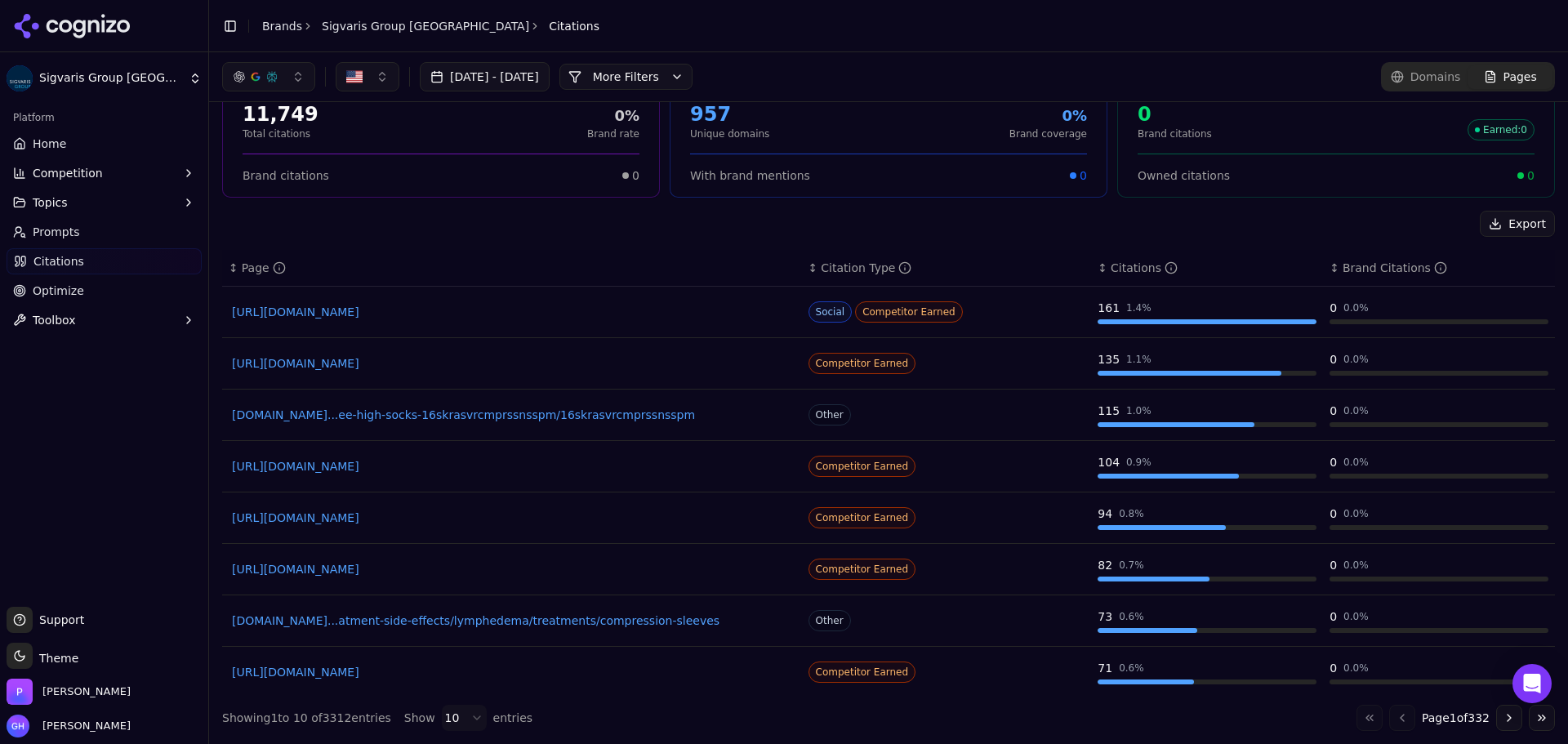
scroll to position [109, 0]
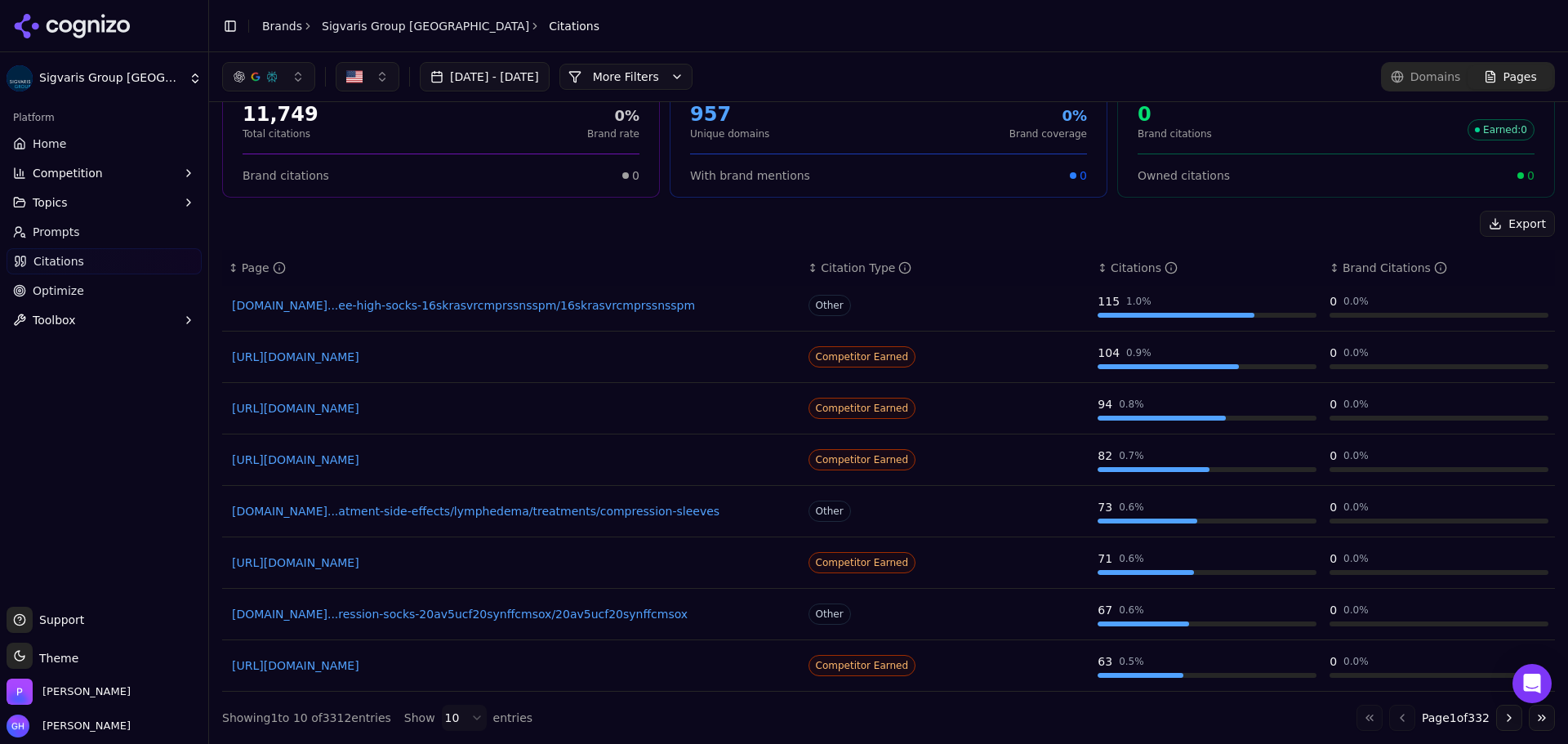
click at [1498, 715] on button "Go to next page" at bounding box center [1509, 717] width 26 height 26
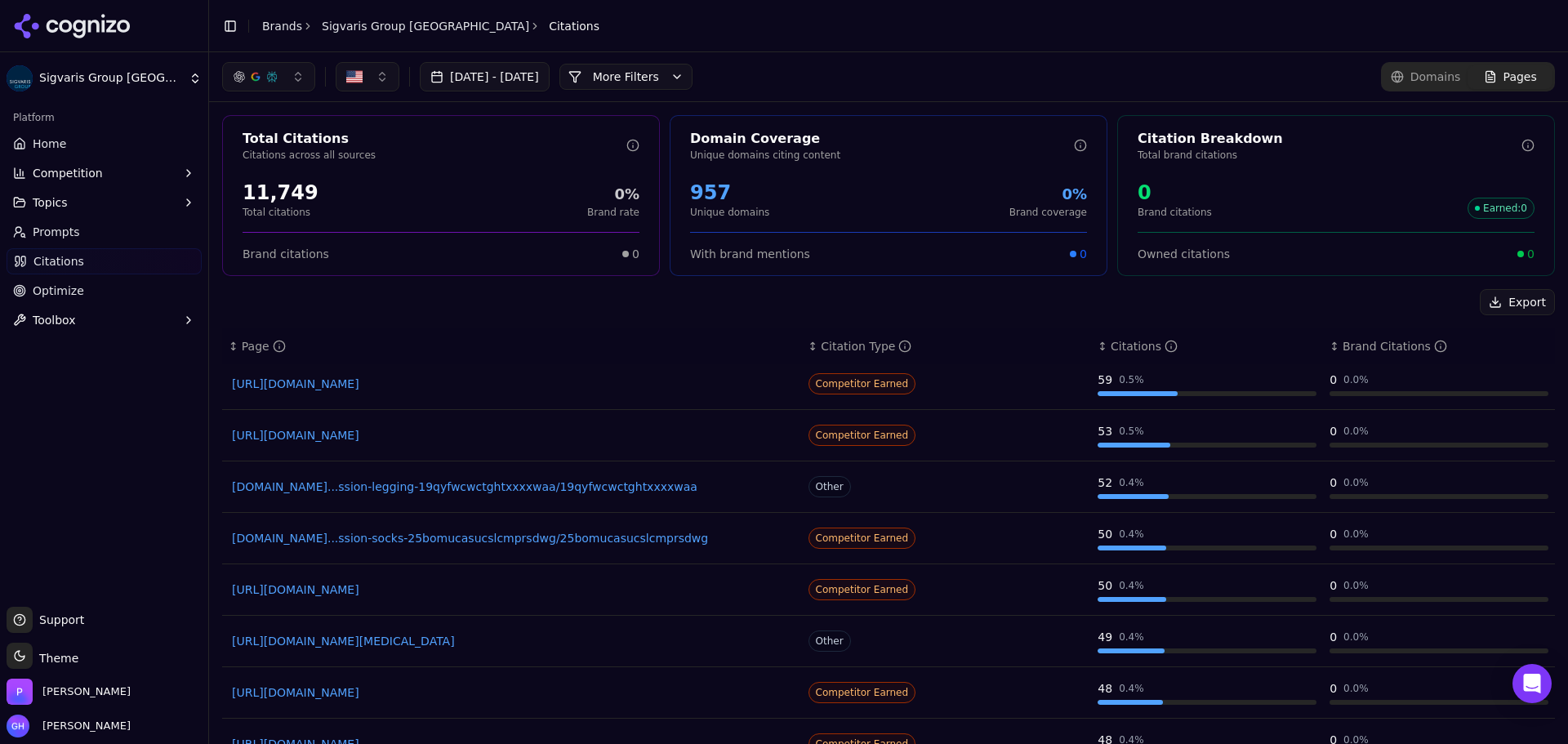
scroll to position [78, 0]
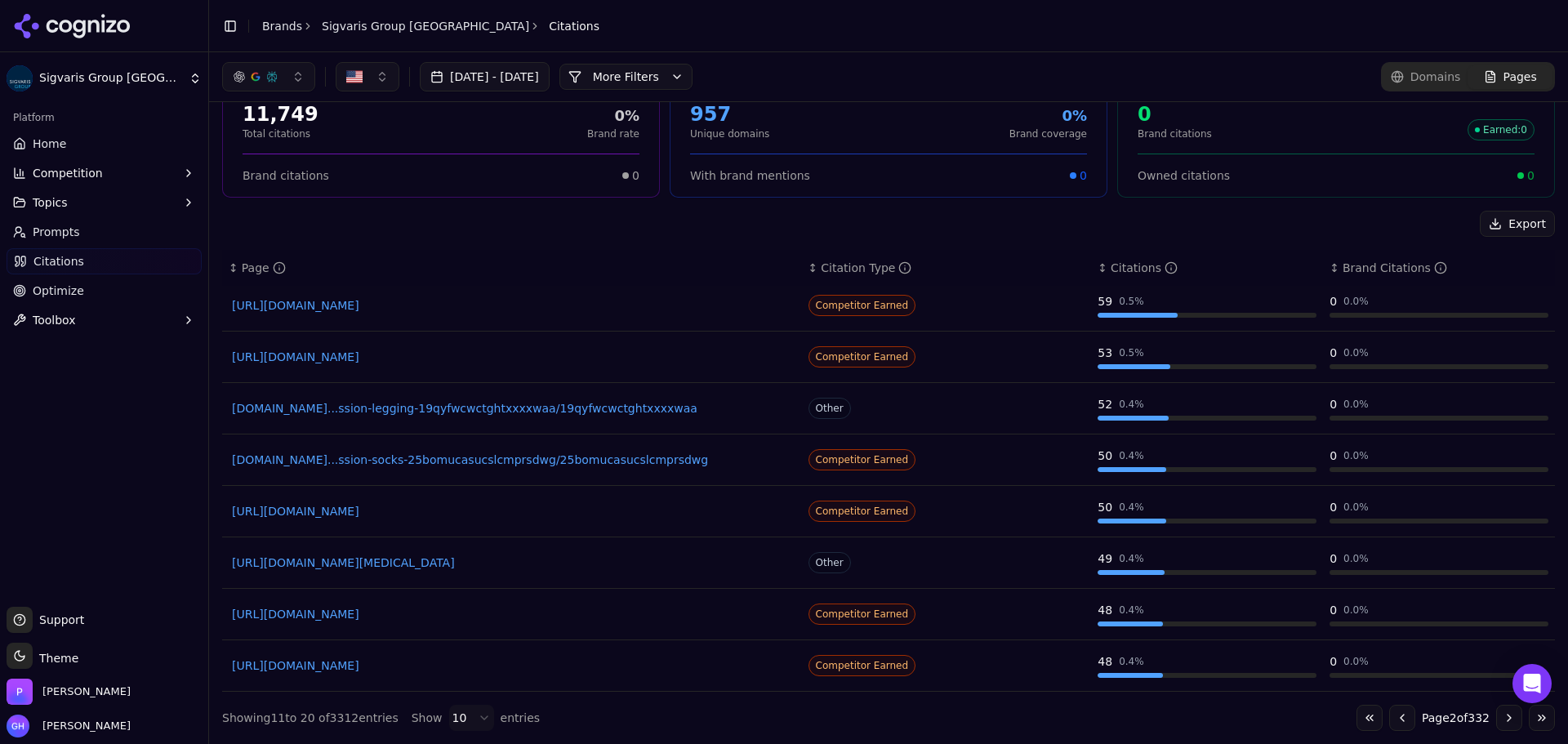
click at [1356, 723] on button "Go to first page" at bounding box center [1369, 717] width 26 height 26
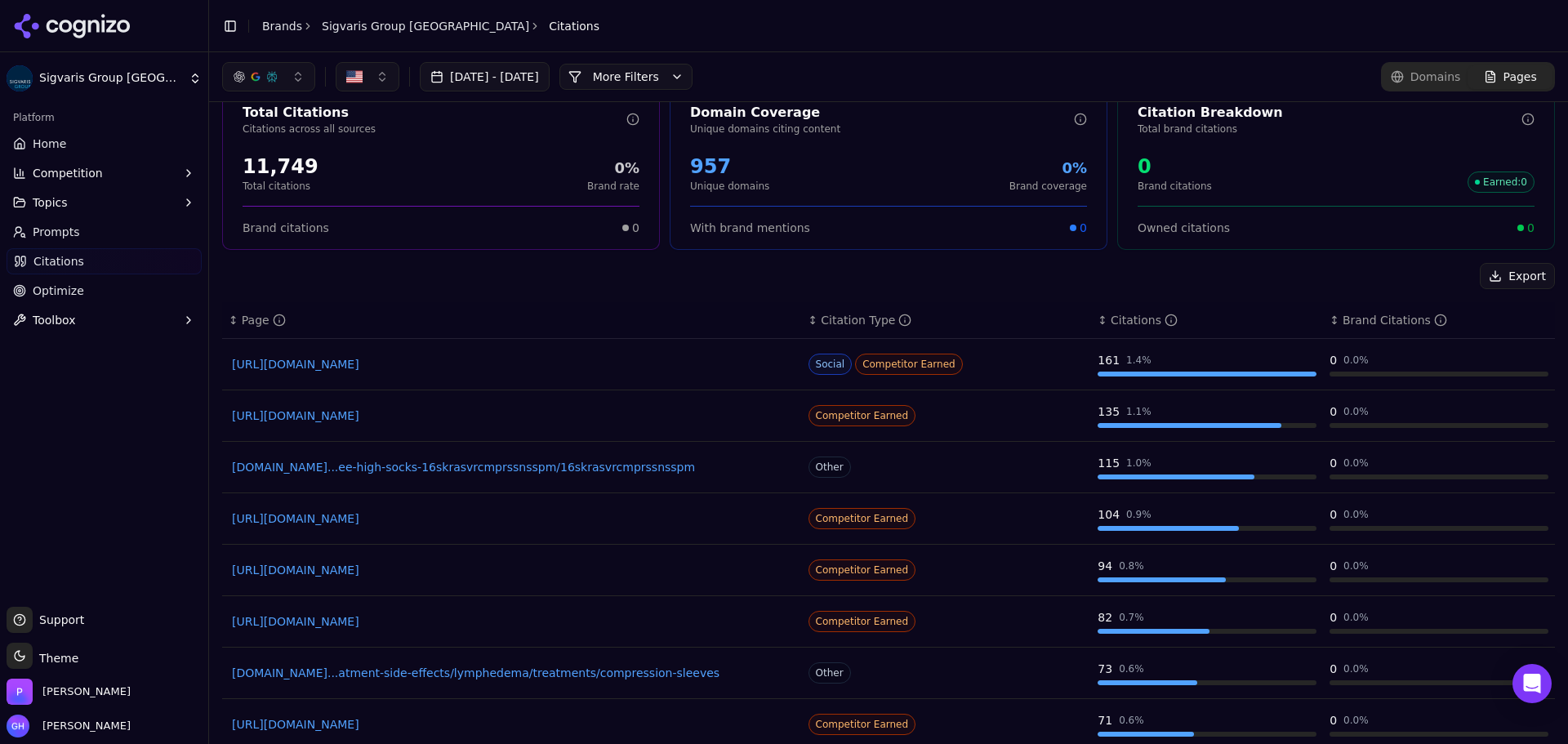
scroll to position [0, 0]
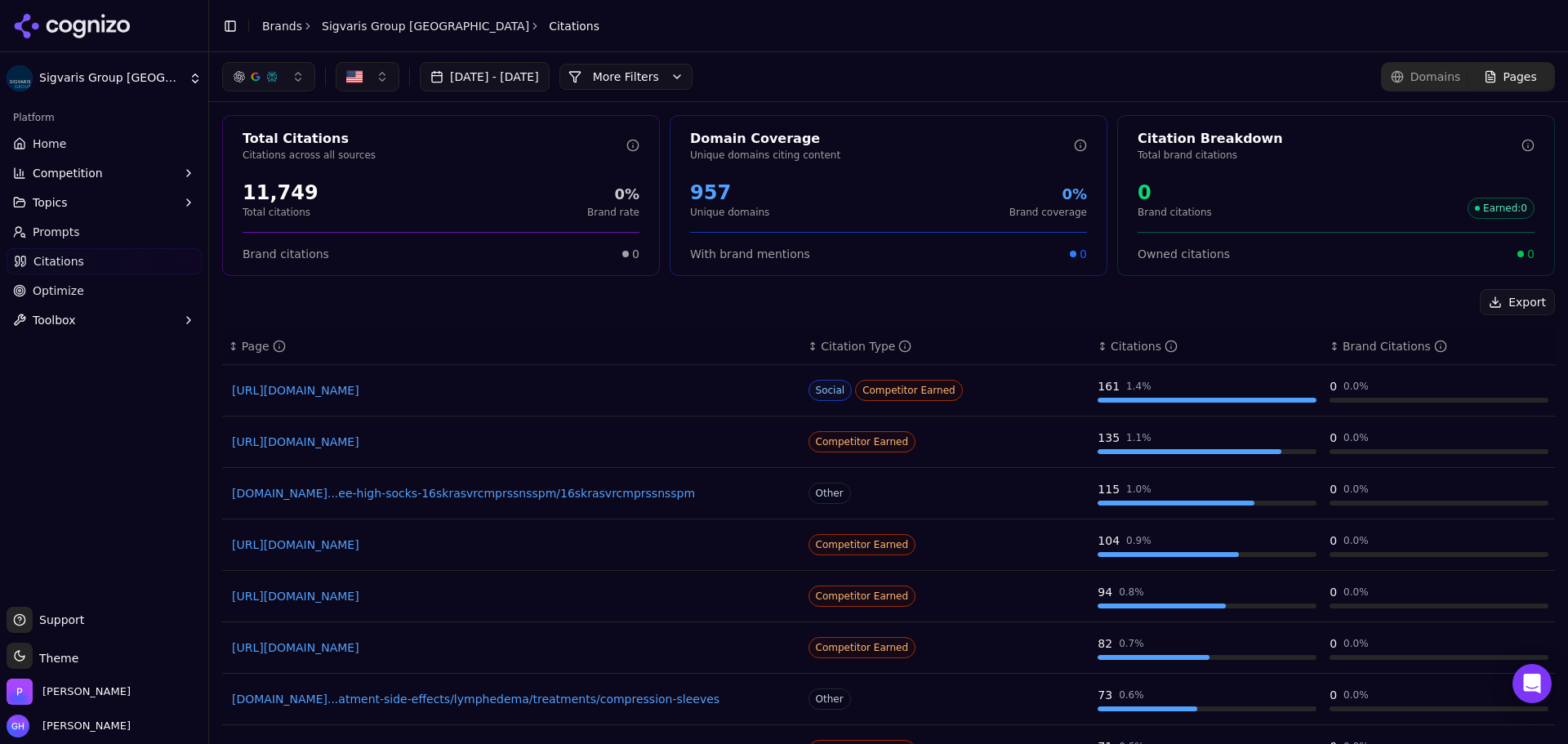
click at [1428, 76] on span "Domains" at bounding box center [1435, 76] width 51 height 16
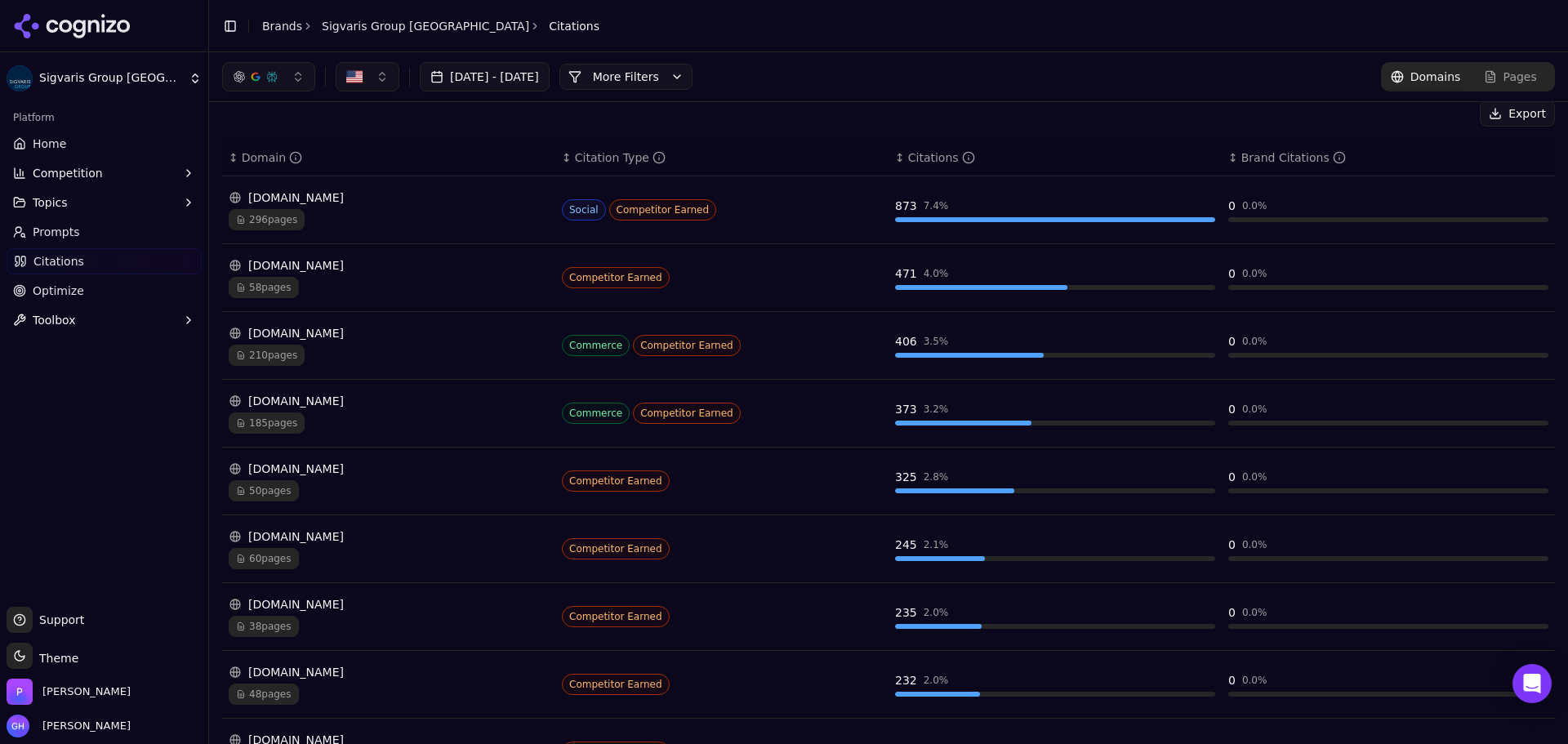
scroll to position [25, 0]
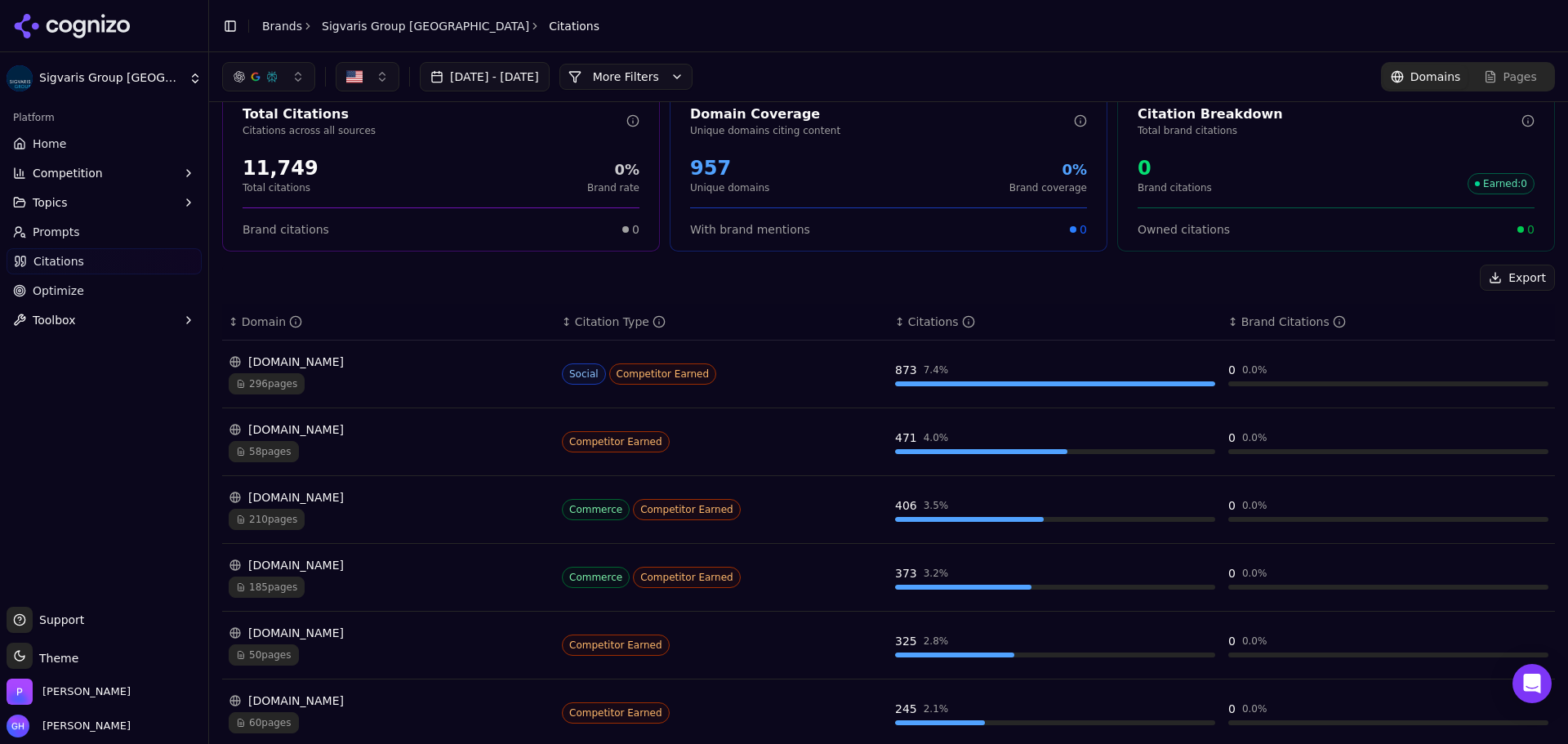
click at [1484, 79] on div "Pages" at bounding box center [1511, 76] width 53 height 16
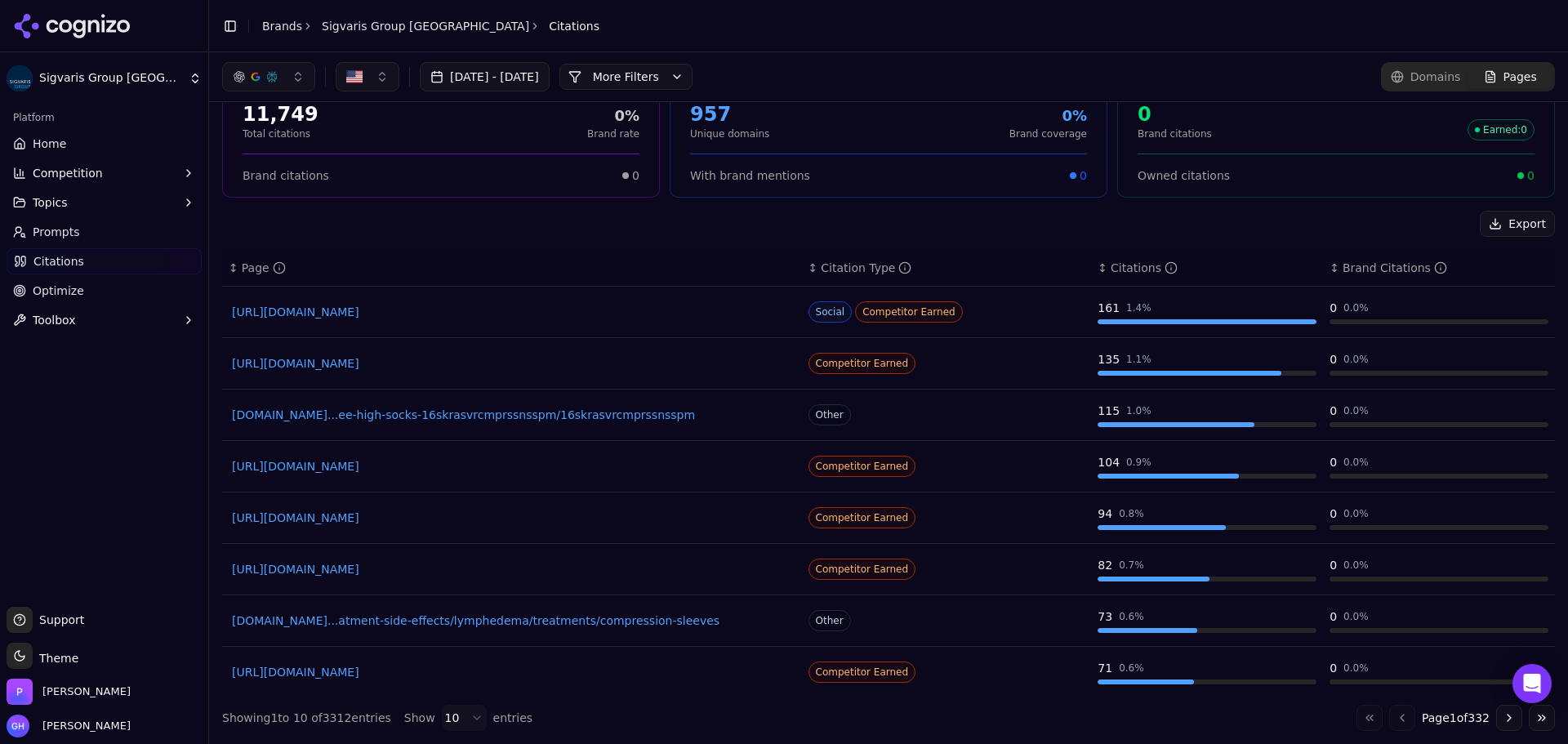
scroll to position [109, 0]
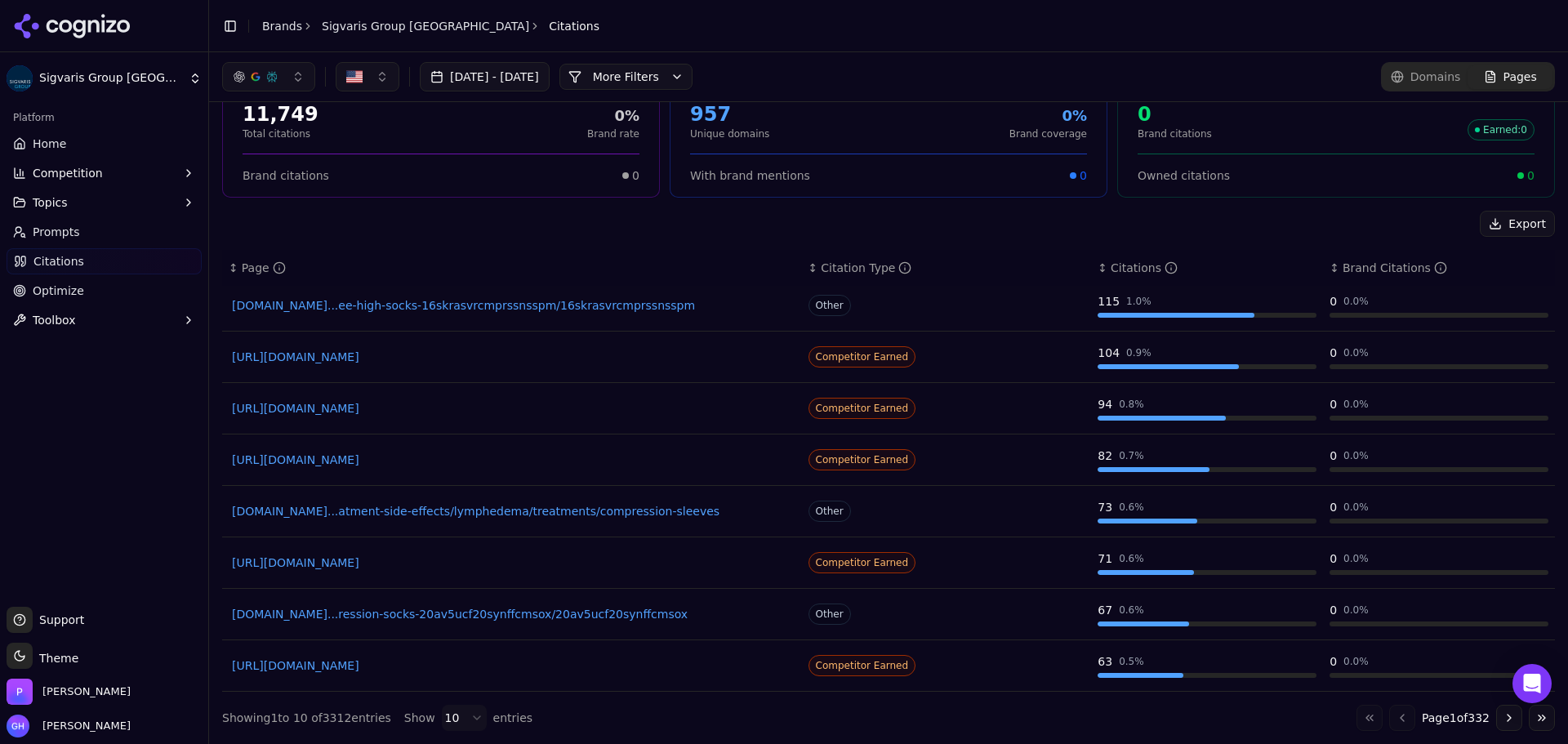
click at [1496, 715] on button "Go to next page" at bounding box center [1509, 717] width 26 height 26
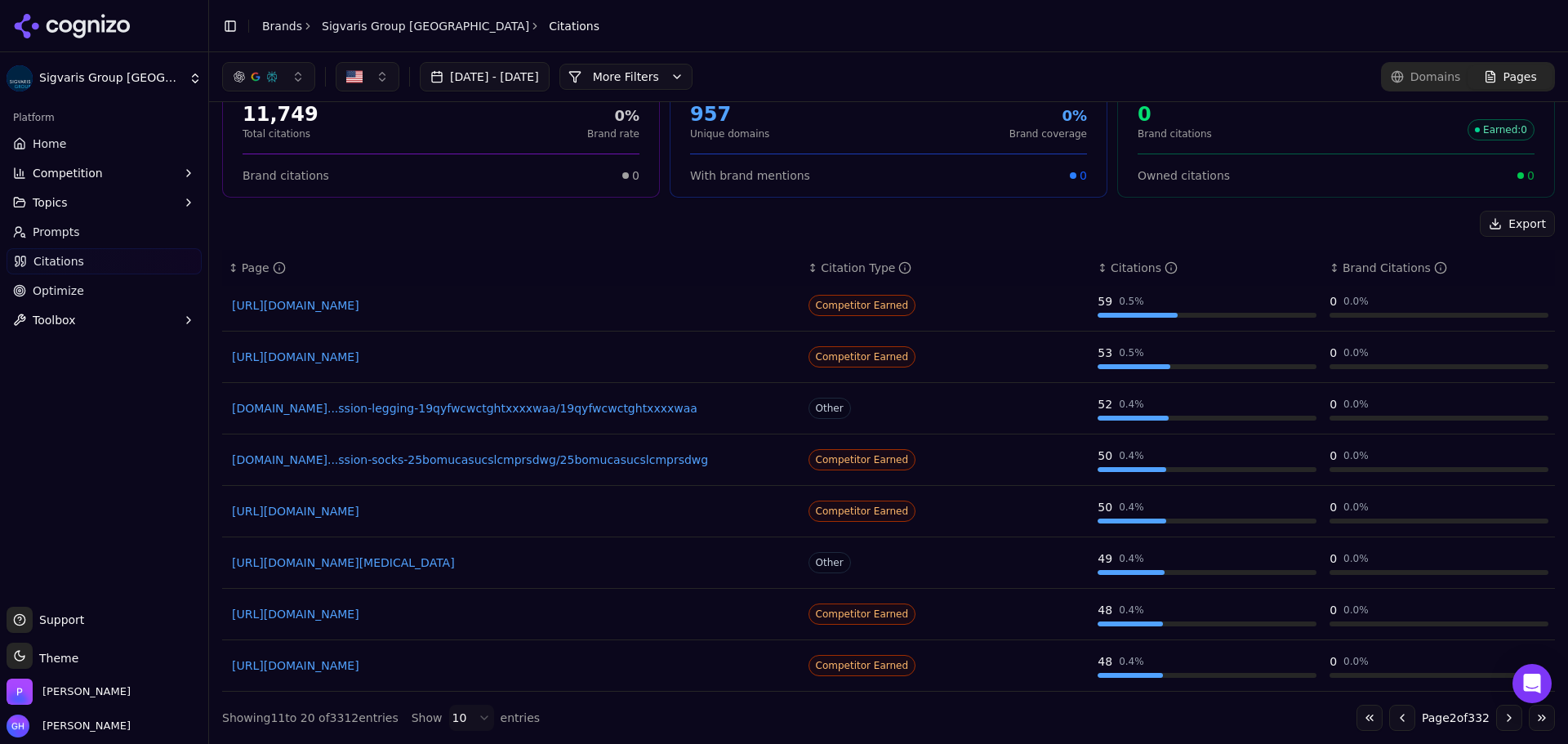
click at [1496, 717] on button "Go to next page" at bounding box center [1509, 717] width 26 height 26
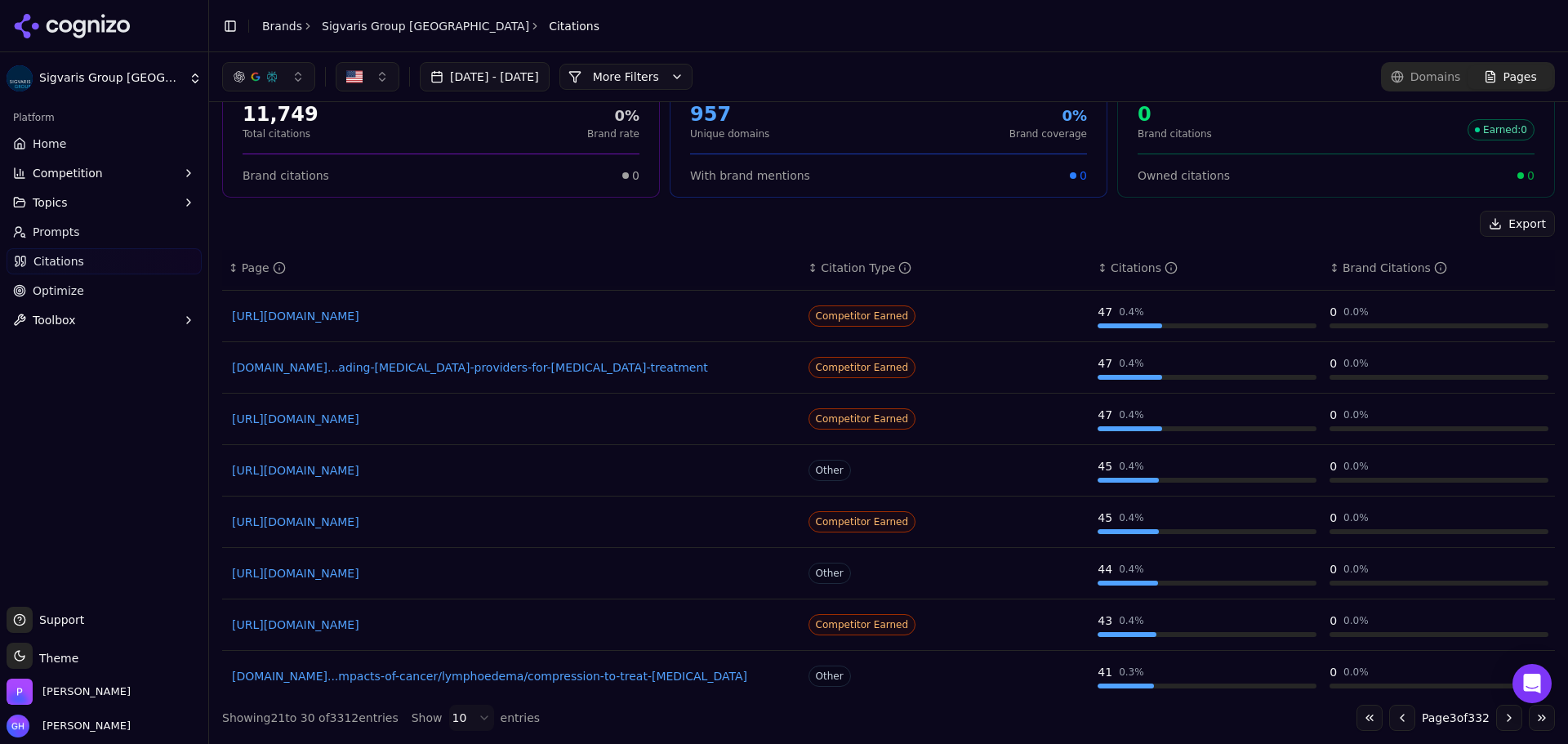
scroll to position [0, 0]
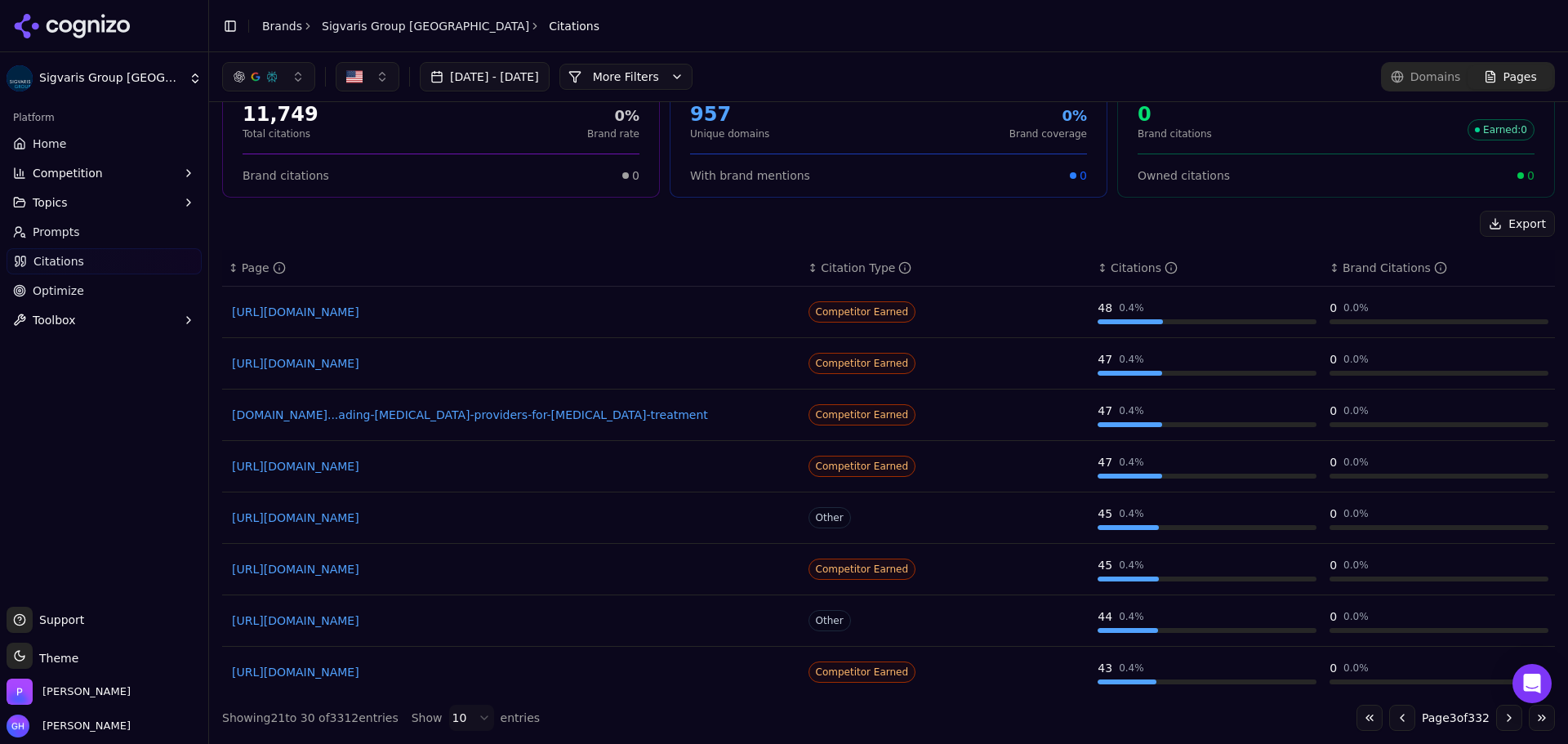
click at [65, 202] on button "Topics" at bounding box center [104, 202] width 195 height 26
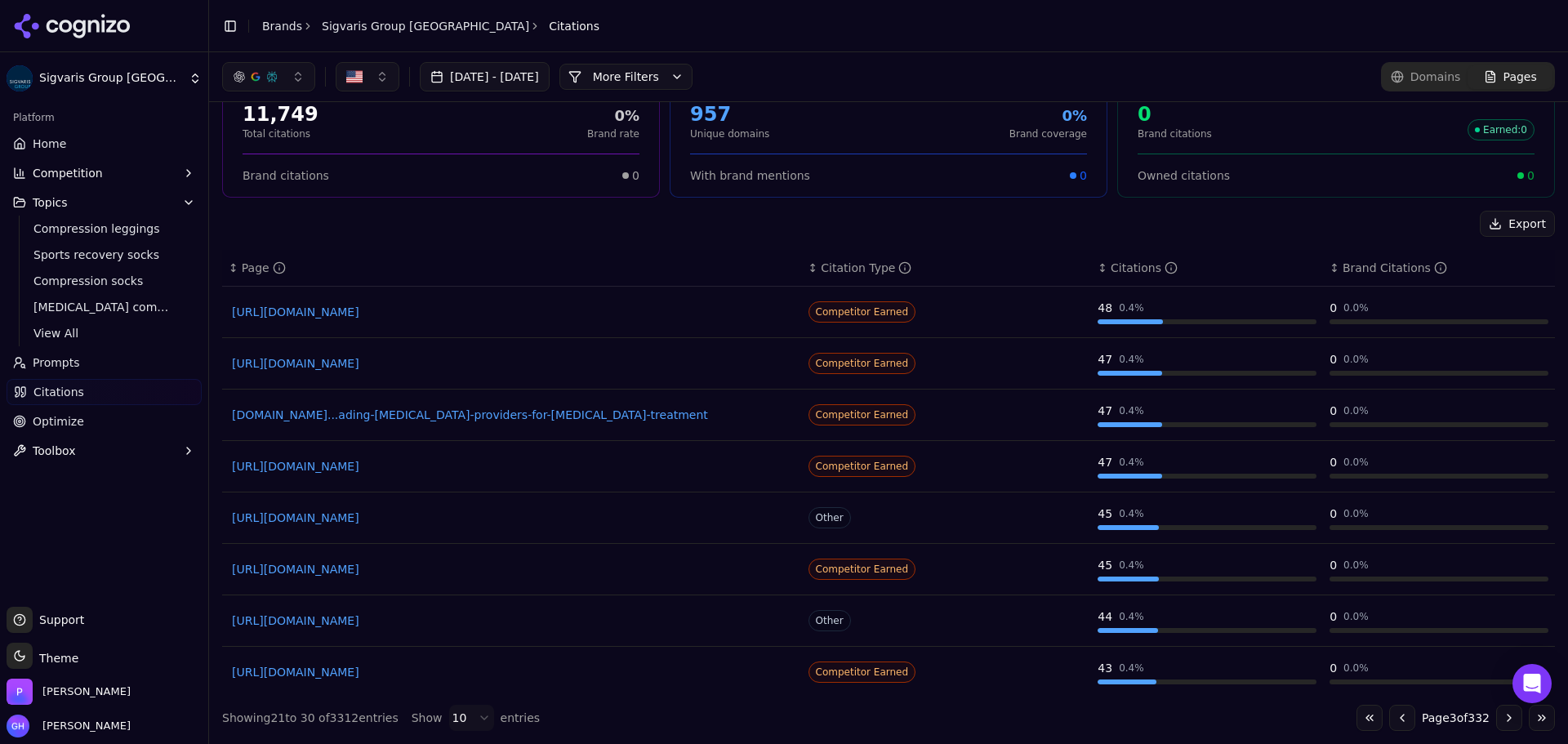
click at [54, 207] on span "Topics" at bounding box center [50, 202] width 35 height 16
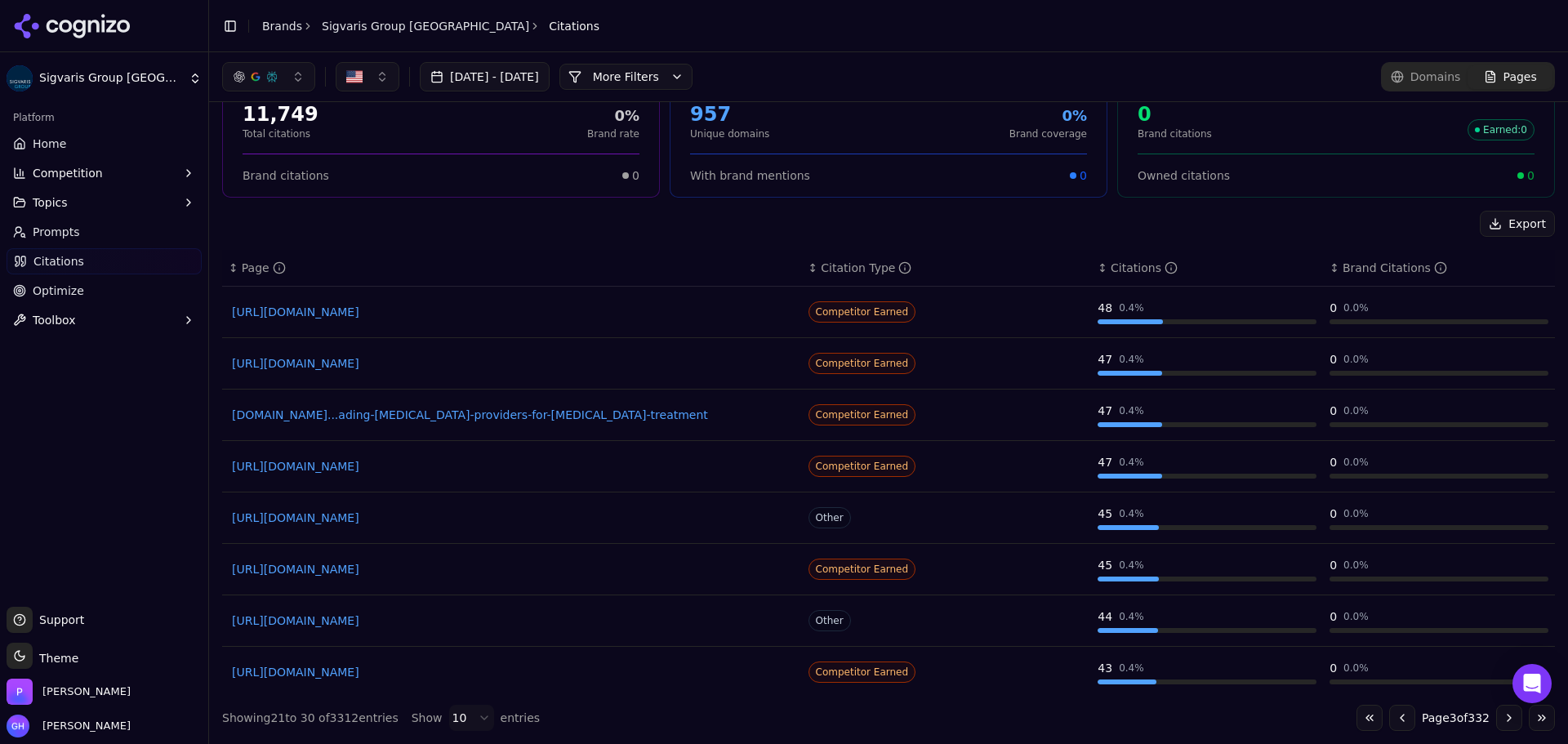
click at [54, 226] on span "Prompts" at bounding box center [56, 232] width 48 height 16
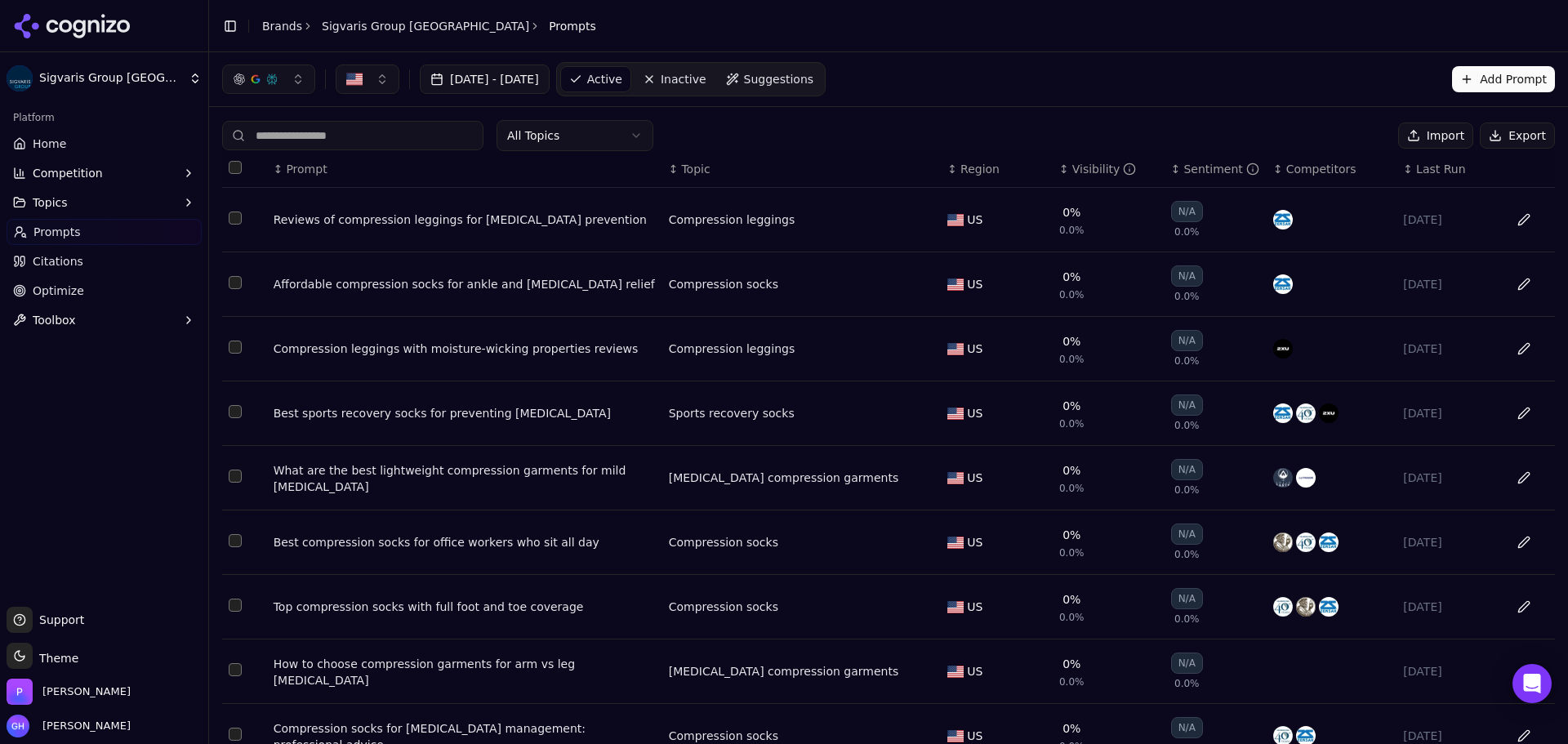
click at [102, 34] on icon at bounding box center [72, 26] width 119 height 25
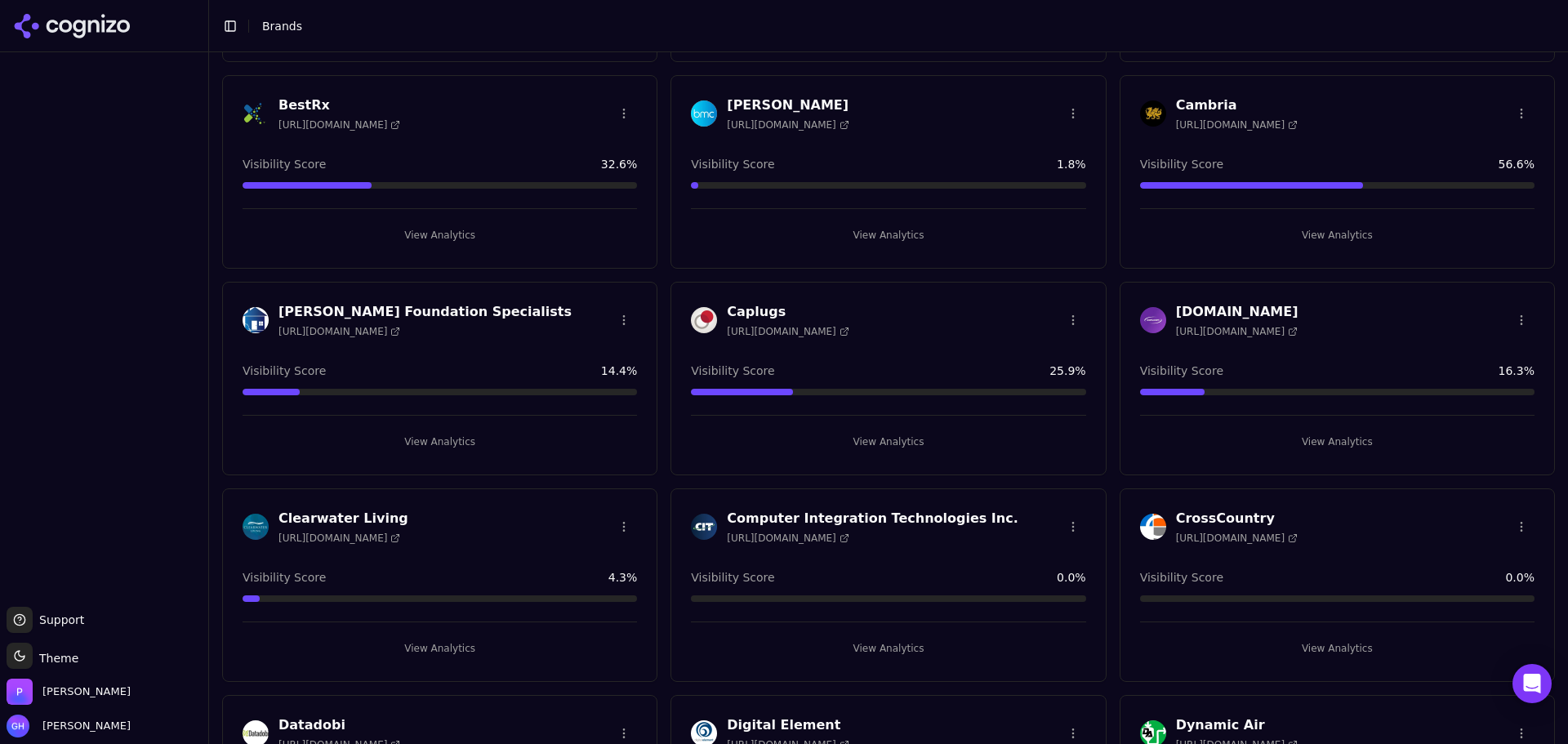
scroll to position [490, 0]
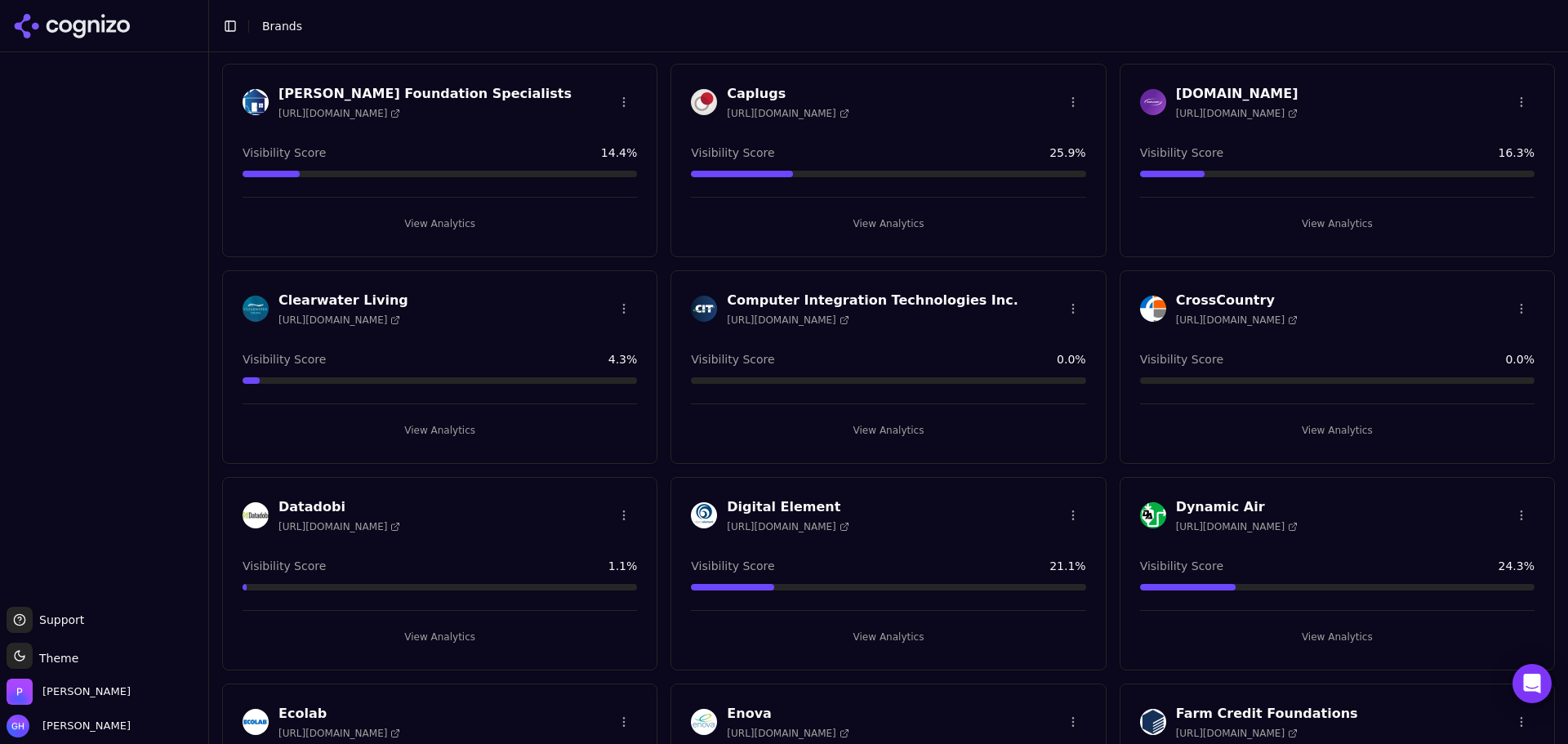
click at [431, 636] on button "View Analytics" at bounding box center [440, 637] width 394 height 26
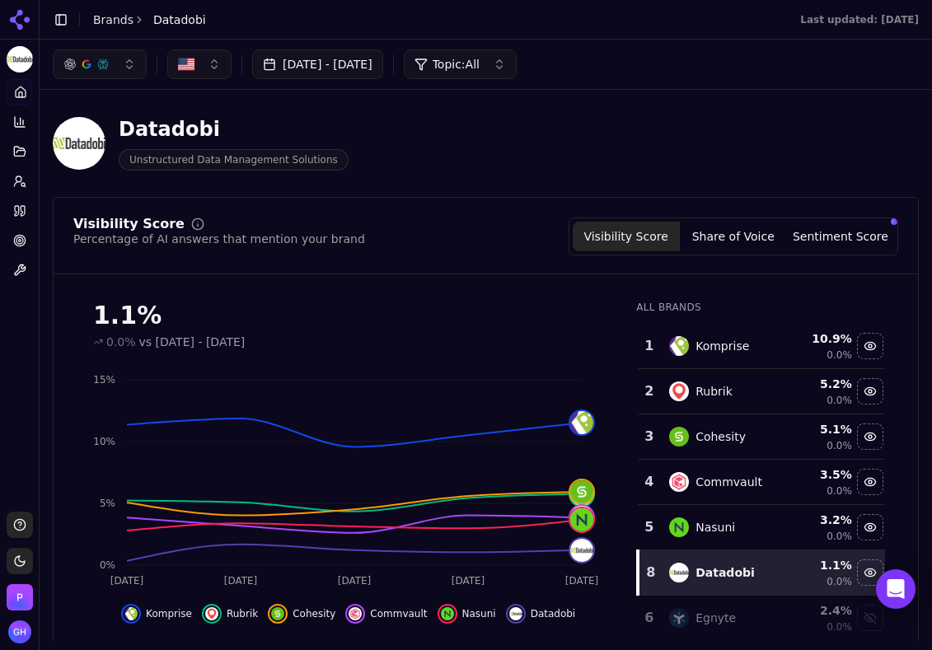
click at [587, 649] on main "Toggle Sidebar Brands Datadobi Last updated: [DATE] Aug 03, 2025 - [DATE] Topic…" at bounding box center [486, 325] width 893 height 650
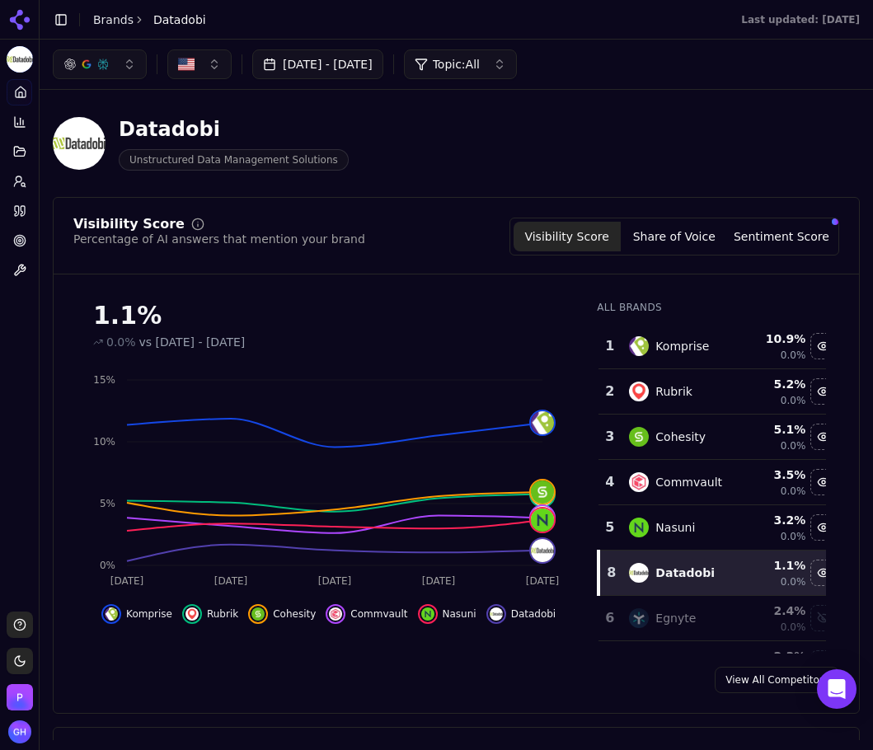
click at [664, 232] on button "Share of Voice" at bounding box center [674, 237] width 107 height 30
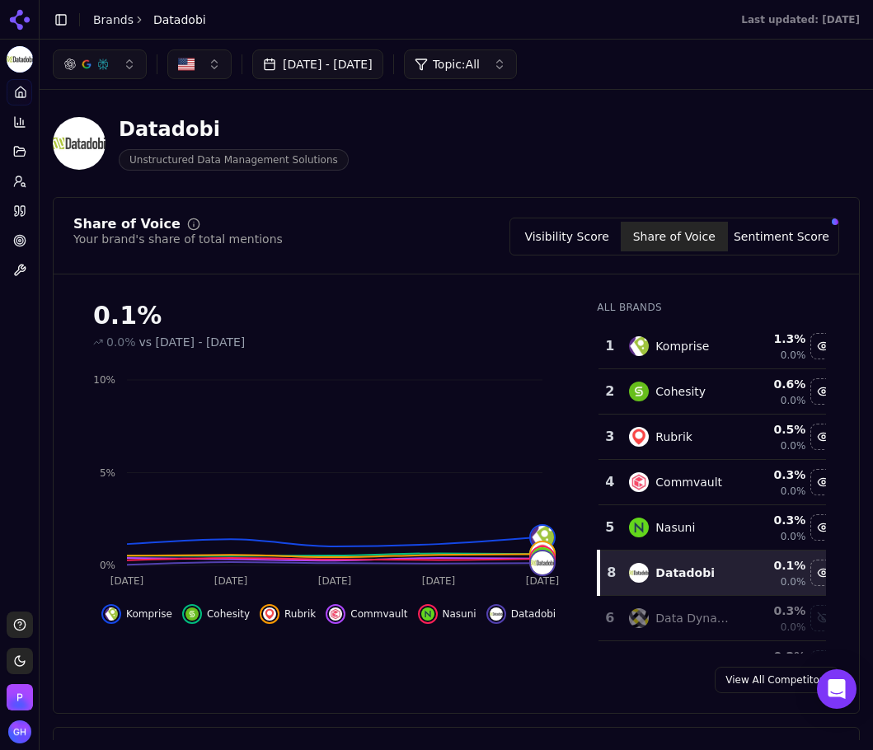
click at [774, 237] on button "Sentiment Score" at bounding box center [781, 237] width 107 height 30
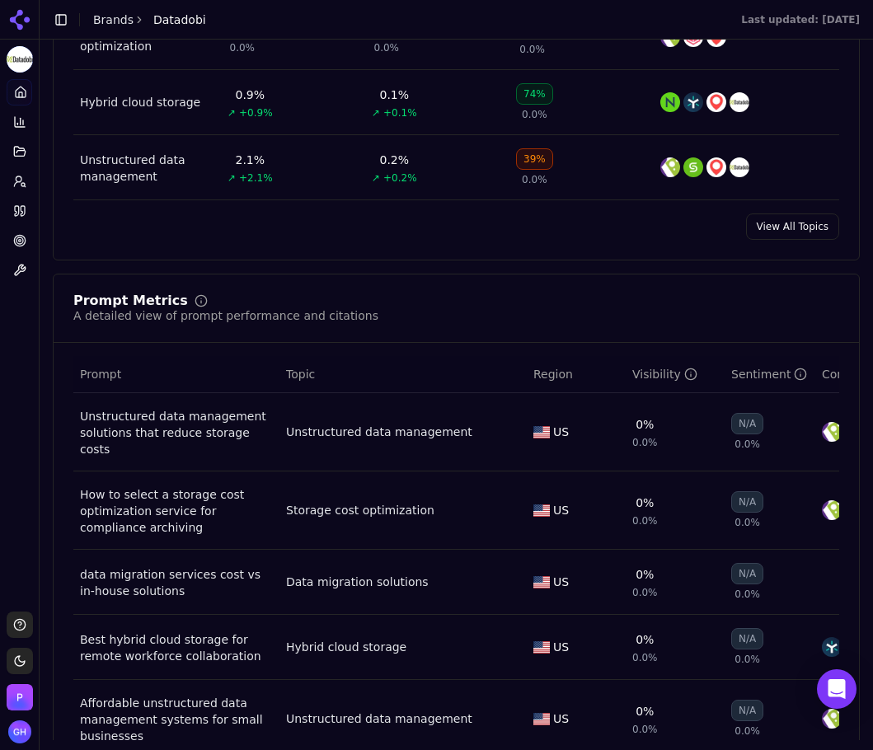
scroll to position [1072, 0]
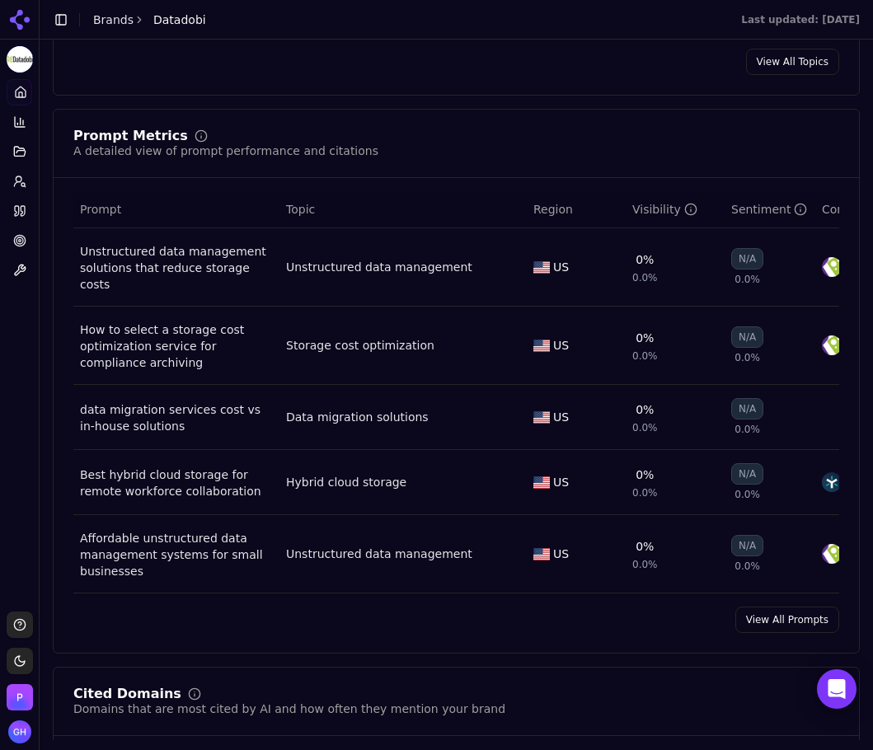
click at [763, 628] on link "View All Prompts" at bounding box center [787, 620] width 104 height 26
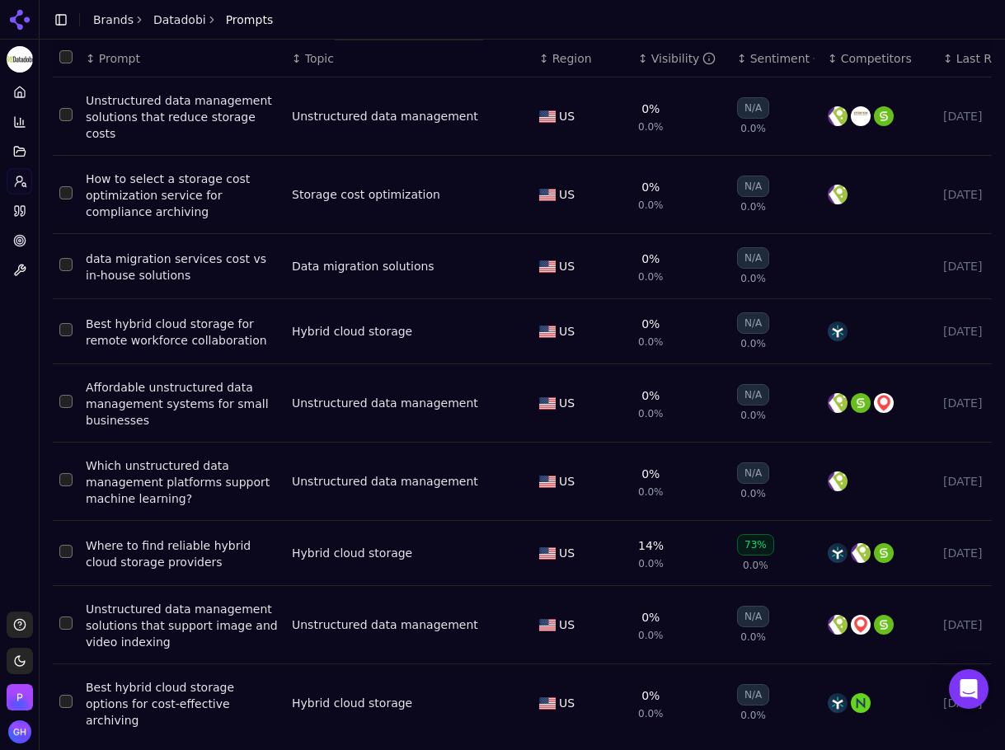
scroll to position [104, 0]
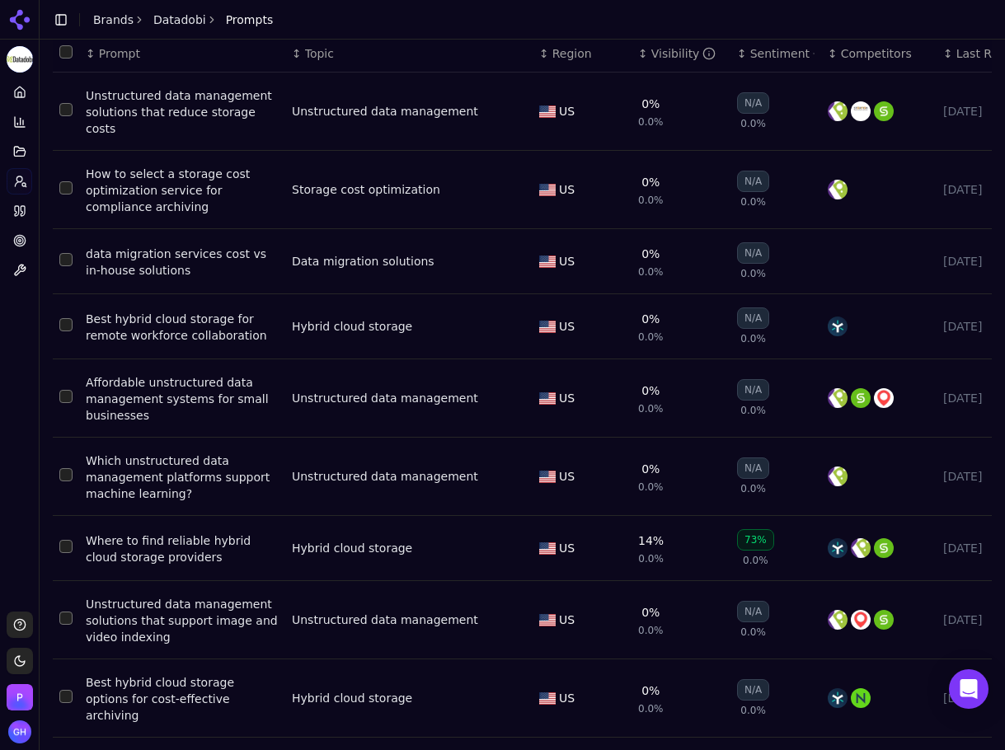
click at [31, 388] on div "Platform Home Competition Topics Prompts Citations Optimize Toolbox" at bounding box center [19, 339] width 39 height 533
click at [30, 209] on link "Citations" at bounding box center [20, 211] width 26 height 26
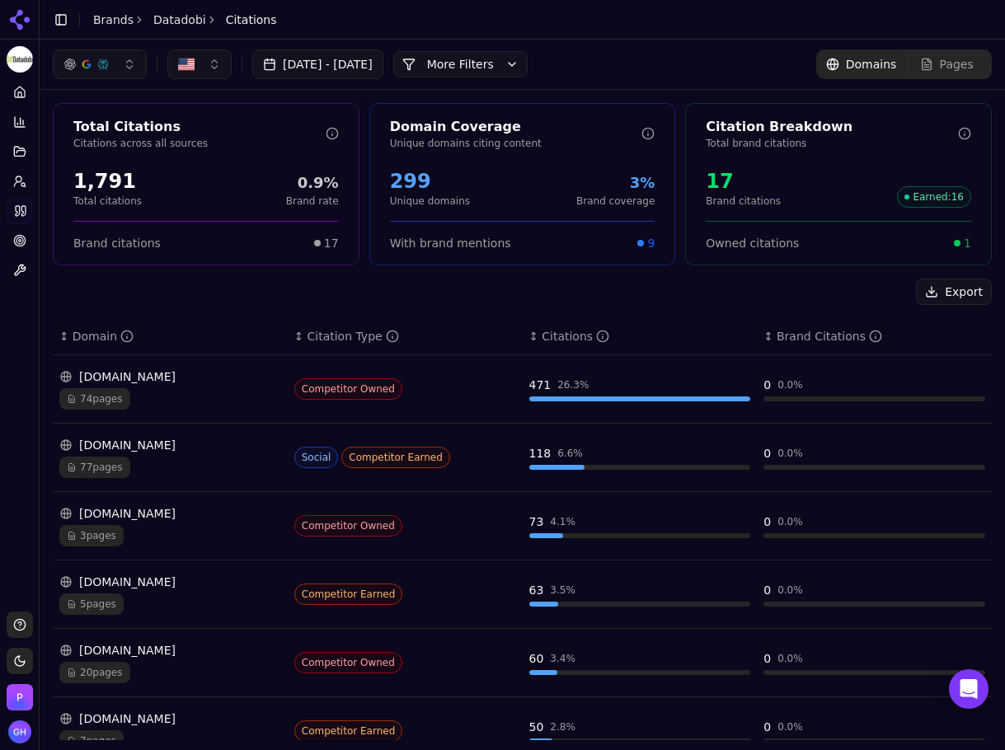
click at [310, 60] on button "[DATE] - [DATE]" at bounding box center [317, 64] width 131 height 30
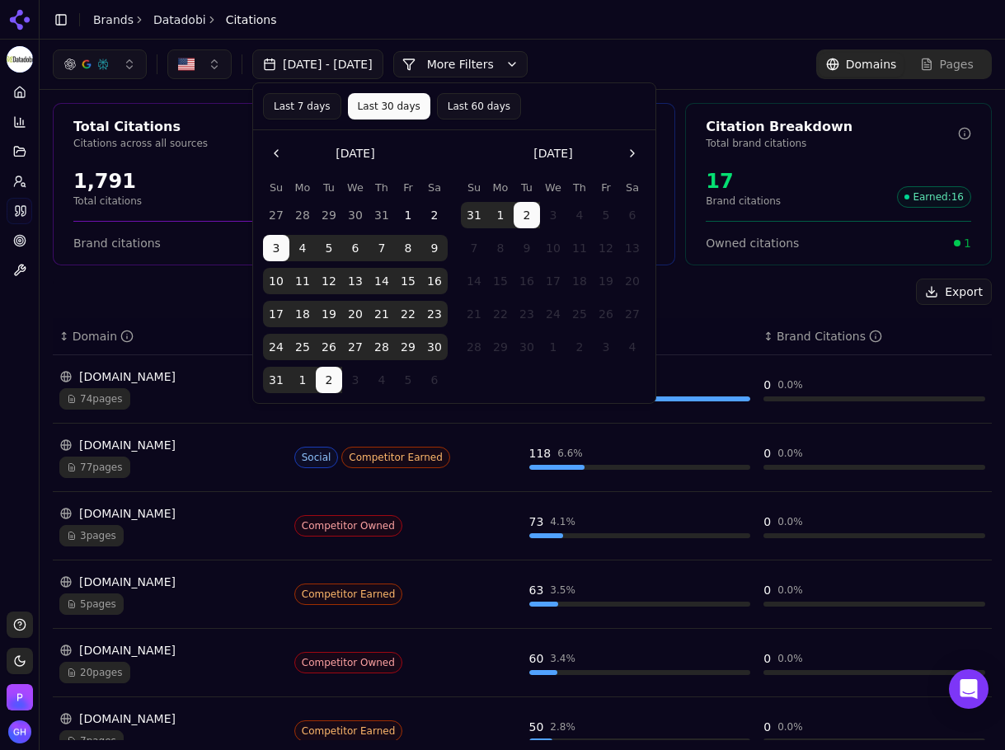
click at [368, 24] on header "Toggle Sidebar Brands Datadobi Citations" at bounding box center [522, 20] width 965 height 40
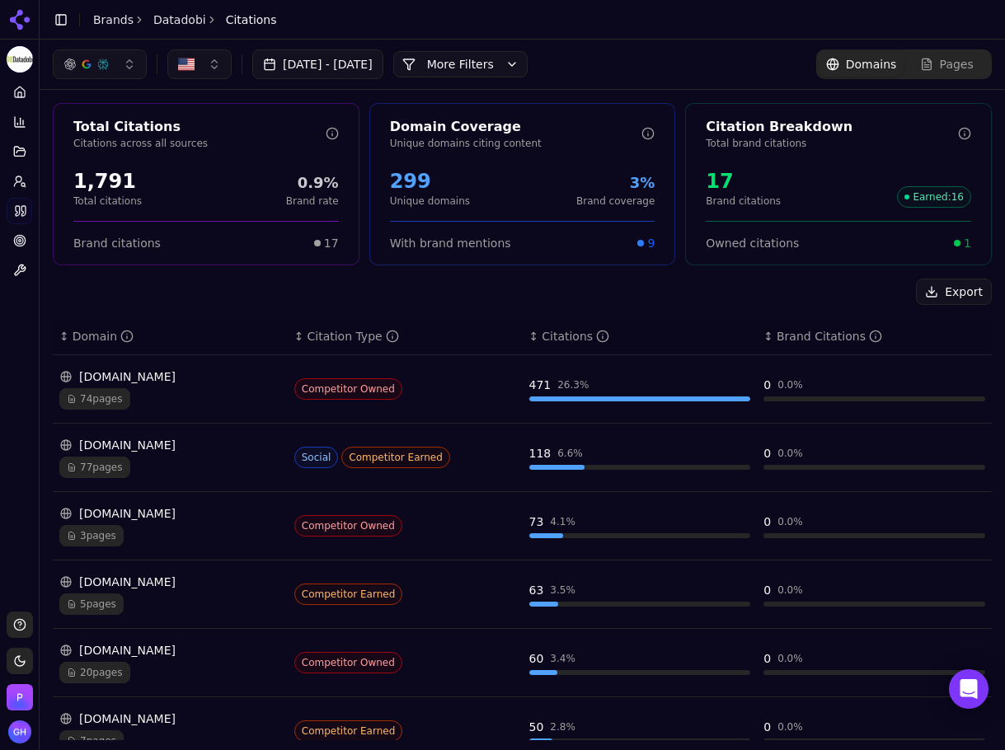
click at [528, 61] on button "More Filters" at bounding box center [460, 64] width 134 height 26
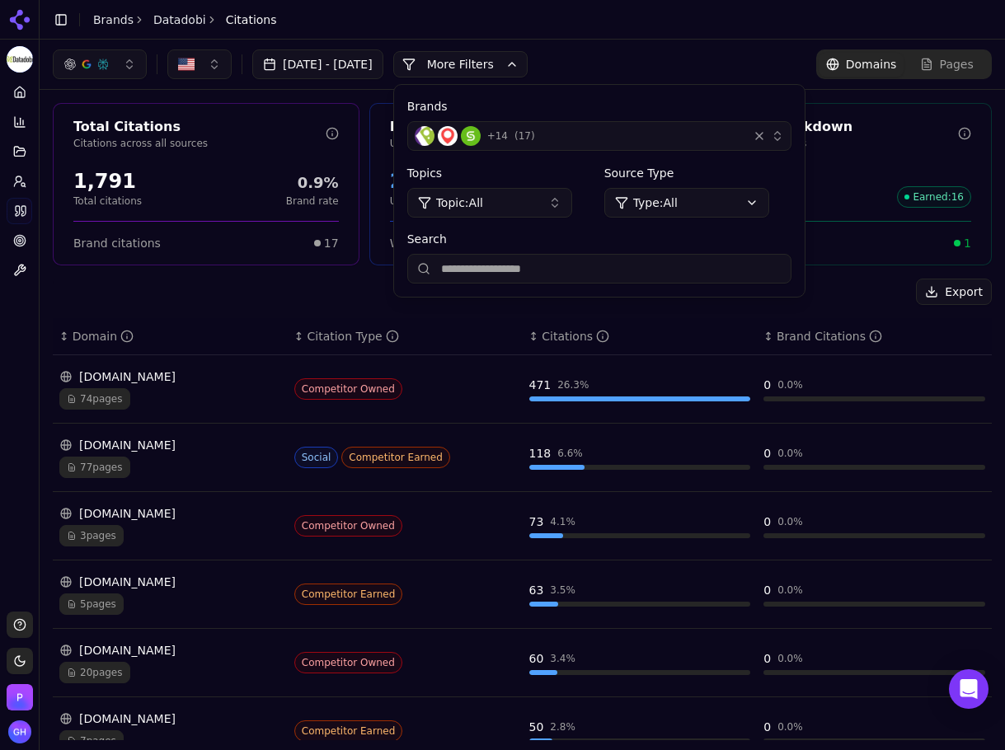
click at [746, 122] on button "+ 14 ( 17 )" at bounding box center [599, 136] width 384 height 30
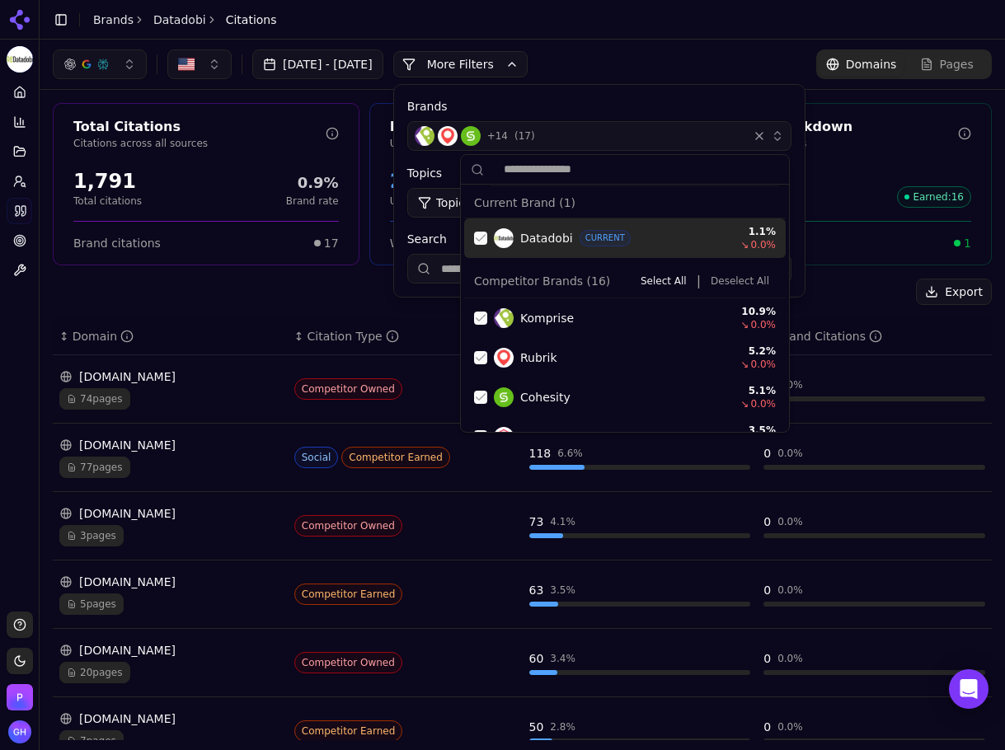
click at [483, 232] on div "Suggestions" at bounding box center [480, 238] width 13 height 13
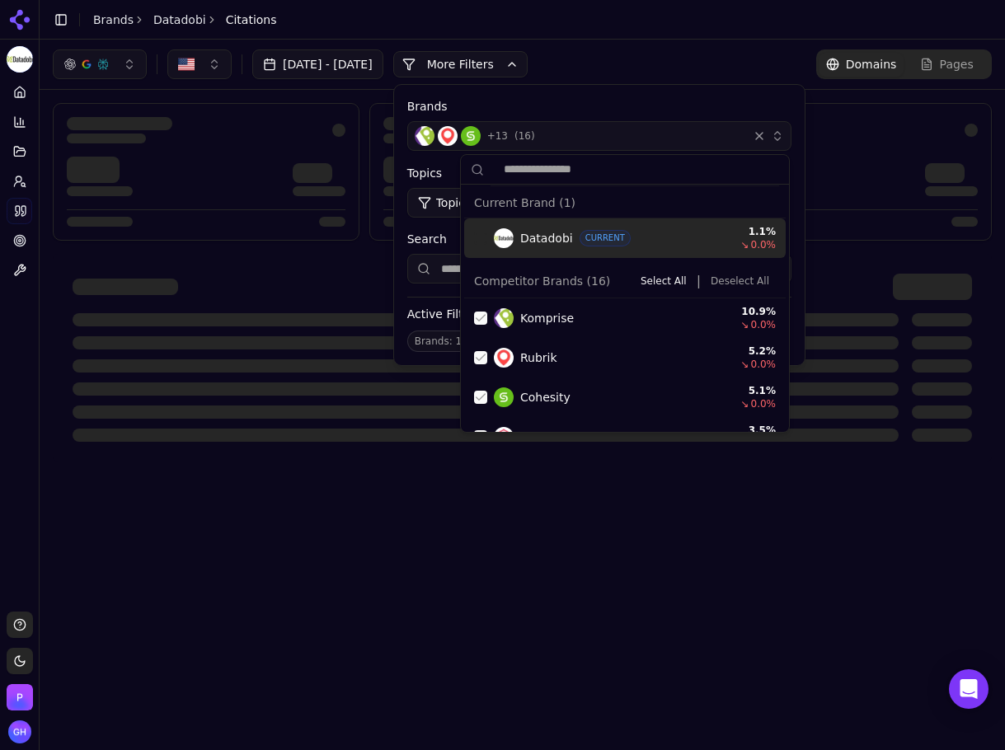
click at [732, 283] on button "Deselect All" at bounding box center [740, 281] width 72 height 20
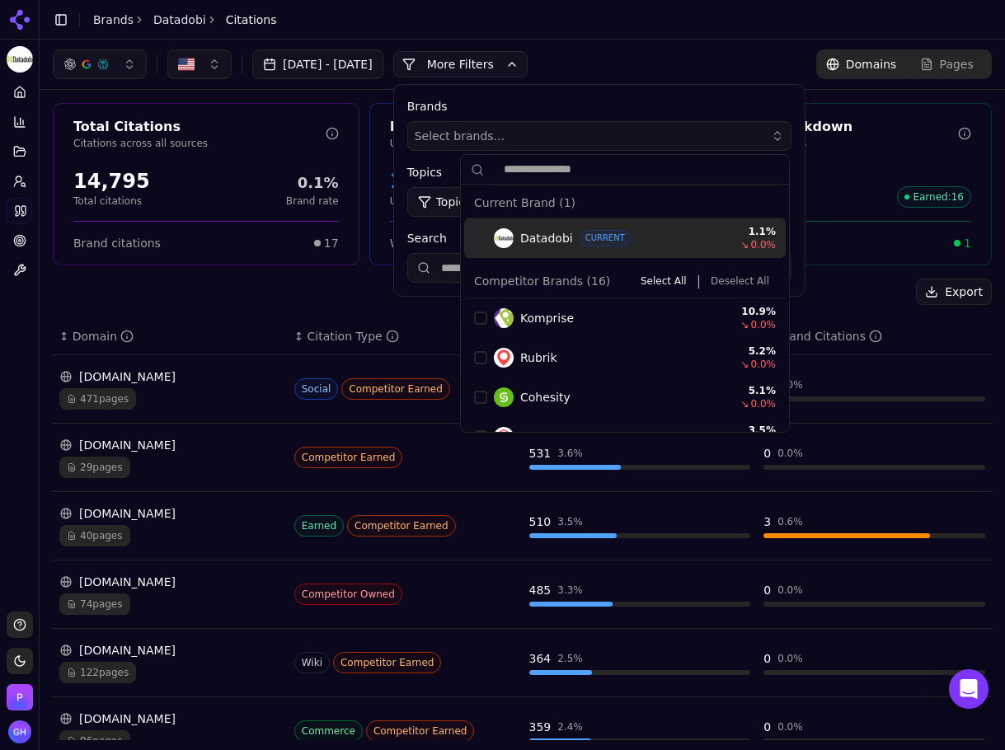
click at [664, 49] on div "[DATE] - [DATE] More More Filters Brands Select brands... Topics Topic: All Sou…" at bounding box center [522, 64] width 939 height 30
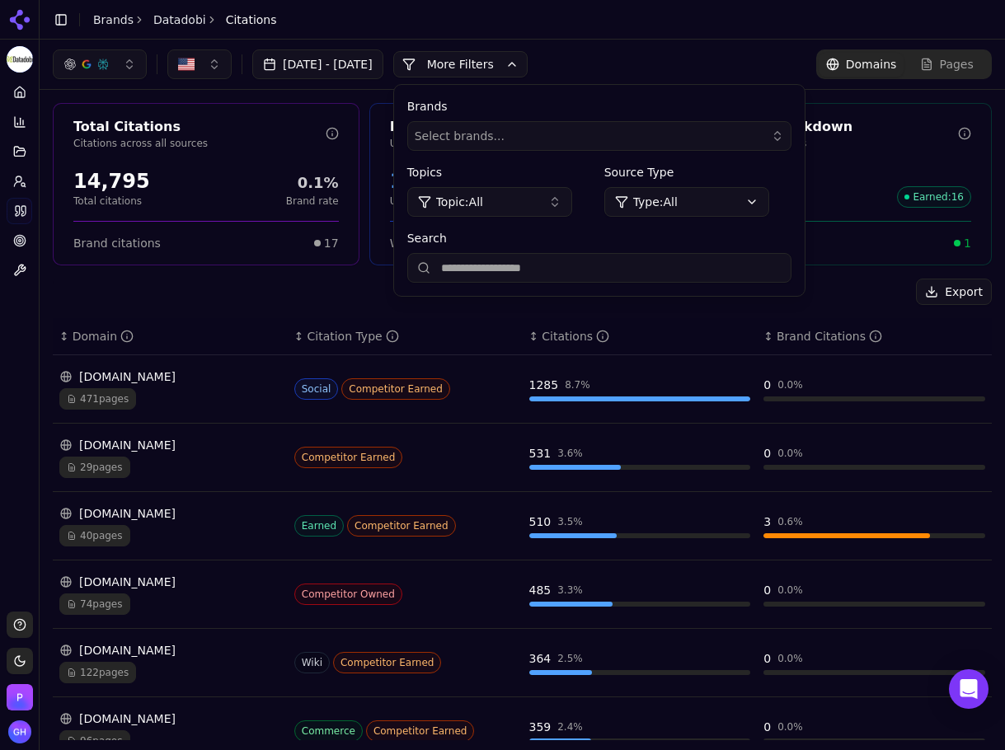
click at [503, 63] on button "More Filters" at bounding box center [460, 64] width 134 height 26
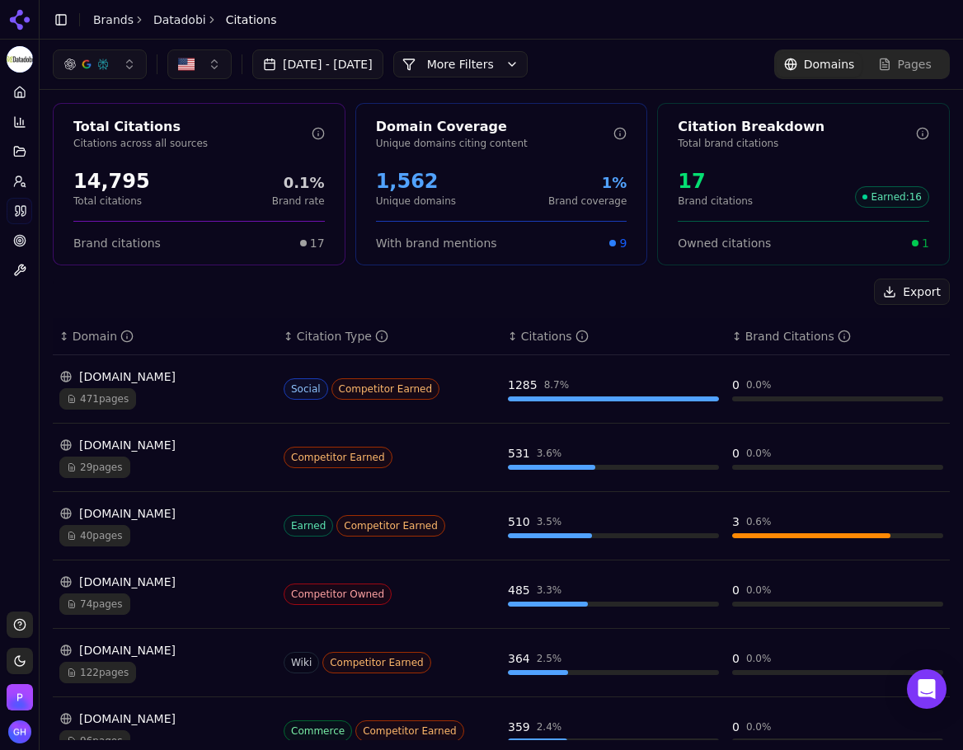
click at [32, 301] on button "Toggle Sidebar" at bounding box center [38, 375] width 13 height 750
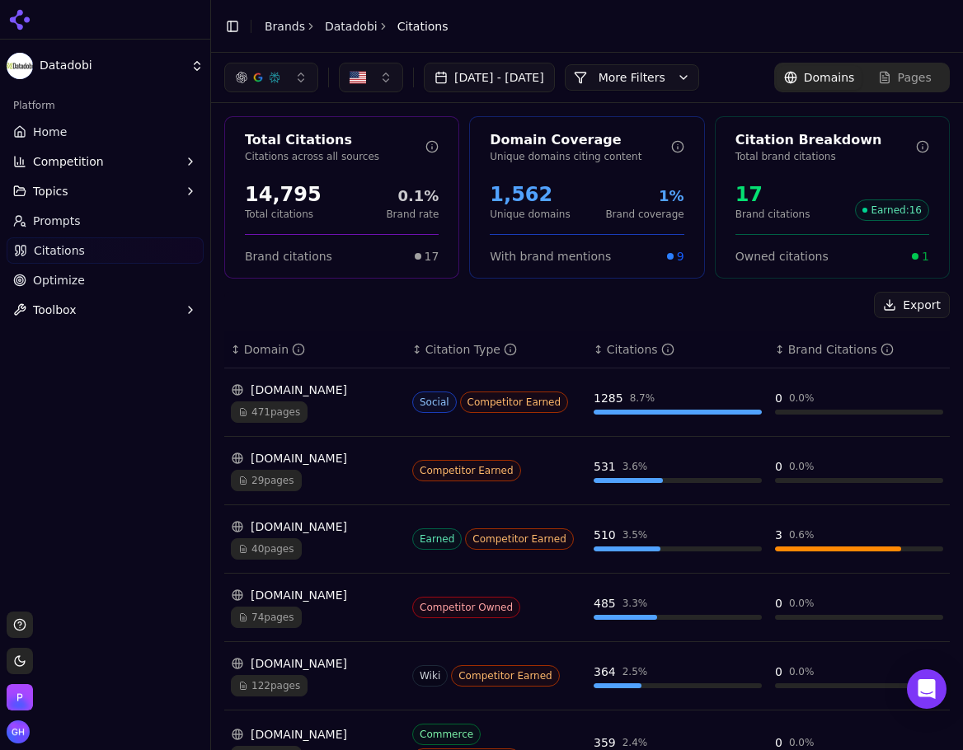
click at [118, 63] on html "Datadobi Platform Home Competition Topics Prompts Citations Optimize Toolbox Su…" at bounding box center [481, 375] width 963 height 750
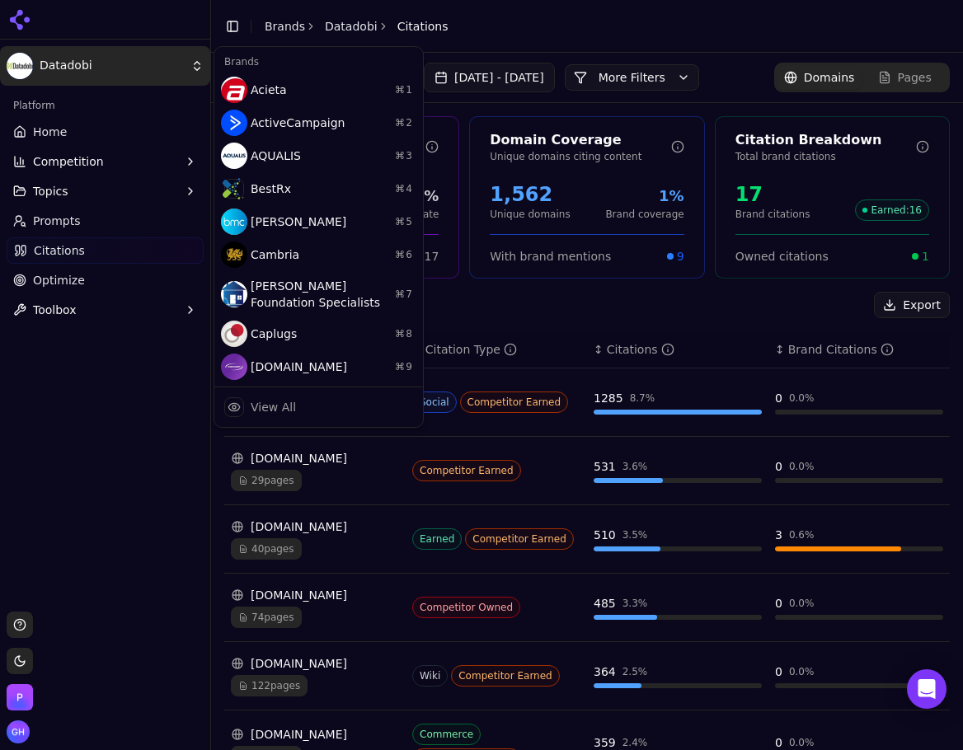
click at [235, 26] on html "Datadobi Platform Home Competition Topics Prompts Citations Optimize Toolbox Su…" at bounding box center [481, 375] width 963 height 750
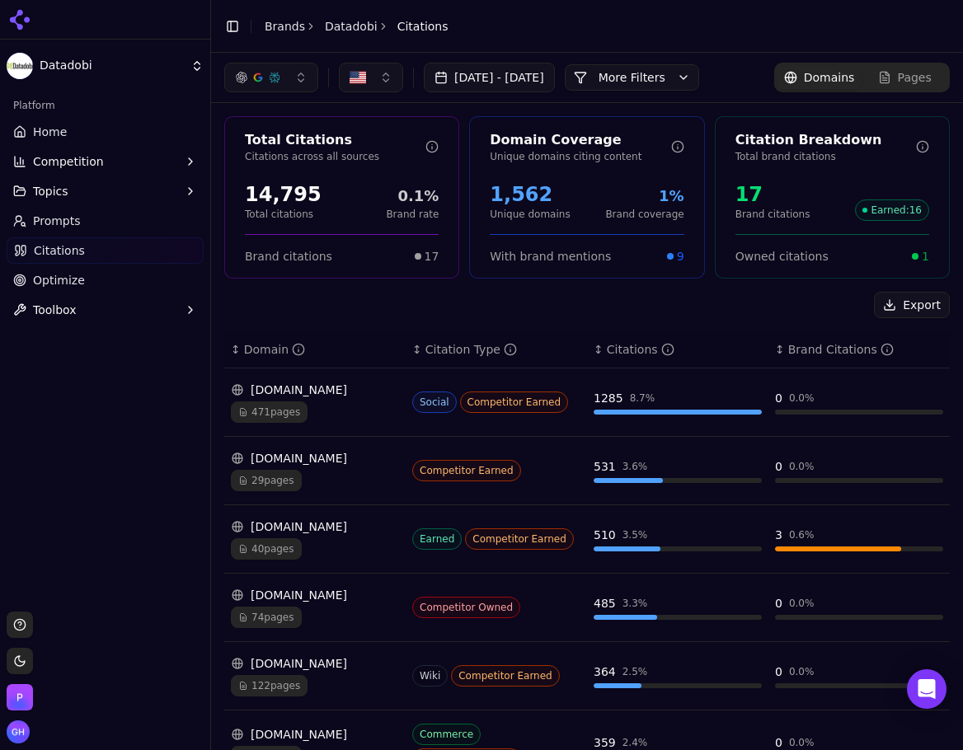
click at [235, 26] on button "Toggle Sidebar" at bounding box center [232, 26] width 23 height 23
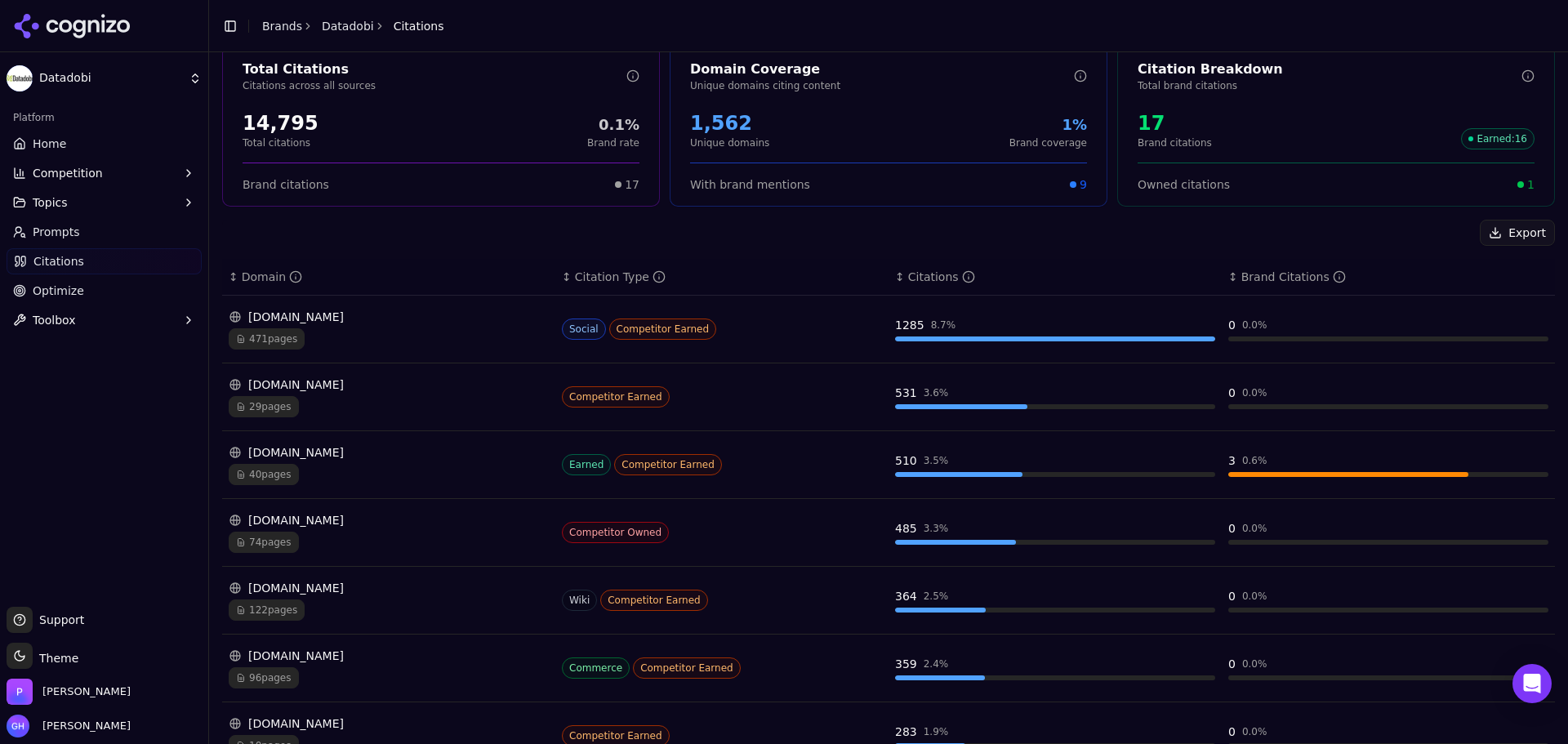
scroll to position [163, 0]
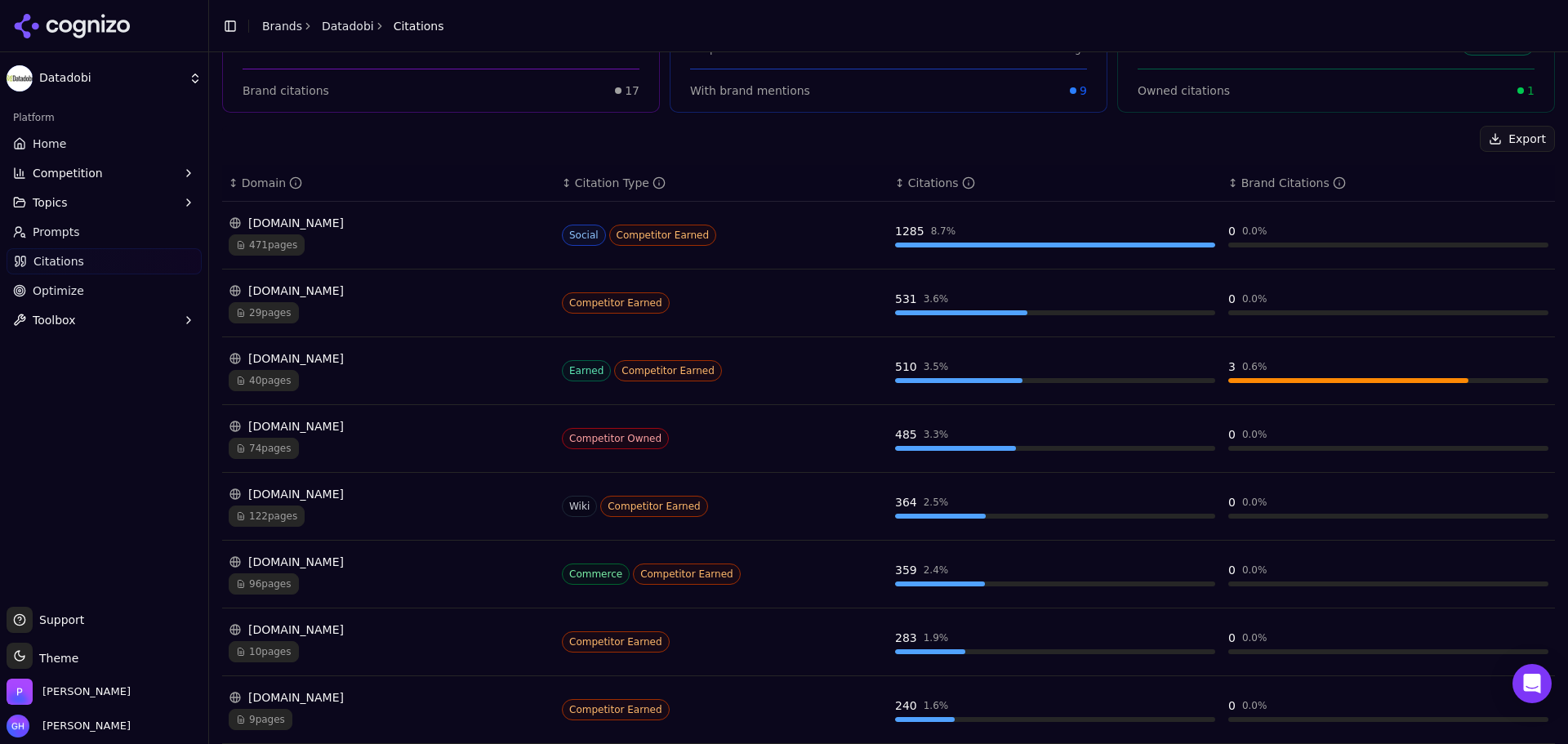
click at [416, 290] on div "[DOMAIN_NAME]" at bounding box center [388, 290] width 320 height 16
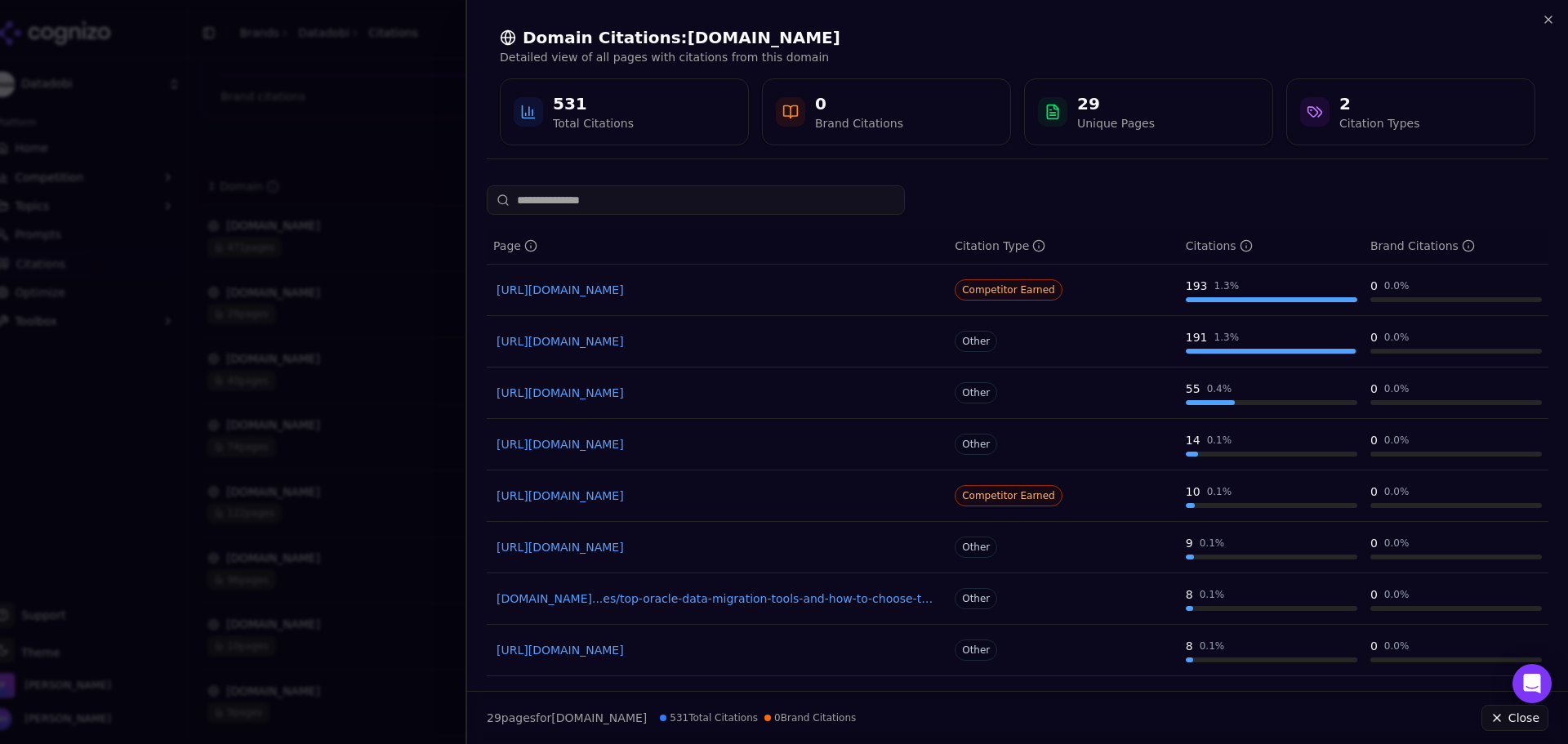
click at [1541, 18] on div "Domain Citations: [DOMAIN_NAME] Detailed view of all pages with citations from …" at bounding box center [1017, 85] width 1062 height 146
click at [1550, 18] on icon "button" at bounding box center [1548, 19] width 7 height 7
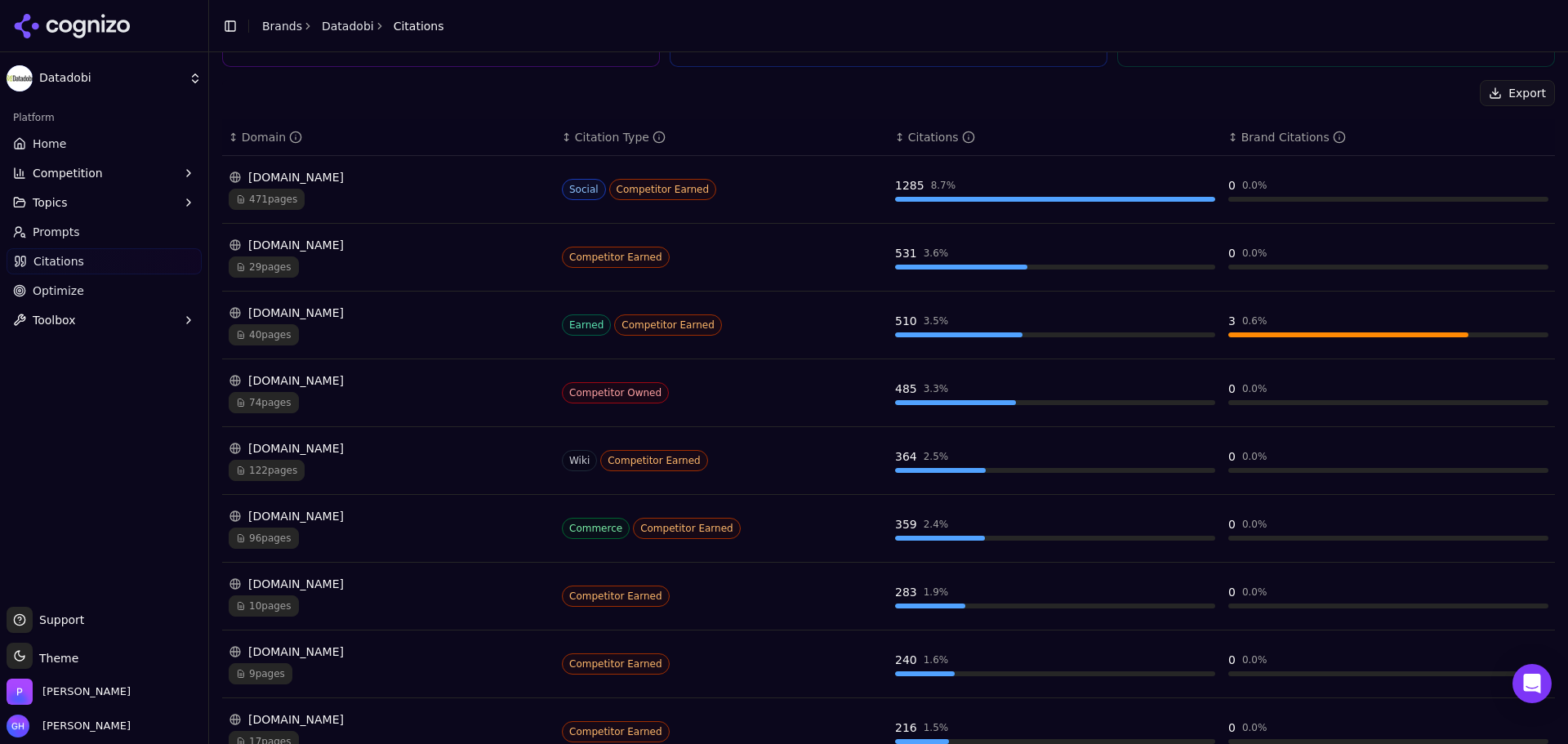
scroll to position [245, 0]
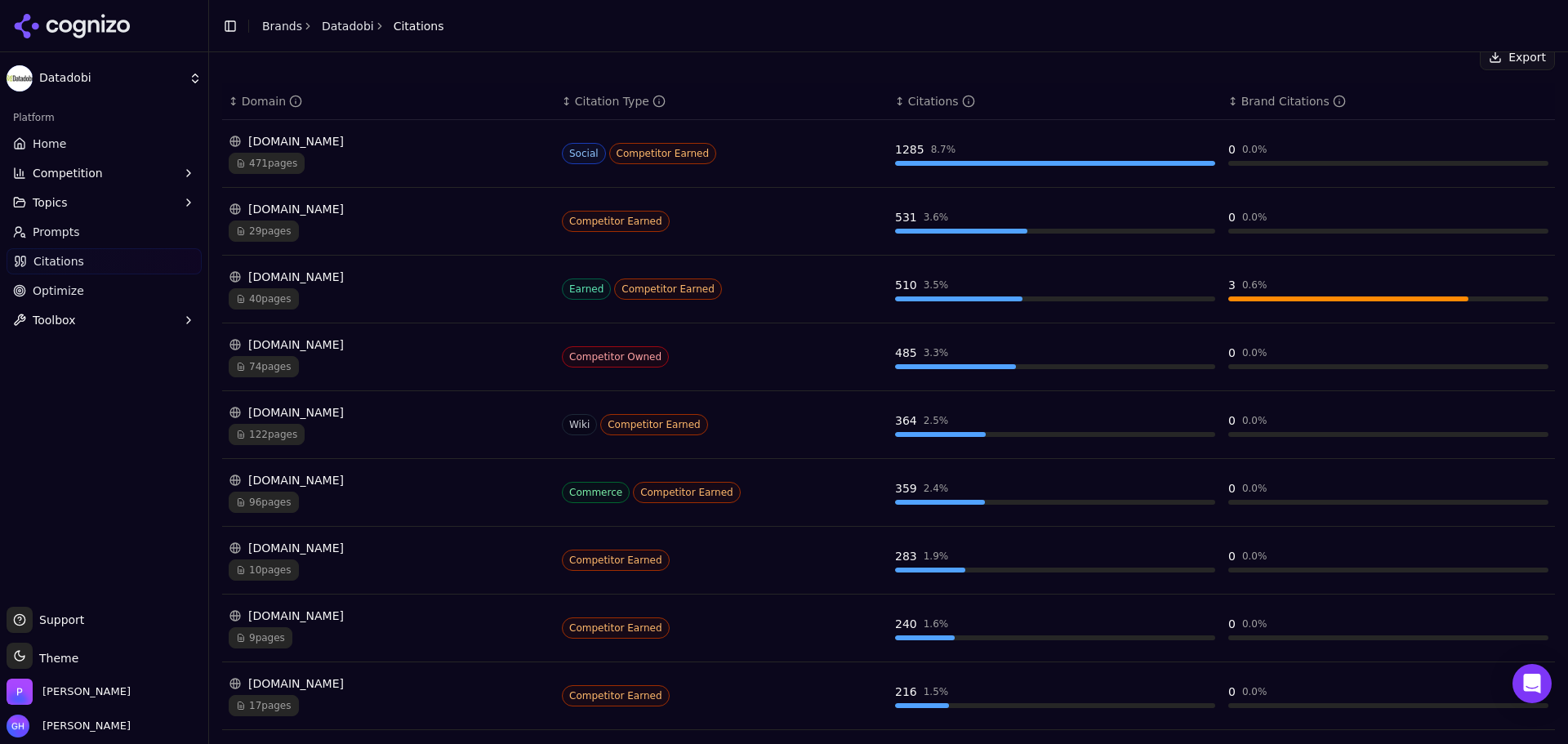
click at [376, 216] on div "[DOMAIN_NAME]" at bounding box center [388, 209] width 320 height 16
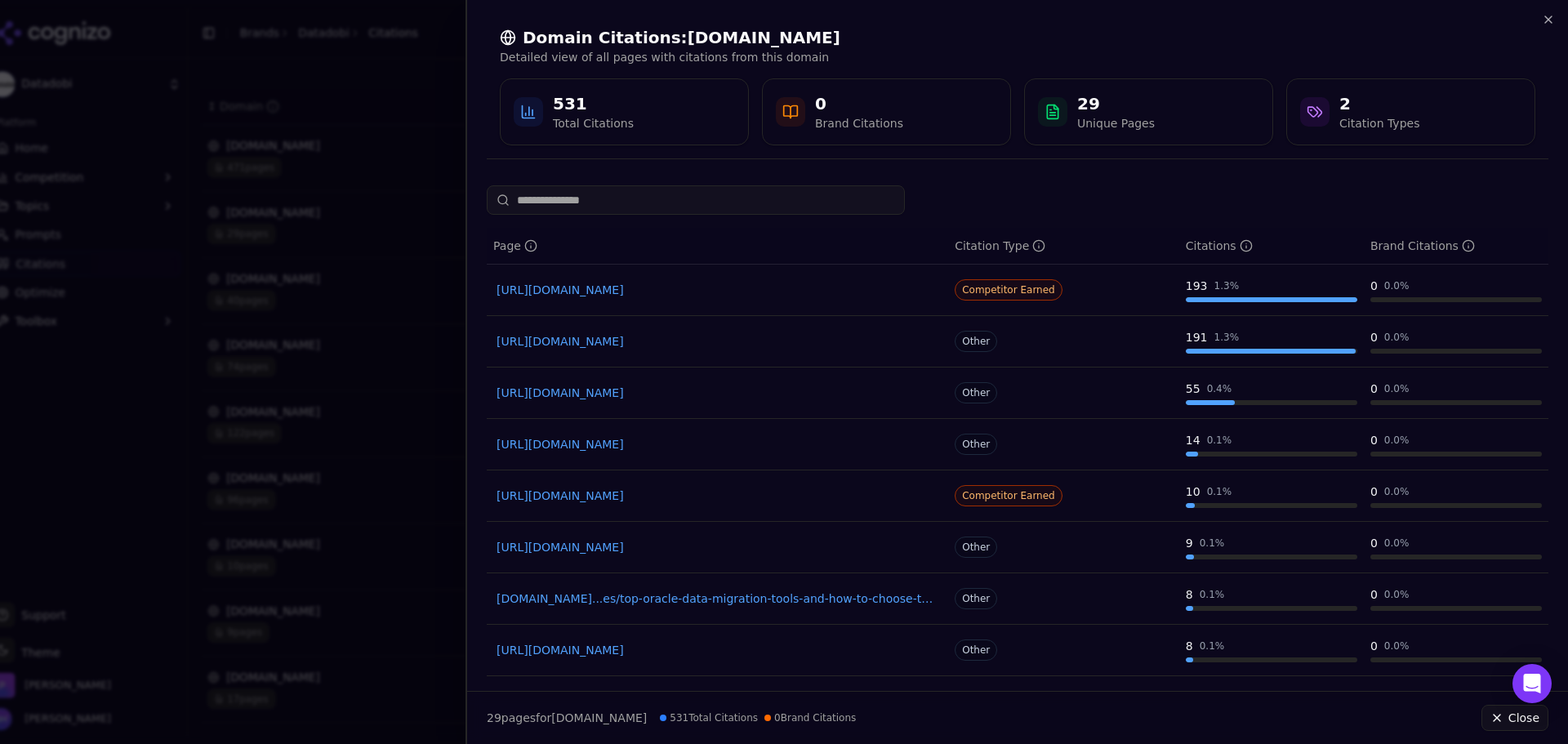
click at [281, 286] on div at bounding box center [784, 372] width 1568 height 744
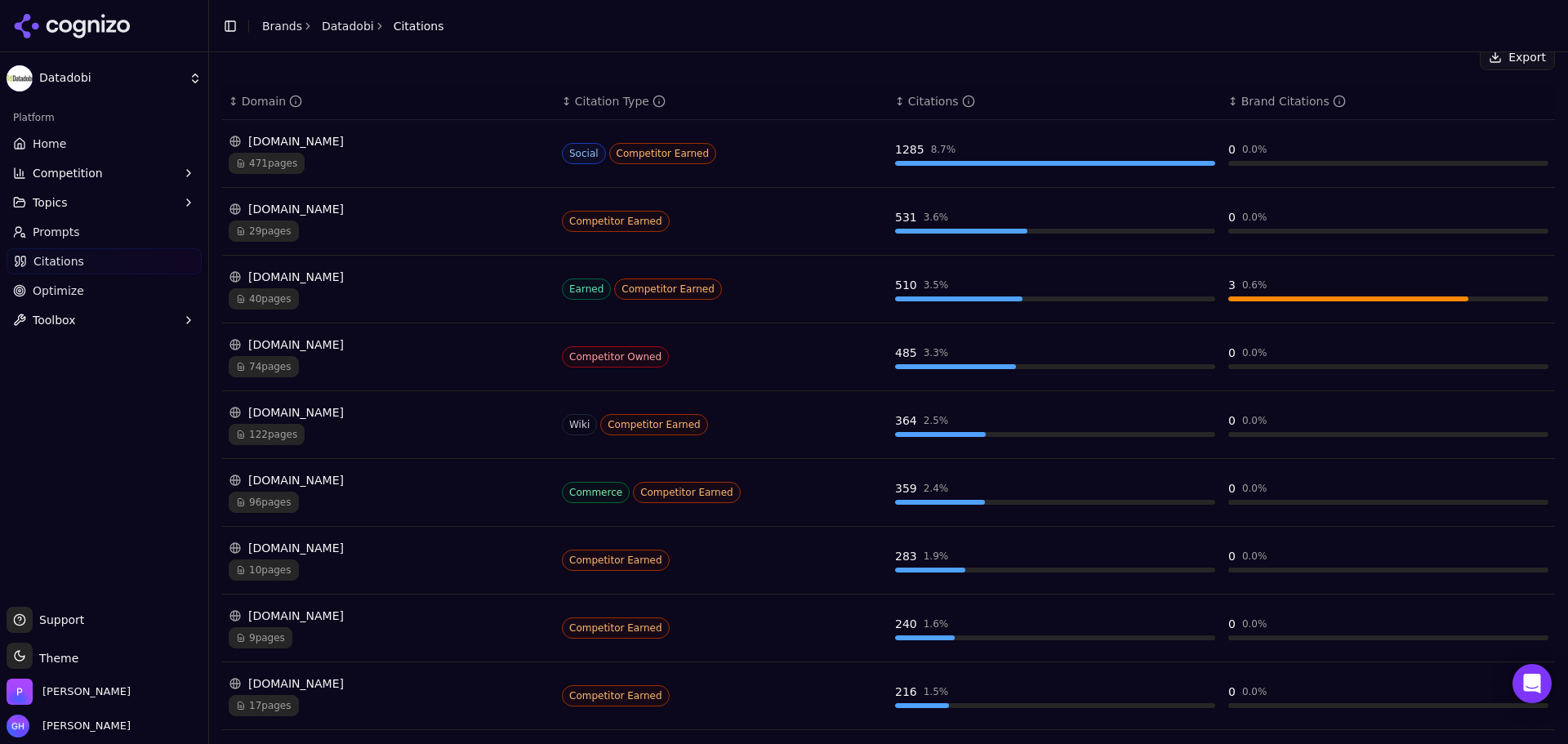
drag, startPoint x: 310, startPoint y: 271, endPoint x: 295, endPoint y: 286, distance: 21.2
click at [295, 286] on div "[DOMAIN_NAME] 40 pages" at bounding box center [388, 288] width 320 height 41
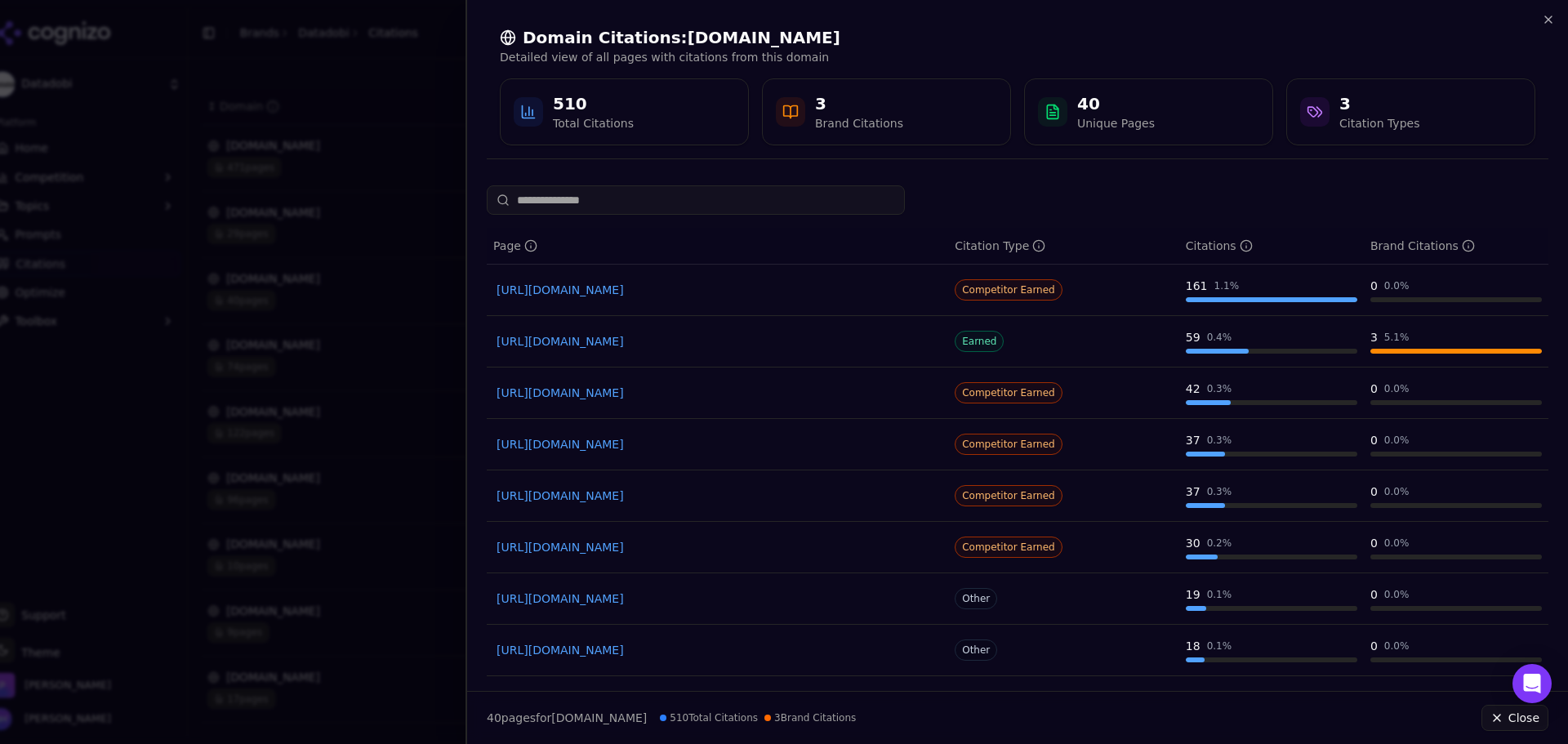
click at [162, 260] on div at bounding box center [784, 372] width 1568 height 744
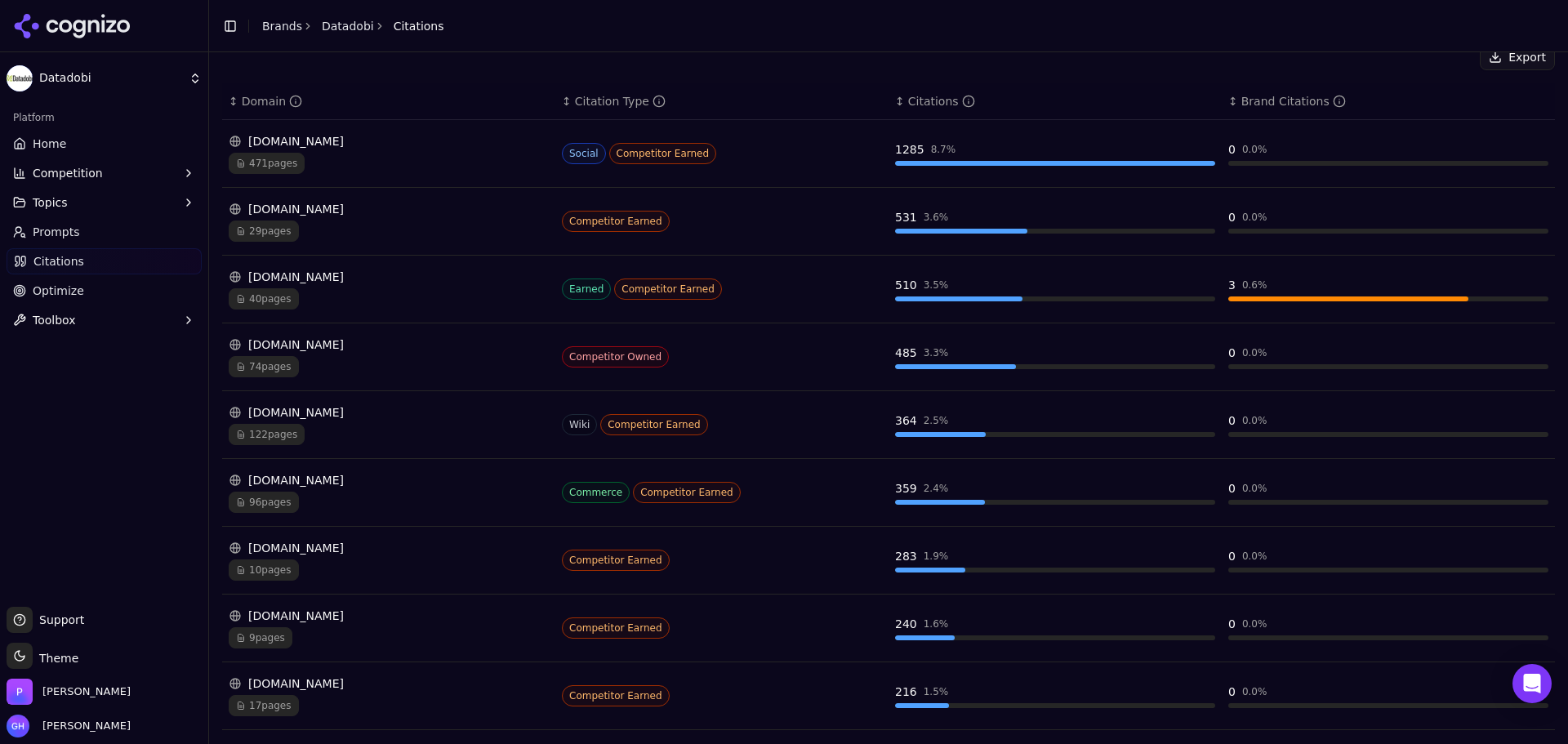
click at [378, 418] on div "[DOMAIN_NAME]" at bounding box center [388, 412] width 320 height 16
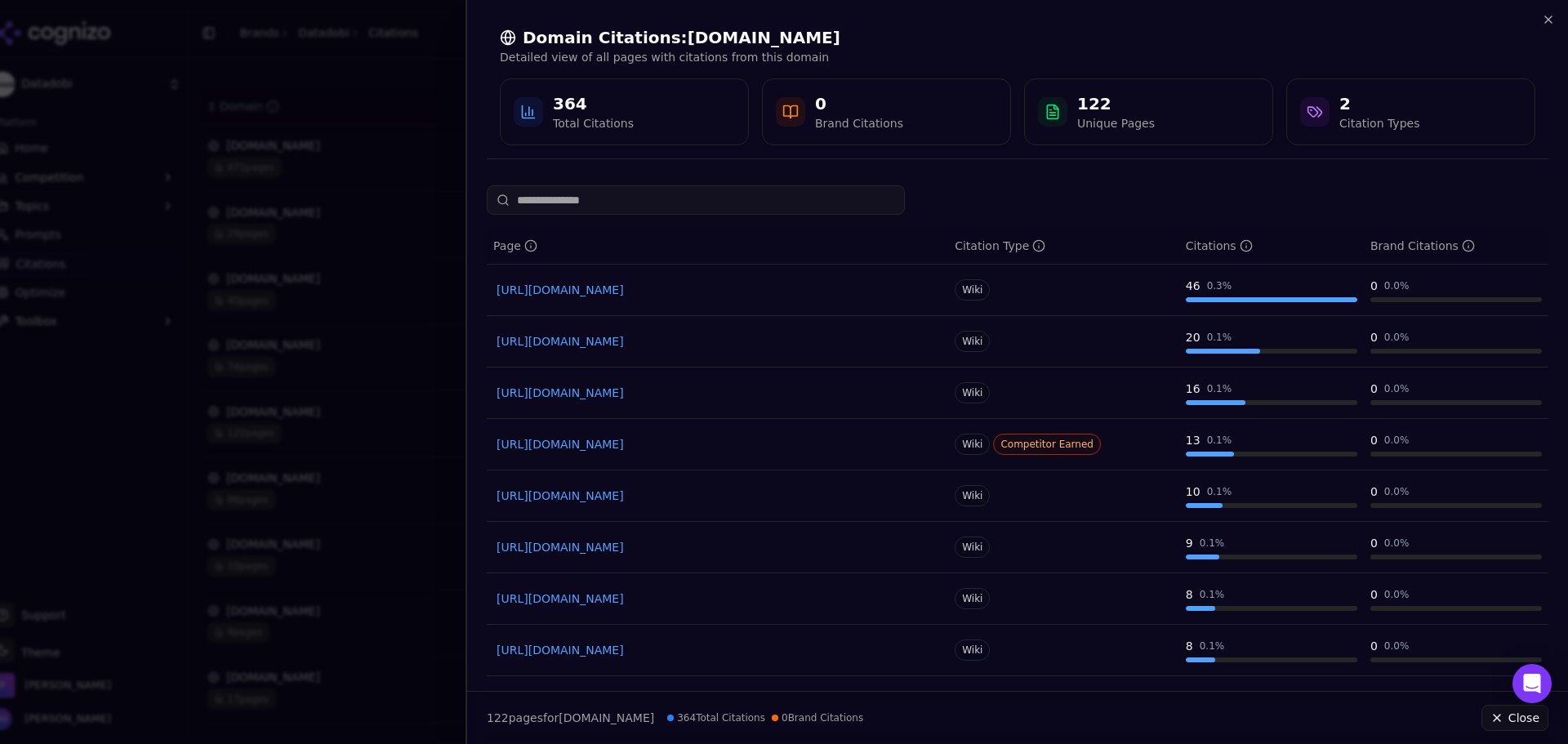
scroll to position [81, 0]
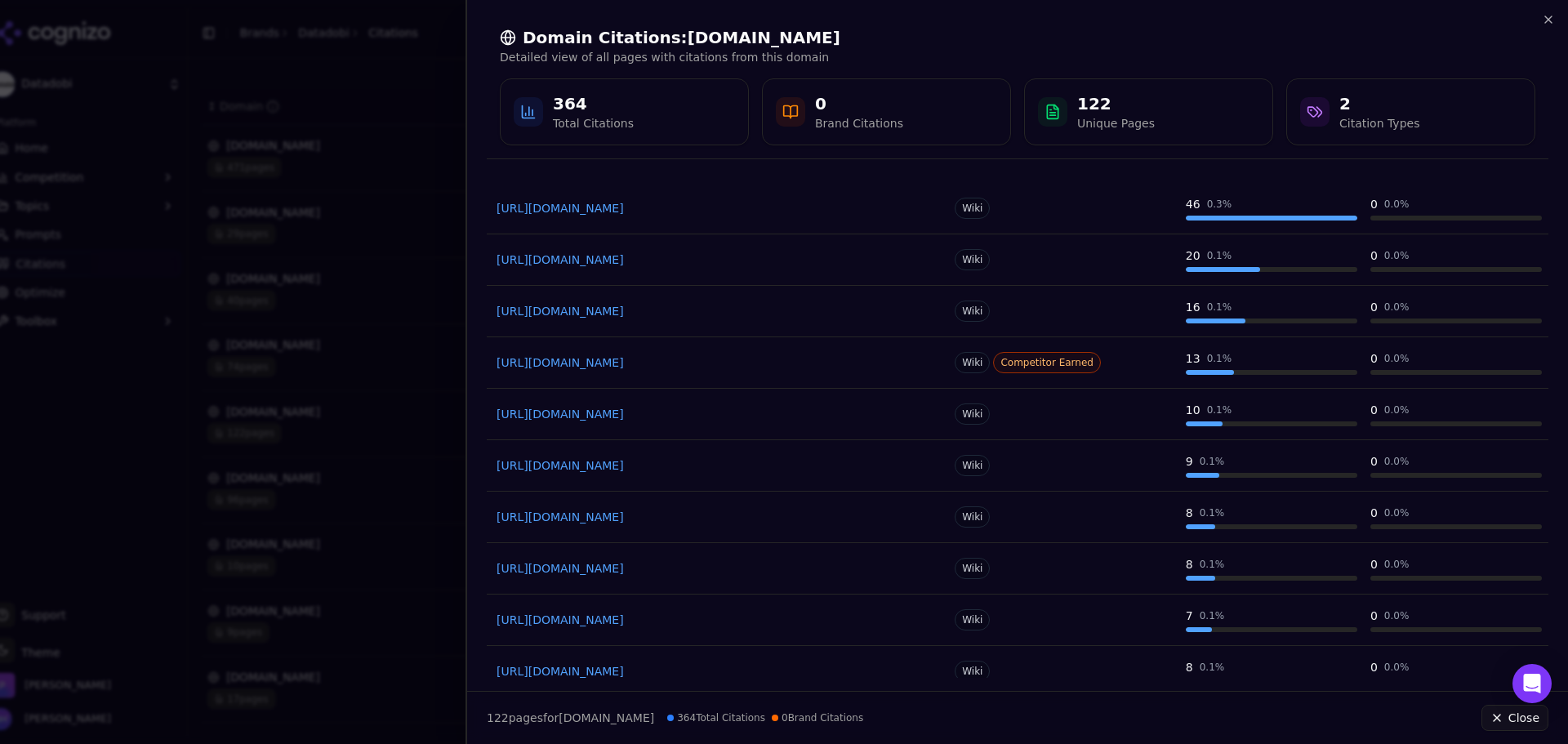
click at [665, 212] on link "[URL][DOMAIN_NAME]" at bounding box center [717, 208] width 442 height 16
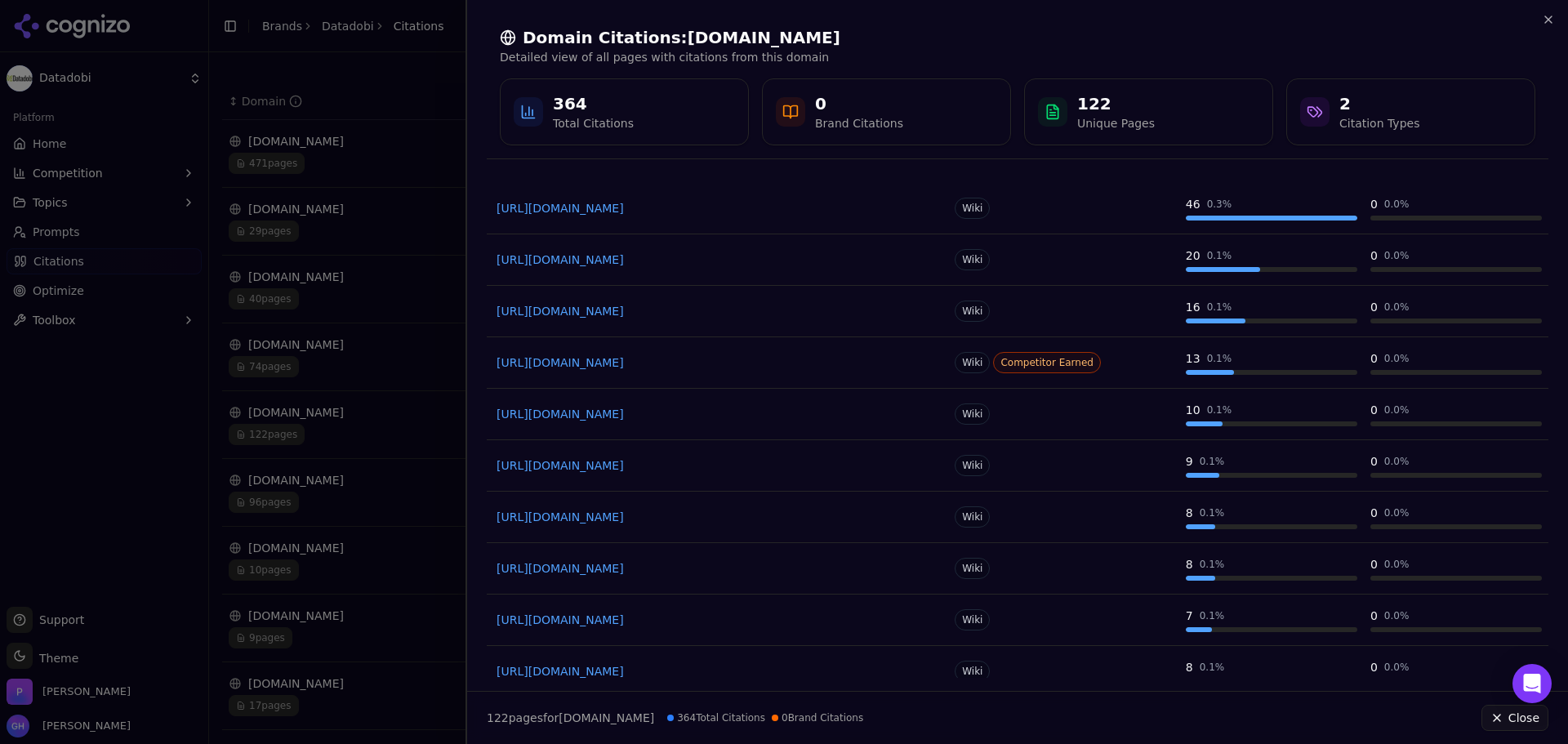
click at [416, 178] on div at bounding box center [784, 372] width 1568 height 744
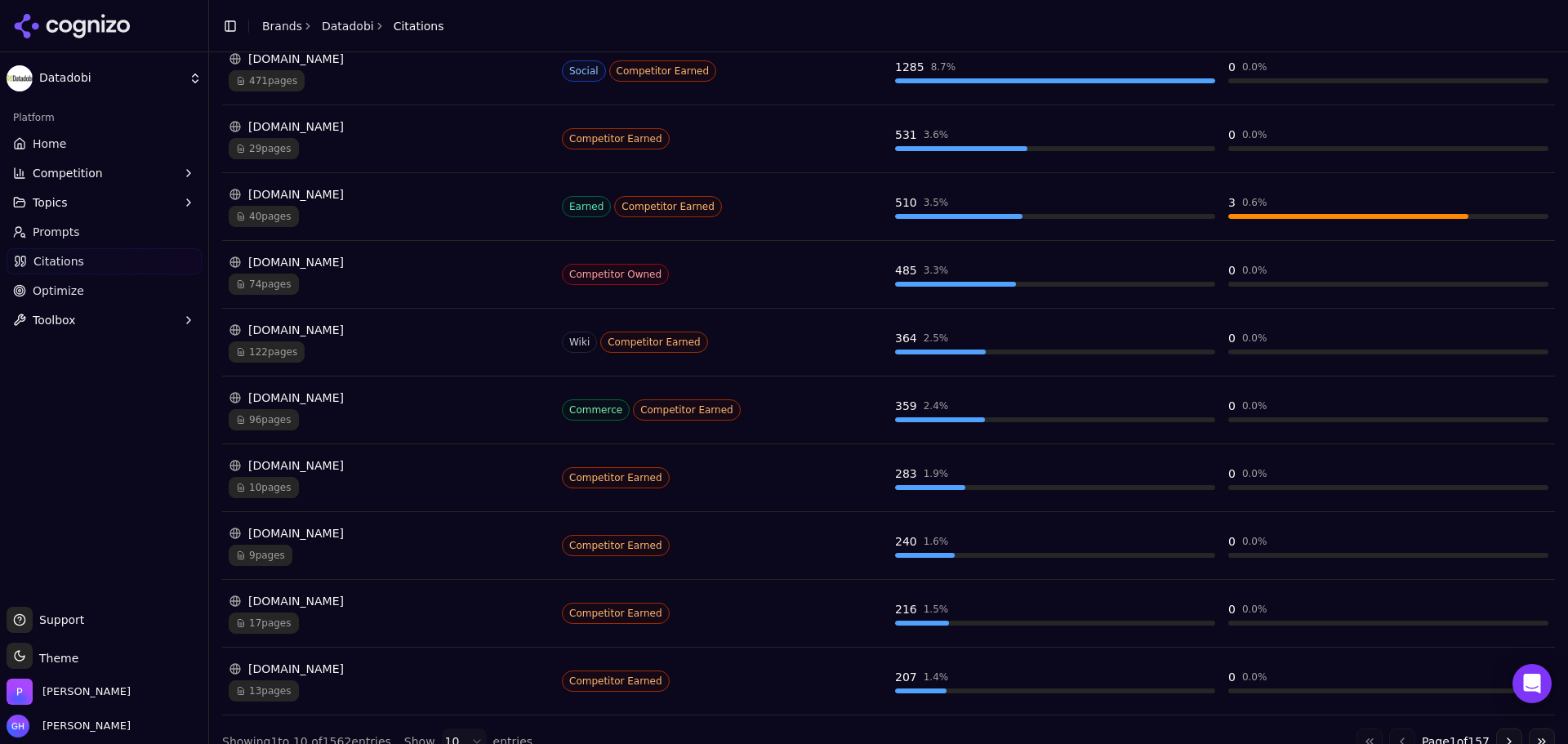
scroll to position [352, 0]
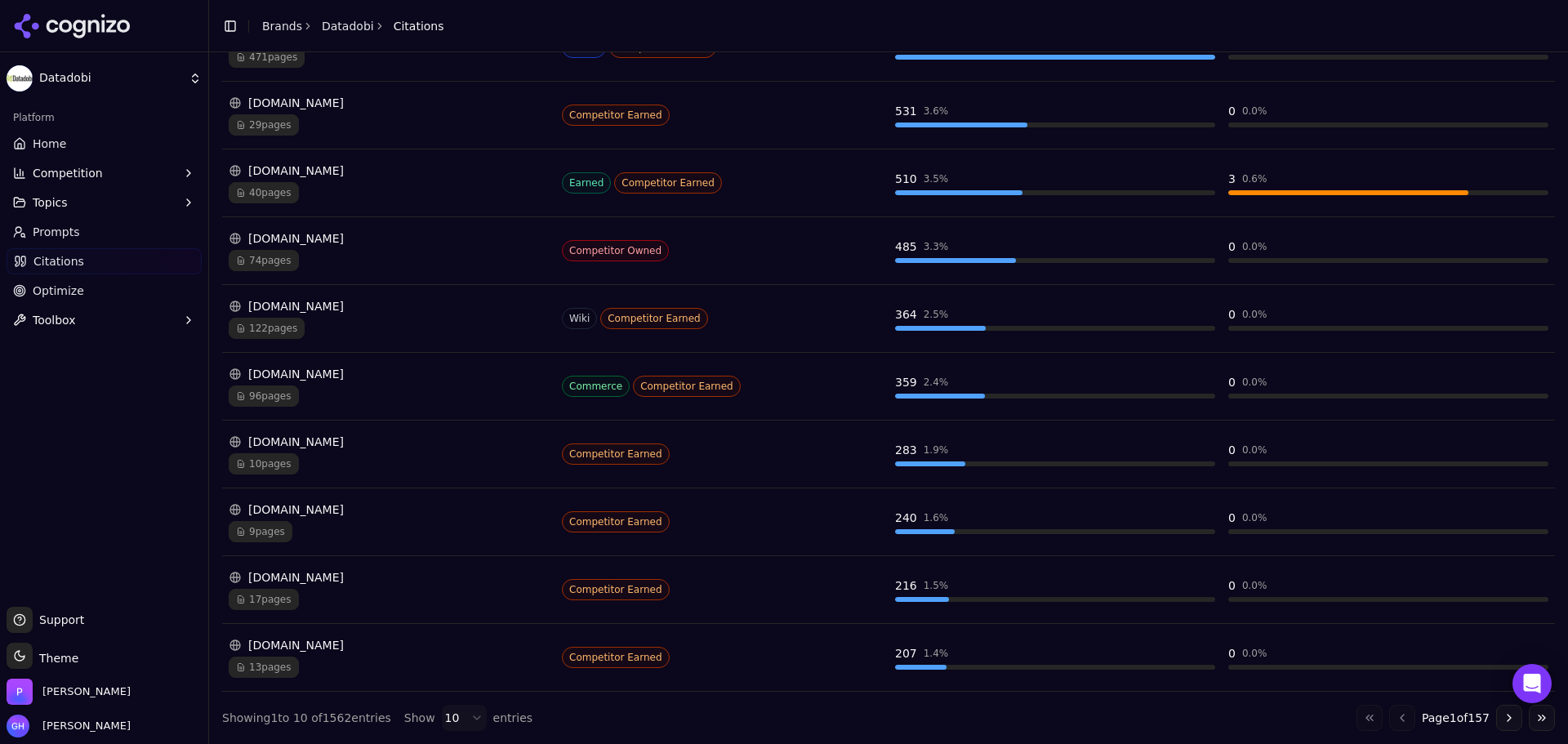
click at [1496, 714] on button "Go to next page" at bounding box center [1509, 717] width 26 height 26
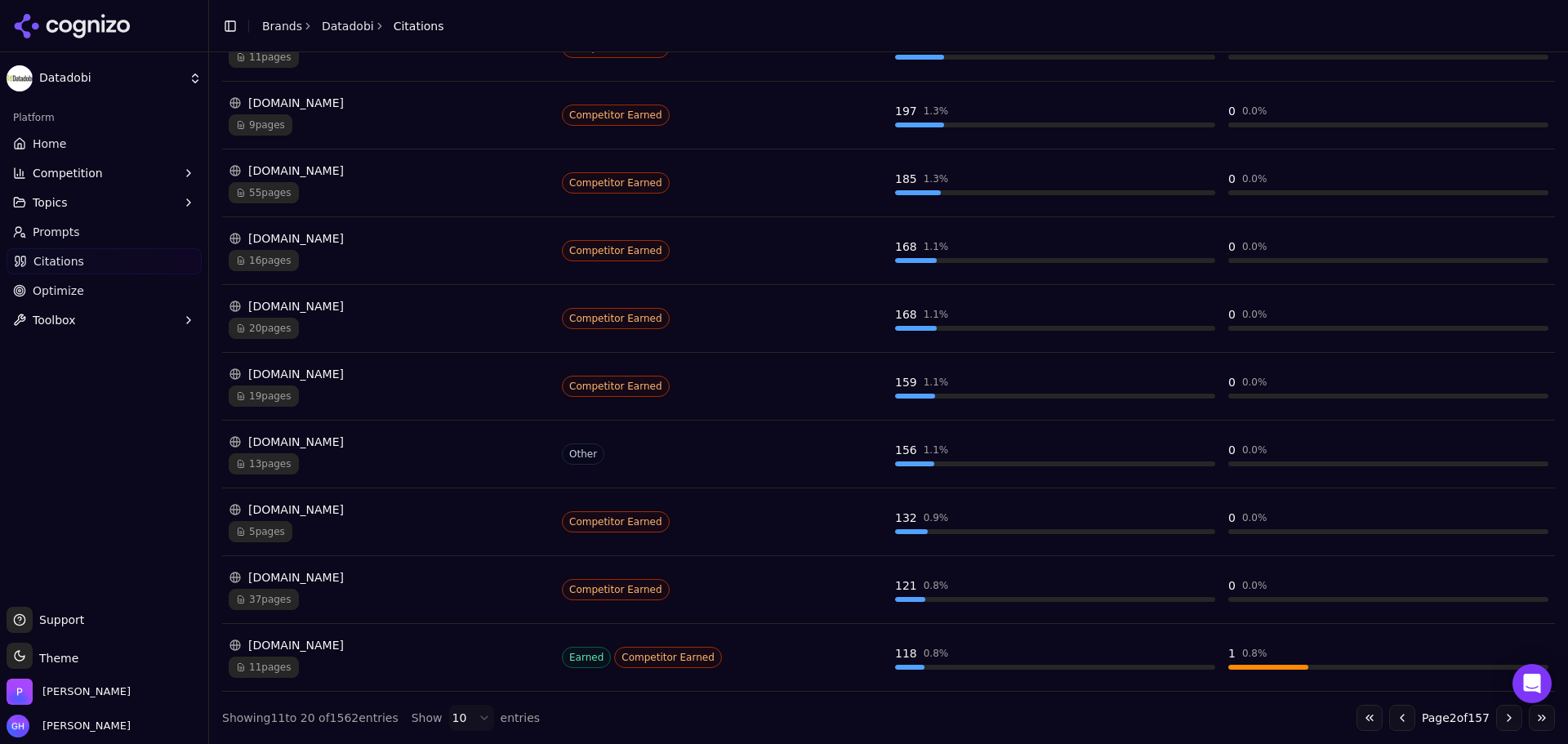
click at [1389, 716] on button "Go to previous page" at bounding box center [1402, 717] width 26 height 26
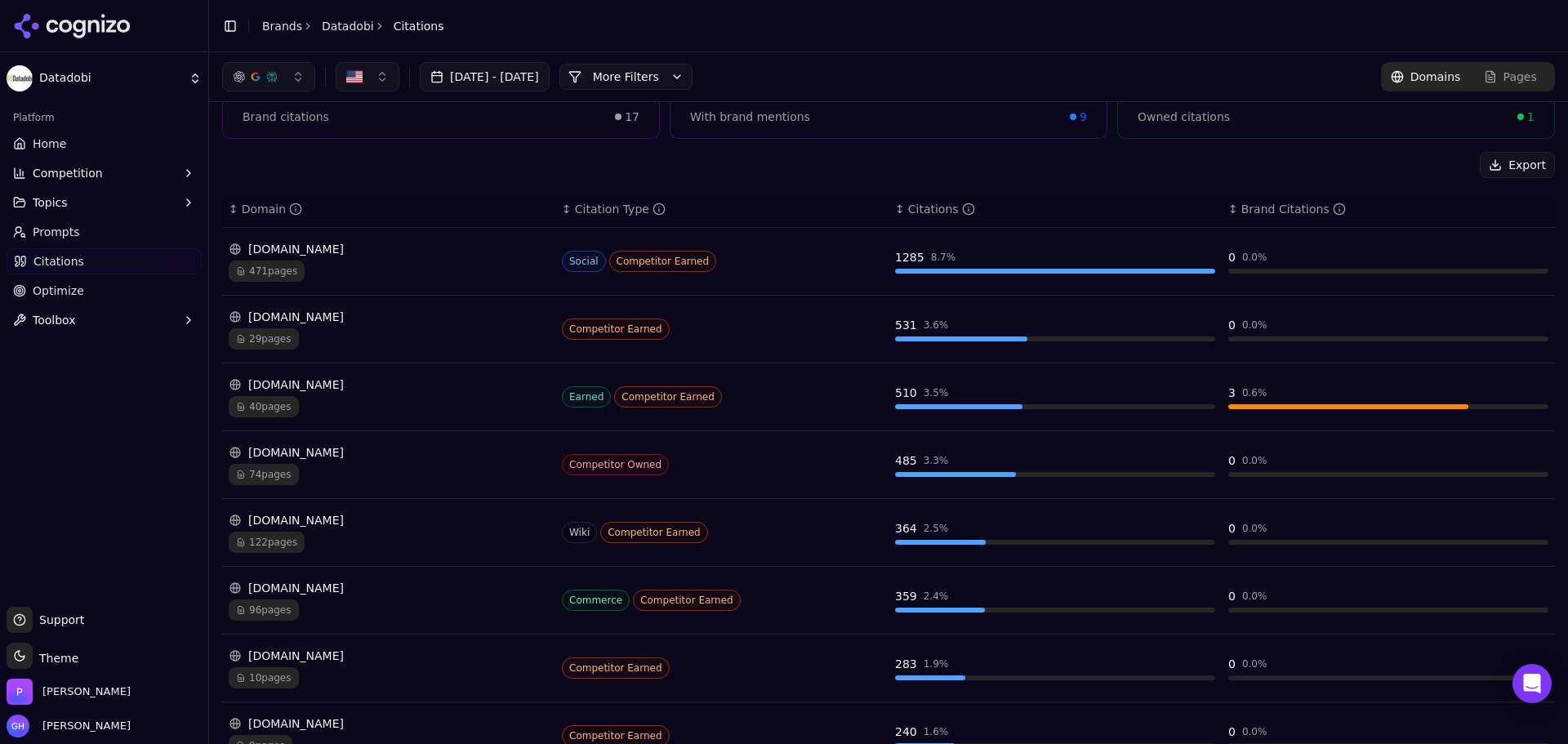
scroll to position [0, 0]
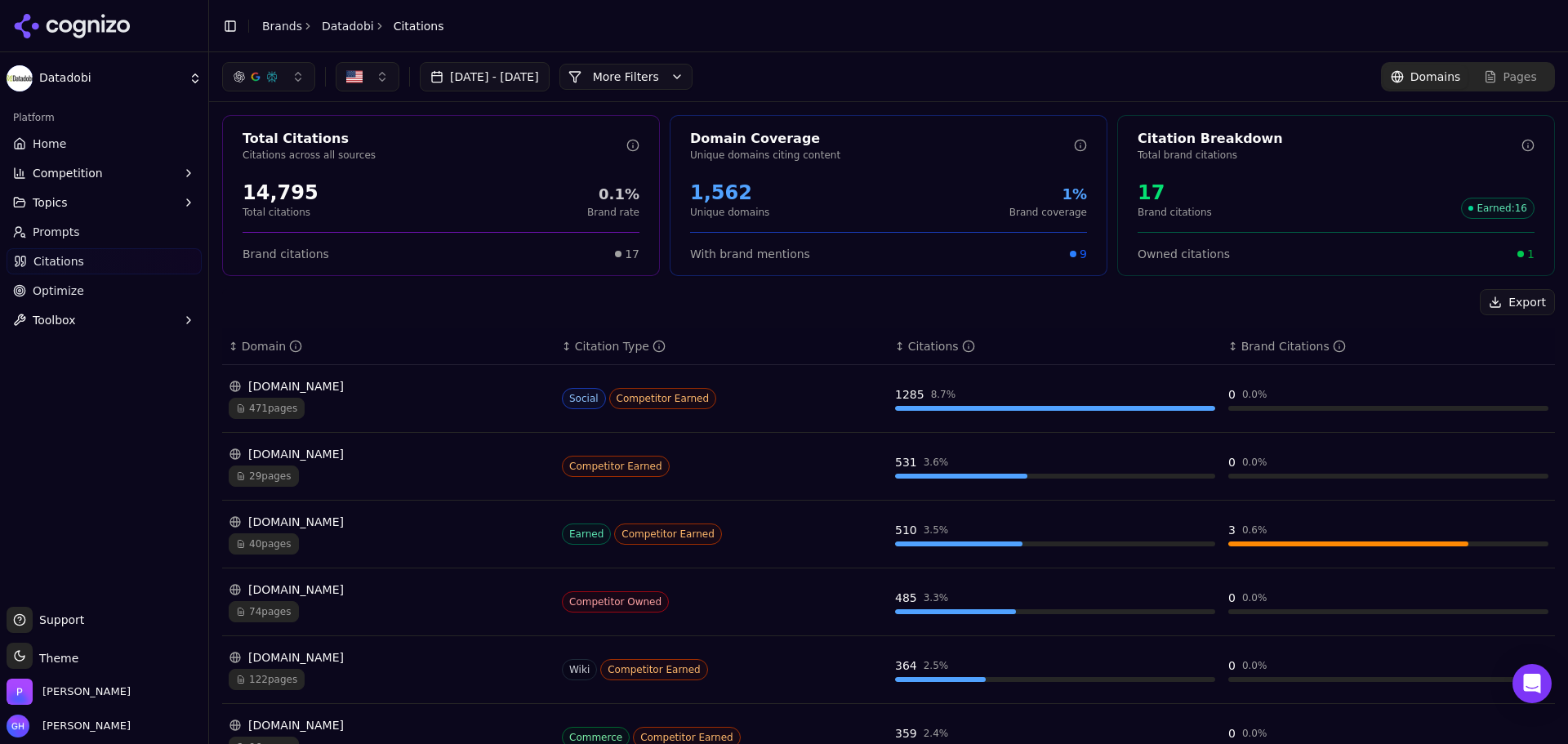
click at [1499, 93] on div "[DATE] - [DATE] More More Filters Domains Pages" at bounding box center [889, 76] width 1359 height 49
click at [1505, 85] on link "Pages" at bounding box center [1510, 77] width 85 height 24
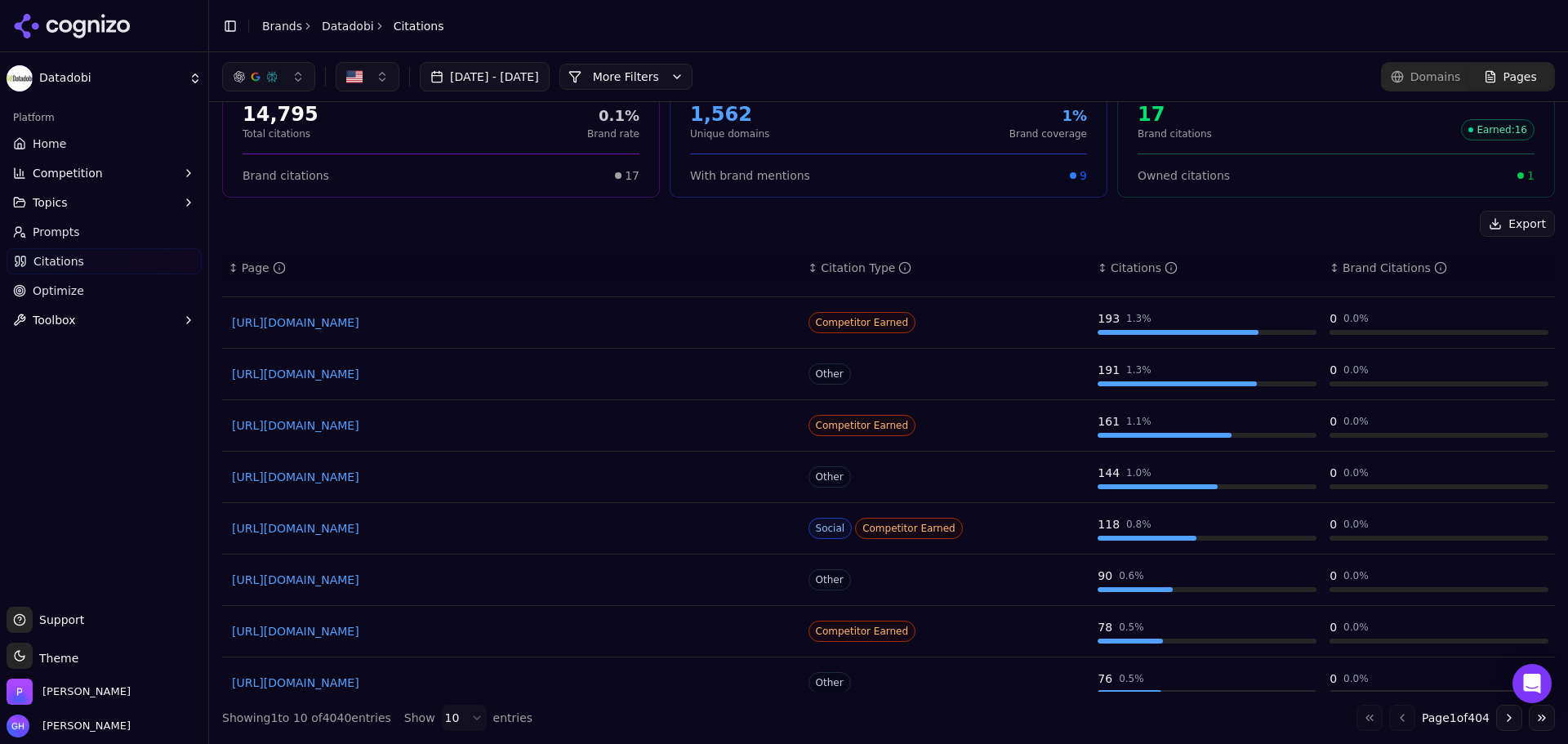
scroll to position [109, 0]
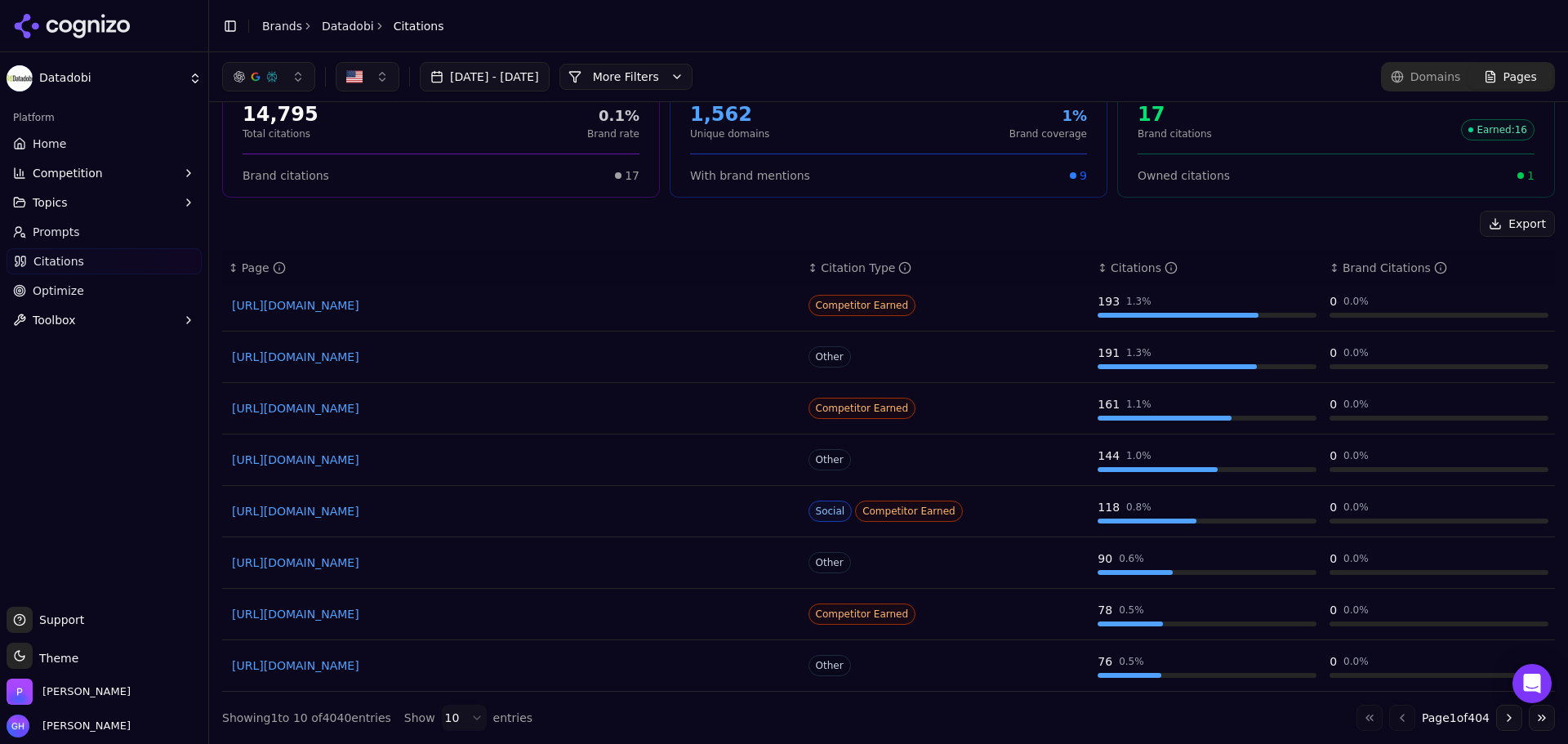
click at [1502, 719] on button "Go to next page" at bounding box center [1509, 717] width 26 height 26
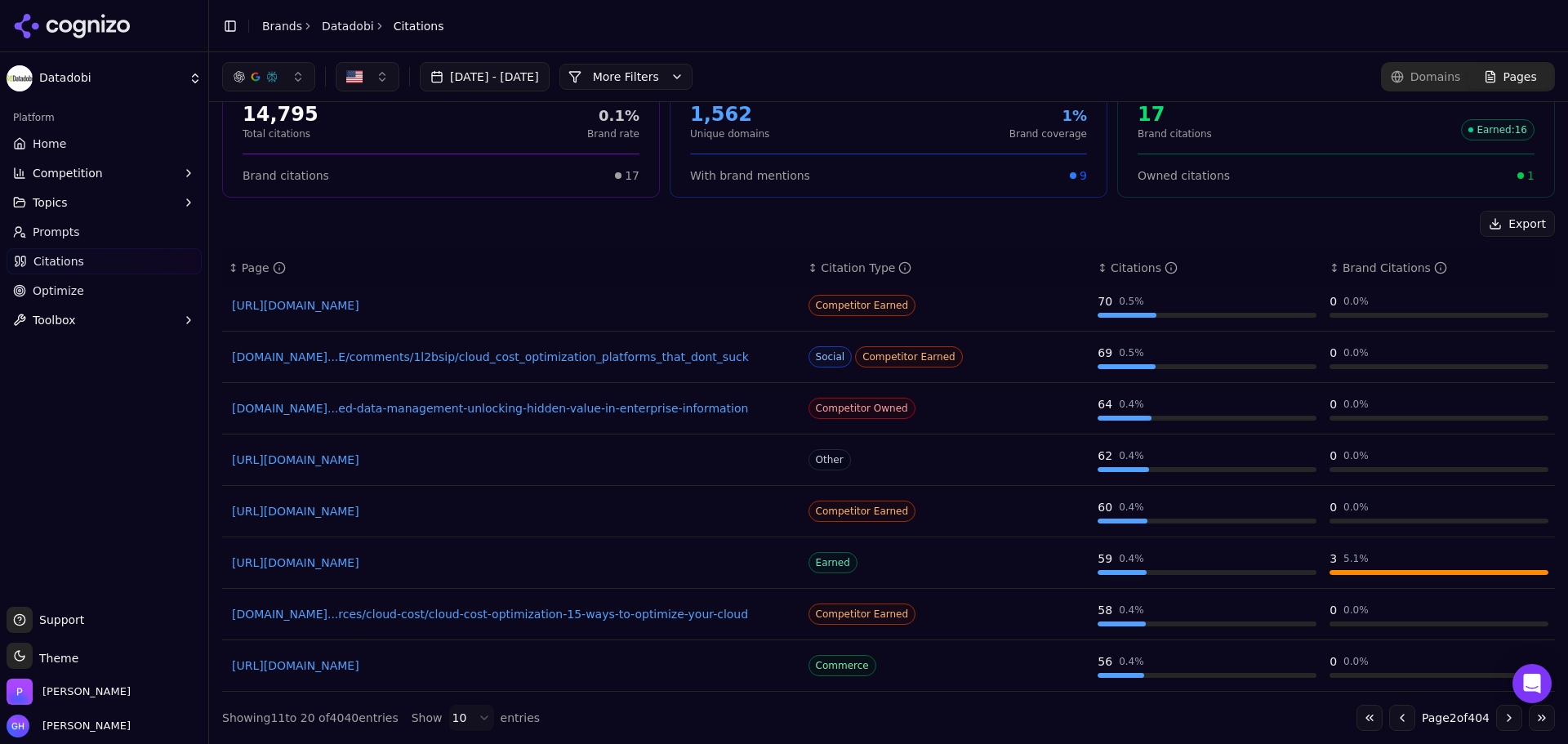
click at [1496, 718] on button "Go to next page" at bounding box center [1509, 717] width 26 height 26
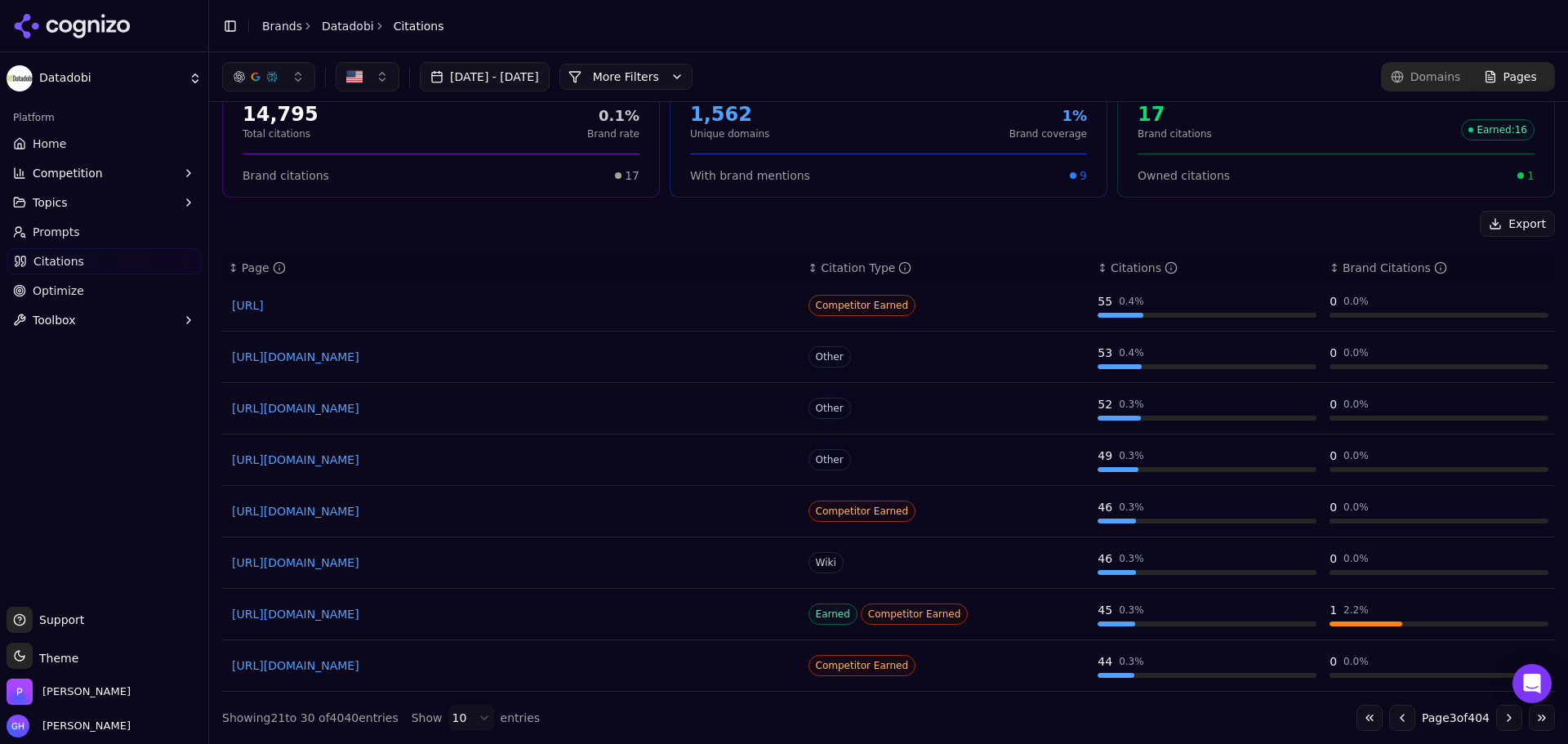
click at [1496, 723] on button "Go to next page" at bounding box center [1509, 717] width 26 height 26
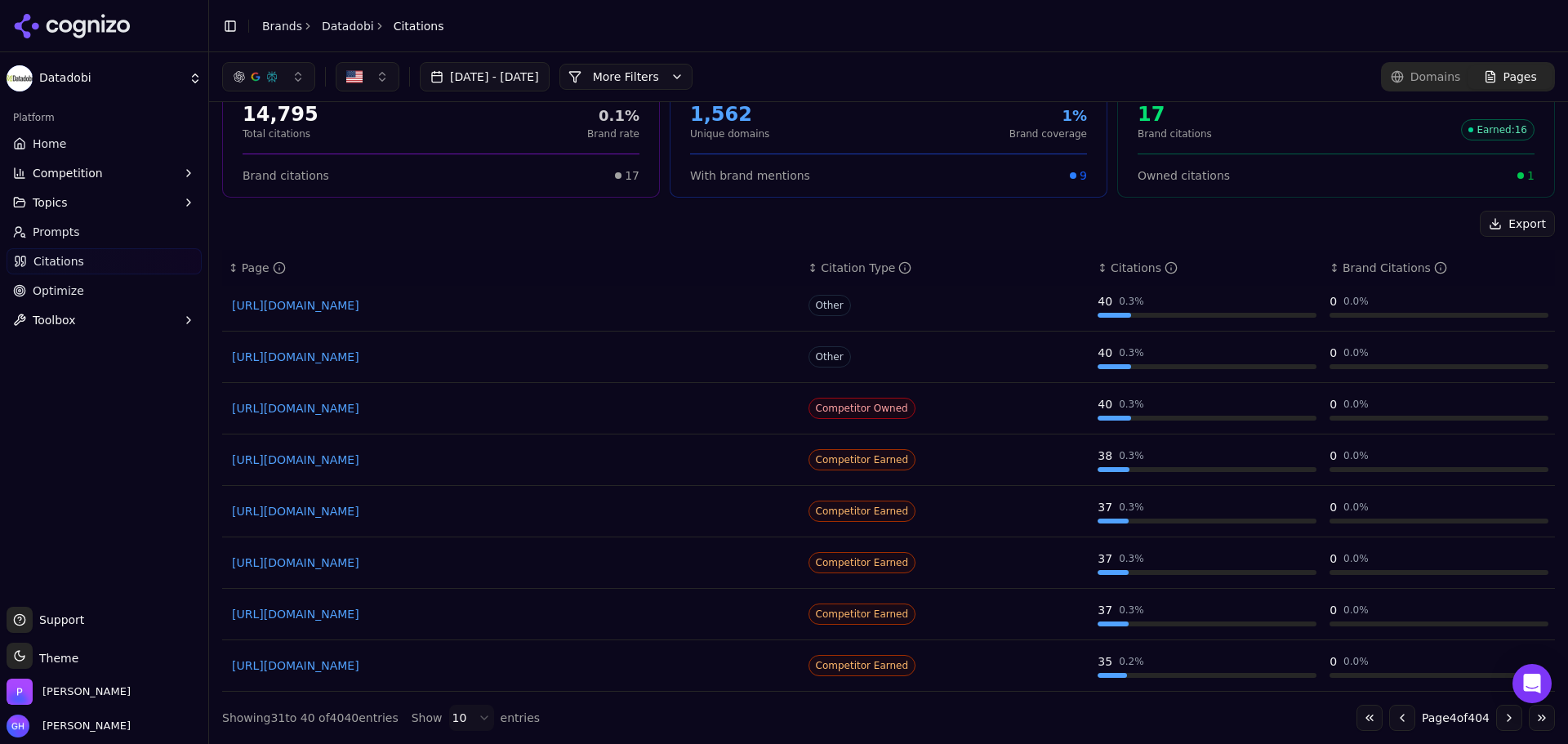
click at [1496, 714] on button "Go to next page" at bounding box center [1509, 717] width 26 height 26
click at [1359, 718] on button "Go to first page" at bounding box center [1369, 717] width 26 height 26
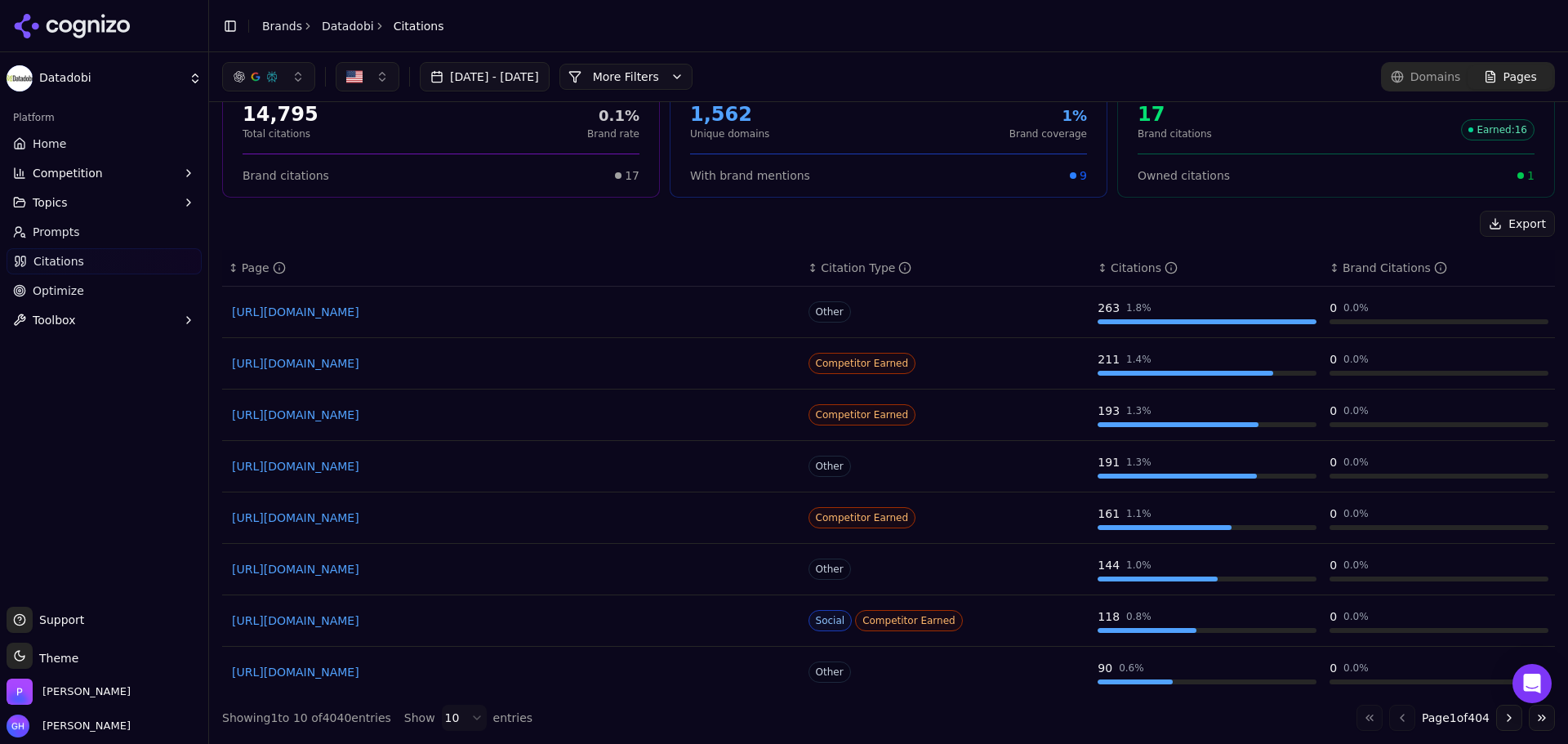
scroll to position [0, 0]
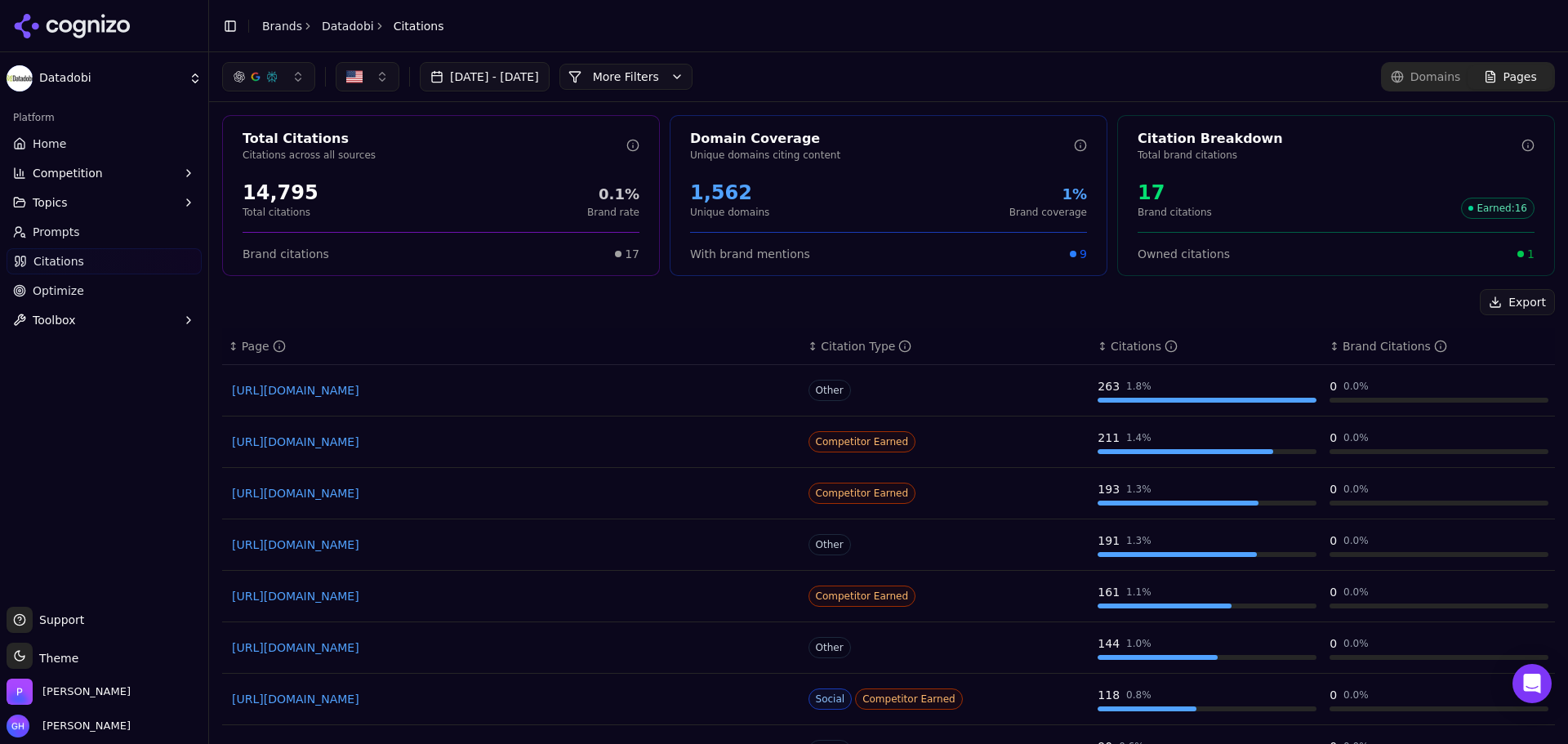
click at [372, 396] on link "[URL][DOMAIN_NAME]" at bounding box center [512, 390] width 561 height 16
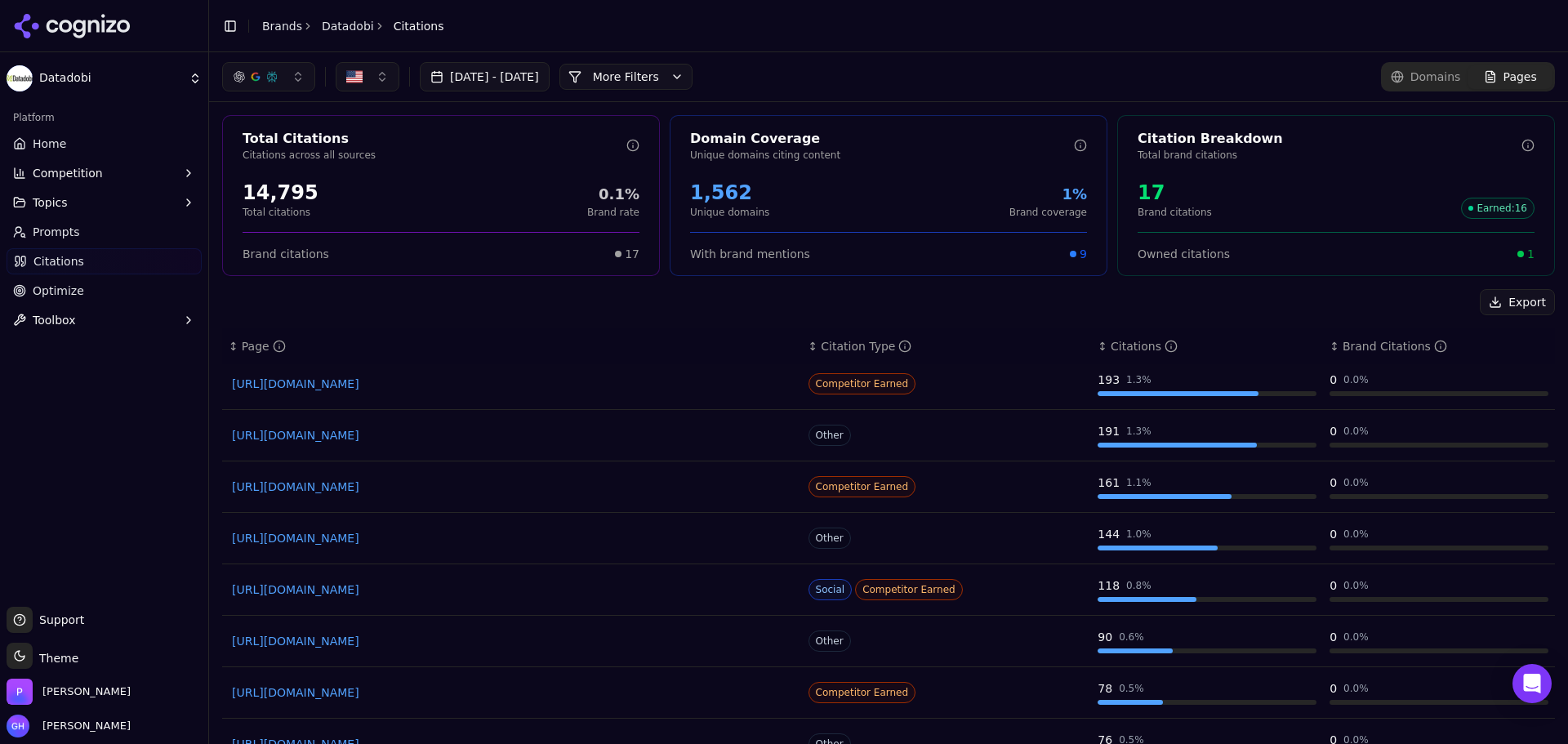
scroll to position [78, 0]
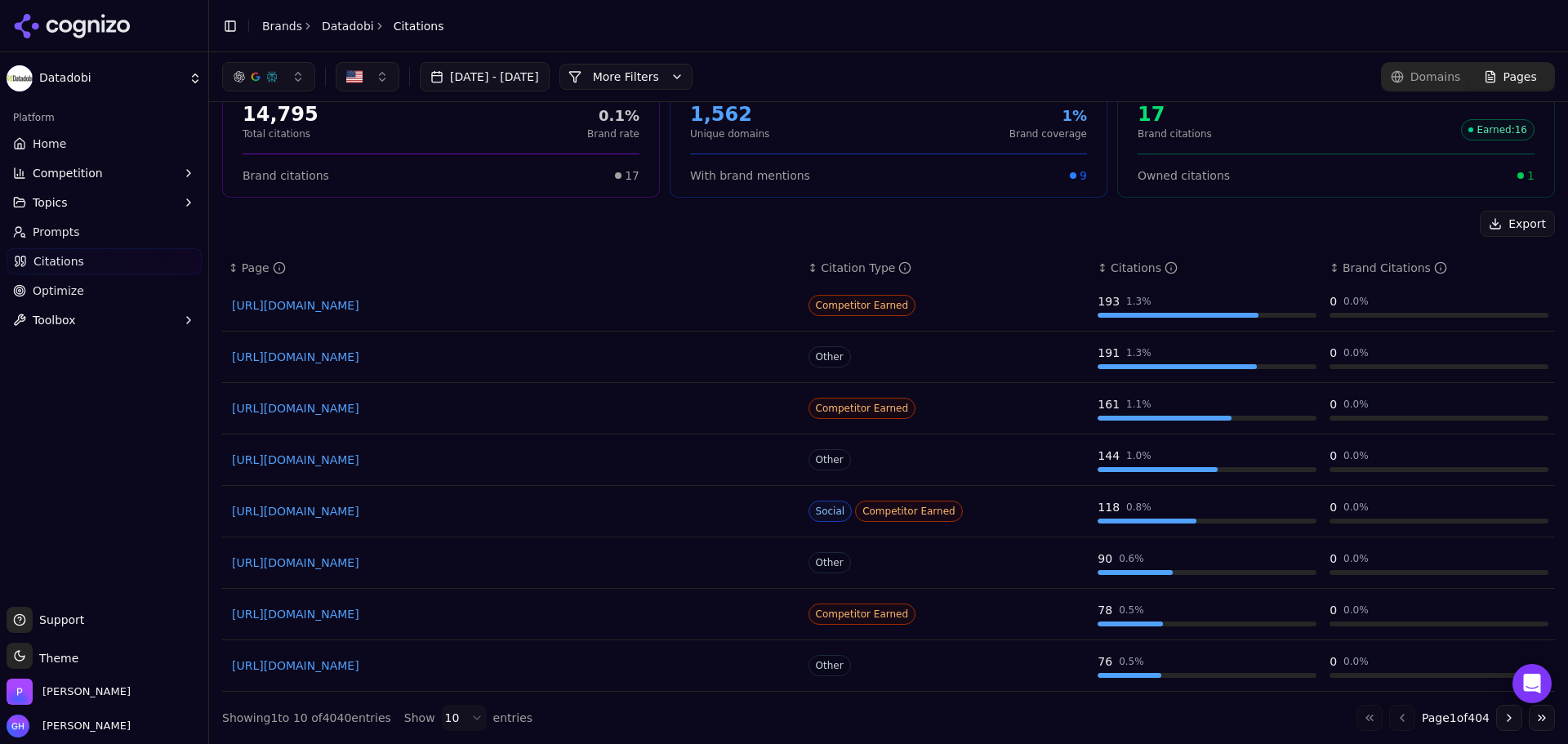
click at [119, 240] on link "Prompts" at bounding box center [104, 232] width 195 height 26
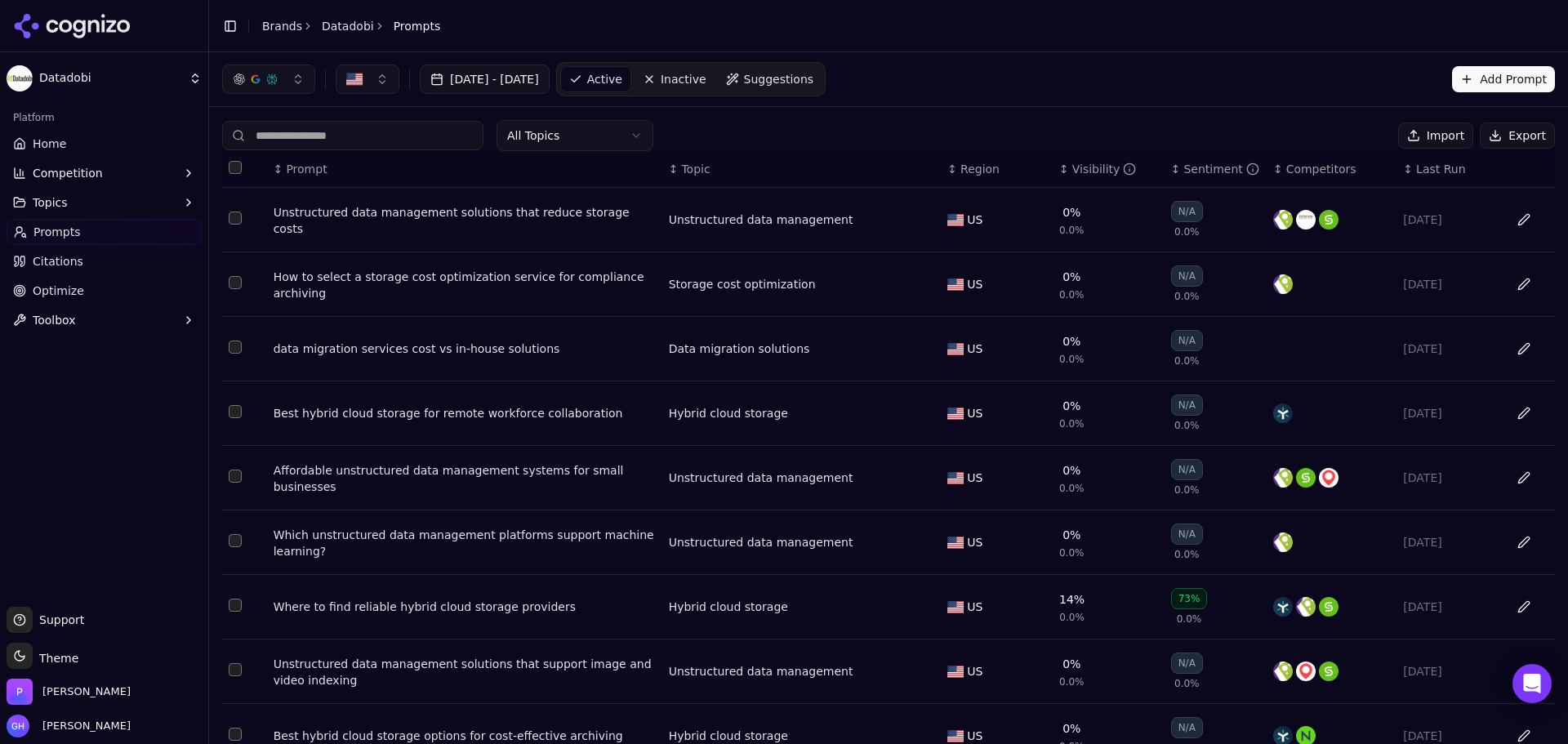
click at [1511, 141] on button "Export" at bounding box center [1517, 136] width 75 height 26
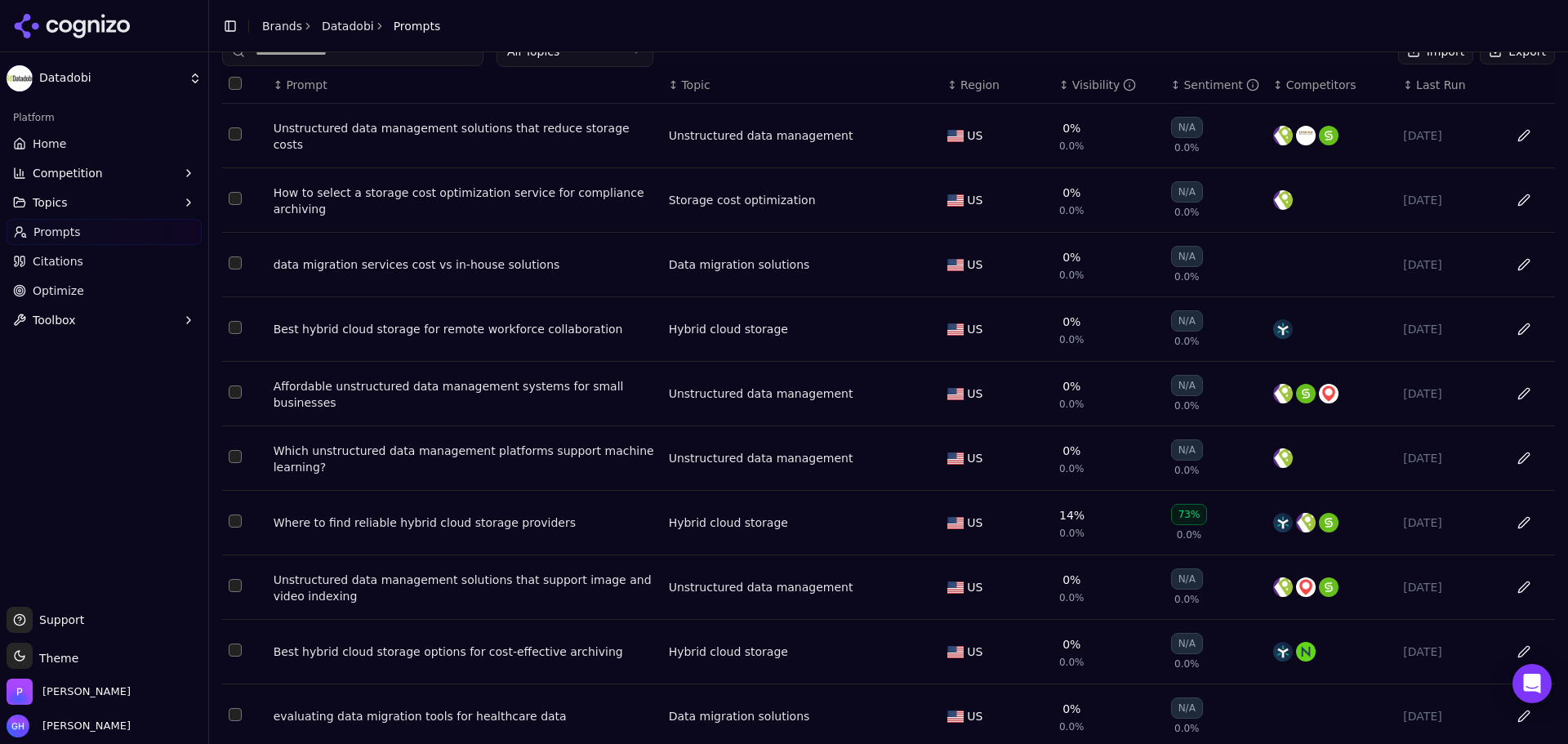
scroll to position [142, 0]
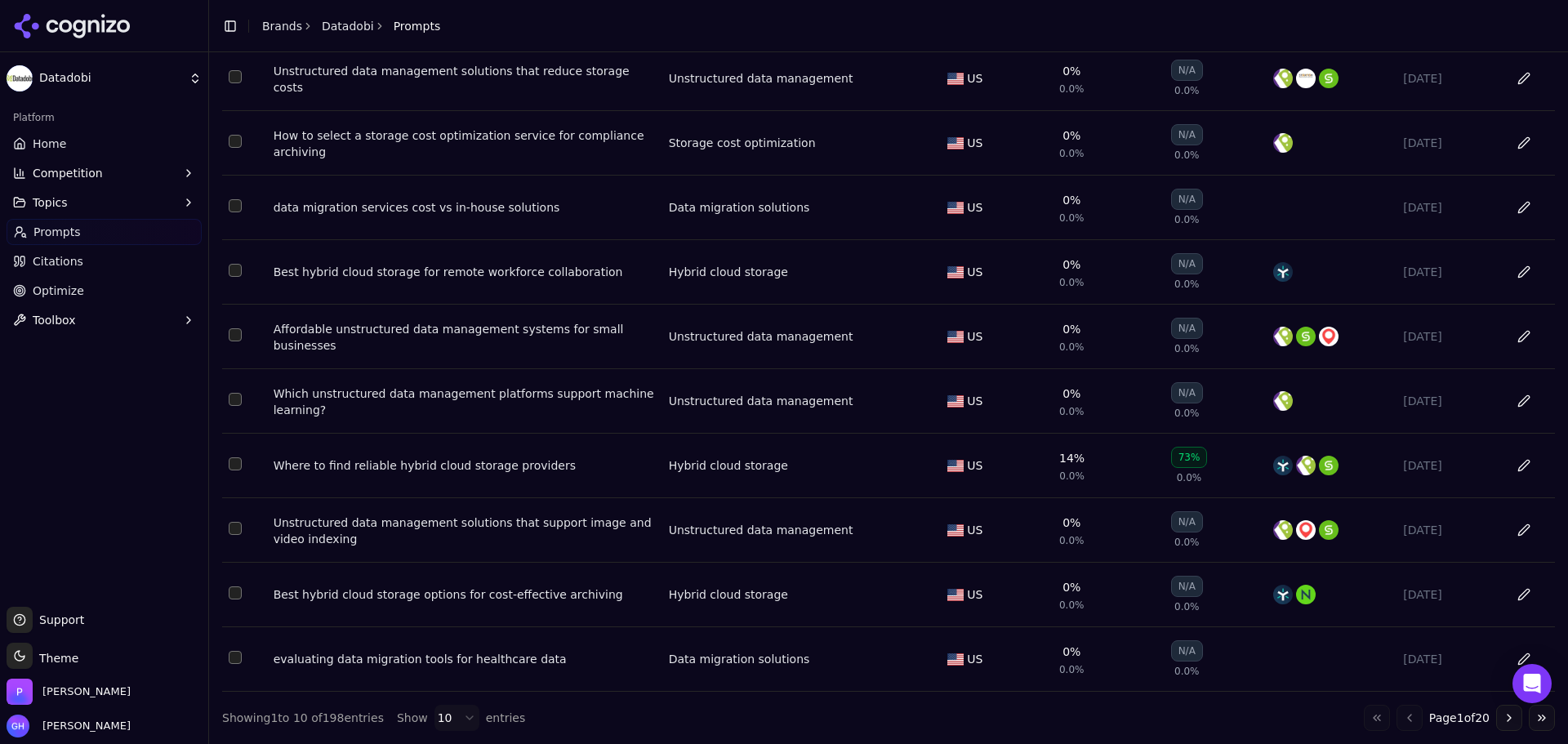
click at [108, 31] on icon at bounding box center [111, 26] width 10 height 12
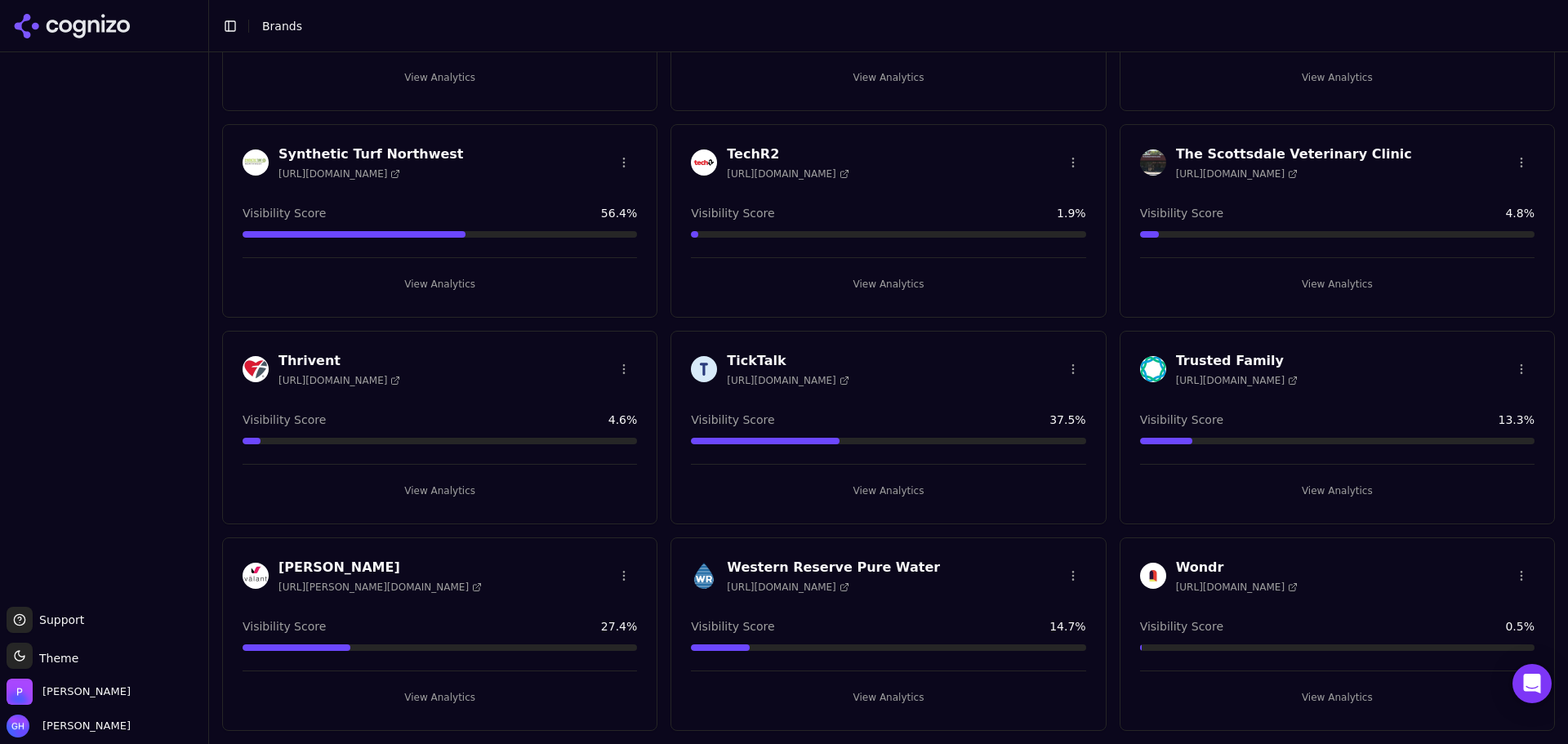
scroll to position [3370, 0]
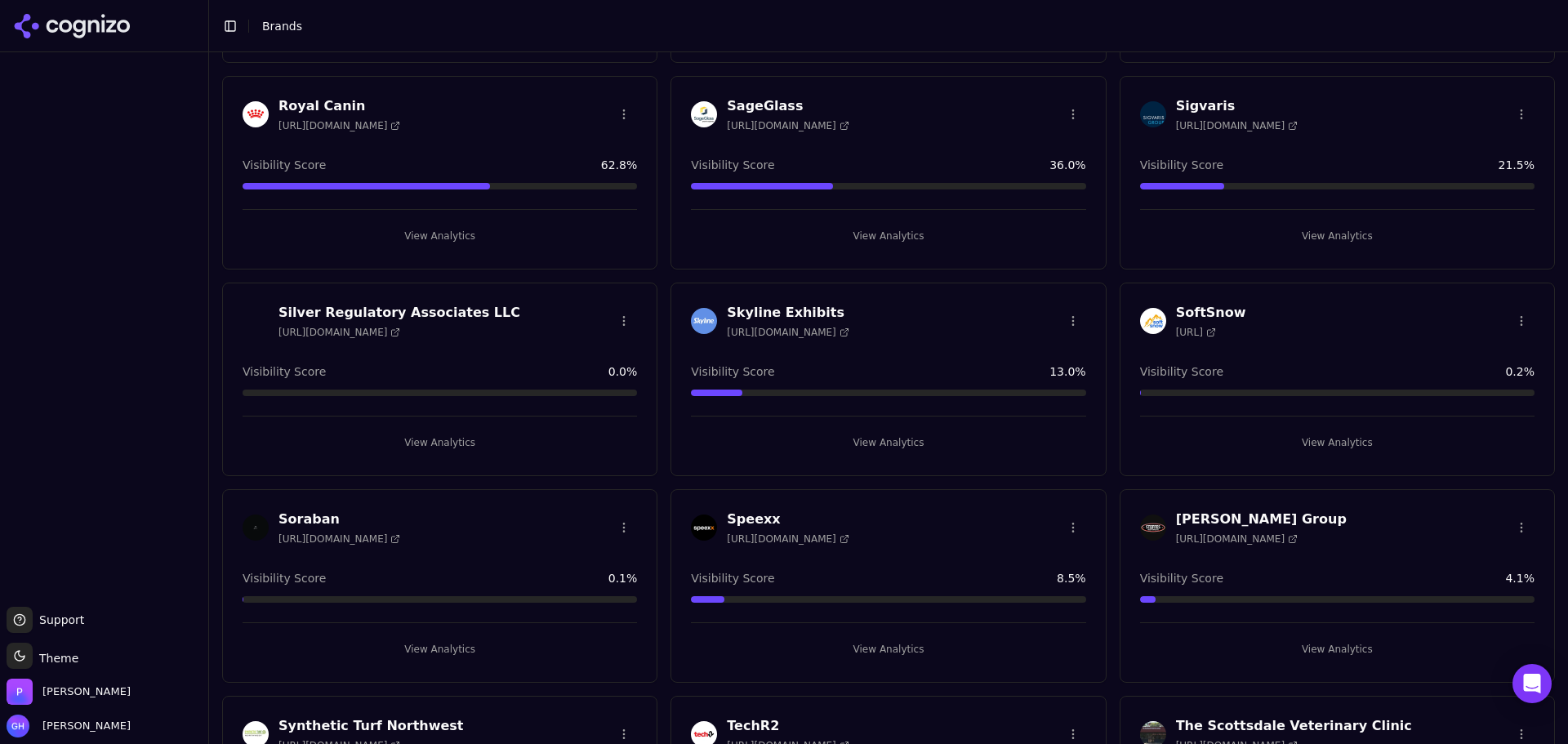
click at [1312, 252] on div "Sigvaris [URL][DOMAIN_NAME] Visibility Score 21.5 % View Analytics" at bounding box center [1336, 172] width 435 height 193
click at [1312, 240] on button "View Analytics" at bounding box center [1337, 236] width 394 height 26
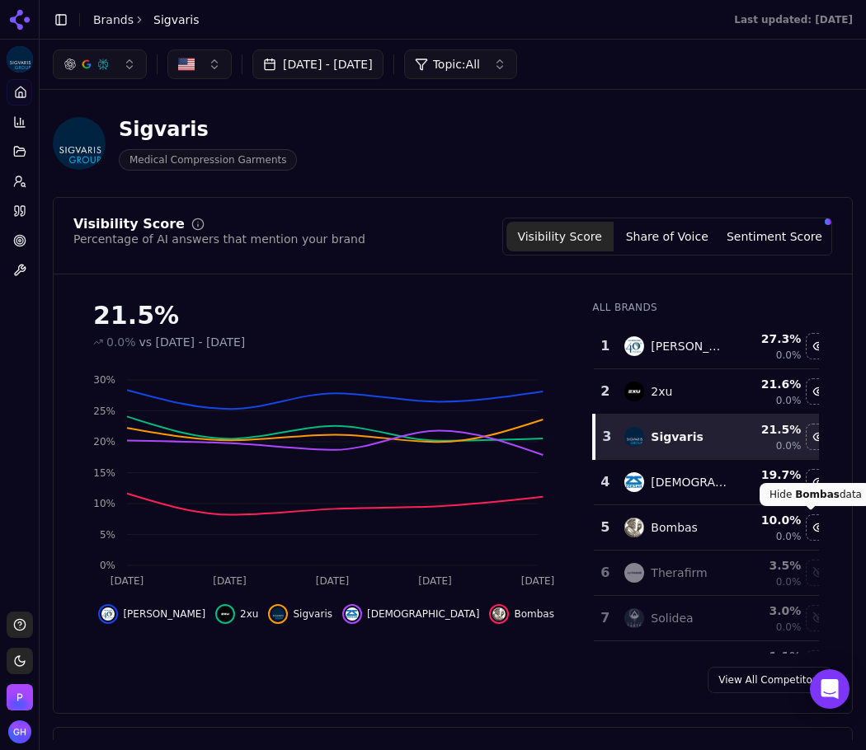
click at [829, 415] on div "21.5% 0.0% vs [DATE] - [DATE] Aug 28 Aug [DATE] Aug 31 [DATE] 0% 5% 10% 15% 20%…" at bounding box center [453, 471] width 798 height 366
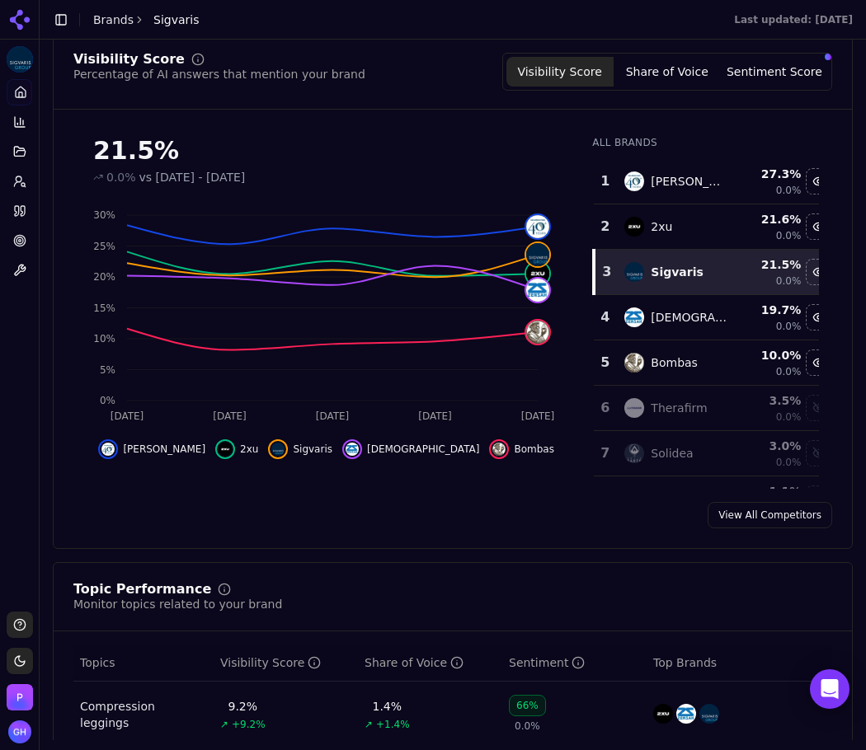
scroll to position [35, 0]
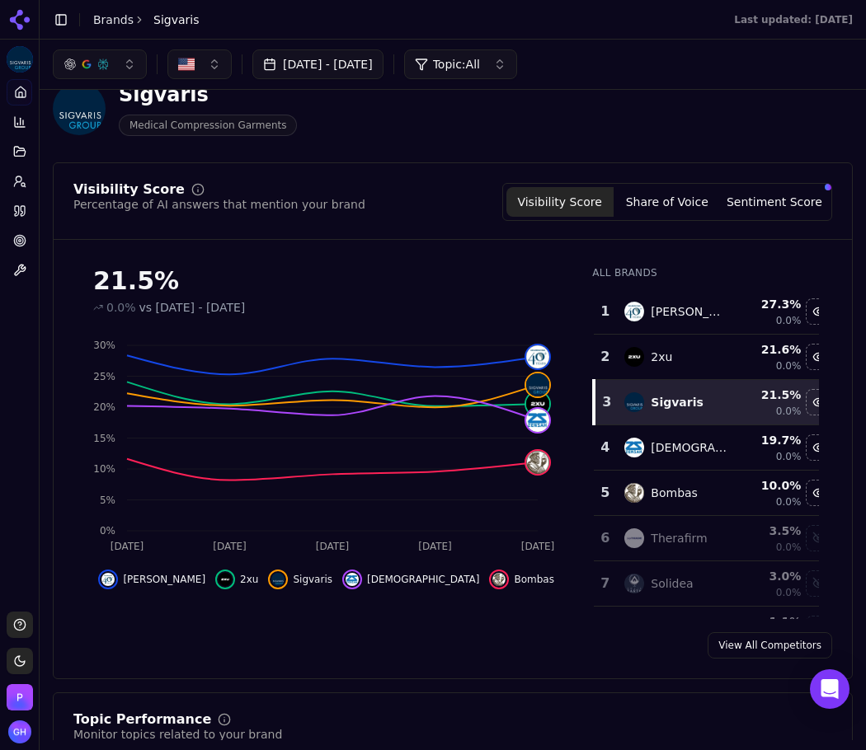
click at [683, 191] on button "Share of Voice" at bounding box center [666, 202] width 107 height 30
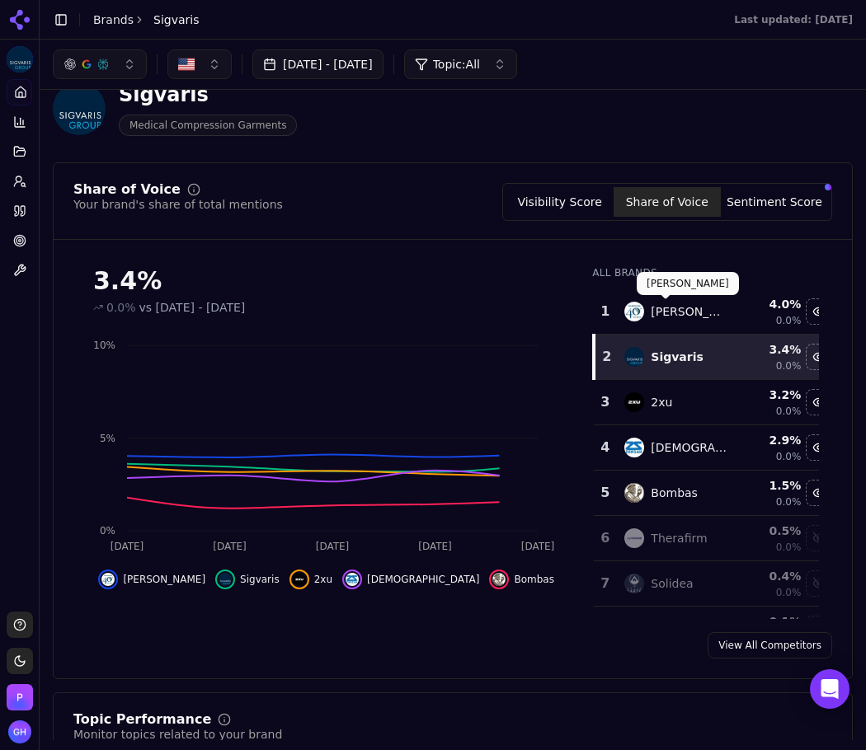
click at [462, 143] on div "Sigvaris Medical Compression Garments" at bounding box center [453, 108] width 800 height 81
click at [747, 209] on button "Sentiment Score" at bounding box center [774, 202] width 107 height 30
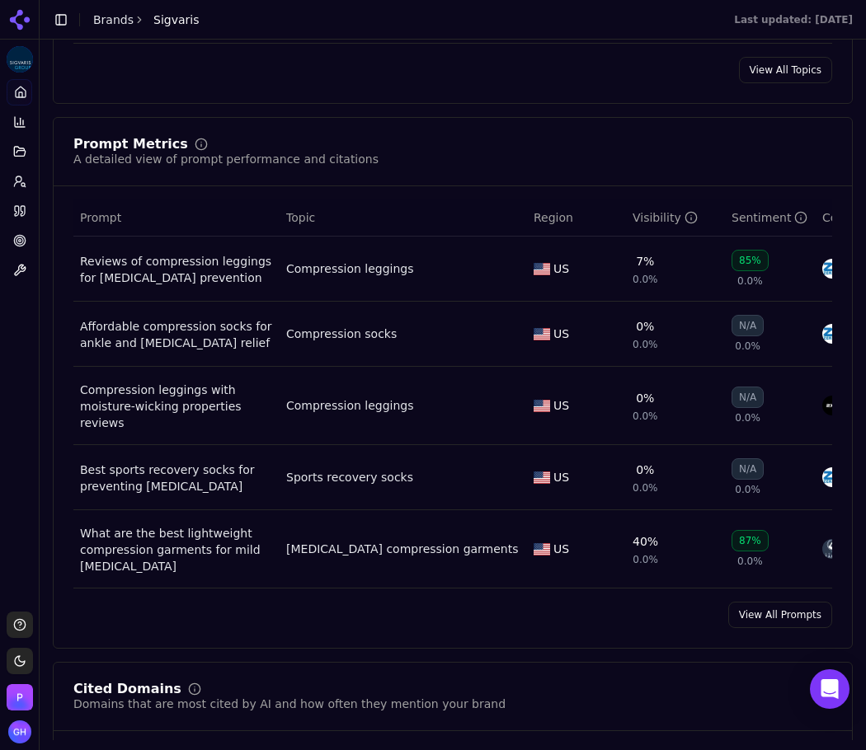
scroll to position [1106, 0]
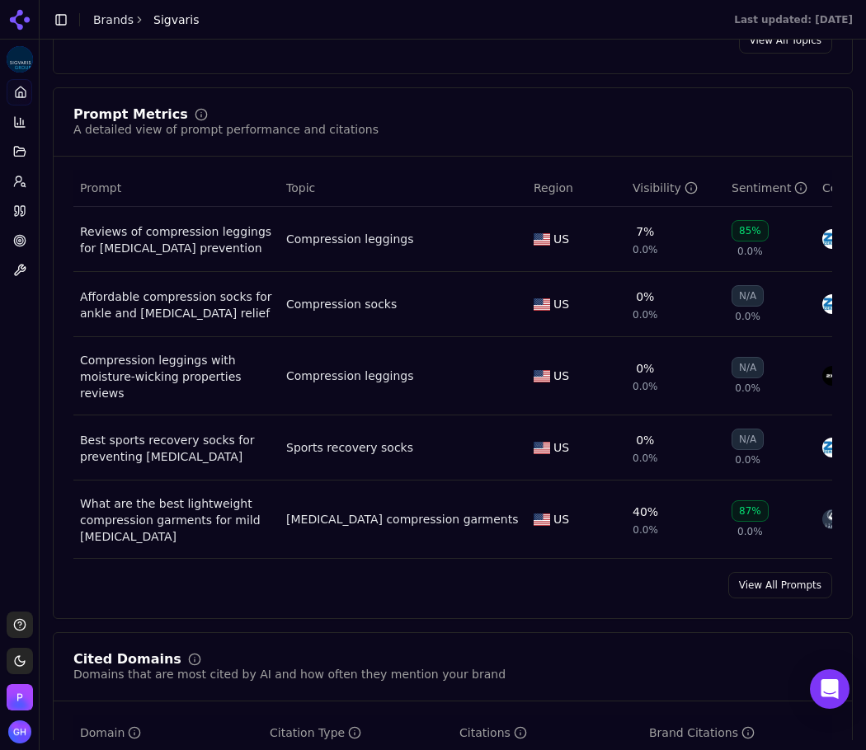
click at [758, 584] on link "View All Prompts" at bounding box center [780, 585] width 104 height 26
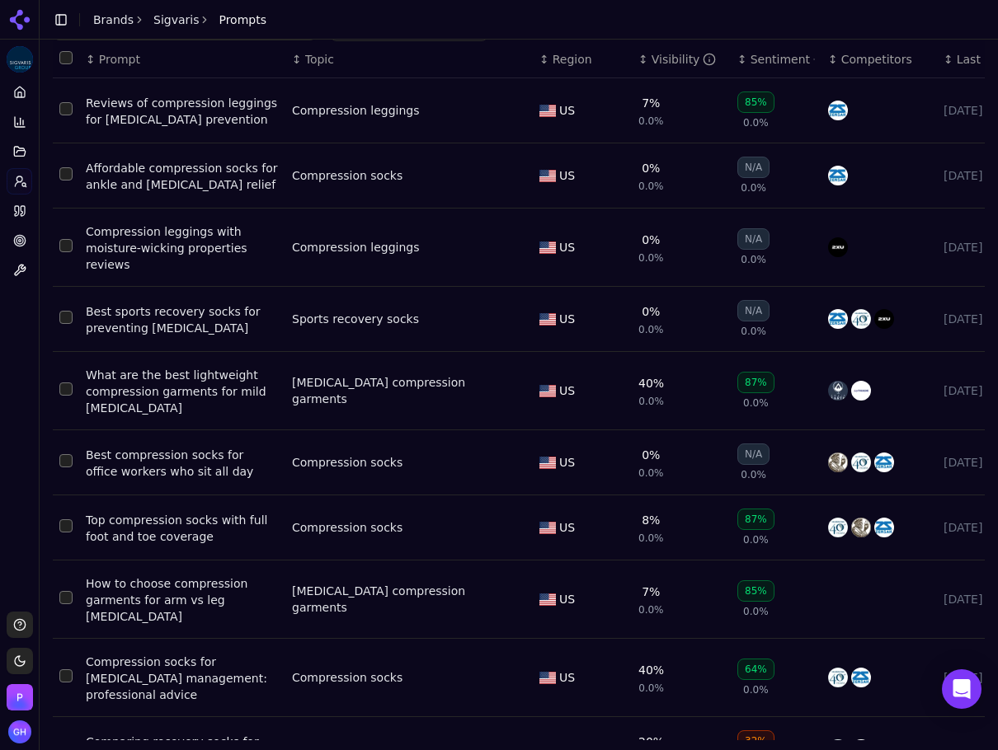
scroll to position [105, 0]
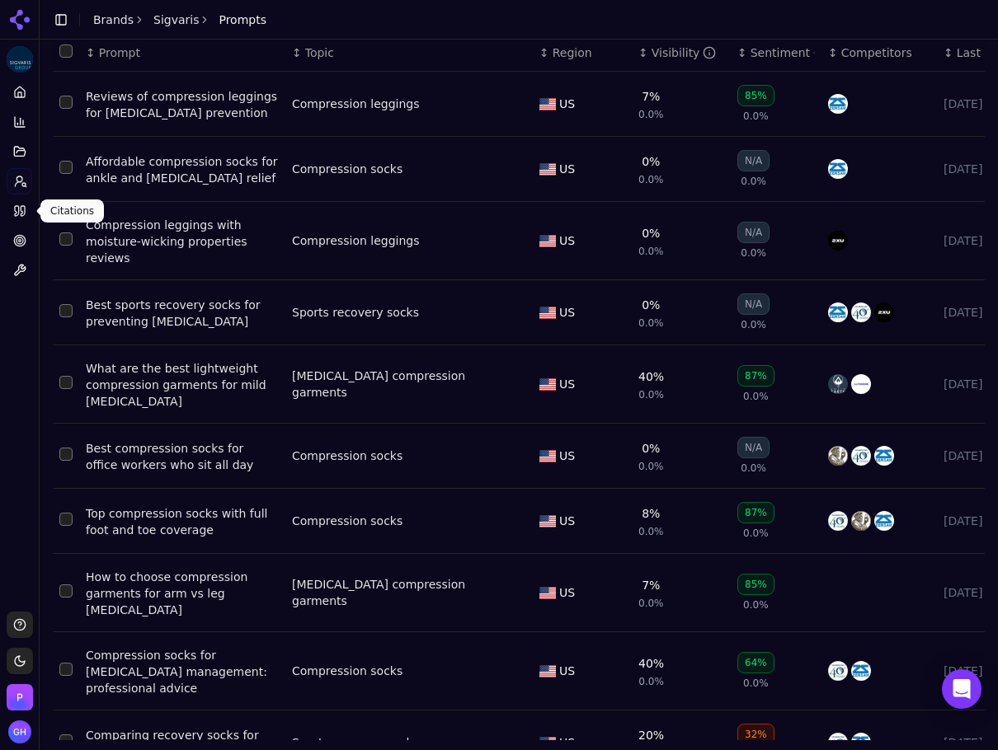
drag, startPoint x: 12, startPoint y: 213, endPoint x: 31, endPoint y: 213, distance: 19.0
click at [12, 213] on link "Citations" at bounding box center [20, 211] width 26 height 26
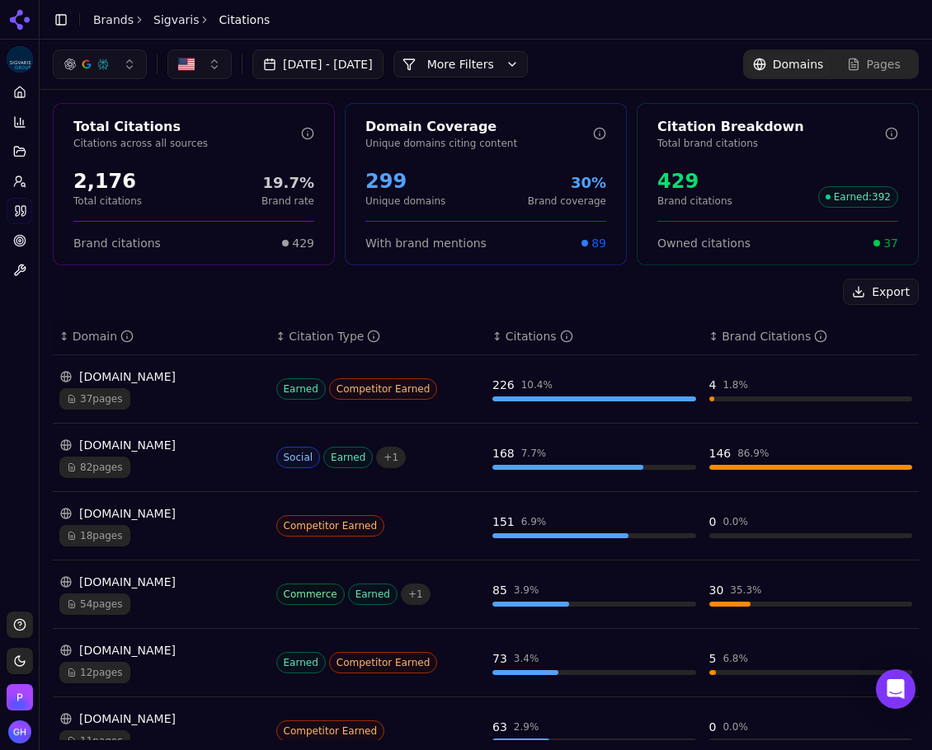
click at [491, 59] on button "More Filters" at bounding box center [460, 64] width 134 height 26
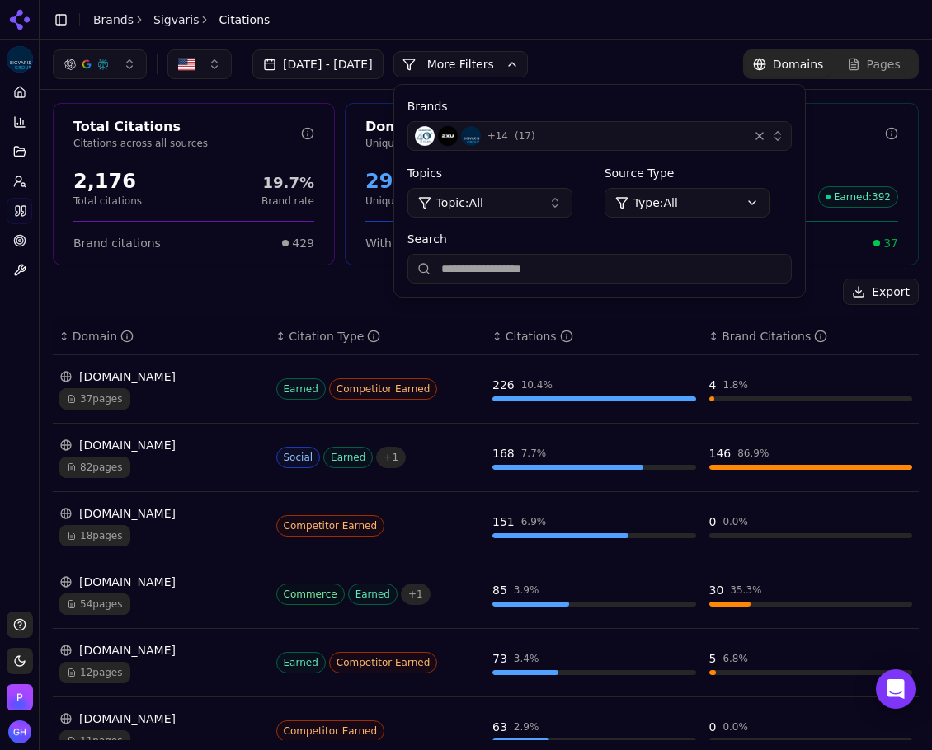
click at [684, 143] on div "+ 14 ( 17 )" at bounding box center [578, 136] width 326 height 20
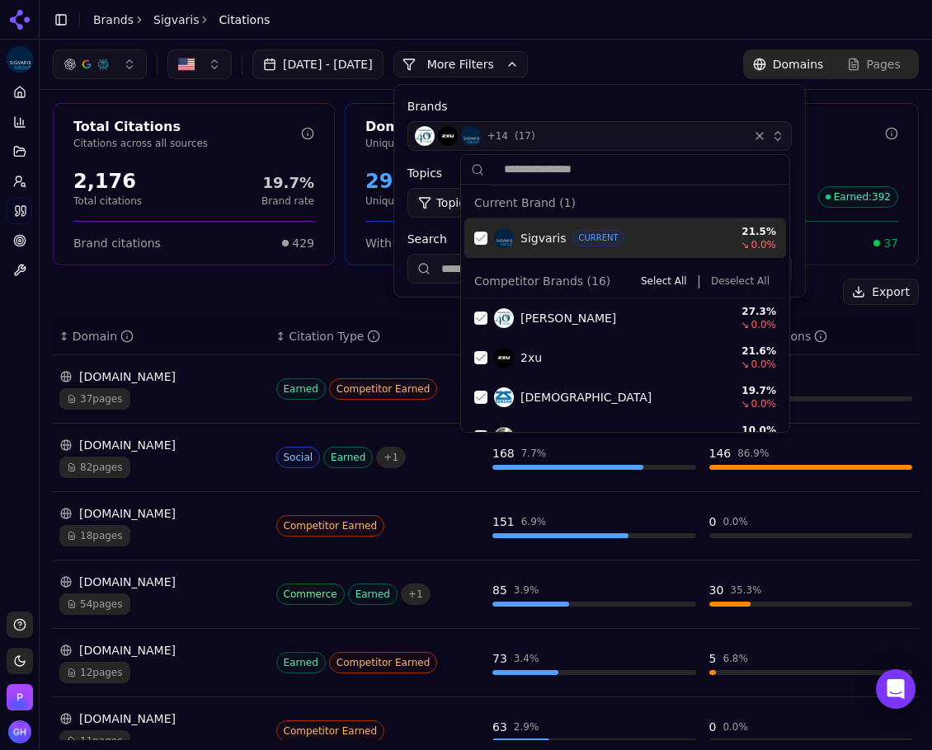
click at [497, 243] on img "Suggestions" at bounding box center [504, 238] width 20 height 20
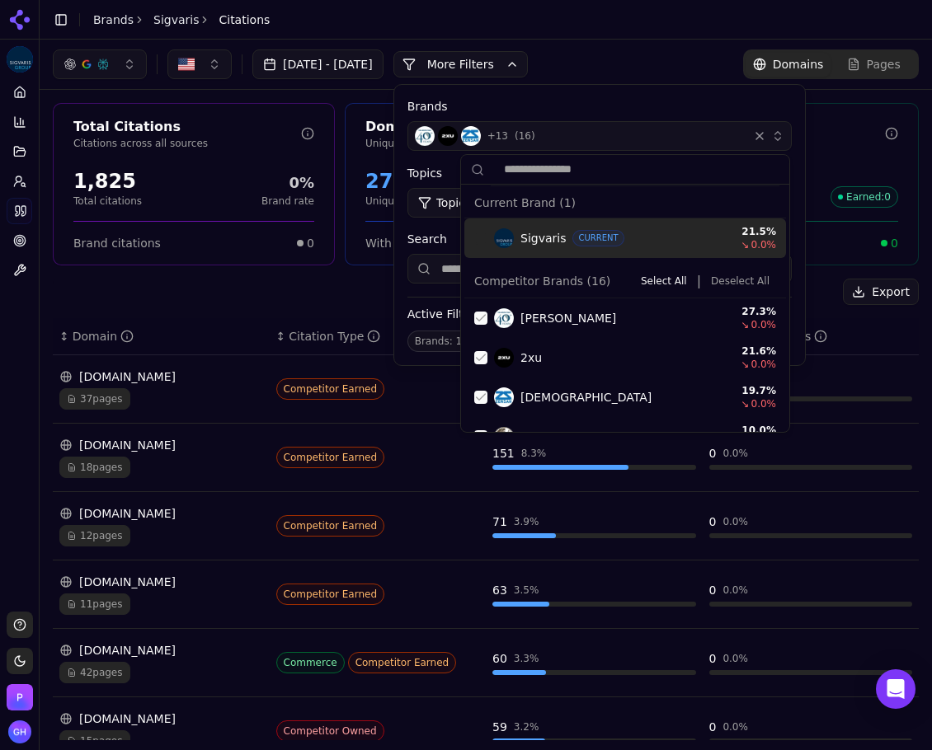
click at [671, 287] on button "Select All" at bounding box center [663, 281] width 59 height 20
click at [528, 64] on button "More Filters" at bounding box center [460, 64] width 134 height 26
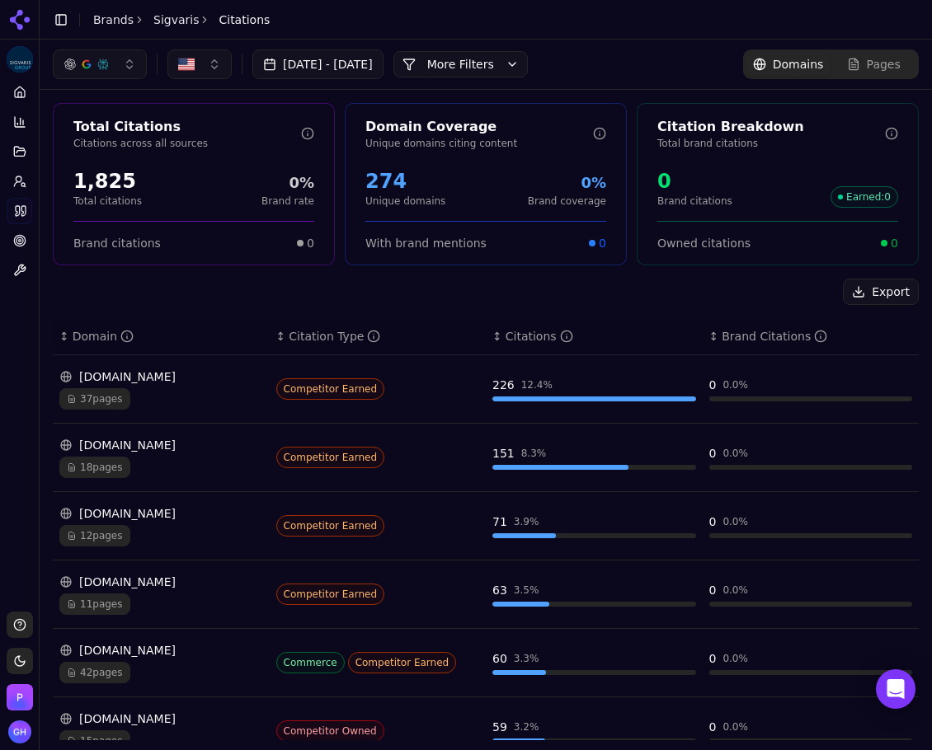
click at [183, 290] on div "Export" at bounding box center [486, 292] width 866 height 26
click at [660, 284] on div "Export" at bounding box center [486, 292] width 866 height 26
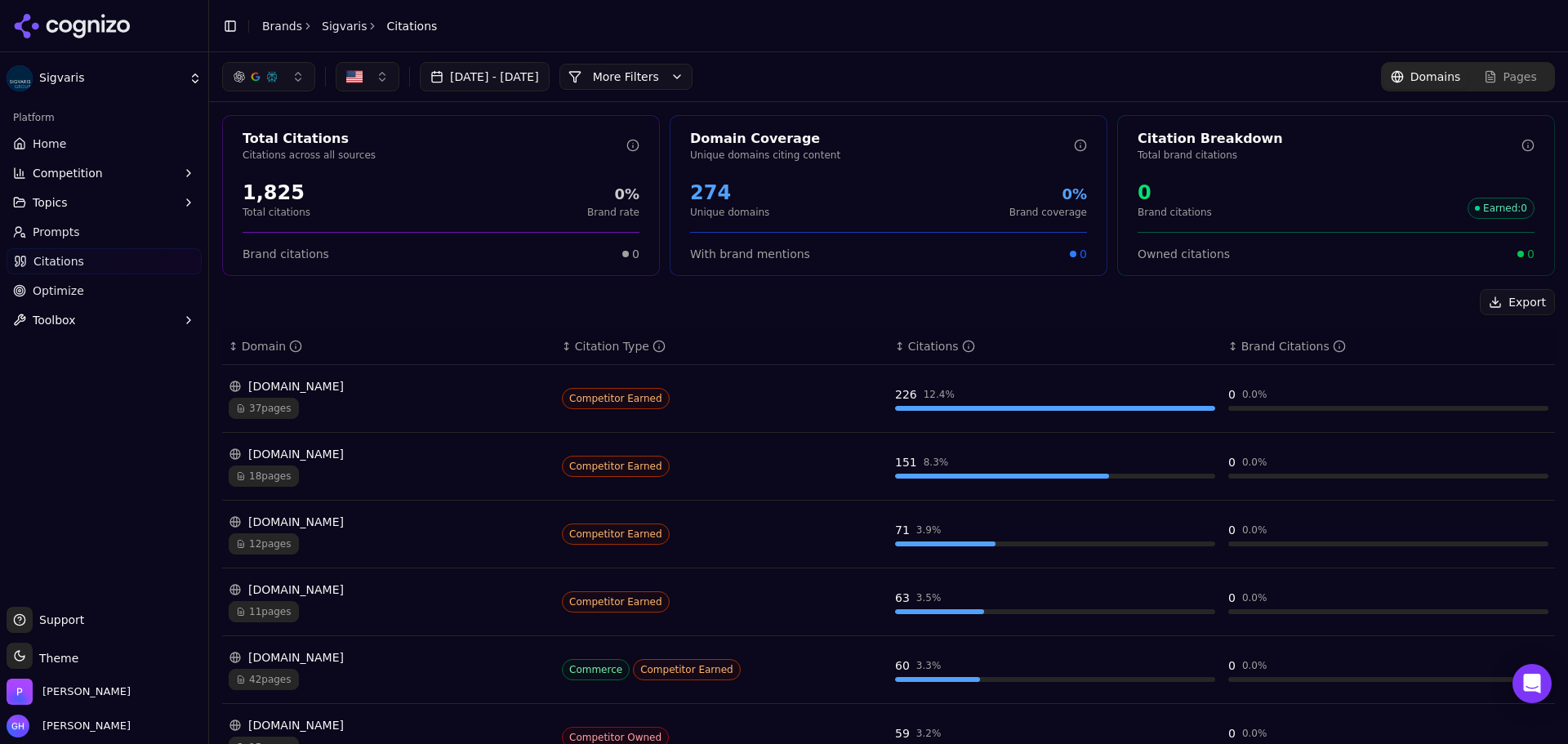
click at [644, 81] on button "More Filters" at bounding box center [626, 76] width 133 height 26
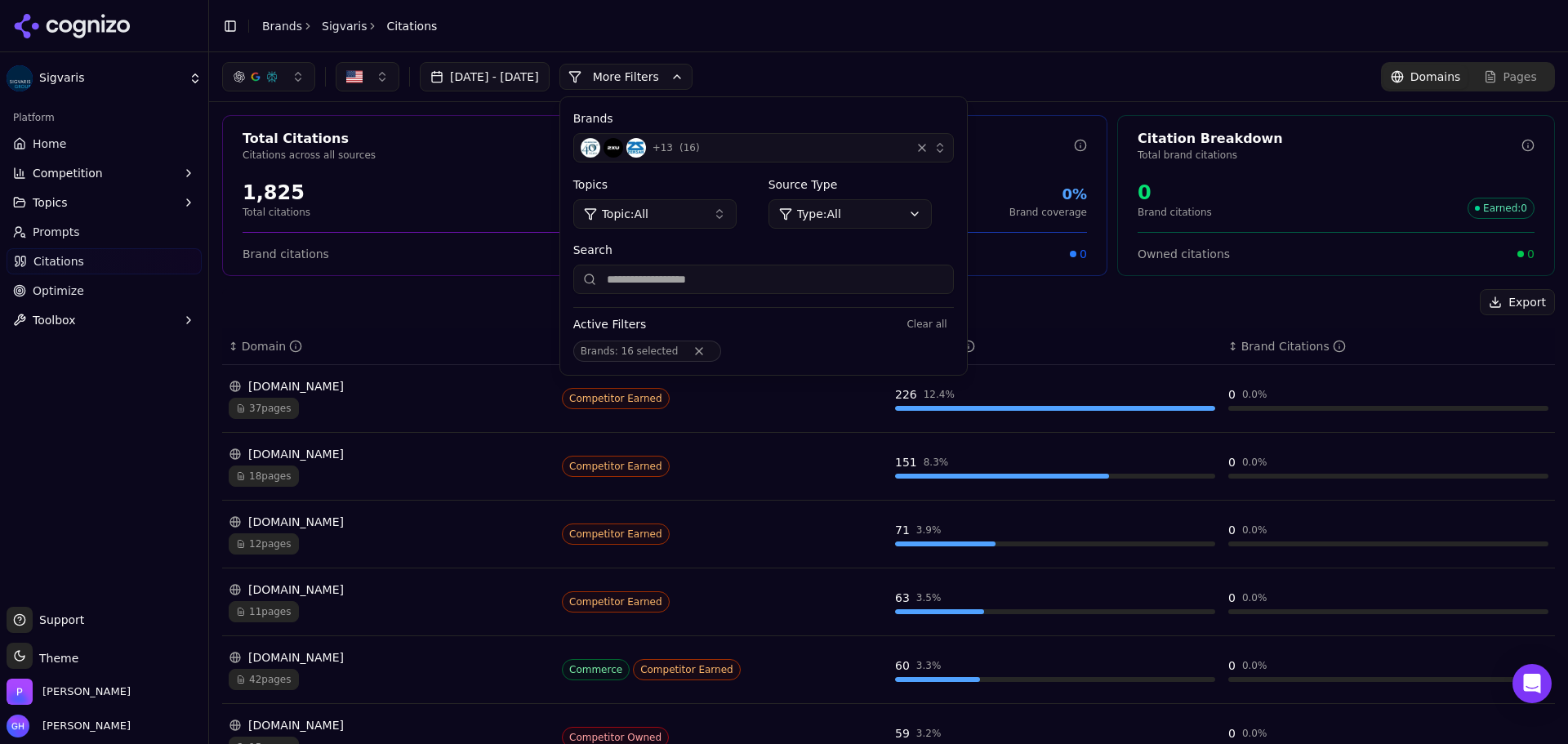
click at [700, 145] on span "( 16 )" at bounding box center [689, 148] width 21 height 13
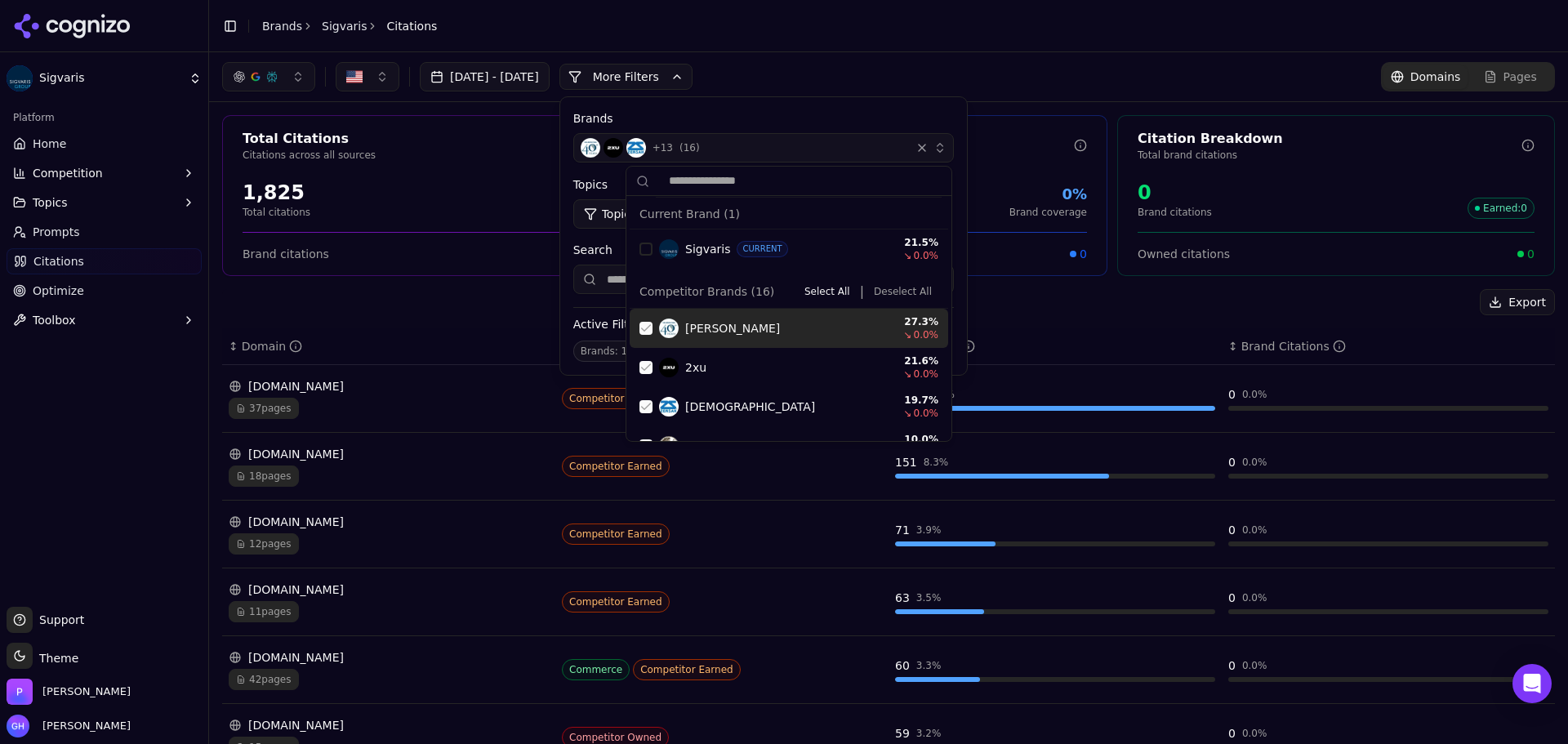
click at [872, 293] on button "Deselect All" at bounding box center [903, 291] width 71 height 20
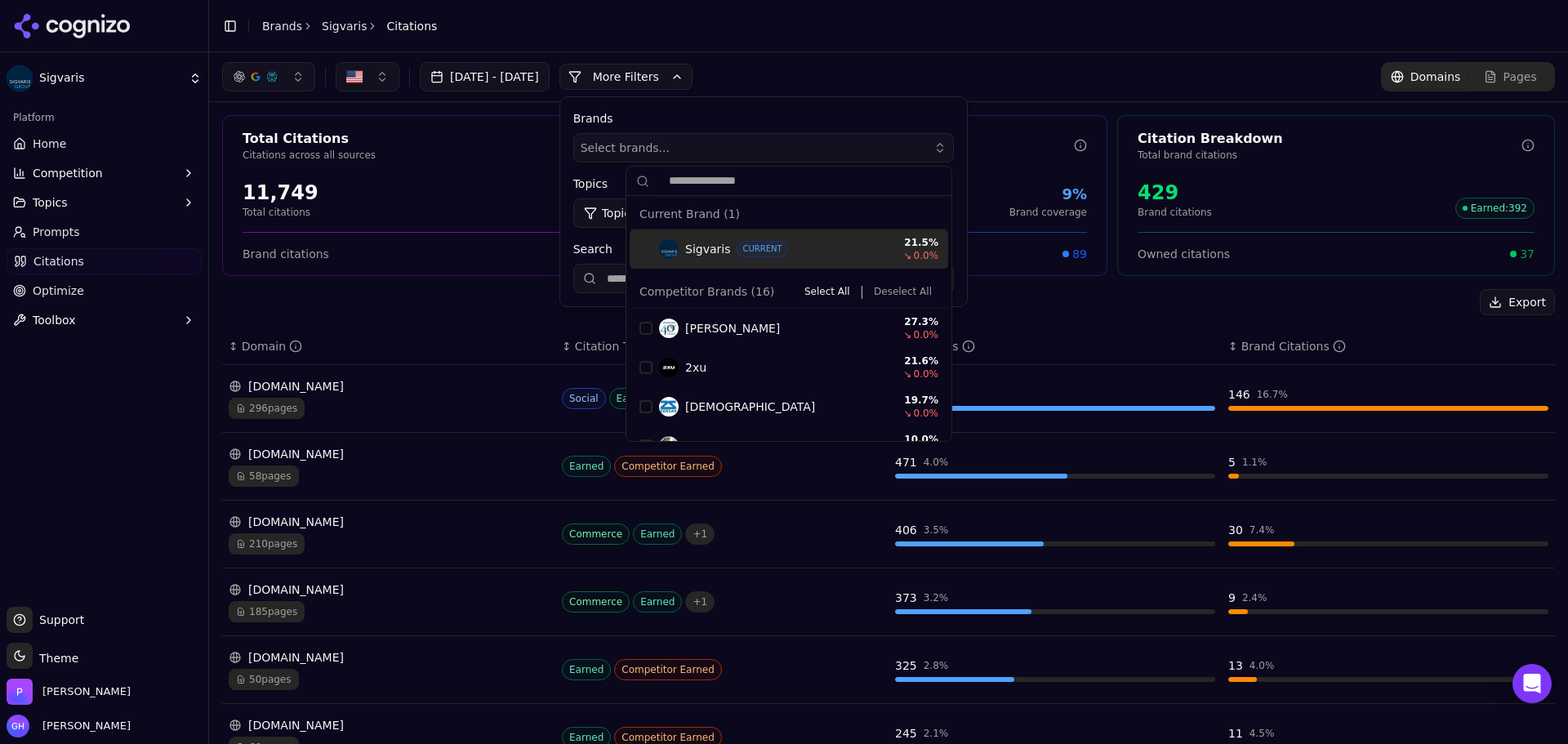
click at [692, 67] on button "More Filters" at bounding box center [626, 76] width 133 height 26
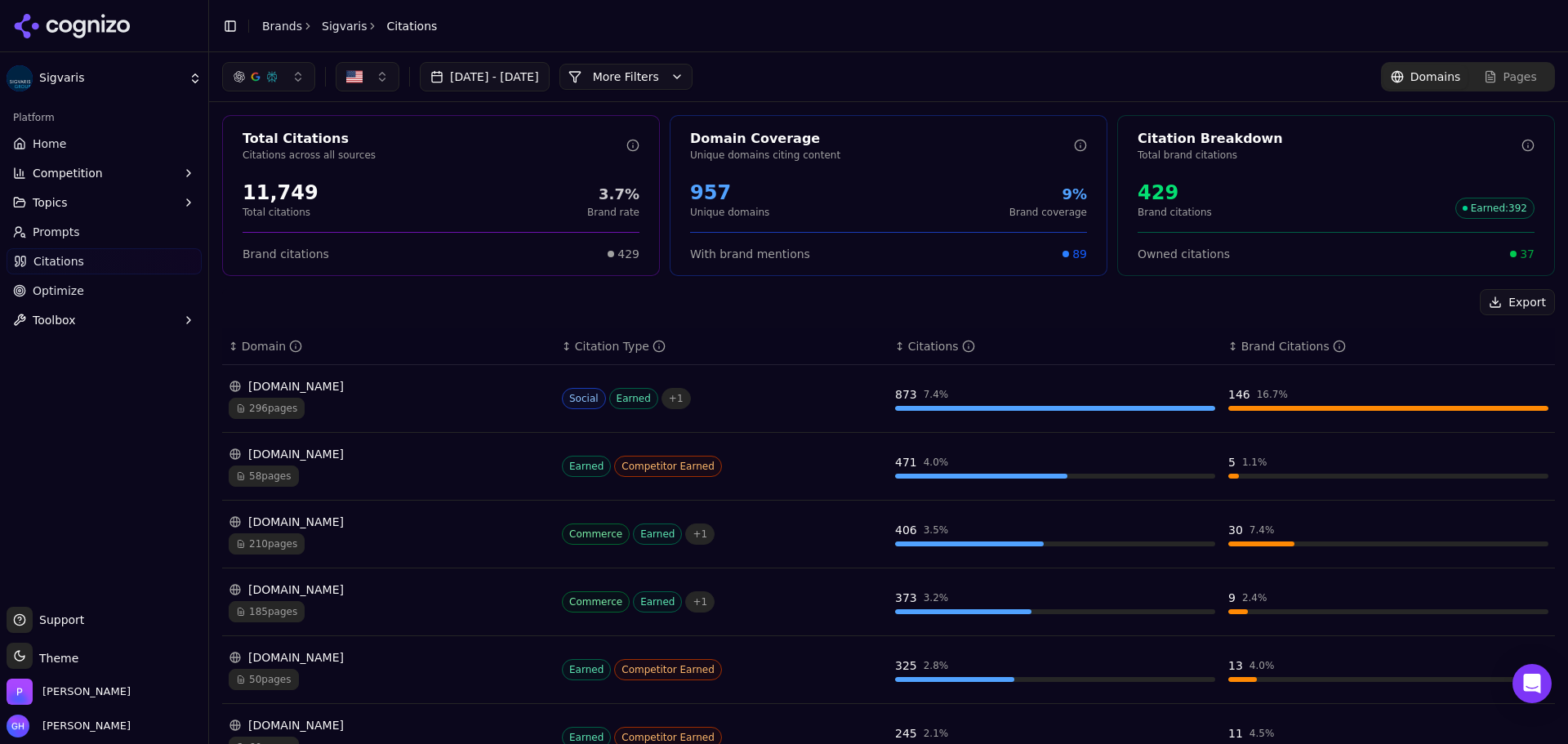
click at [843, 61] on div "[DATE] - [DATE] More More Filters Domains Pages" at bounding box center [889, 76] width 1359 height 49
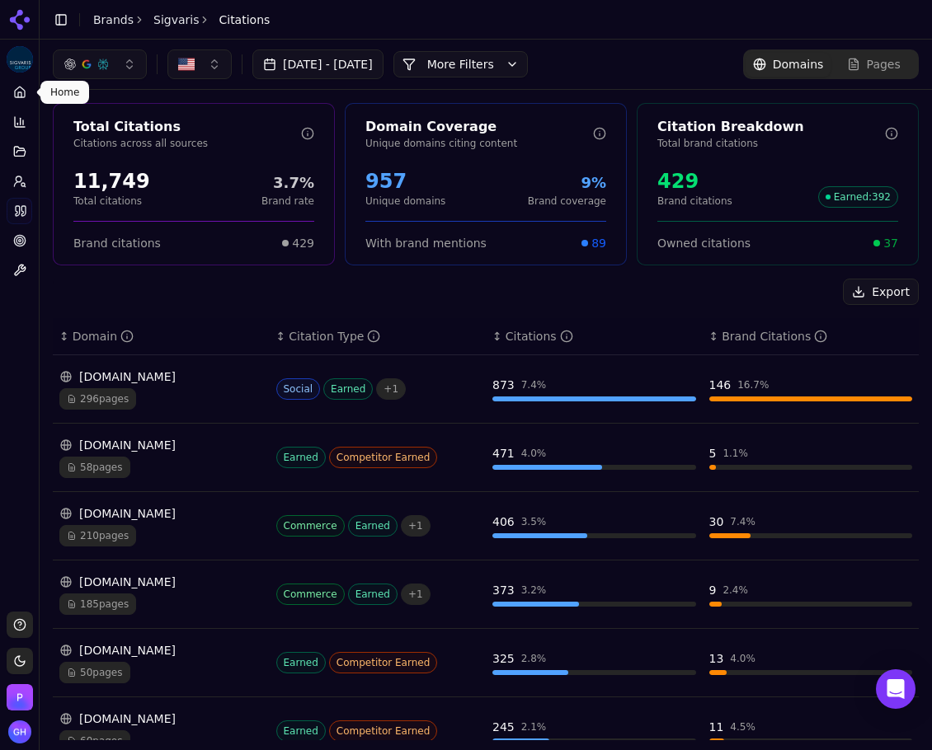
click at [24, 95] on icon at bounding box center [19, 92] width 13 height 13
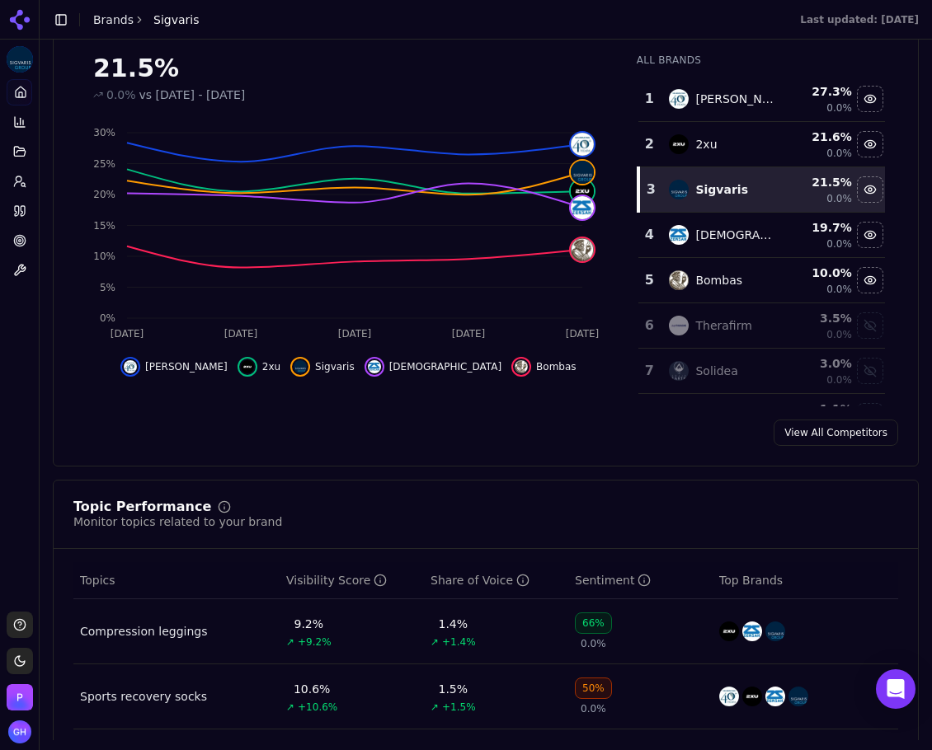
scroll to position [989, 0]
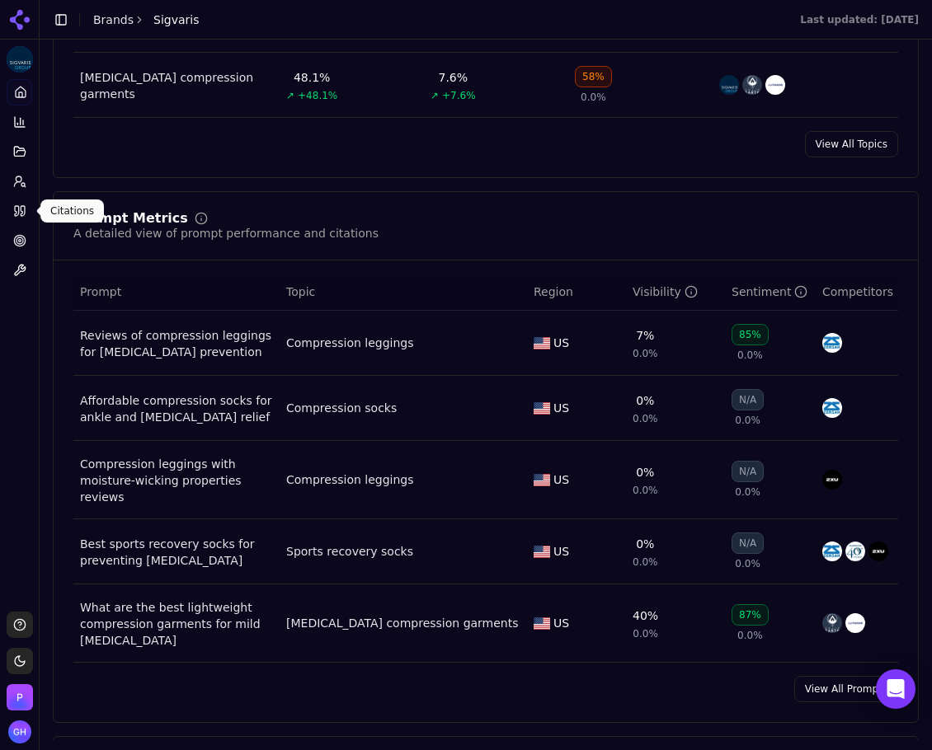
click at [7, 215] on link "Citations" at bounding box center [20, 211] width 26 height 26
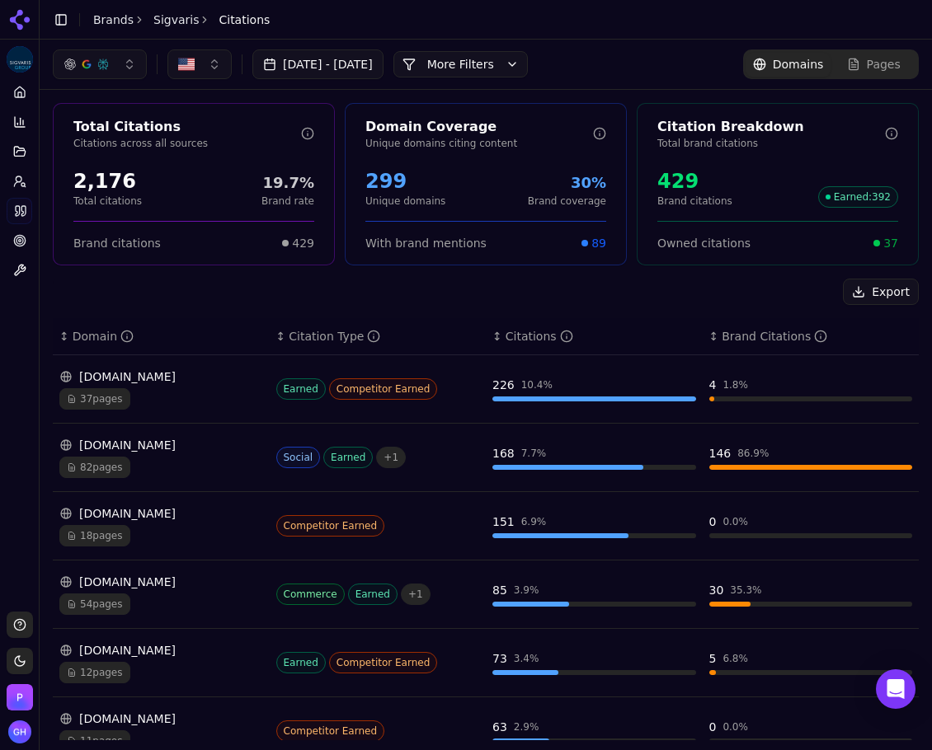
click at [501, 68] on button "More Filters" at bounding box center [460, 64] width 134 height 26
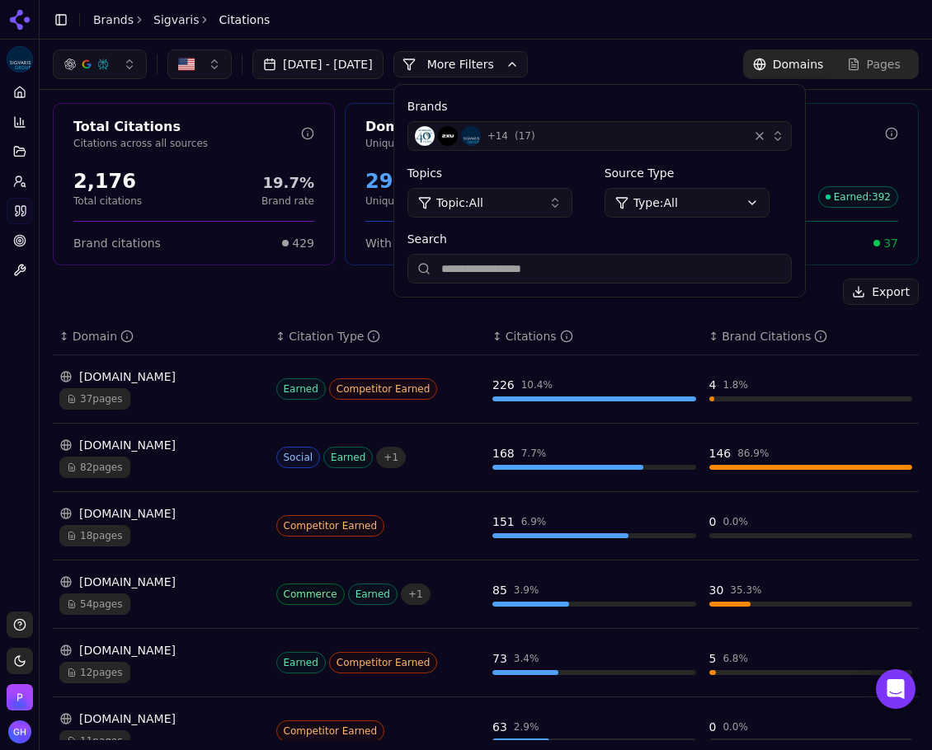
click at [741, 140] on div "+ 14 ( 17 )" at bounding box center [578, 136] width 326 height 20
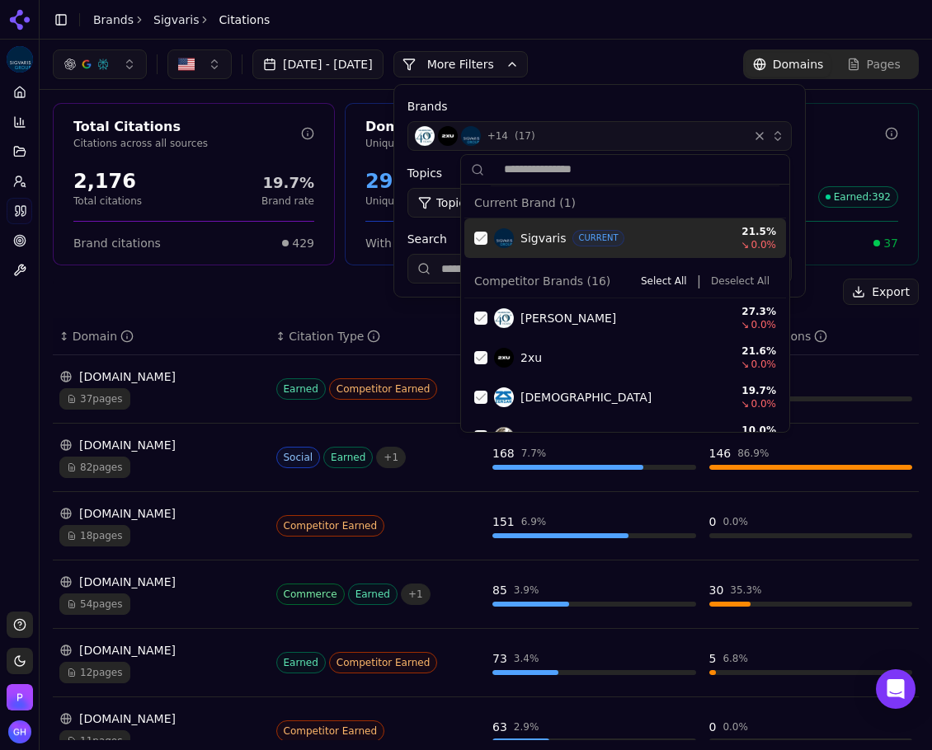
click at [477, 235] on div "Suggestions" at bounding box center [480, 238] width 13 height 13
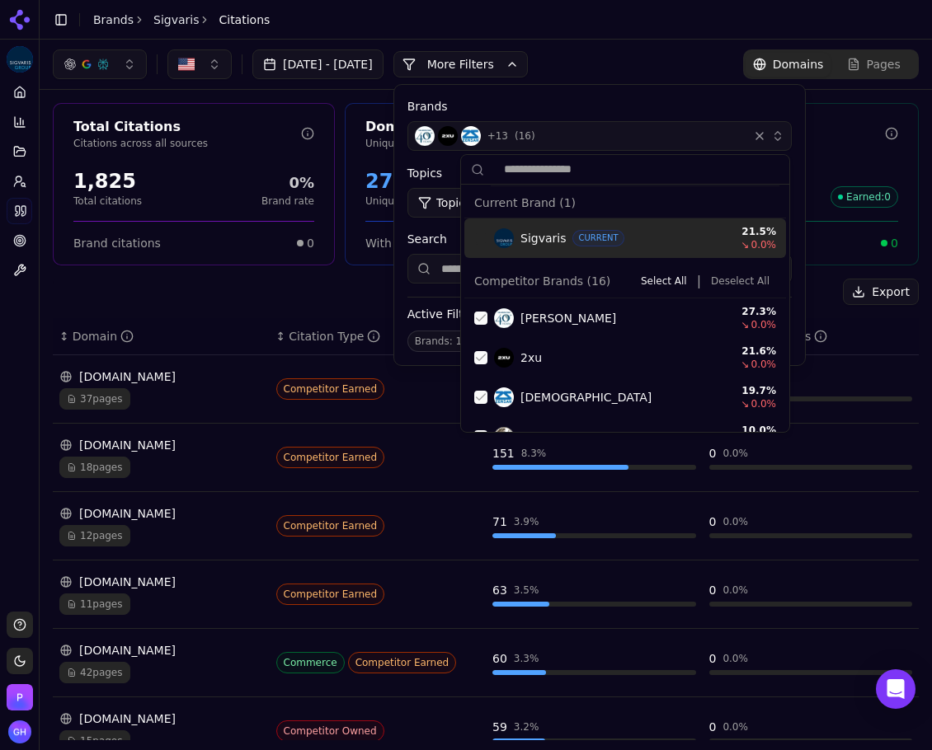
click at [724, 283] on button "Deselect All" at bounding box center [740, 281] width 72 height 20
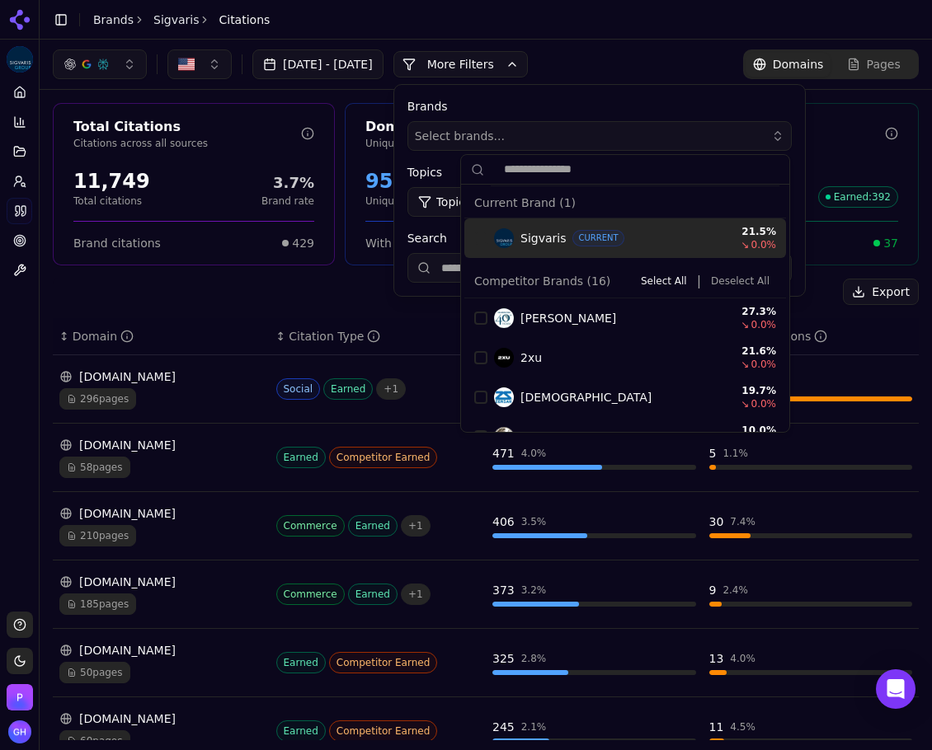
click at [528, 66] on button "More Filters" at bounding box center [460, 64] width 134 height 26
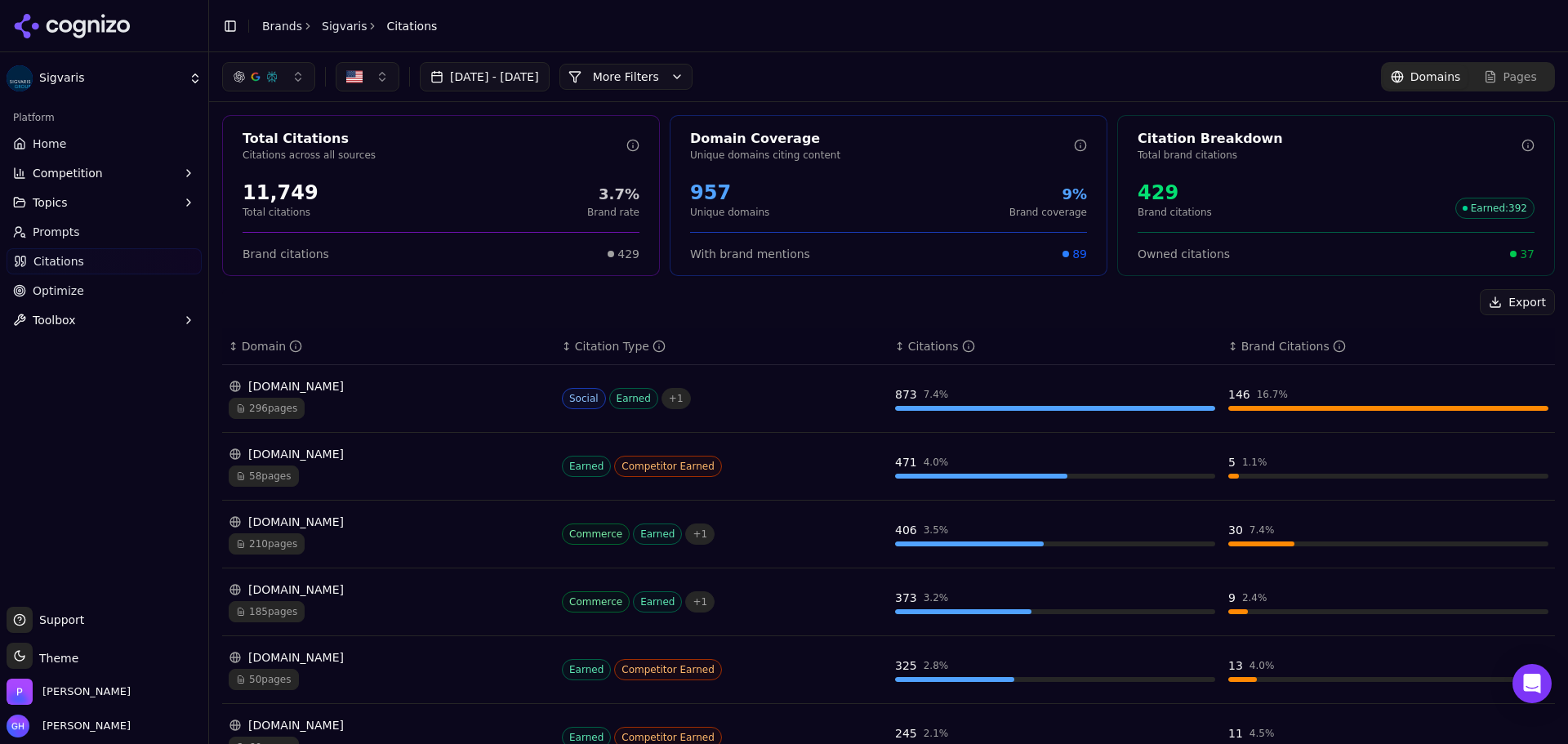
scroll to position [81, 0]
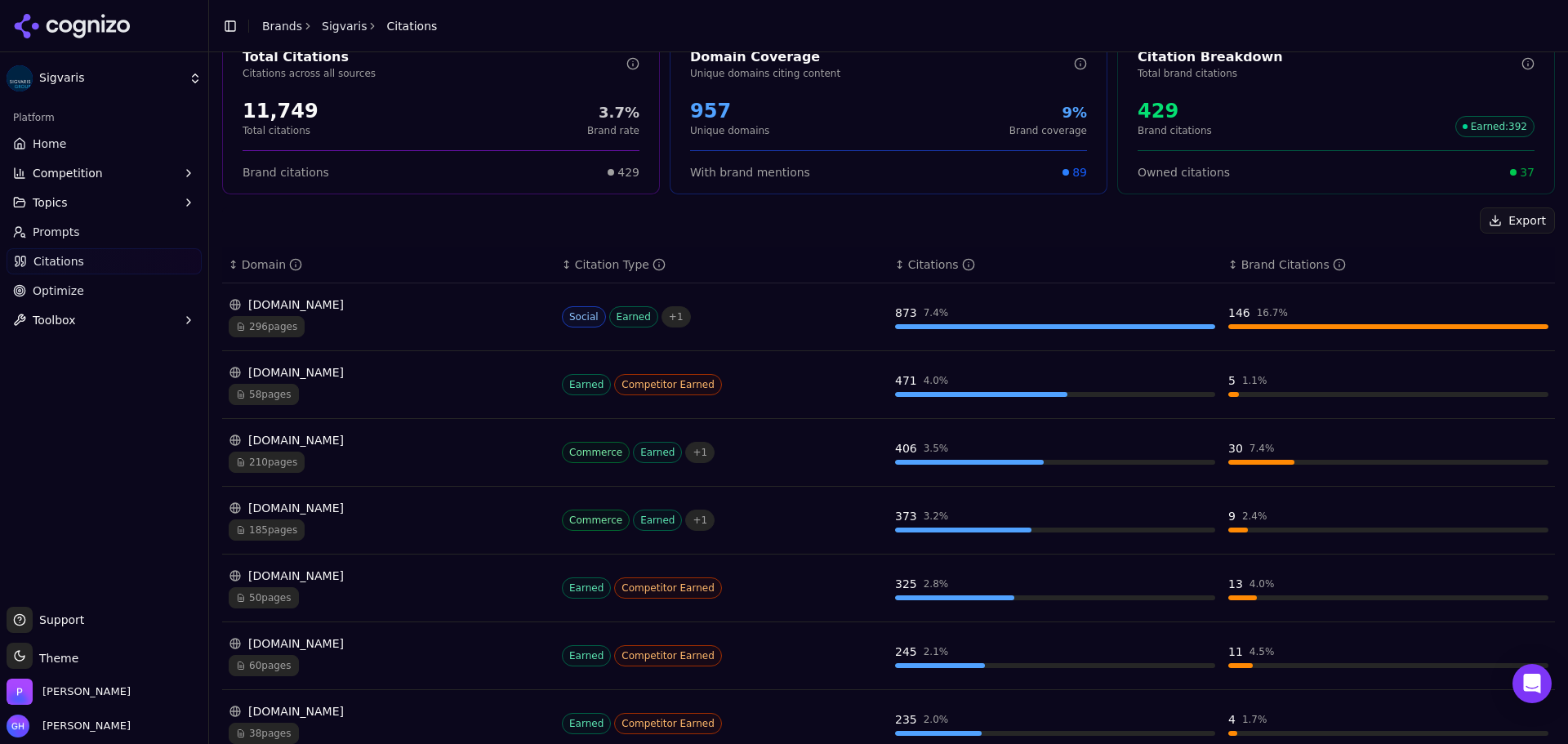
click at [764, 321] on div "Social Earned + 1" at bounding box center [721, 316] width 320 height 21
click at [360, 298] on div "[DOMAIN_NAME]" at bounding box center [388, 304] width 320 height 16
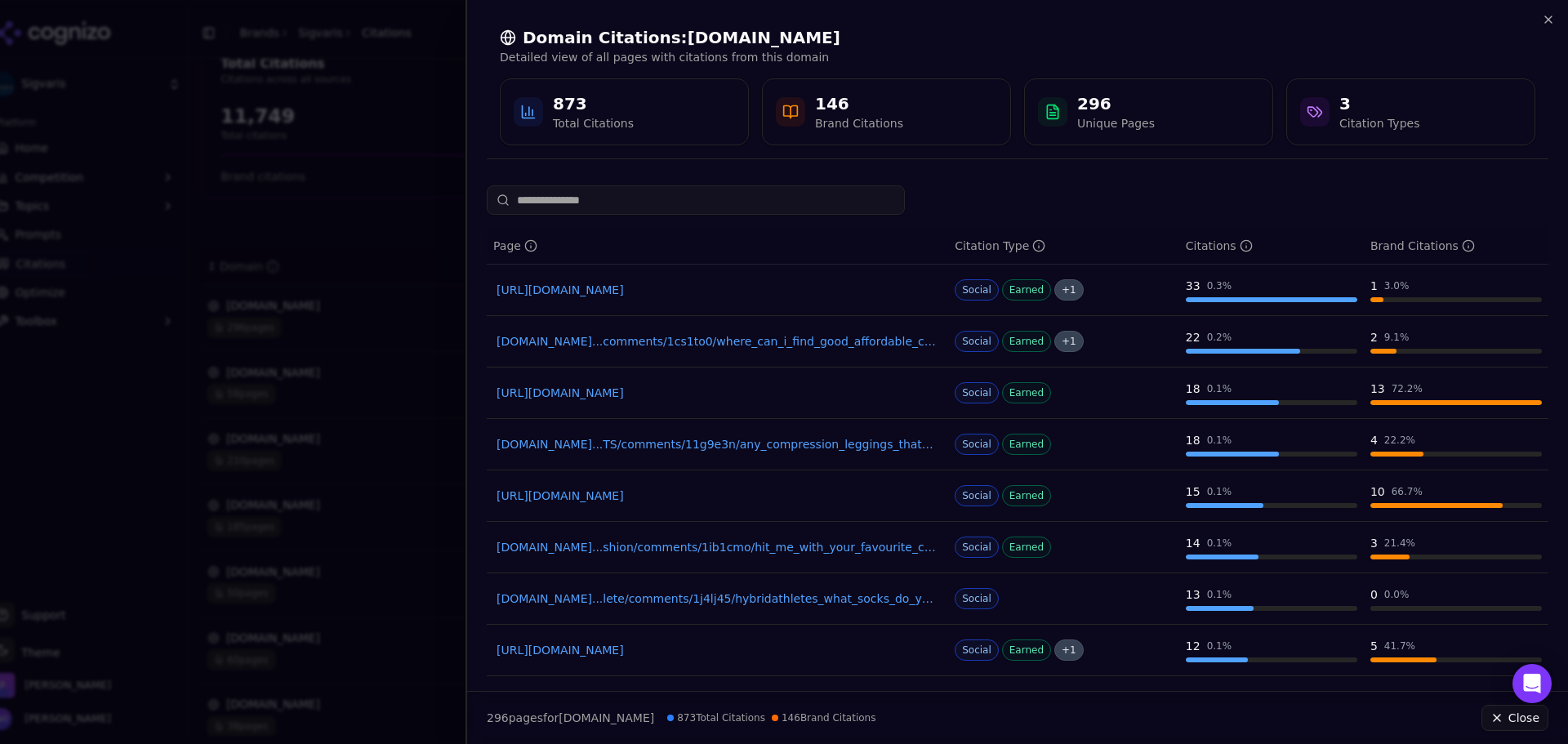
click at [1551, 12] on div "Domain Citations: [DOMAIN_NAME] Detailed view of all pages with citations from …" at bounding box center [1017, 86] width 1100 height 172
click at [1550, 16] on icon "button" at bounding box center [1548, 19] width 13 height 13
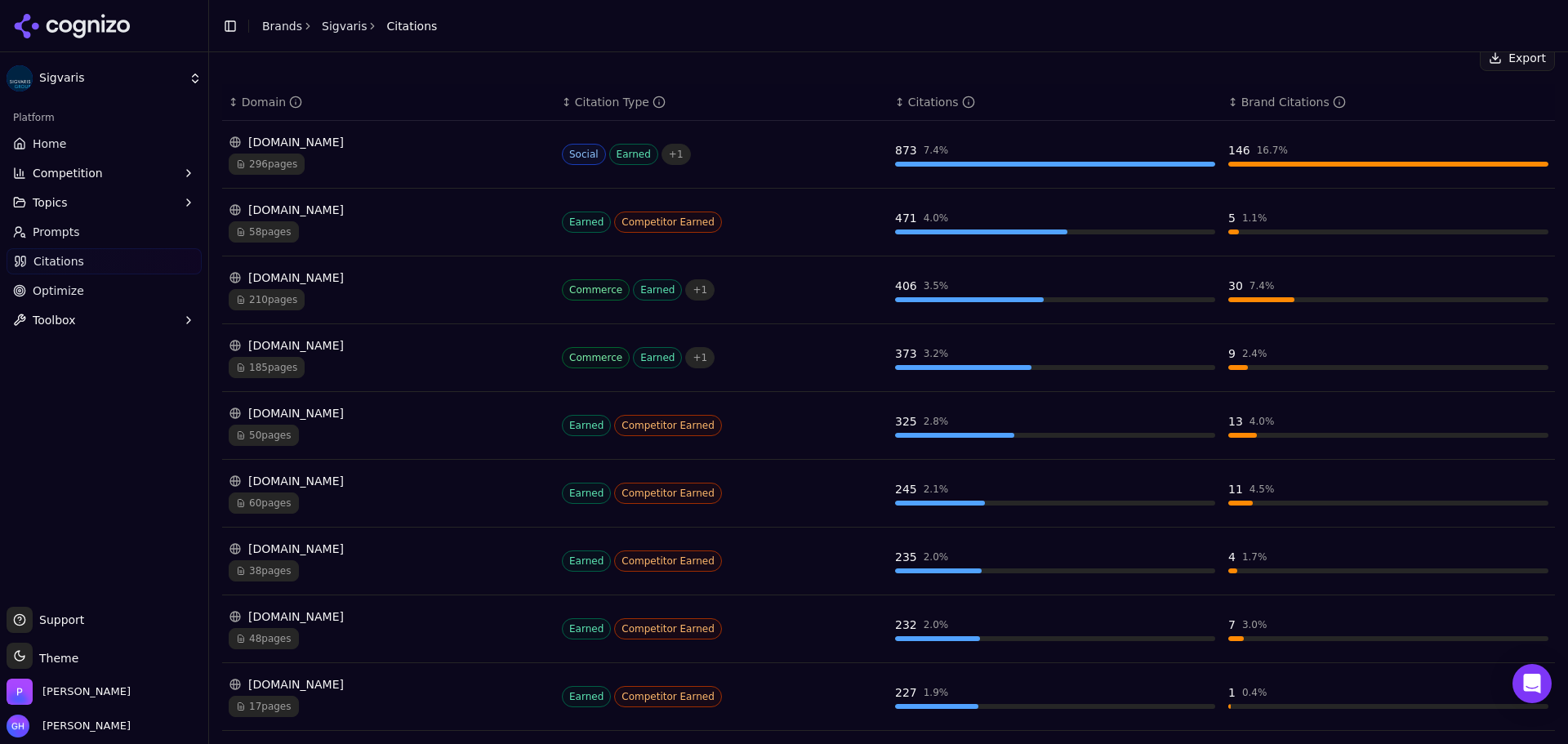
scroll to position [352, 0]
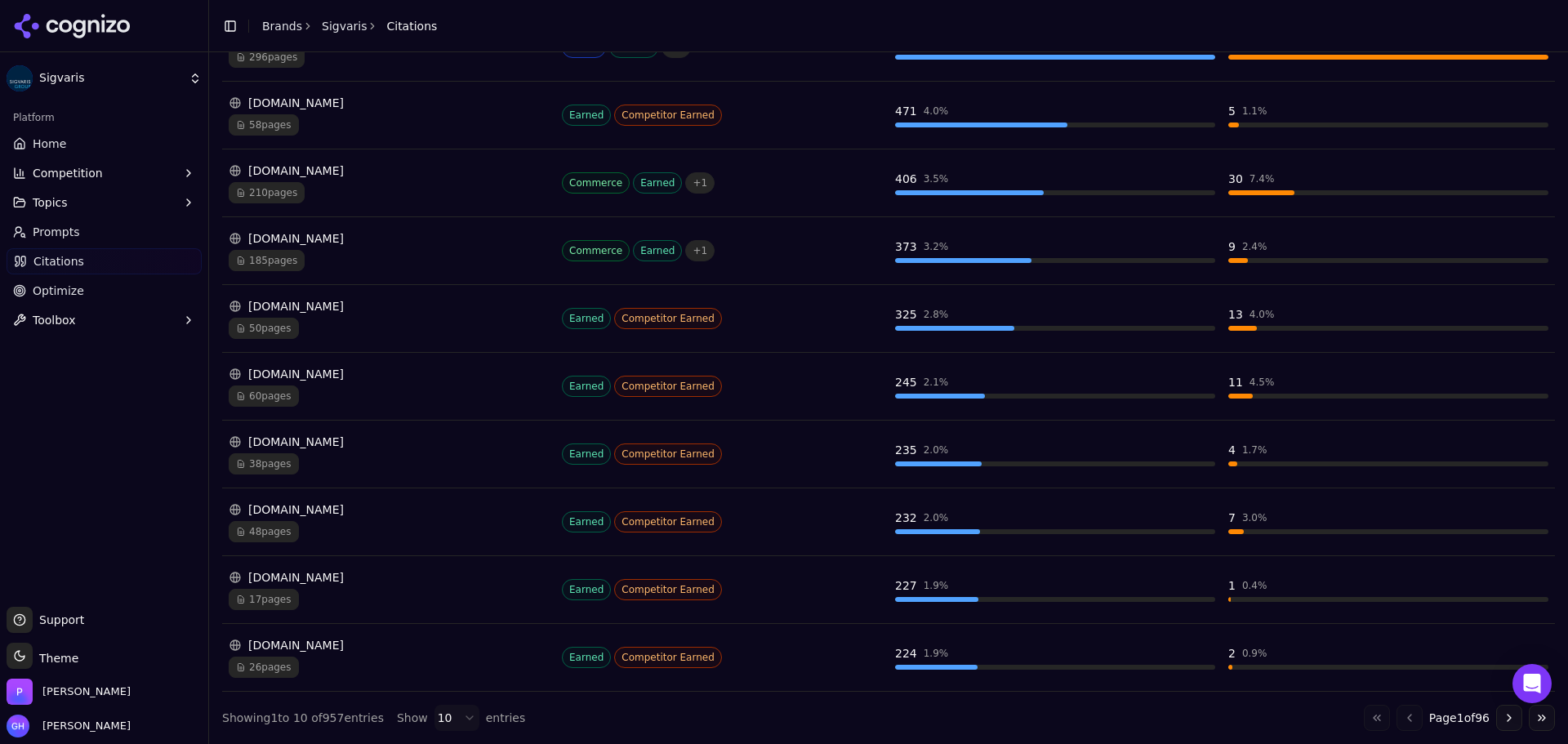
click at [1496, 717] on button "Go to next page" at bounding box center [1509, 717] width 26 height 26
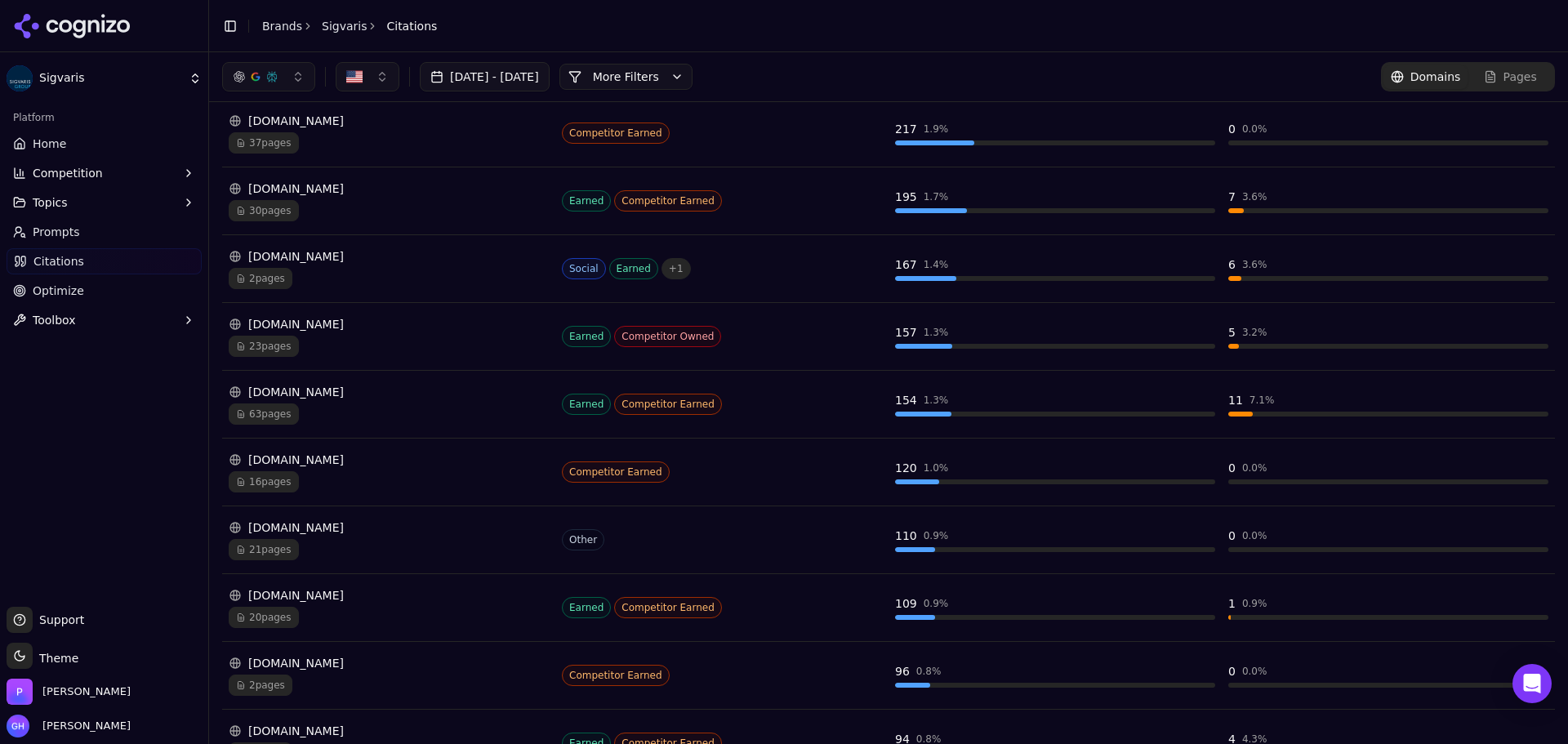
scroll to position [188, 0]
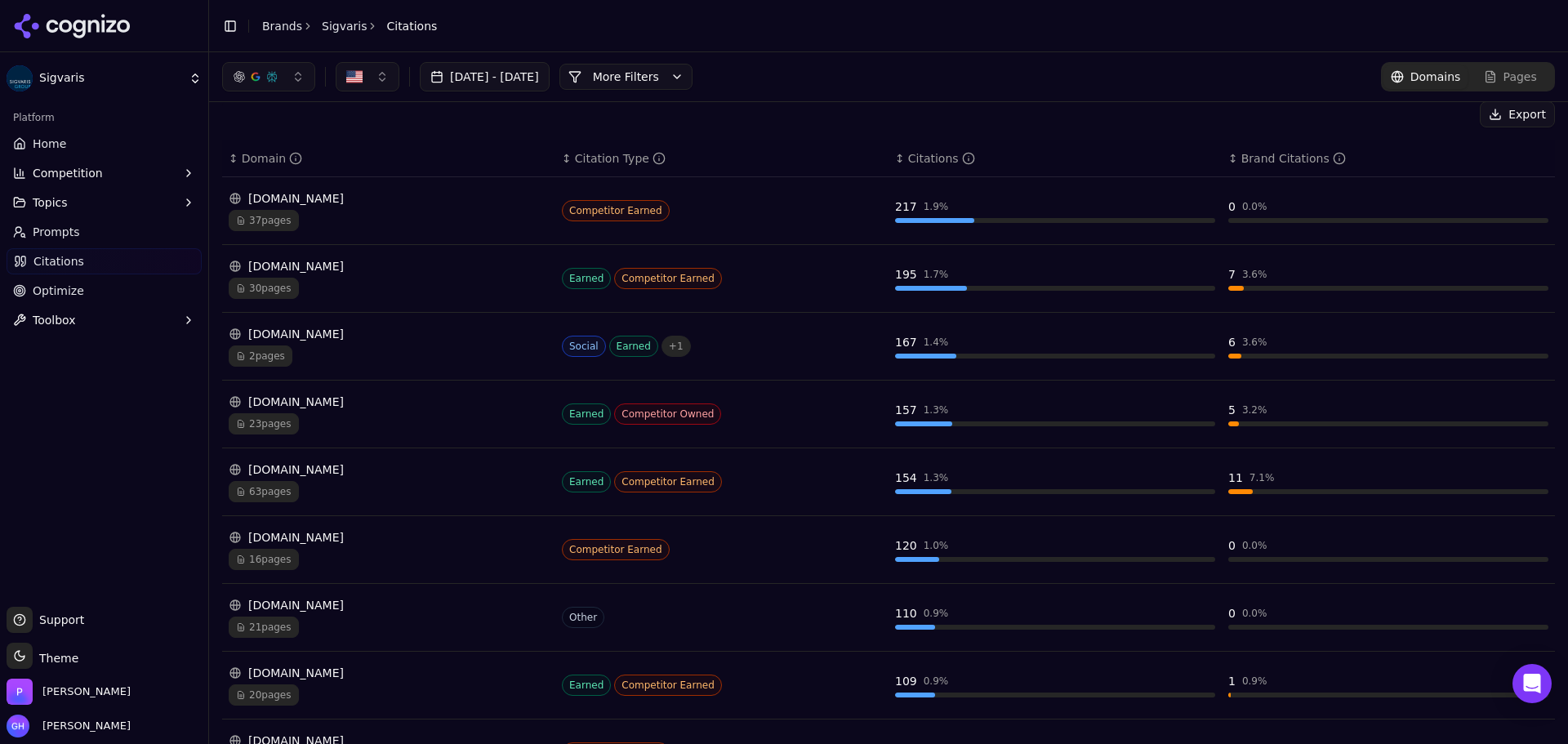
drag, startPoint x: 347, startPoint y: 607, endPoint x: 299, endPoint y: 606, distance: 48.0
click at [299, 606] on div "[DOMAIN_NAME]" at bounding box center [388, 605] width 320 height 16
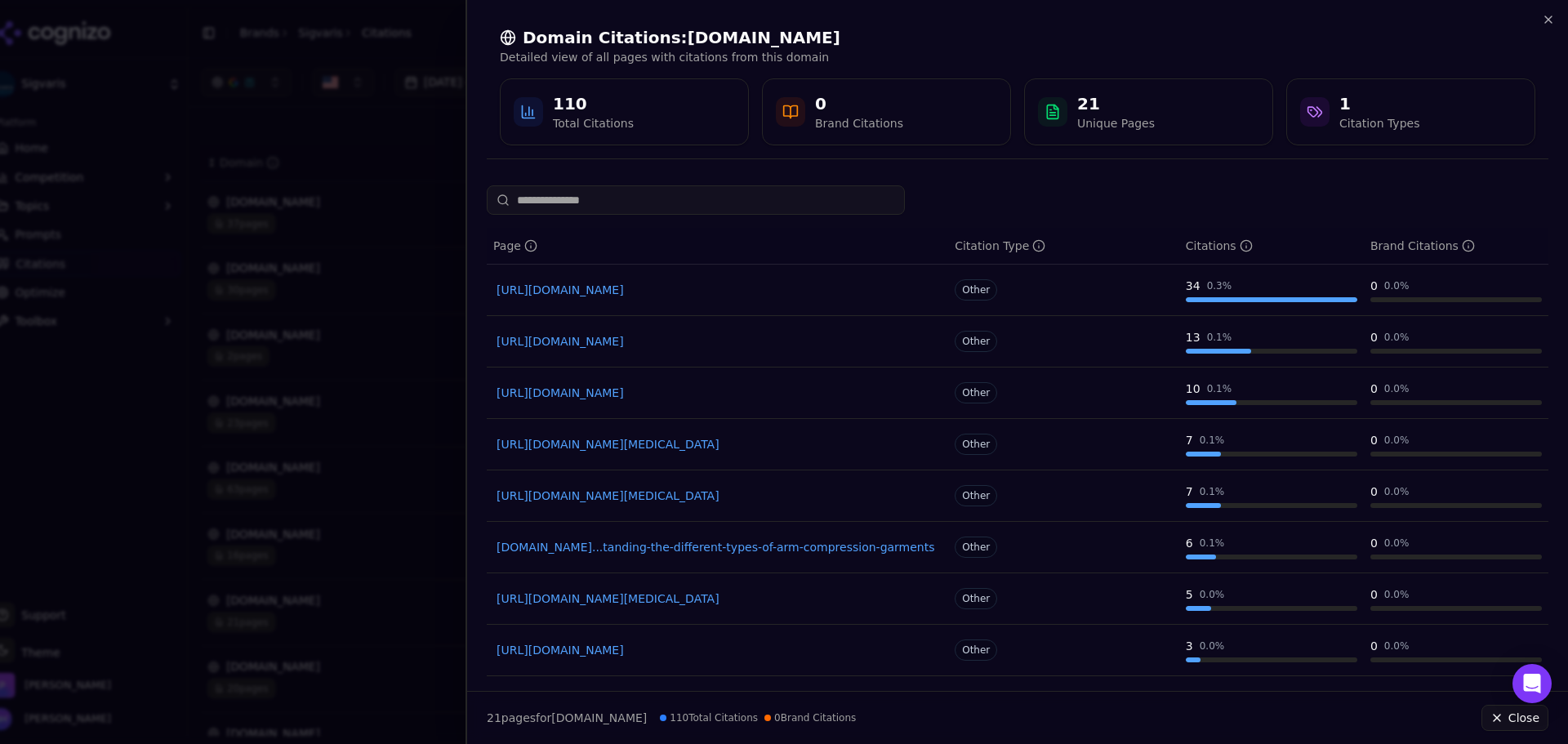
click at [397, 337] on div at bounding box center [784, 372] width 1568 height 744
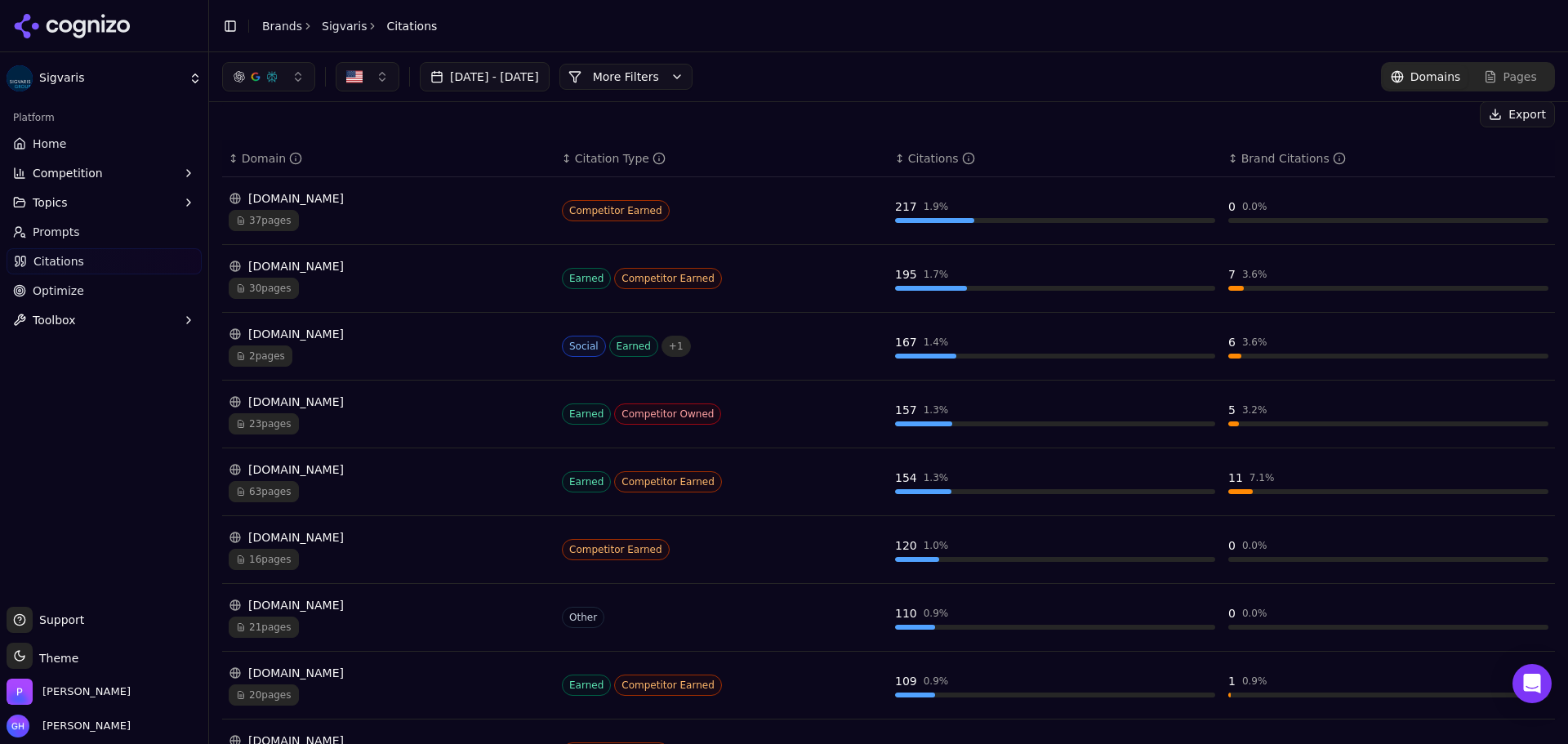
click at [408, 271] on div "[DOMAIN_NAME]" at bounding box center [388, 266] width 320 height 16
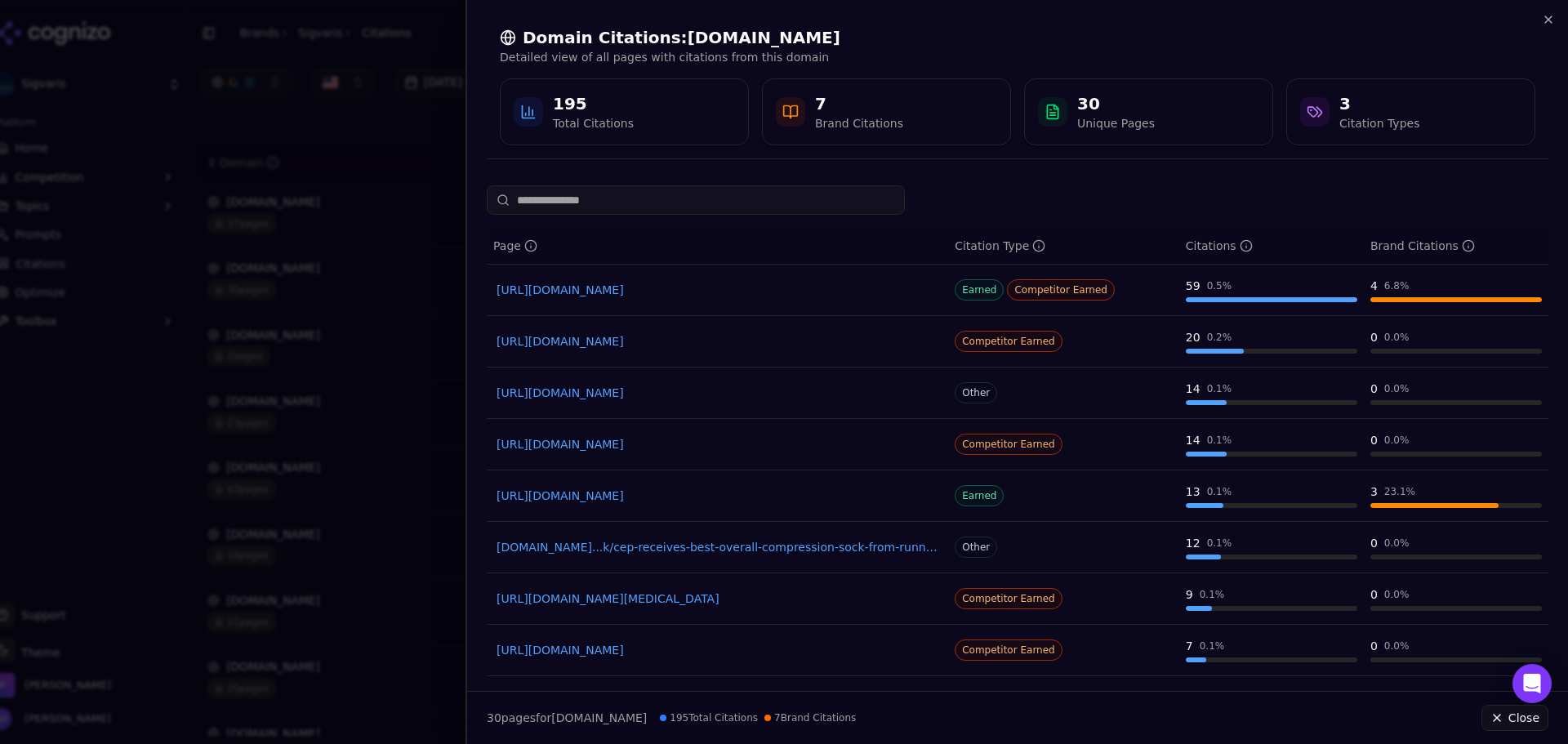
click at [397, 313] on div at bounding box center [784, 372] width 1568 height 744
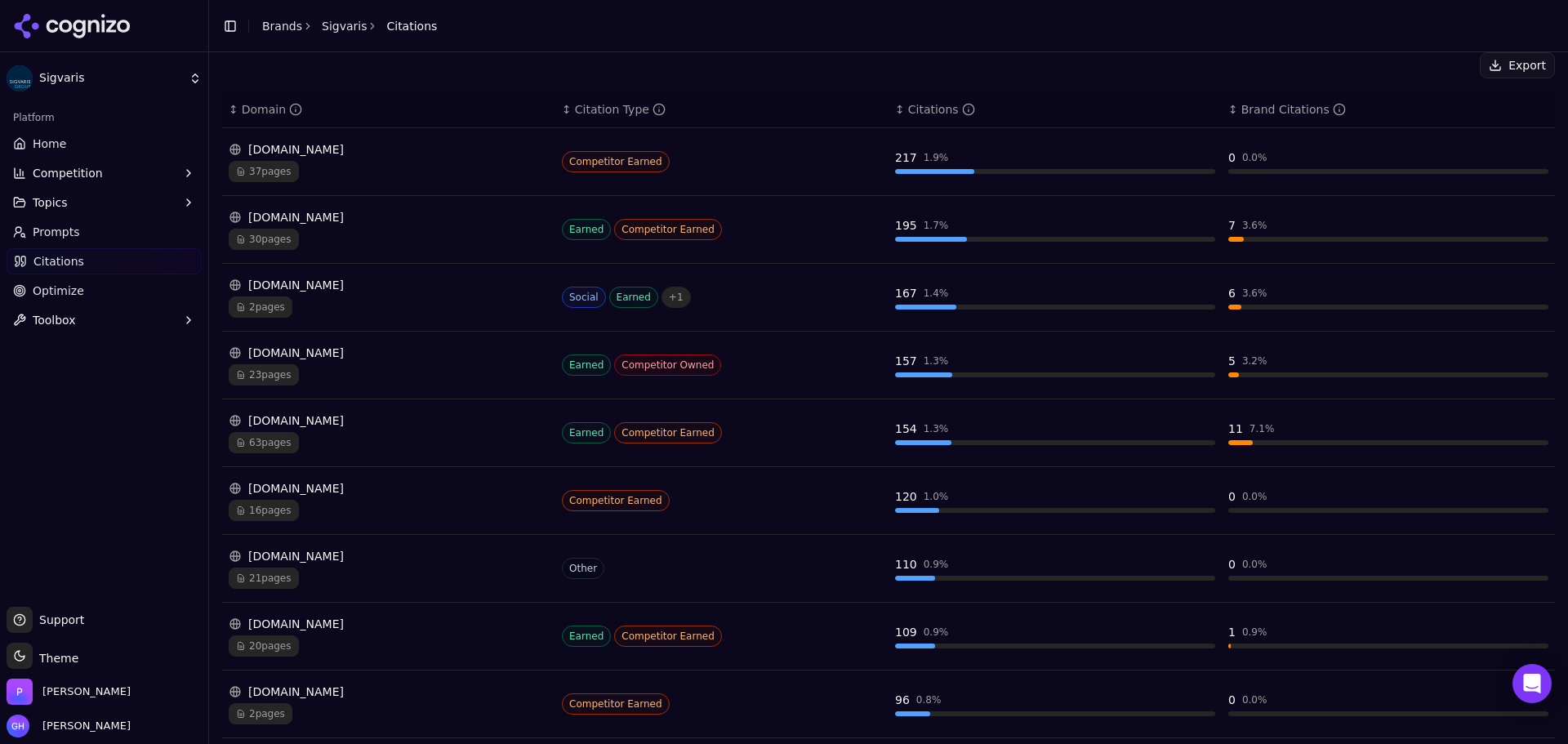
scroll to position [352, 0]
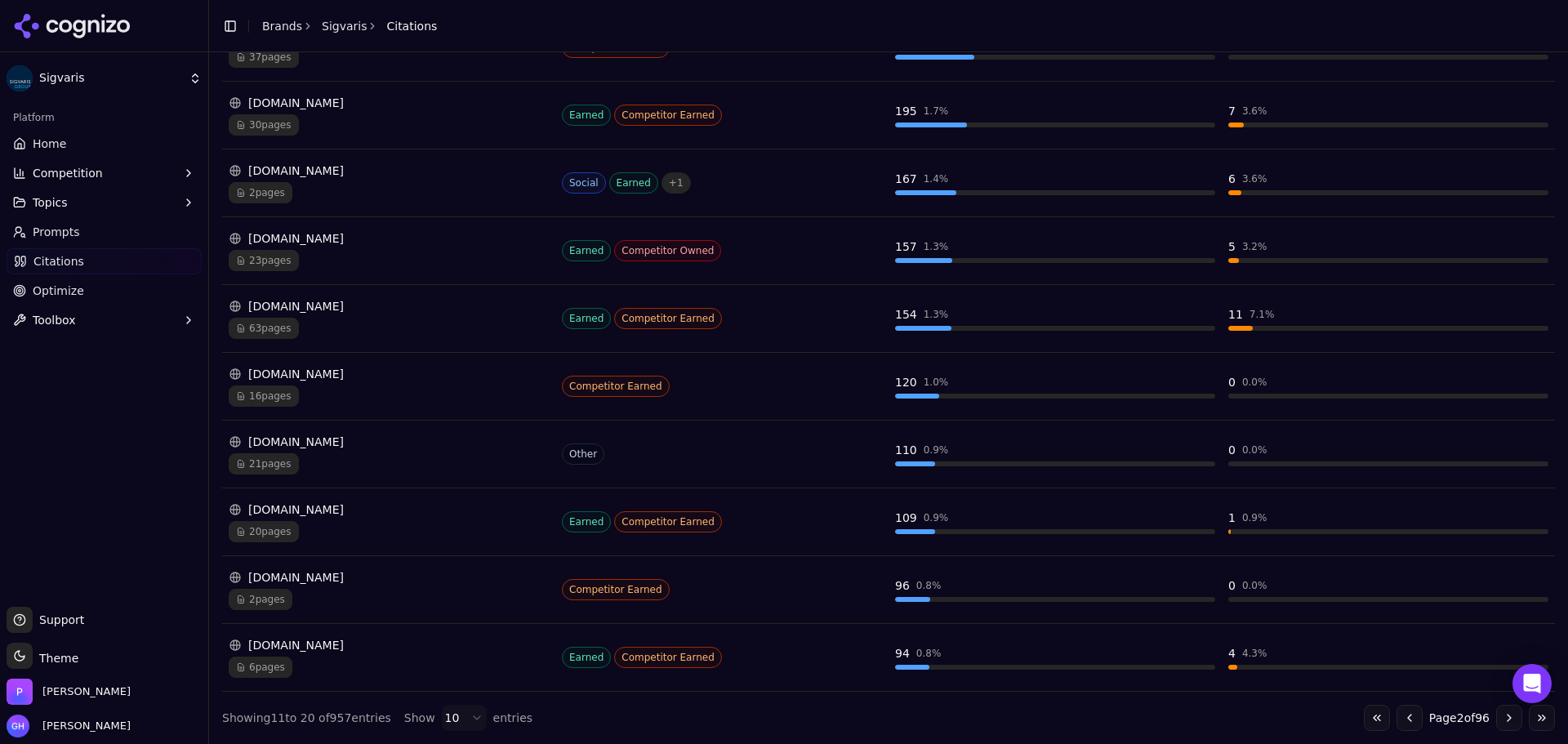
click at [328, 519] on div "[DOMAIN_NAME] 20 pages" at bounding box center [388, 521] width 320 height 41
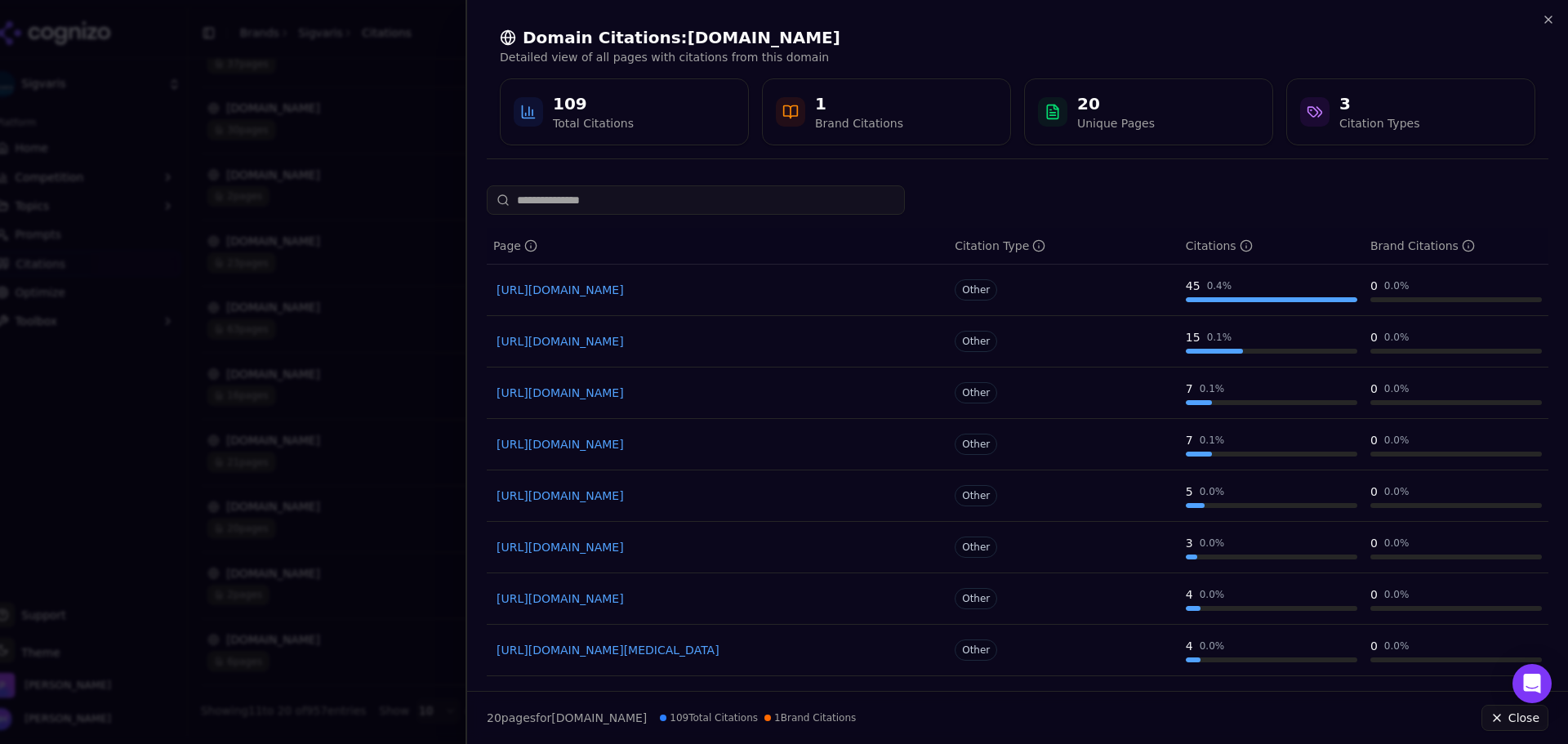
scroll to position [154, 0]
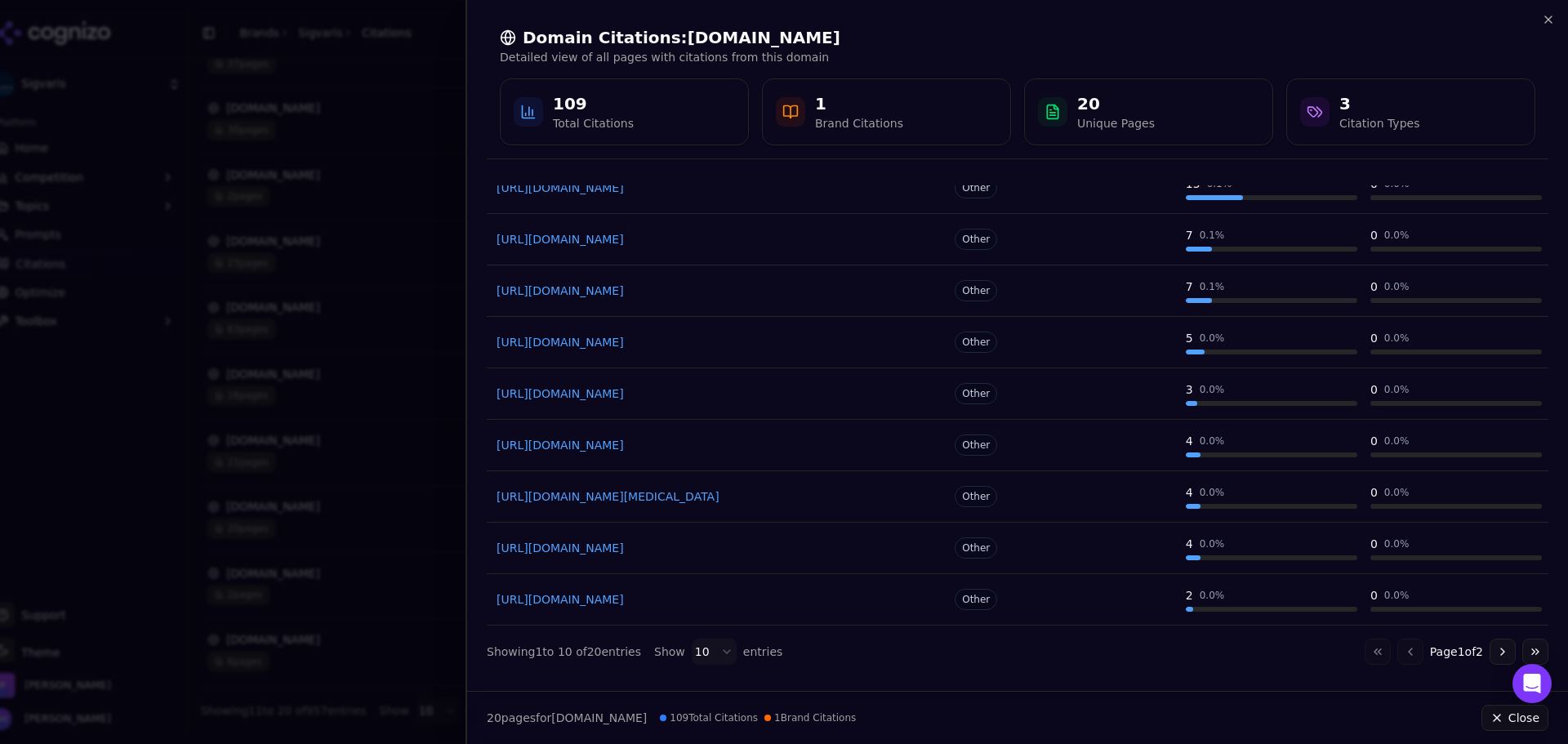
click at [1496, 647] on button "Go to next page" at bounding box center [1503, 652] width 26 height 26
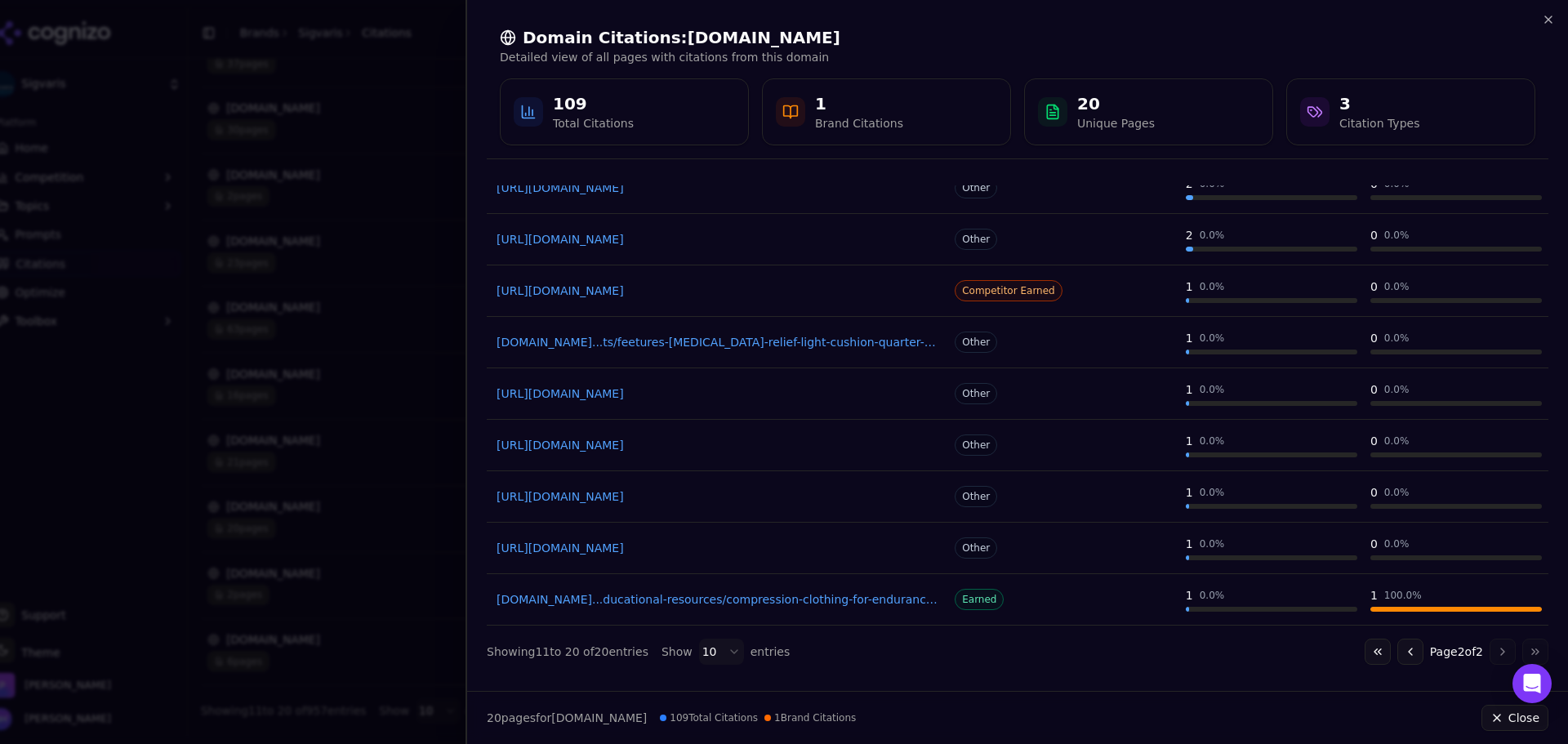
click at [1398, 645] on button "Go to previous page" at bounding box center [1411, 652] width 26 height 26
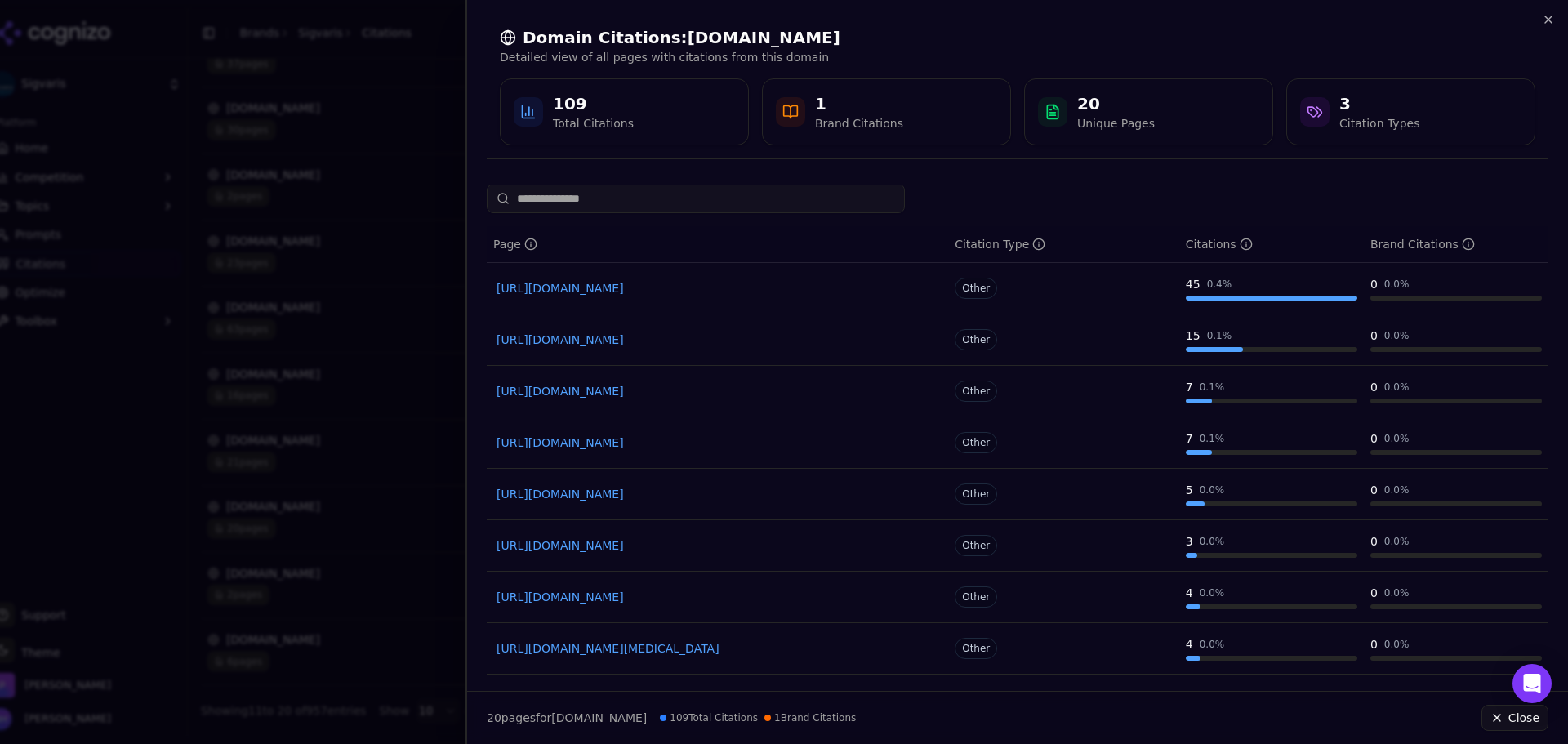
scroll to position [0, 0]
click at [346, 371] on div at bounding box center [784, 372] width 1568 height 744
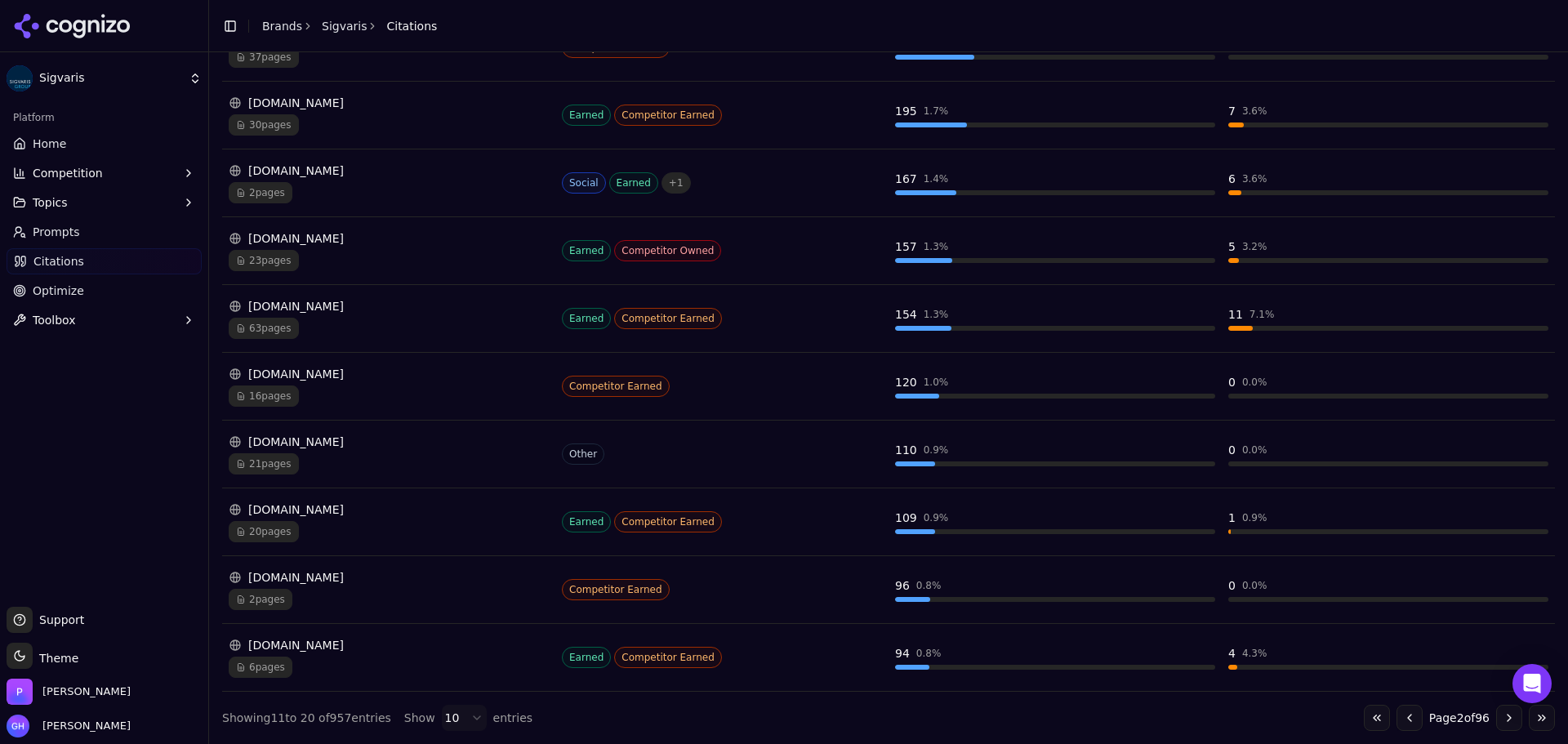
click at [318, 325] on div "63 pages" at bounding box center [388, 328] width 320 height 21
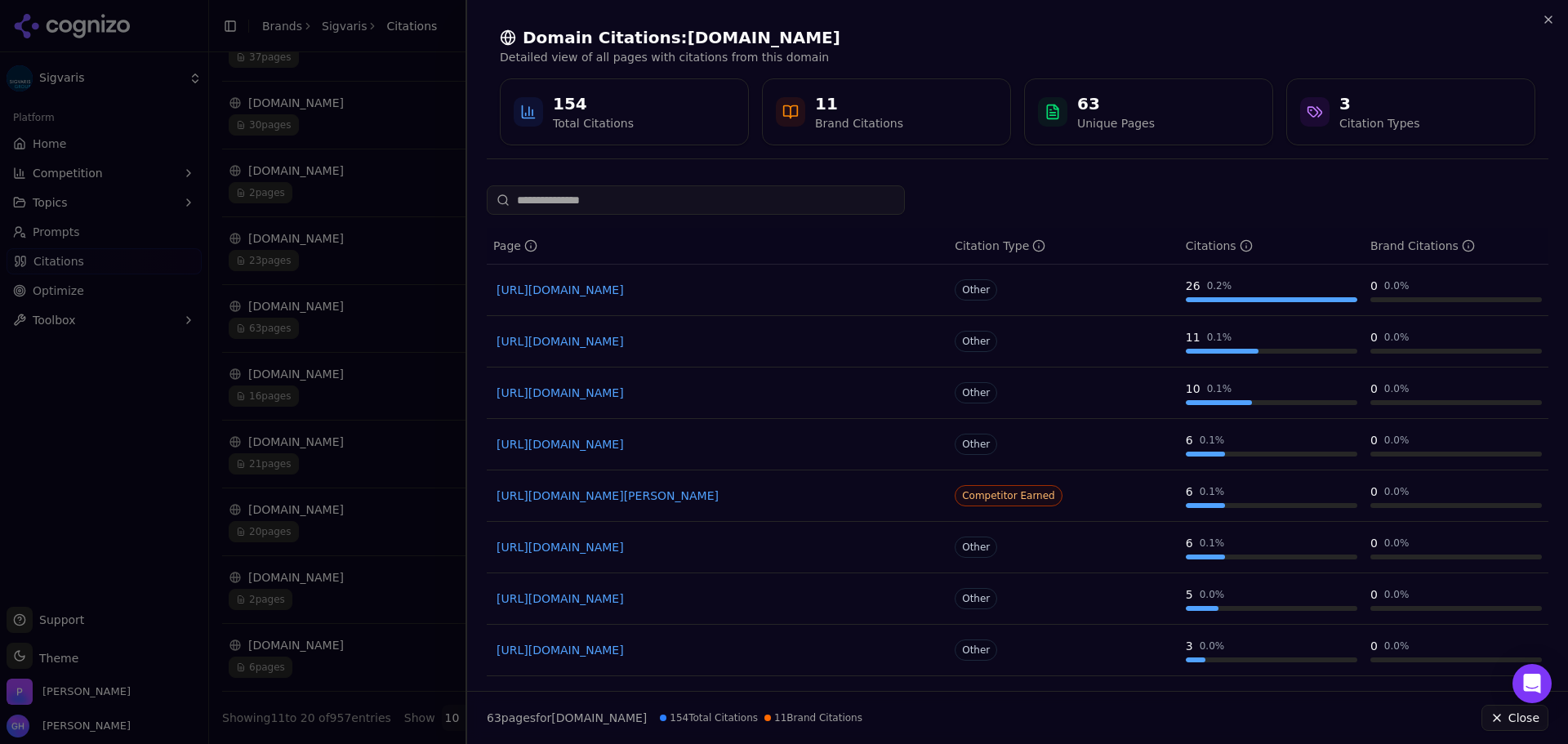
click at [318, 325] on div at bounding box center [784, 372] width 1568 height 744
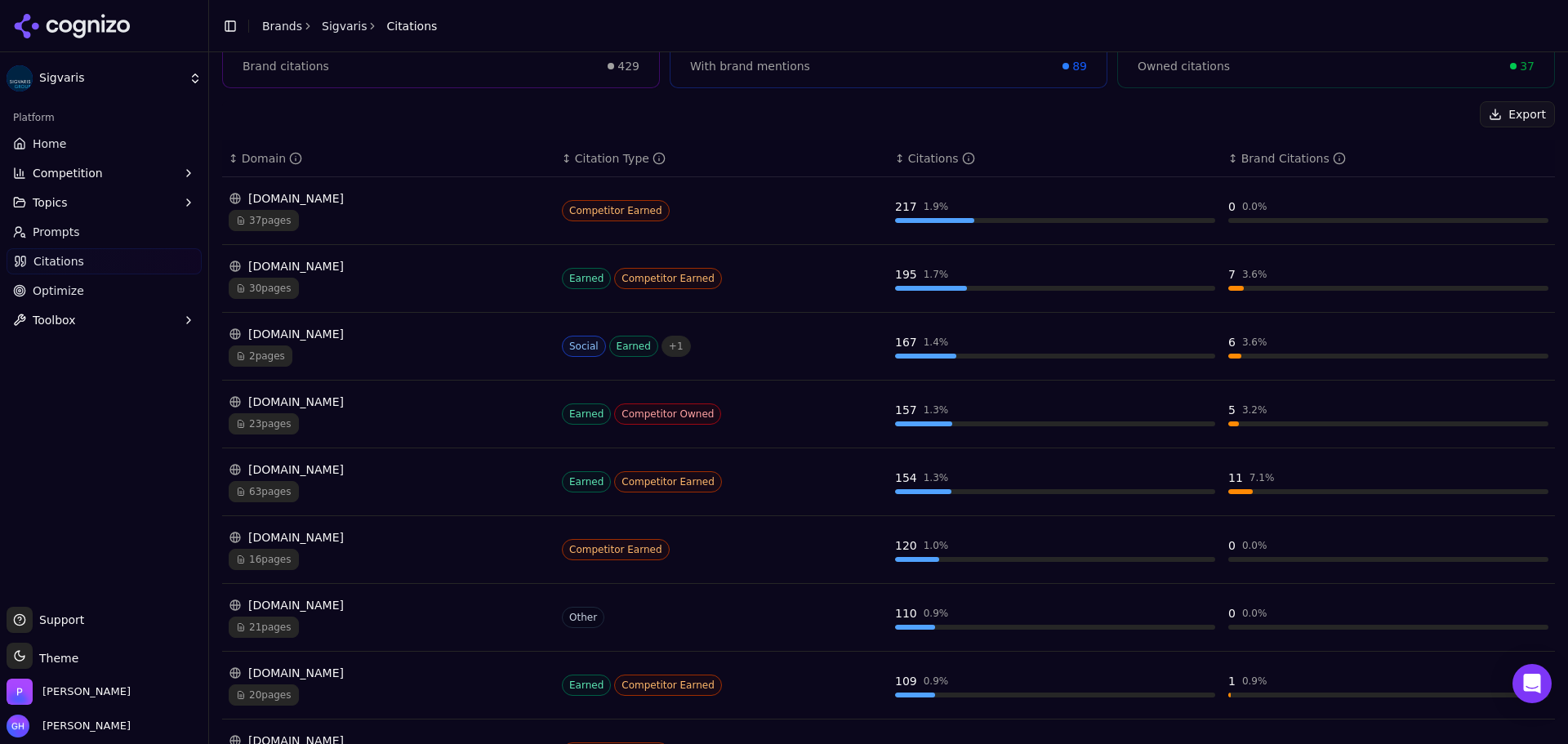
scroll to position [352, 0]
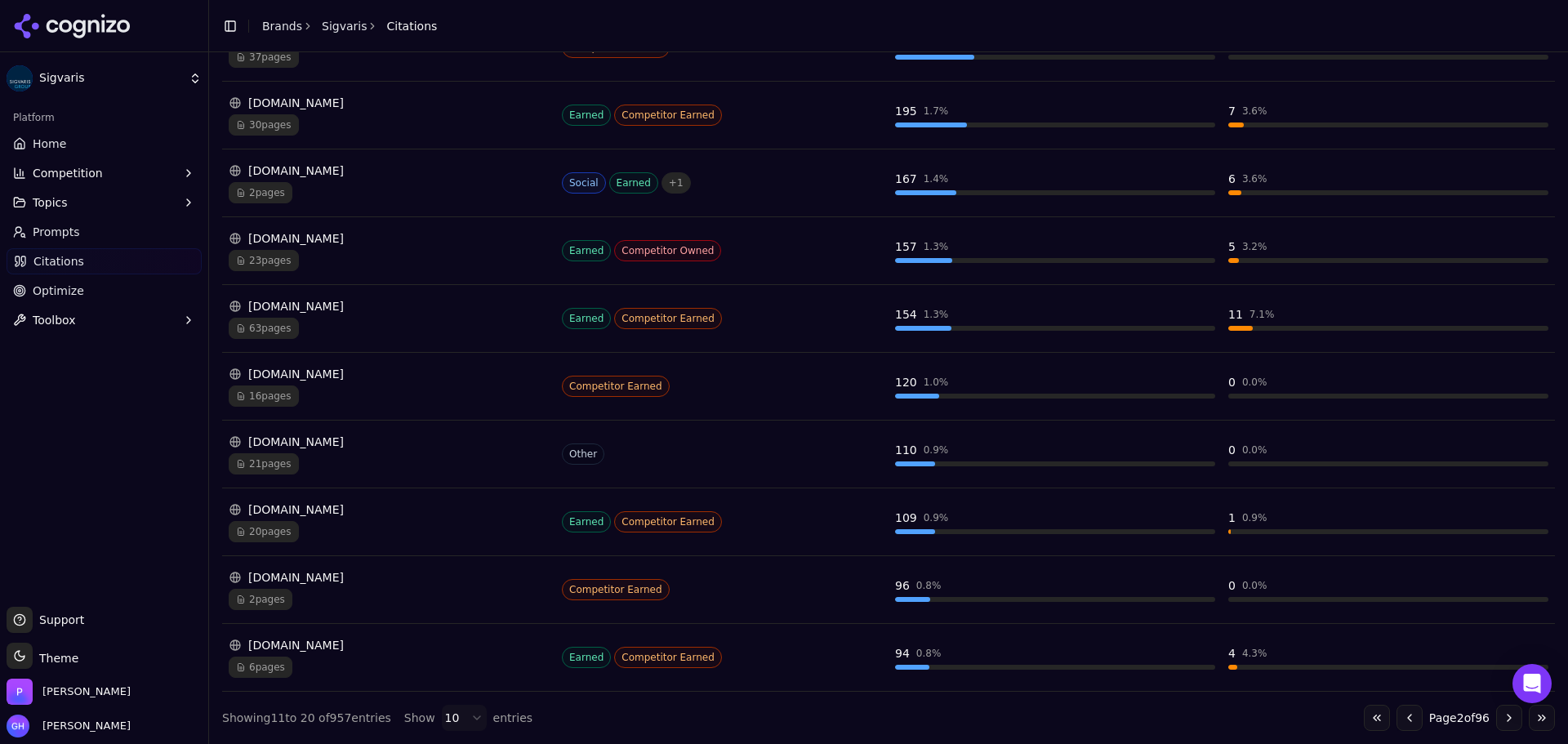
click at [318, 647] on div "[DOMAIN_NAME]" at bounding box center [388, 645] width 320 height 16
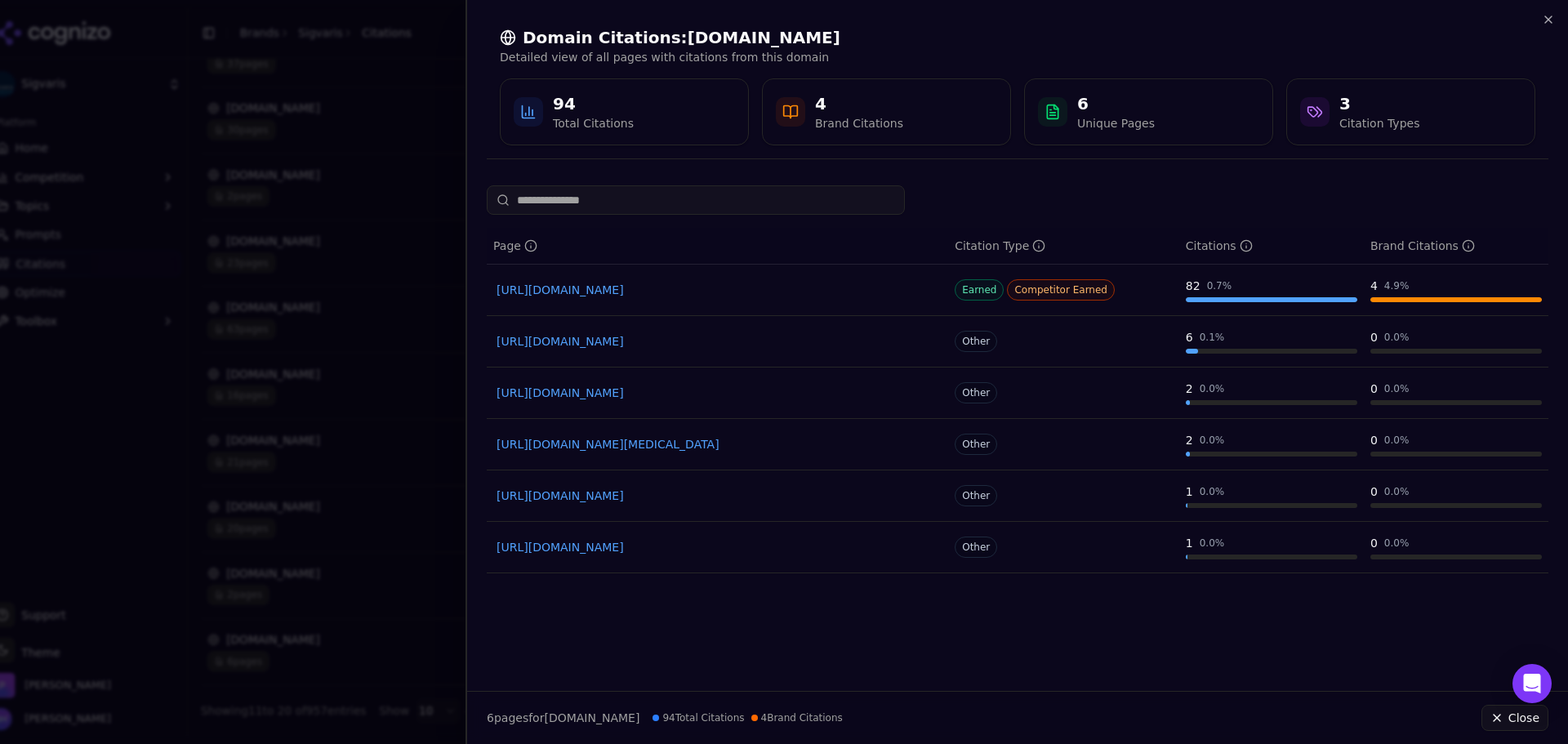
click at [504, 335] on link "[URL][DOMAIN_NAME]" at bounding box center [717, 341] width 442 height 16
click at [299, 360] on div at bounding box center [784, 372] width 1568 height 744
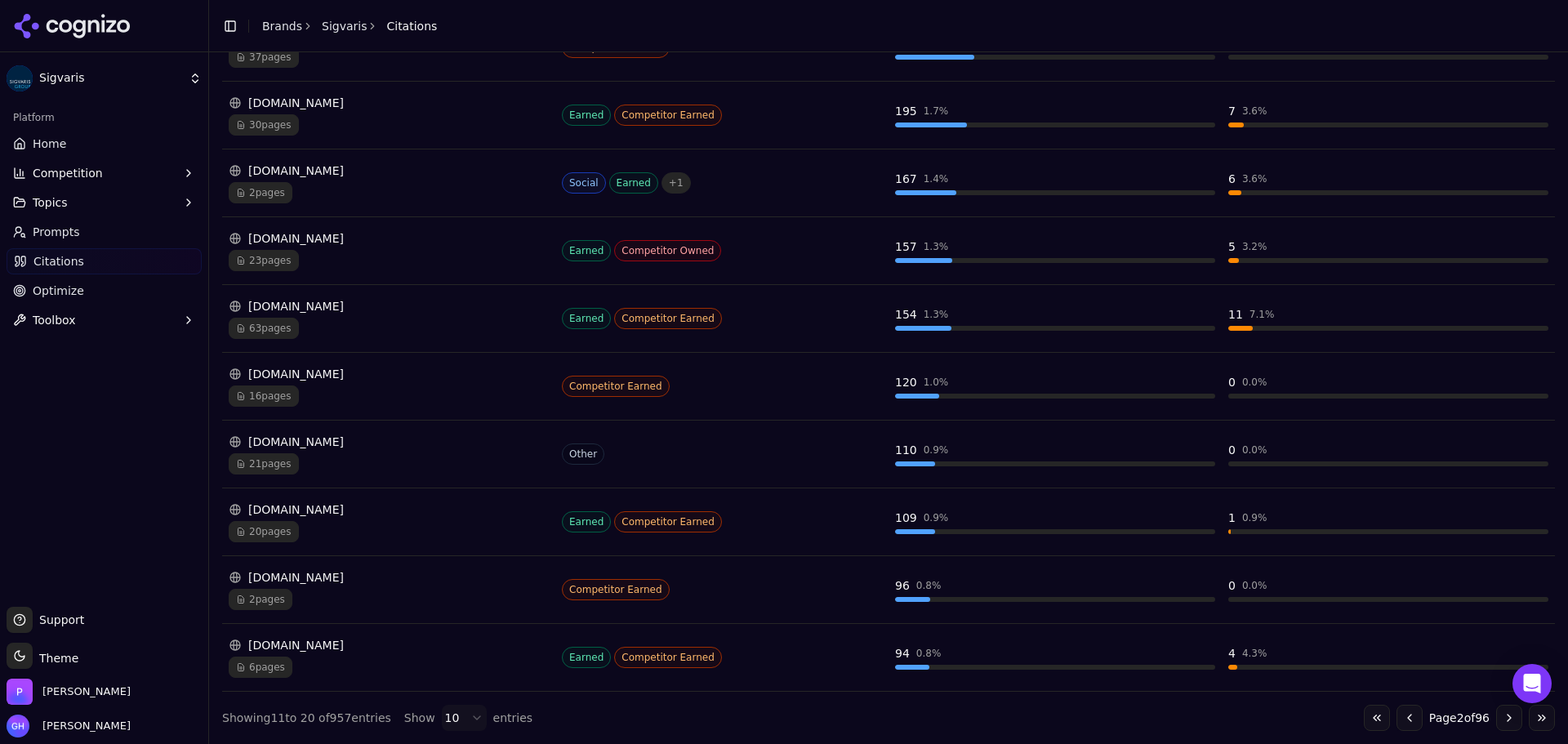
click at [1500, 722] on button "Go to next page" at bounding box center [1509, 717] width 26 height 26
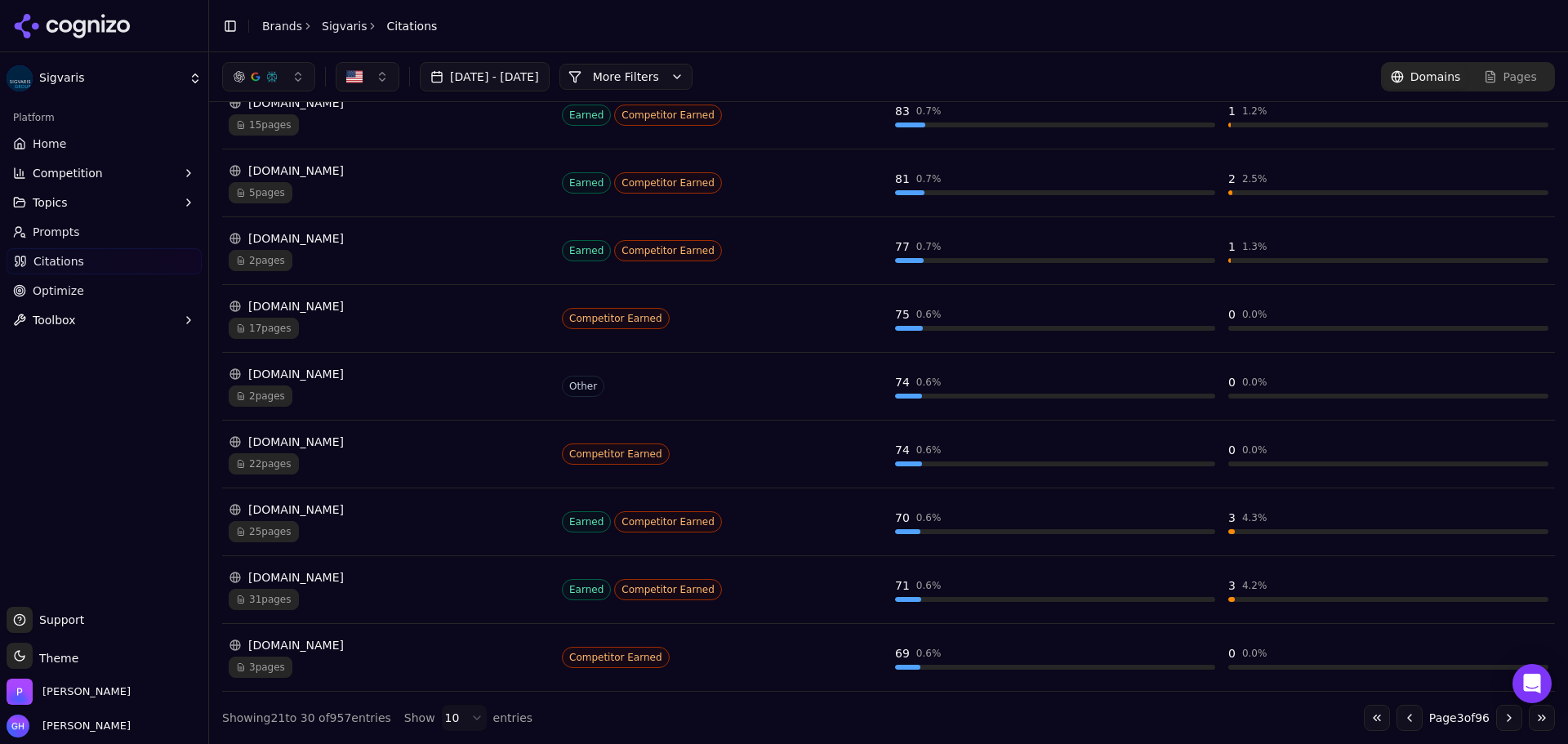
scroll to position [106, 0]
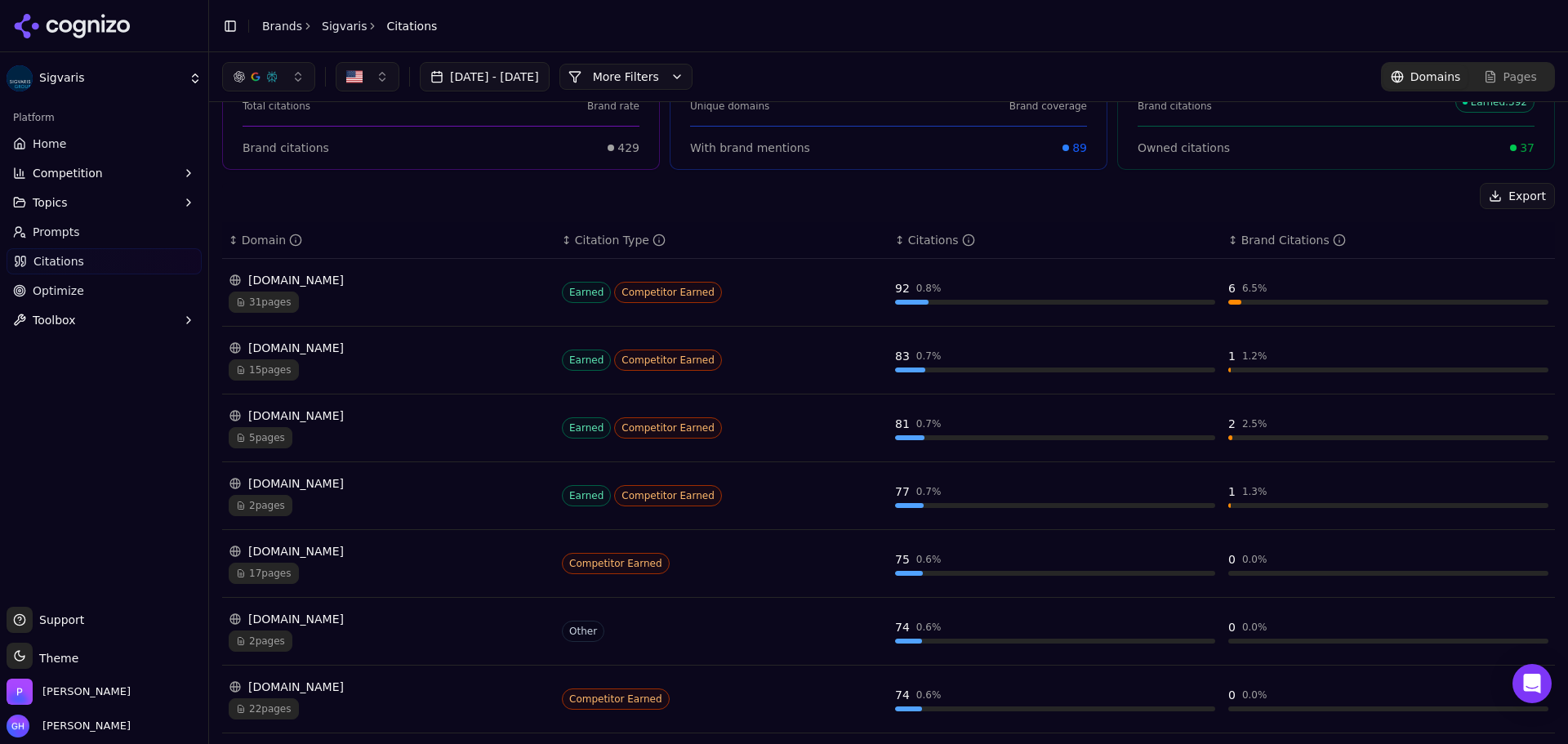
click at [499, 500] on div "2 pages" at bounding box center [388, 505] width 320 height 21
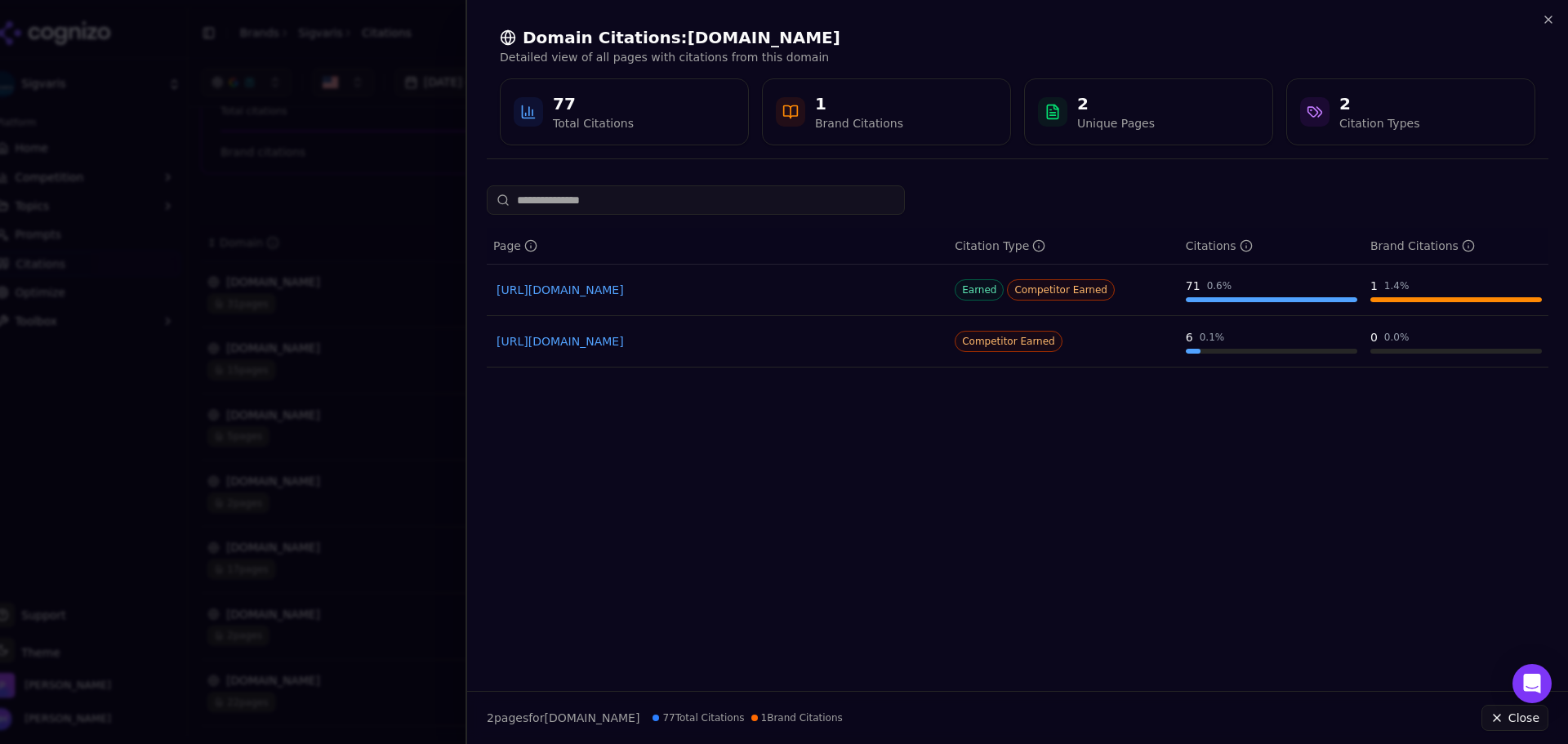
click at [372, 417] on div at bounding box center [784, 372] width 1568 height 744
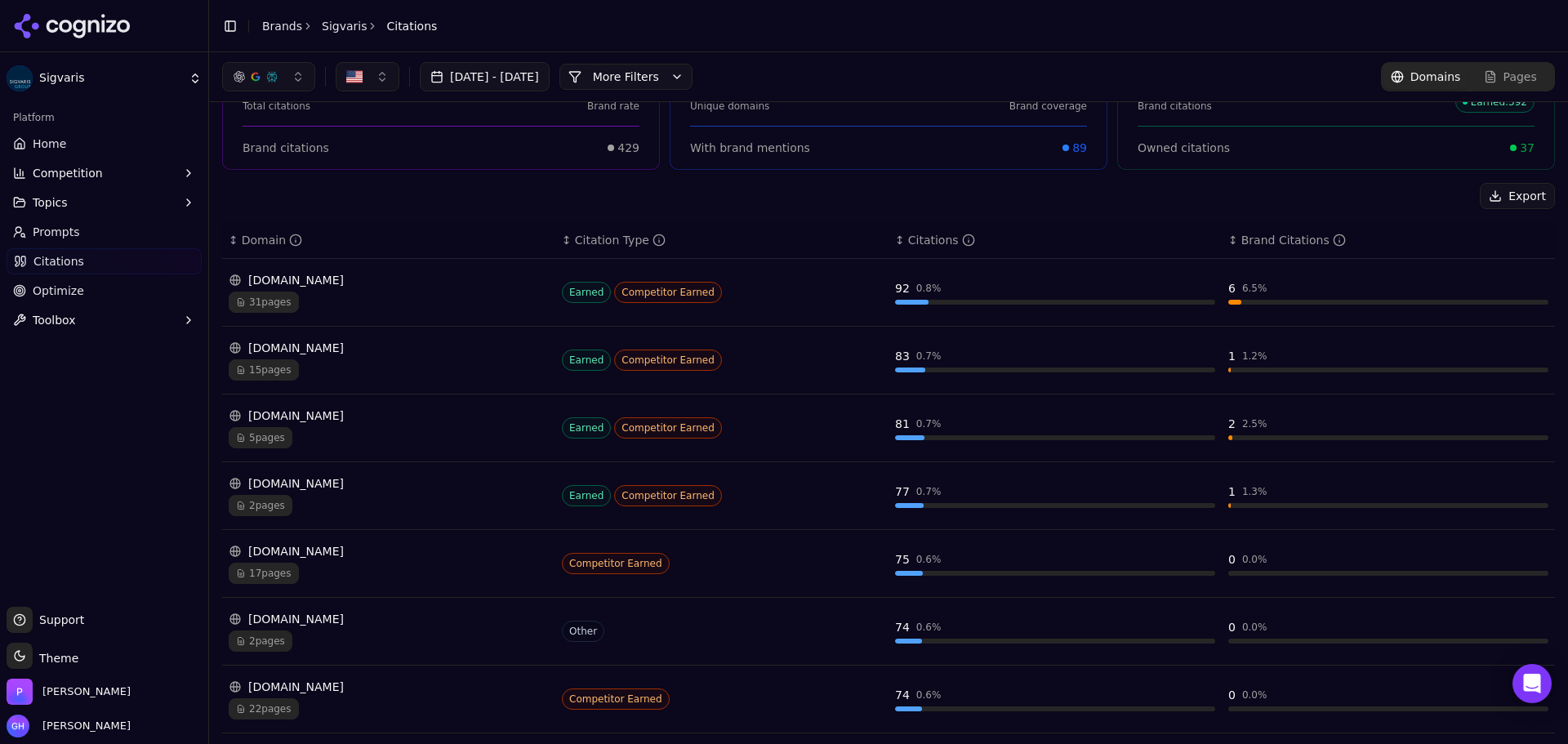
click at [372, 417] on div "[DOMAIN_NAME]" at bounding box center [388, 415] width 320 height 16
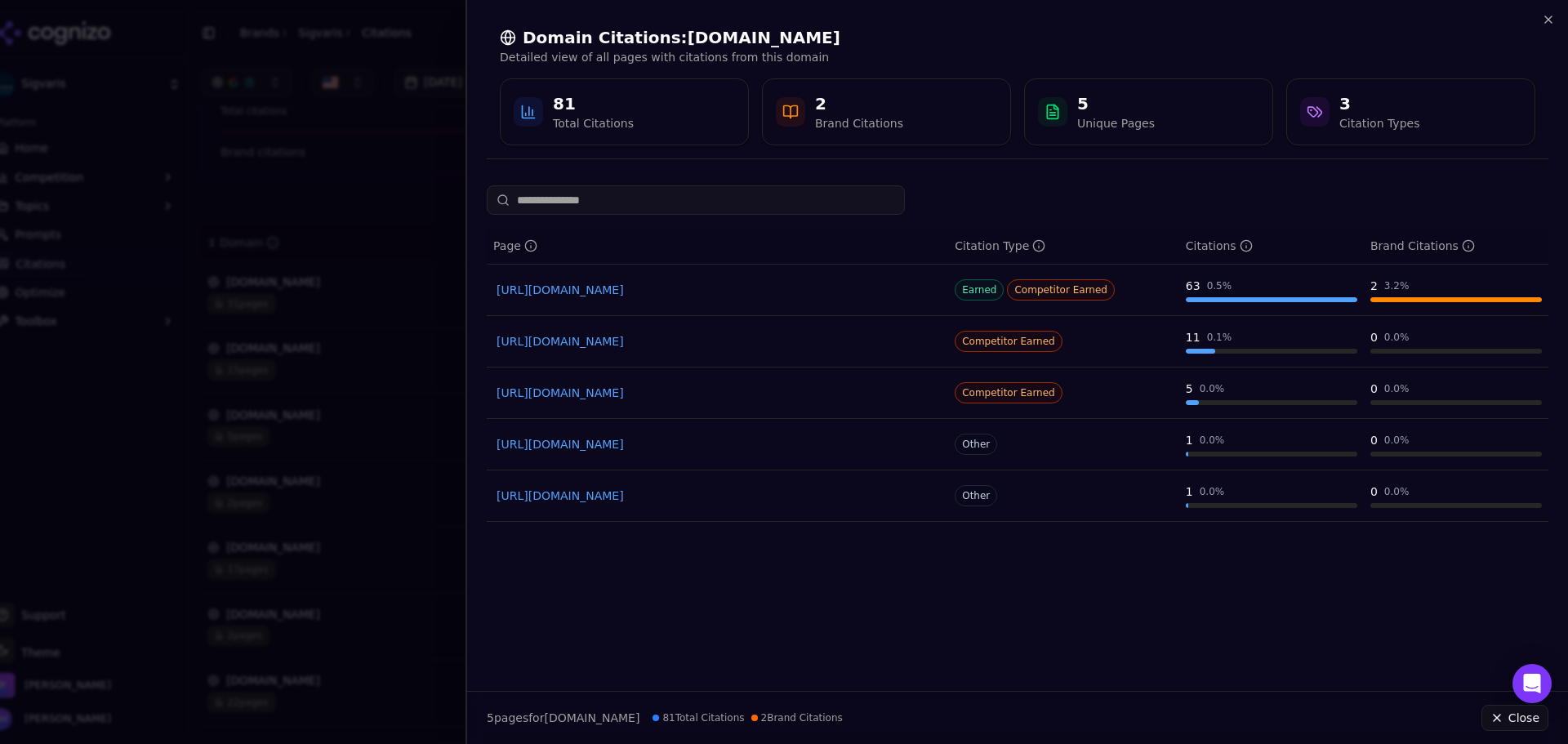
click at [720, 91] on div "81 Total Citations" at bounding box center [624, 112] width 249 height 67
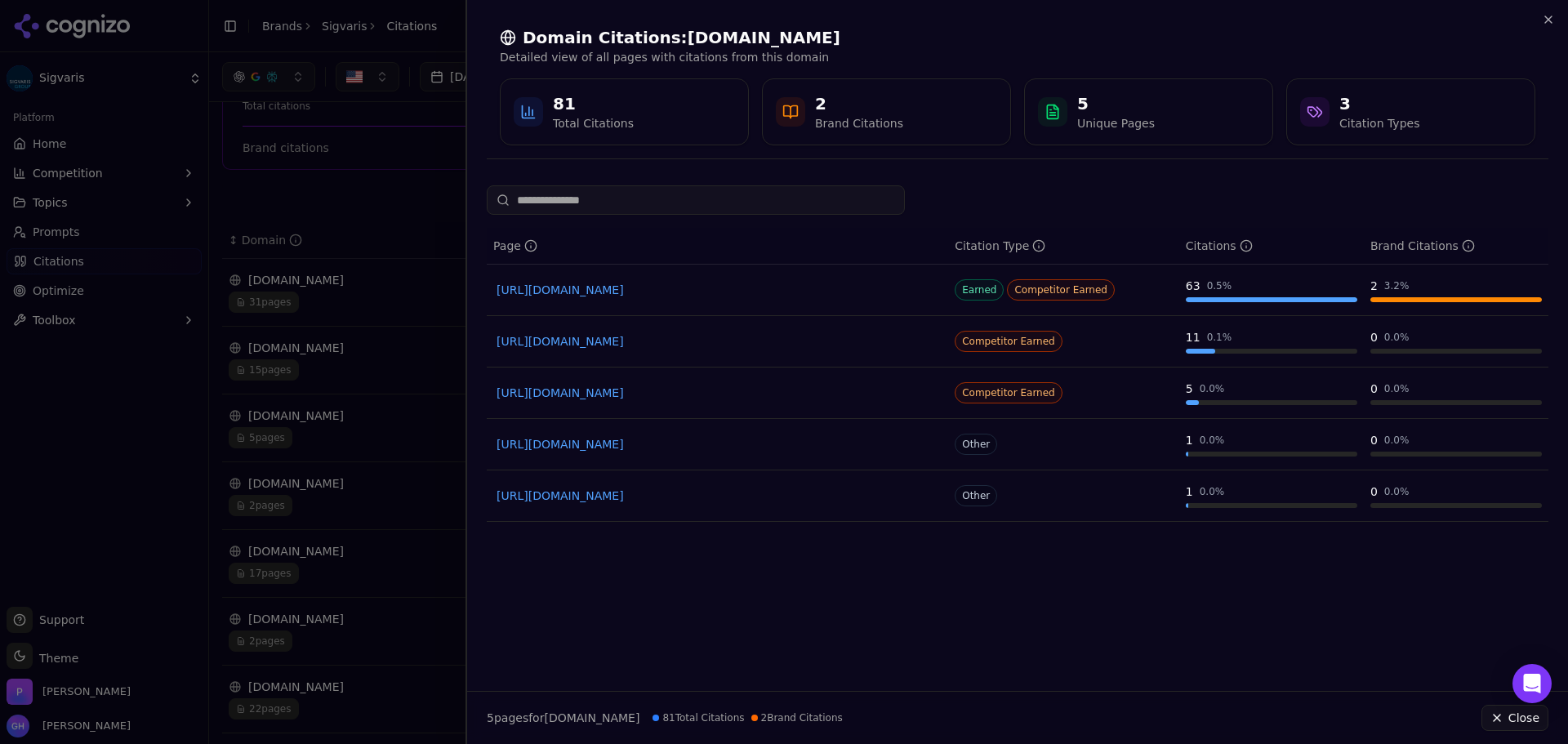
click at [431, 109] on div at bounding box center [784, 372] width 1568 height 744
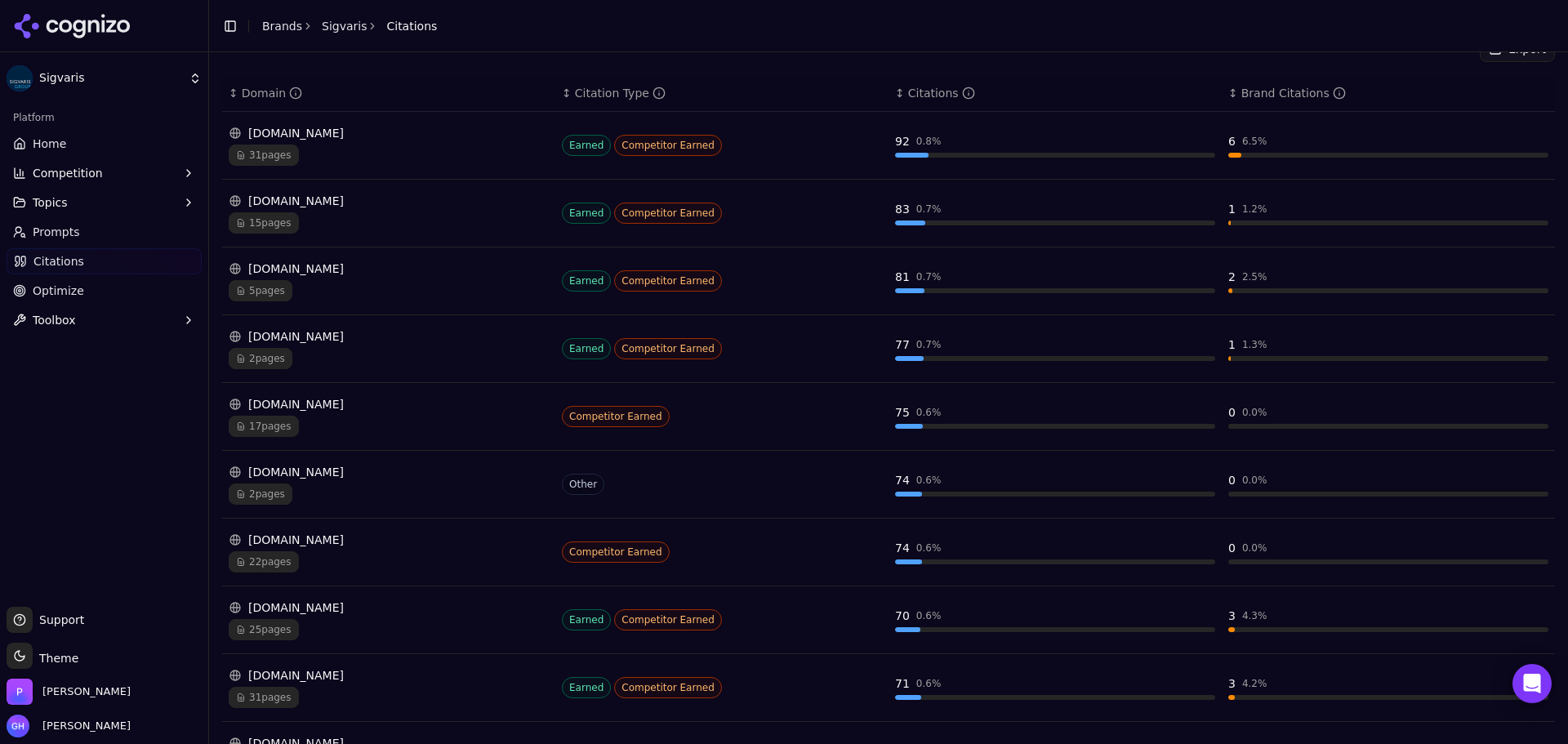
scroll to position [352, 0]
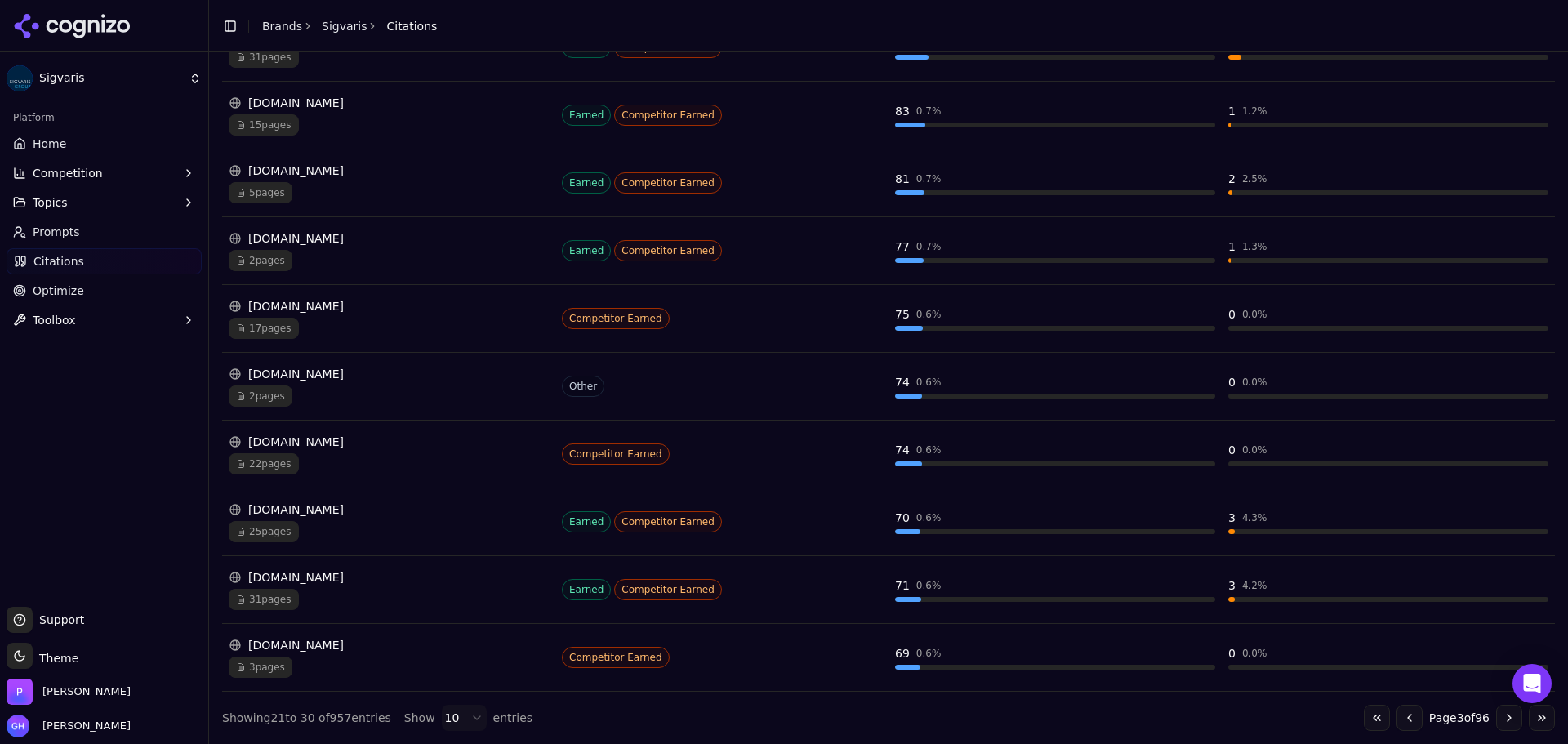
click at [1400, 716] on button "Go to previous page" at bounding box center [1410, 717] width 26 height 26
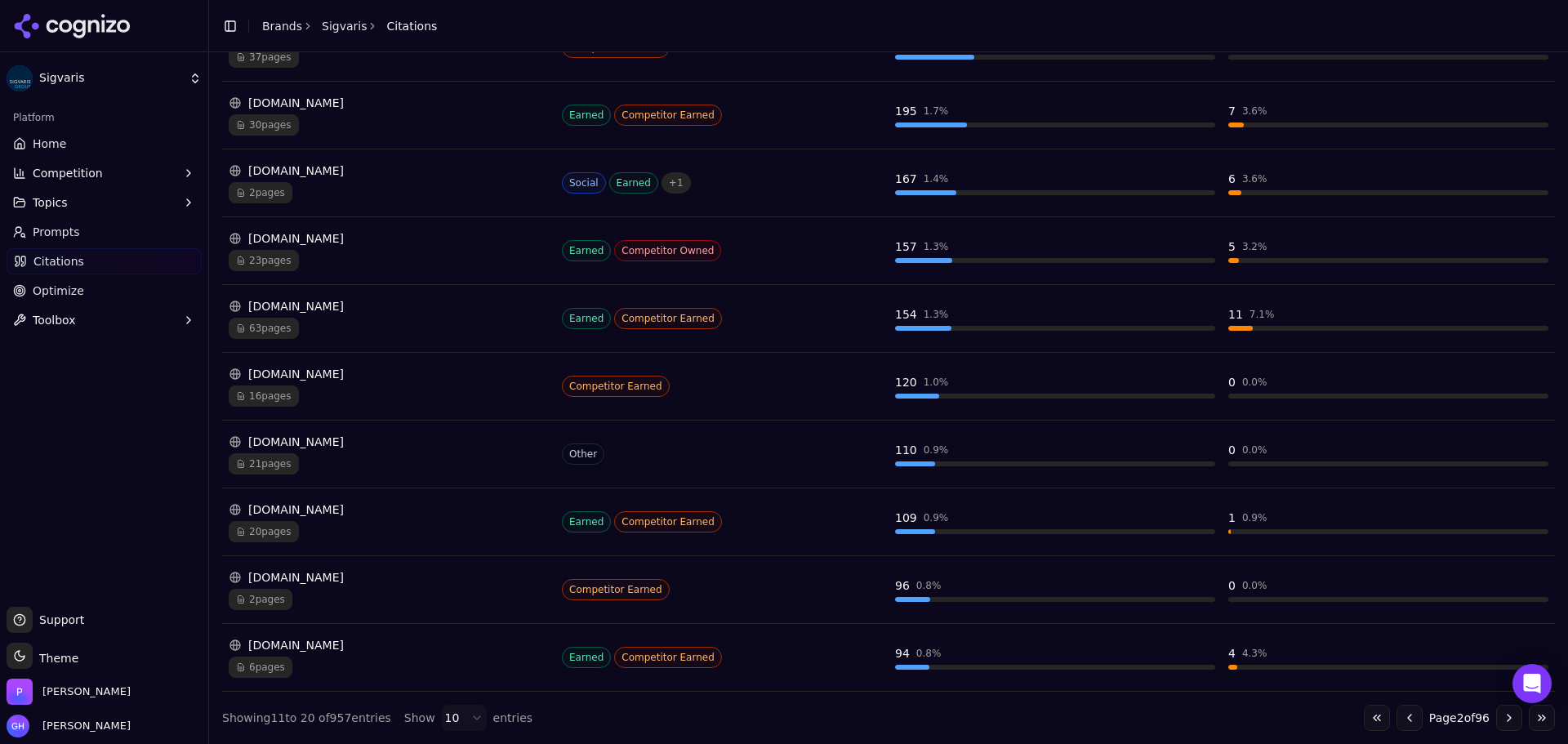
click at [391, 447] on div "[DOMAIN_NAME]" at bounding box center [388, 442] width 320 height 16
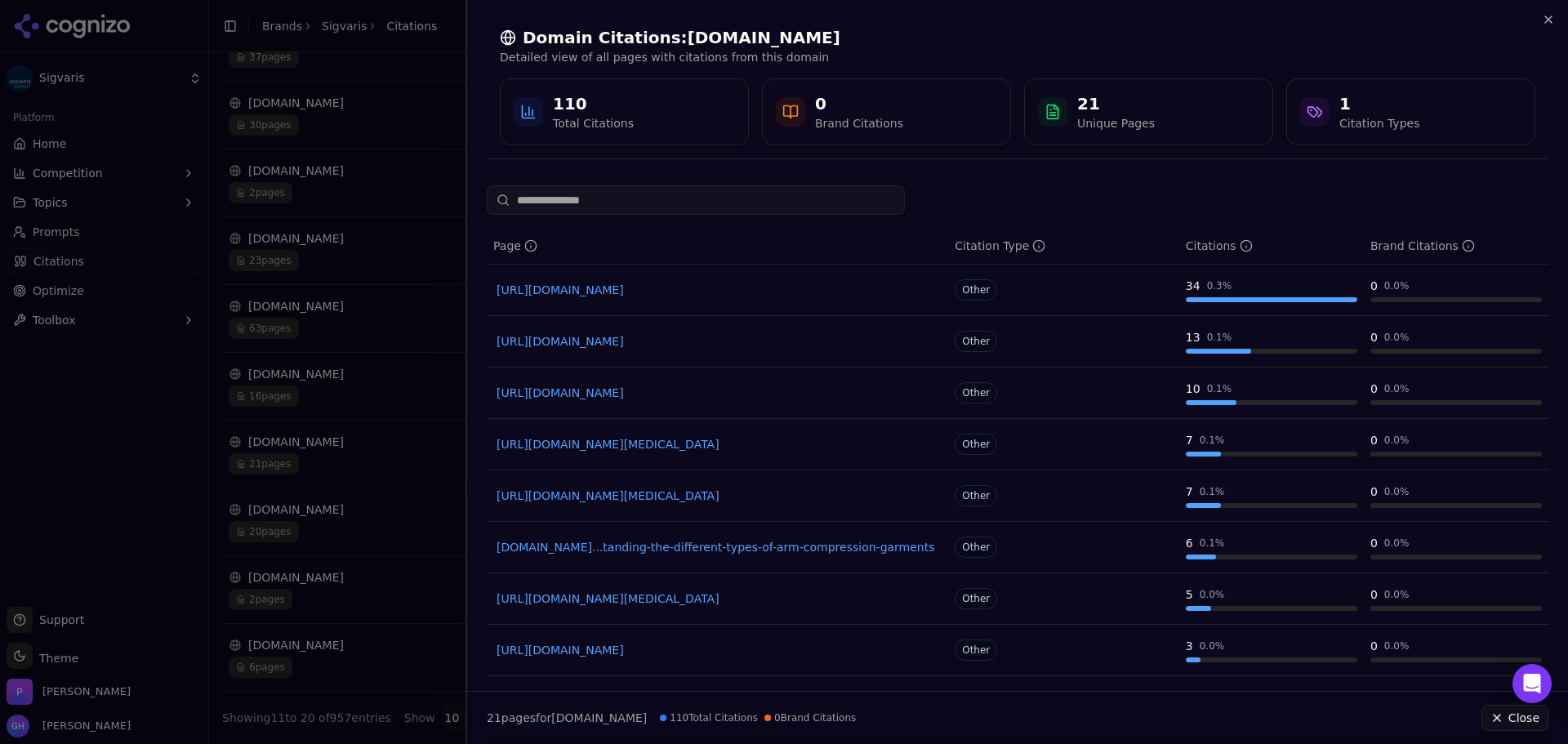
click at [281, 336] on div at bounding box center [784, 372] width 1568 height 744
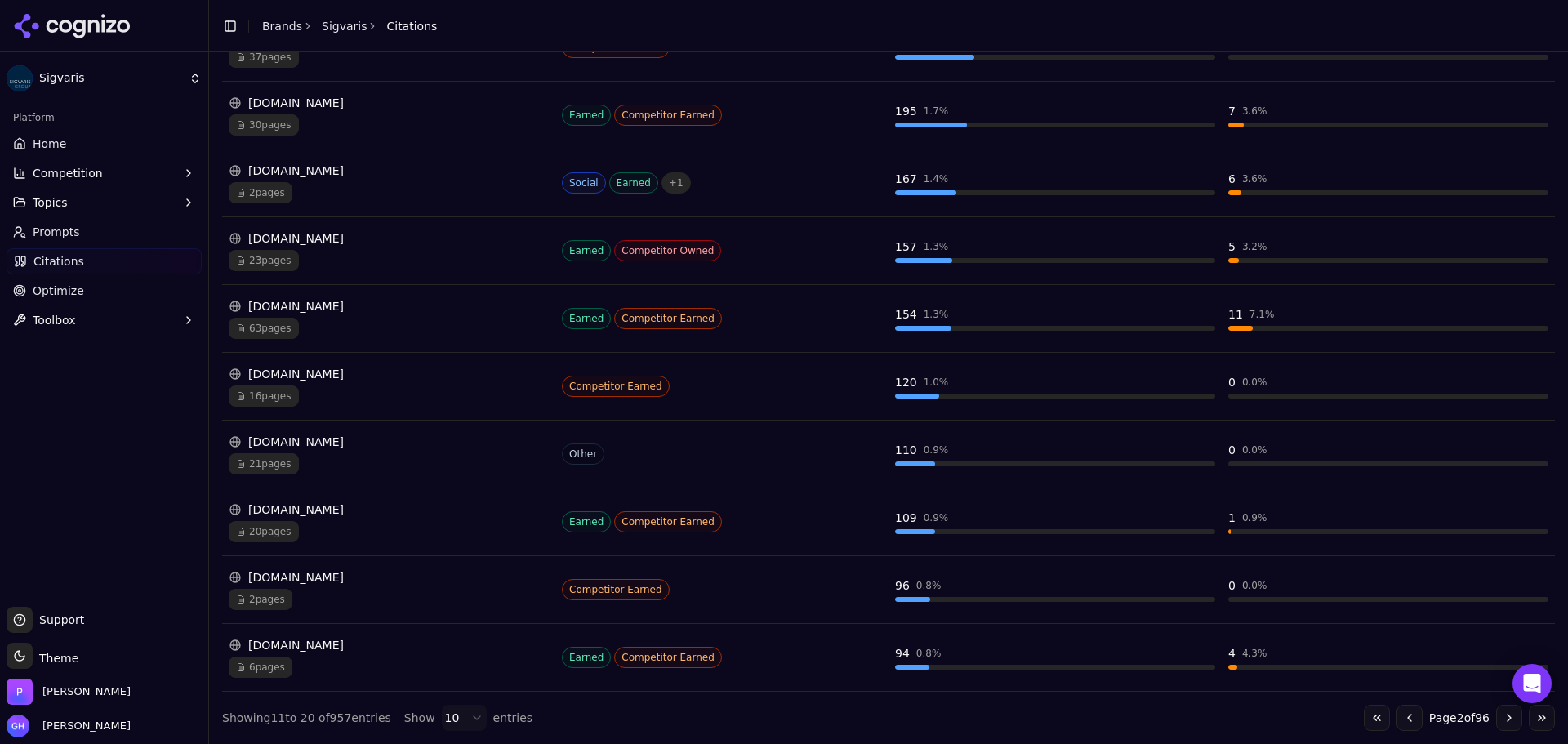
click at [81, 232] on link "Prompts" at bounding box center [104, 232] width 195 height 26
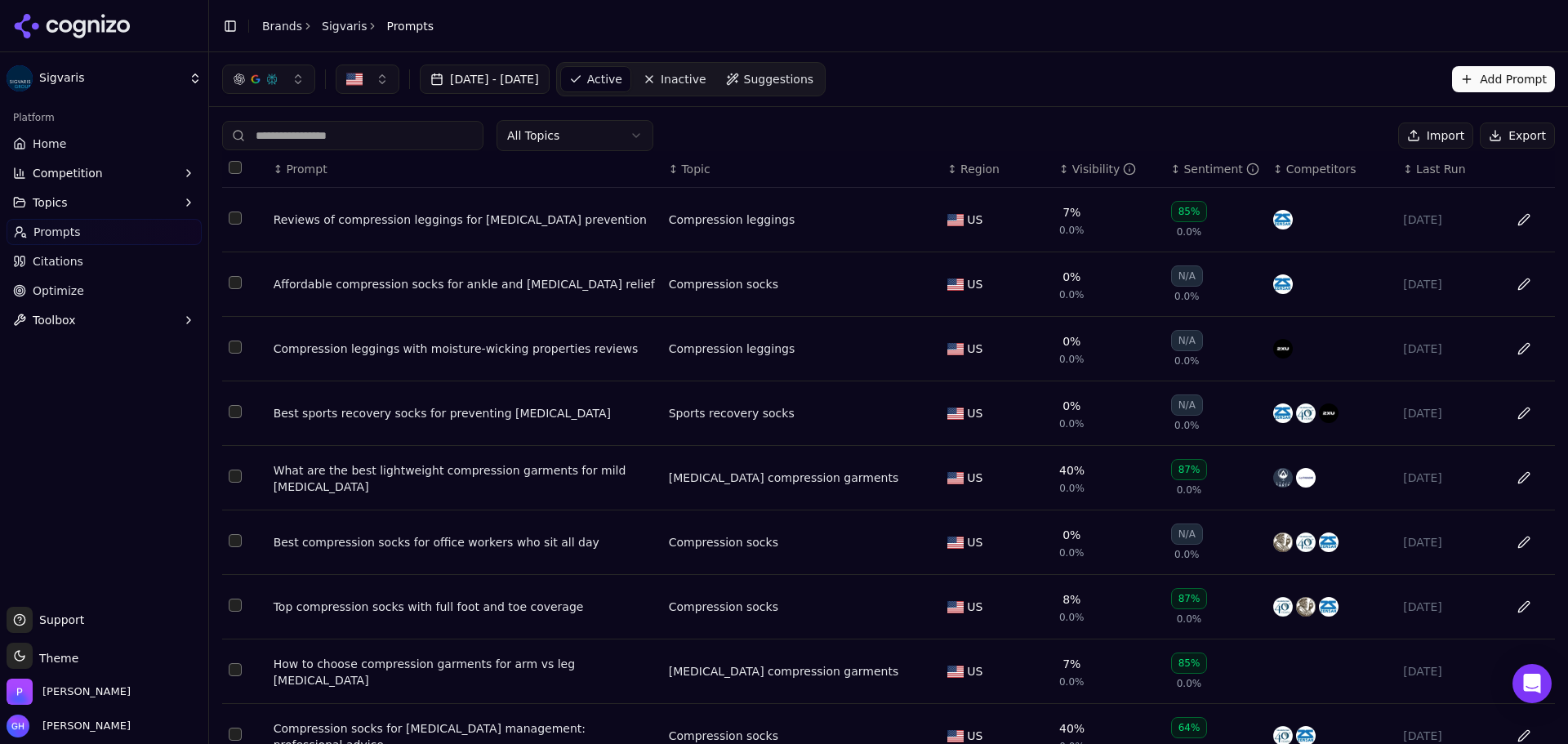
click at [1489, 132] on button "Export" at bounding box center [1517, 136] width 75 height 26
click at [1068, 49] on header "Toggle Sidebar Brands Sigvaris Prompts" at bounding box center [889, 26] width 1359 height 53
